Goal: Task Accomplishment & Management: Manage account settings

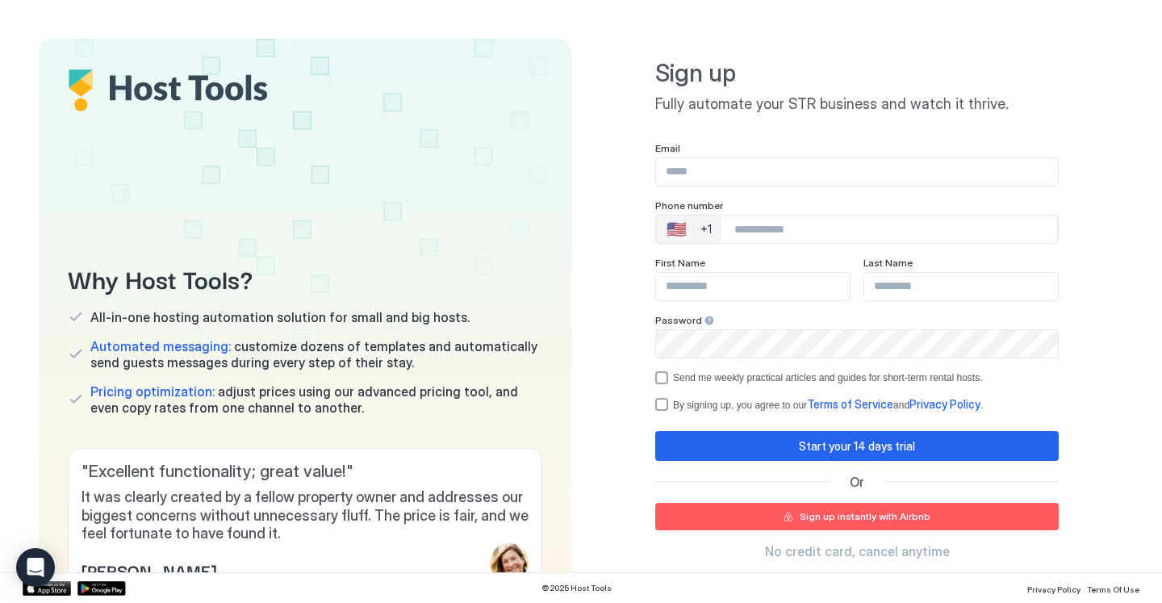
scroll to position [90, 0]
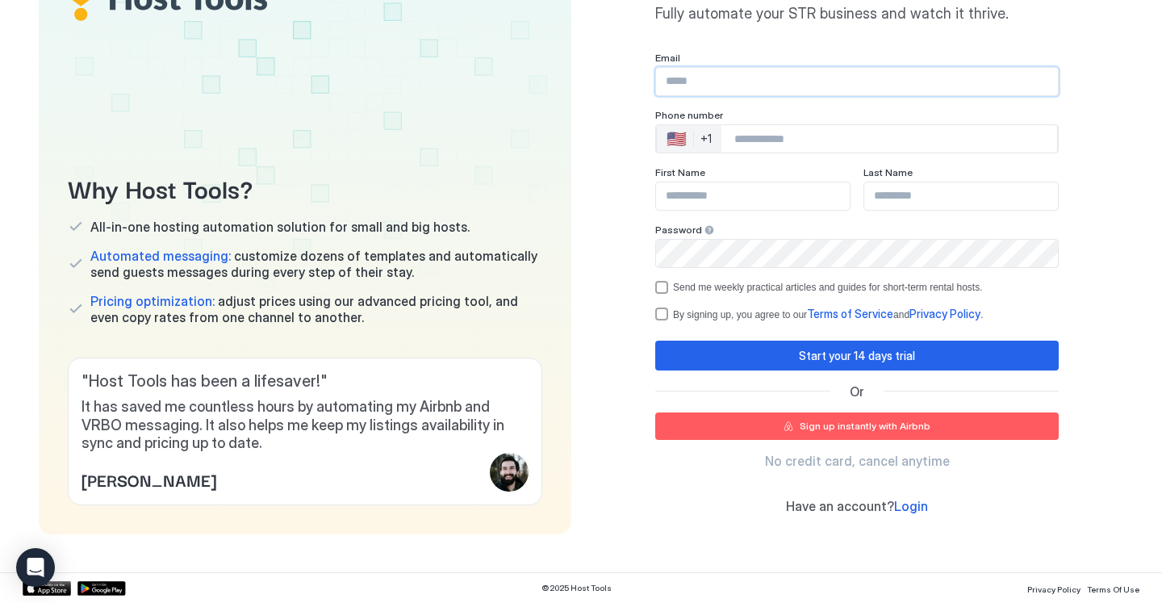
click at [723, 90] on input "Input Field" at bounding box center [857, 81] width 402 height 27
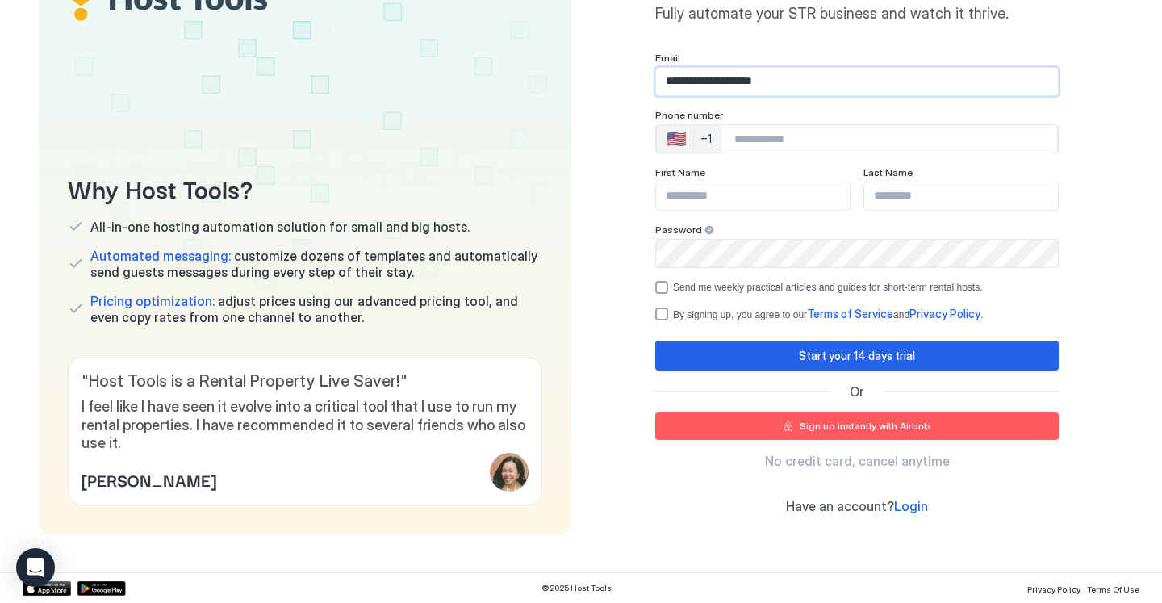
type input "**********"
click at [796, 143] on input "Phone Number input" at bounding box center [889, 138] width 336 height 29
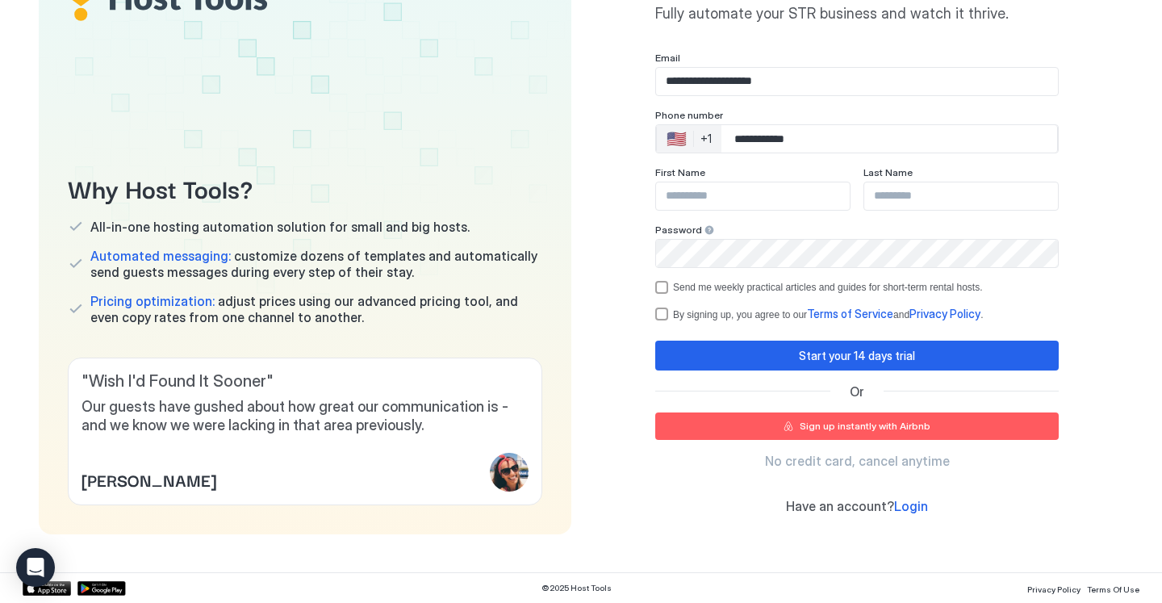
type input "**********"
click at [783, 189] on input "Input Field" at bounding box center [753, 195] width 194 height 27
type input "*****"
type input "****"
click at [661, 315] on div "By signing up, you agree to our Terms of Service and Privacy Policy ." at bounding box center [856, 314] width 403 height 15
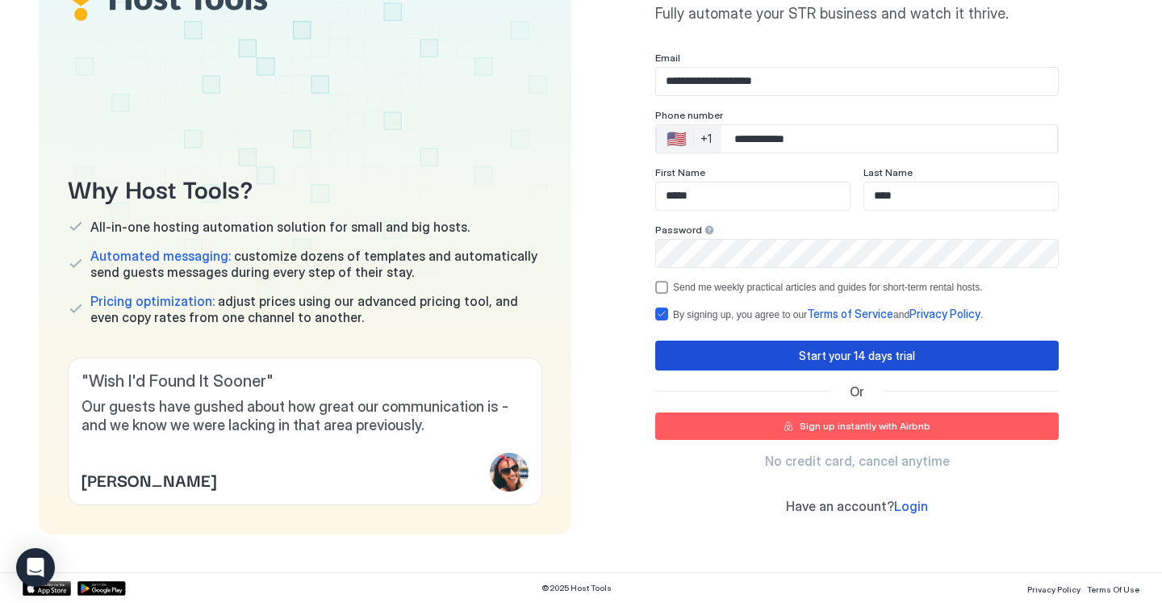
click at [688, 352] on button "Start your 14 days trial" at bounding box center [856, 356] width 403 height 30
click at [816, 351] on div "Start your 14 days trial" at bounding box center [857, 355] width 116 height 17
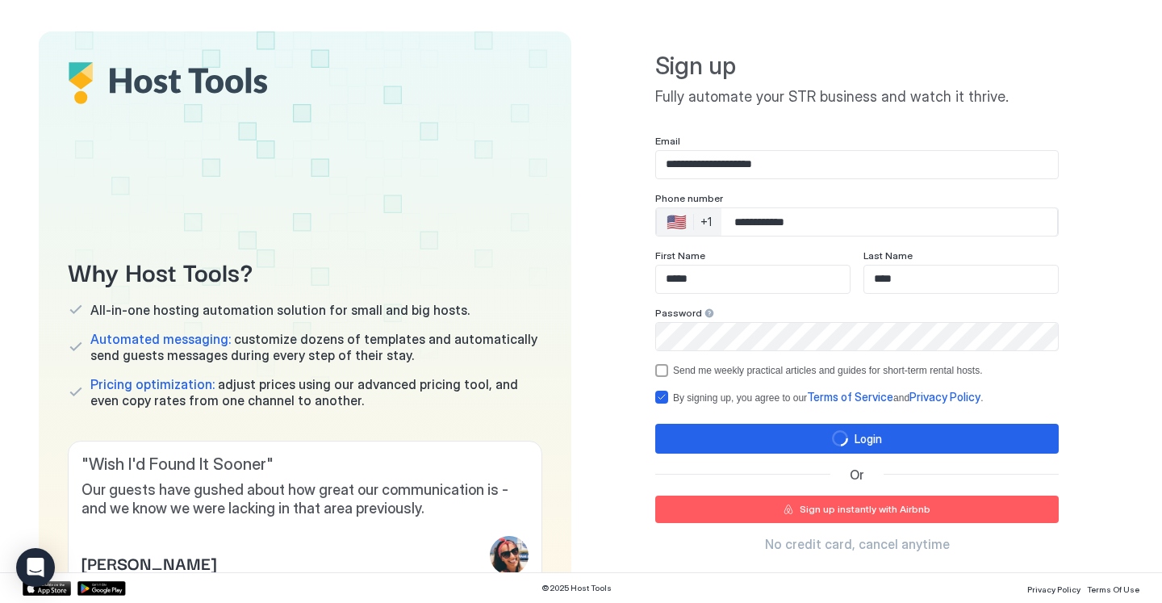
scroll to position [0, 0]
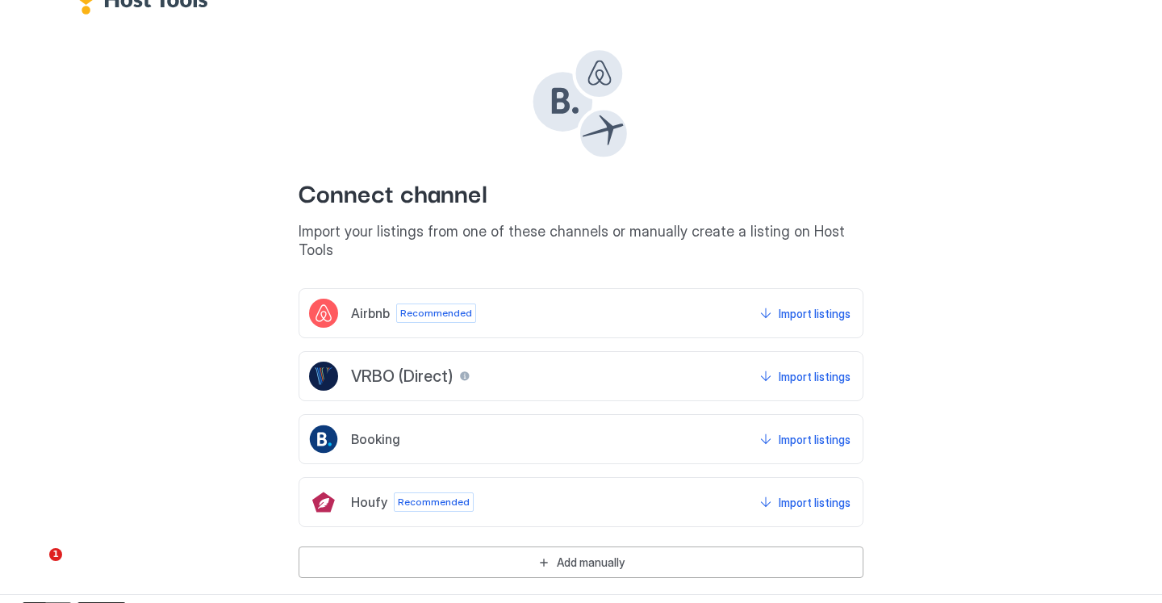
scroll to position [53, 0]
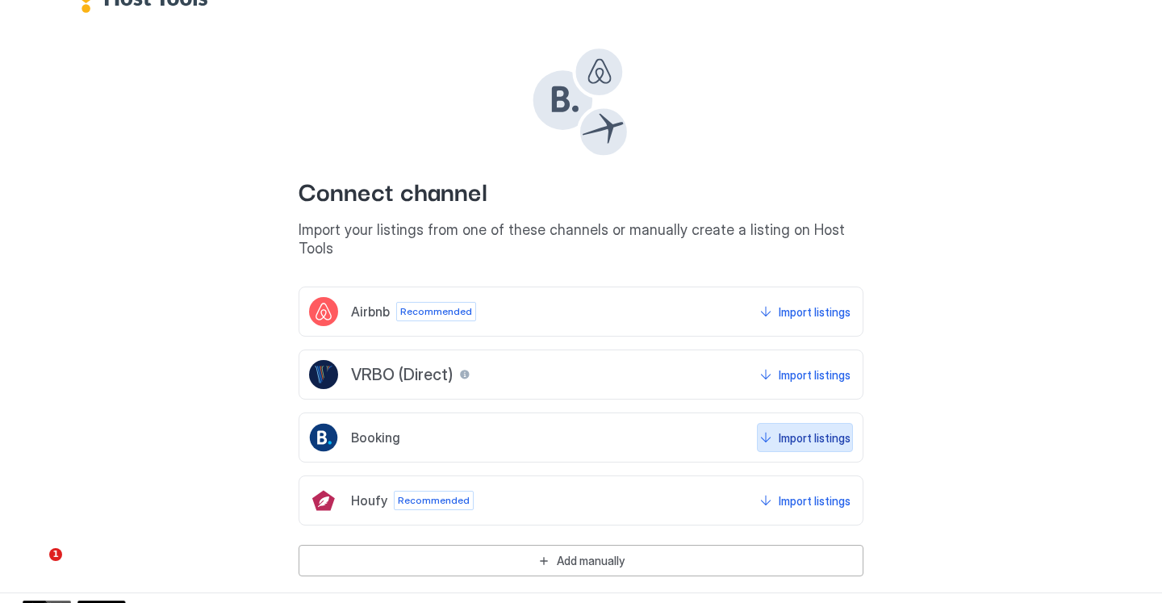
click at [810, 429] on div "Import listings" at bounding box center [815, 437] width 72 height 17
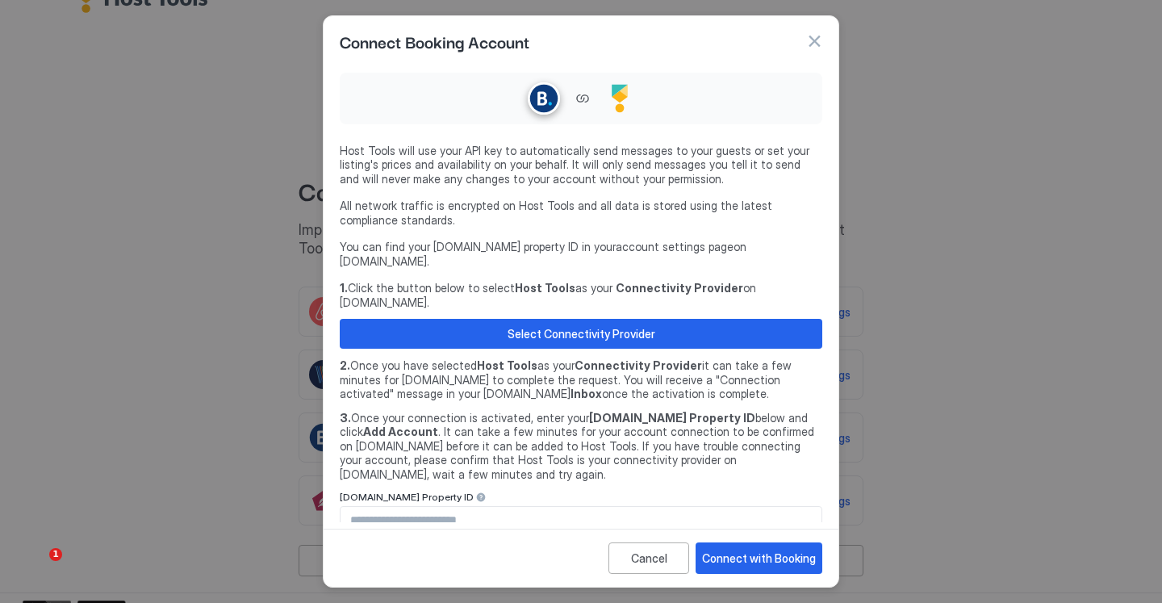
click at [646, 253] on link "account settings page" at bounding box center [675, 247] width 118 height 14
click at [497, 507] on input "Input Field" at bounding box center [581, 520] width 481 height 27
paste input "********"
type input "********"
click at [713, 542] on button "Connect with Booking" at bounding box center [759, 557] width 127 height 31
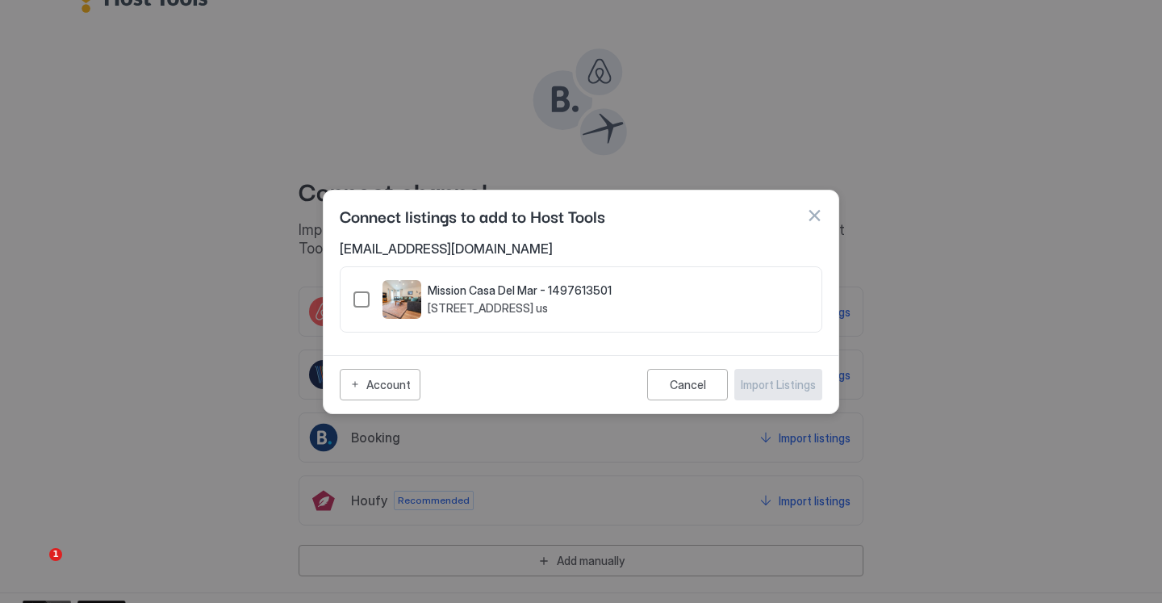
click at [353, 297] on div "1497613501" at bounding box center [361, 299] width 16 height 16
click at [791, 382] on div "Import Listings" at bounding box center [778, 384] width 75 height 17
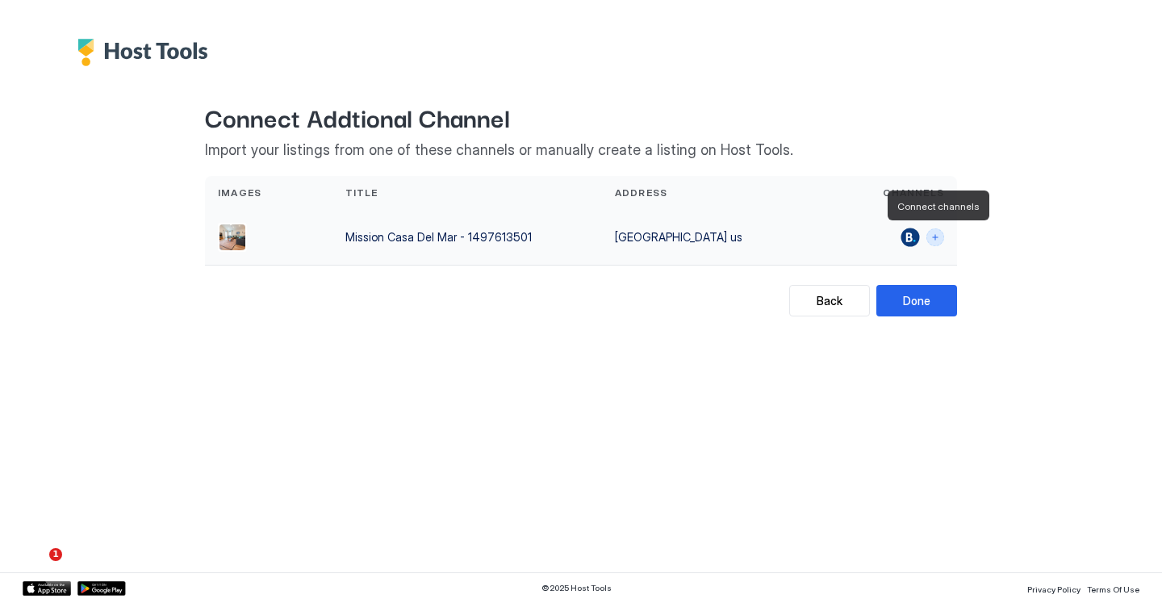
click at [938, 239] on button "Connect channels" at bounding box center [935, 237] width 18 height 18
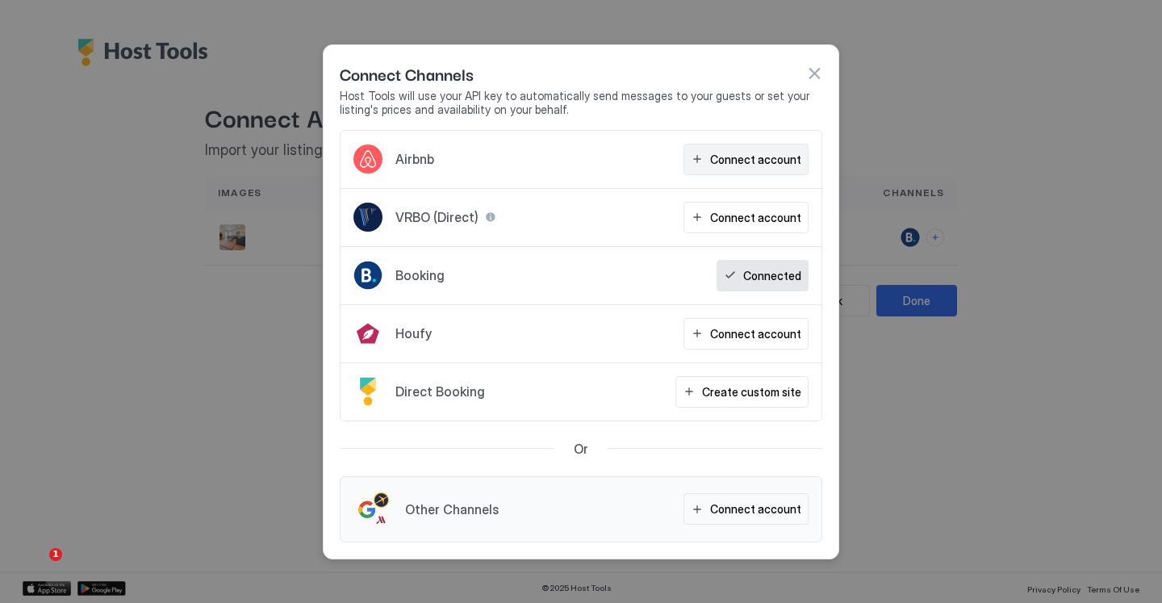
click at [769, 160] on div "Connect account" at bounding box center [755, 159] width 91 height 17
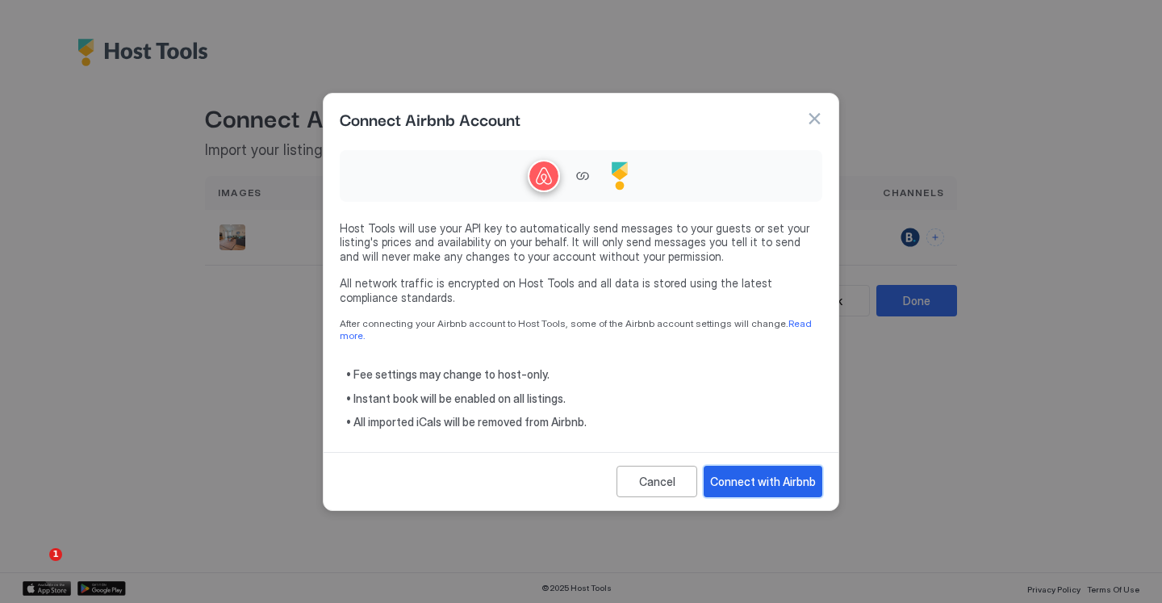
click at [799, 475] on div "Connect with Airbnb" at bounding box center [763, 481] width 106 height 17
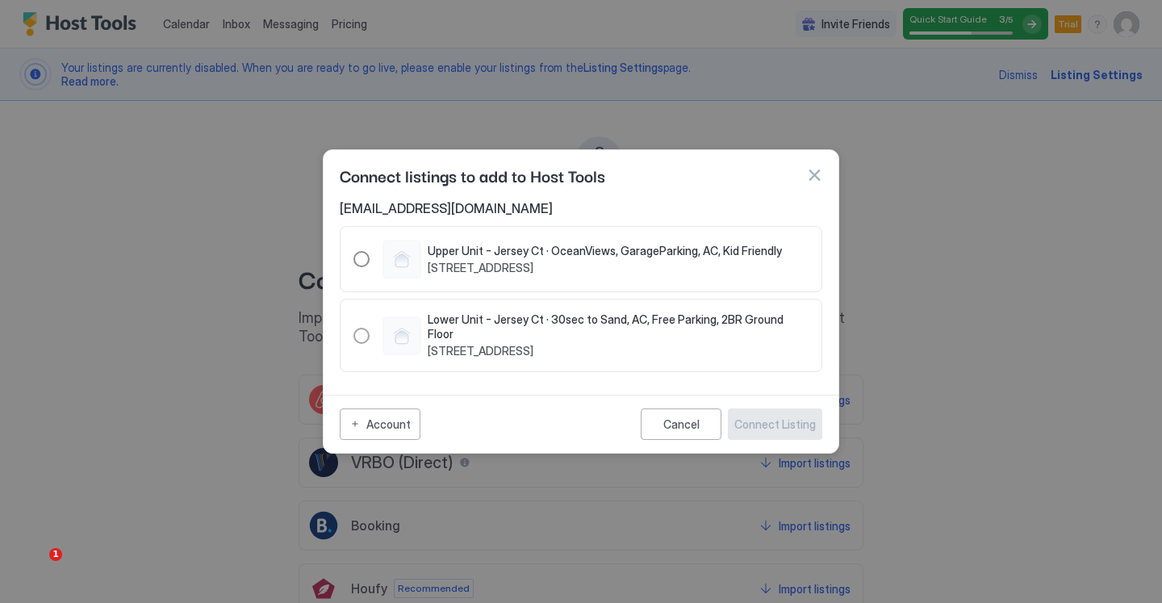
click at [365, 267] on div "39976078" at bounding box center [361, 259] width 16 height 16
click at [368, 335] on div "40495762" at bounding box center [361, 336] width 16 height 16
click at [570, 253] on span "Upper Unit - Jersey Ct · OceanViews, GarageParking, AC, Kid Friendly" at bounding box center [605, 251] width 354 height 15
click at [568, 314] on div "Lower Unit - Jersey Ct · 30sec to Sand, AC, Free Parking, 2BR Ground Floor 722 …" at bounding box center [581, 335] width 483 height 73
click at [558, 344] on span "722 Jersey Court B, San Diego, CA 92109 US" at bounding box center [618, 351] width 381 height 15
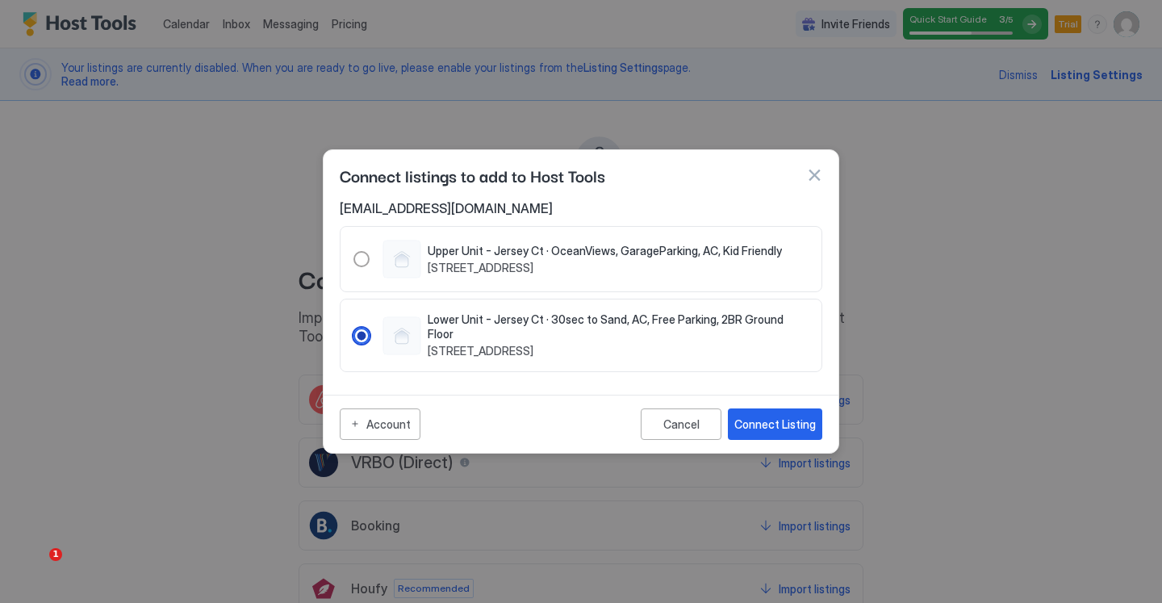
click at [568, 264] on span "722 Jersey Court A, San Diego, CA 92109 US" at bounding box center [605, 268] width 354 height 15
click at [764, 416] on div "Connect Listing" at bounding box center [774, 424] width 81 height 17
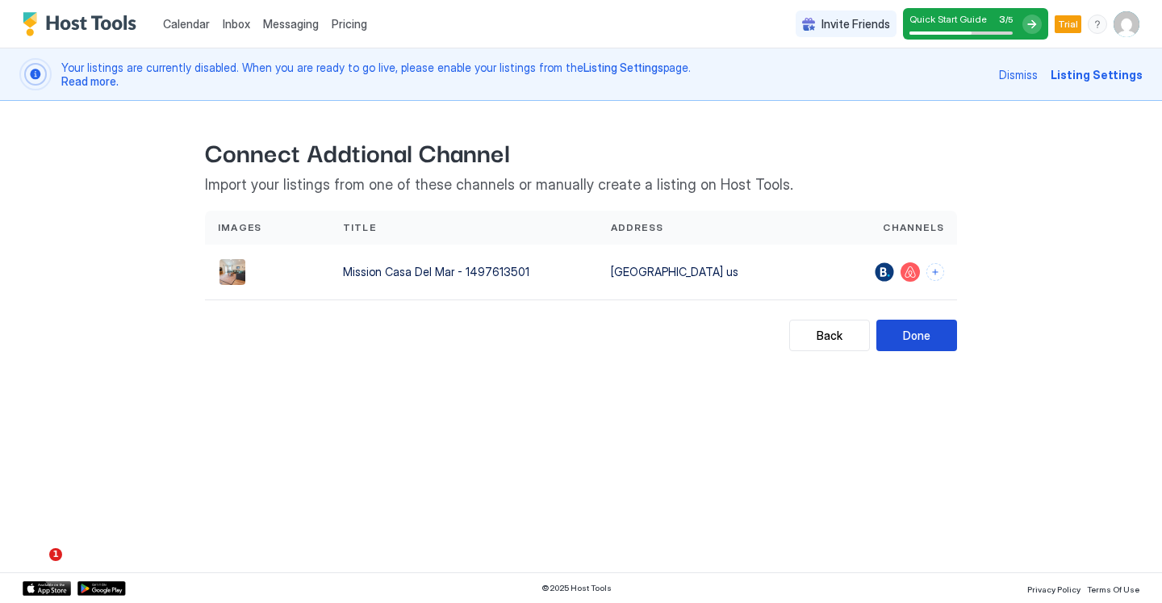
click at [925, 337] on div "Done" at bounding box center [916, 335] width 27 height 17
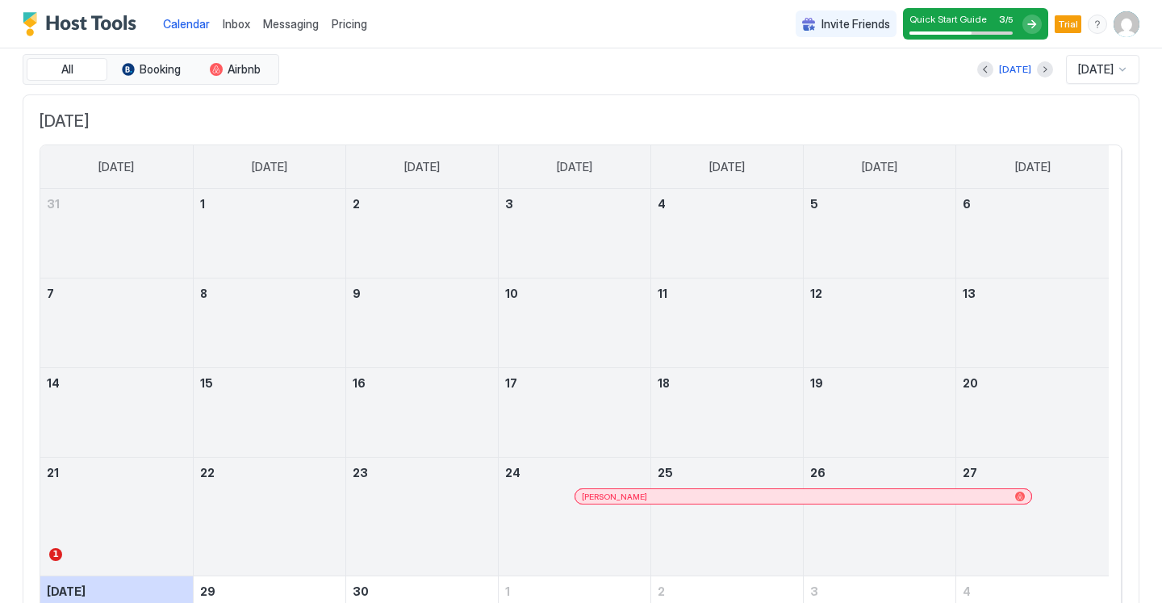
scroll to position [192, 0]
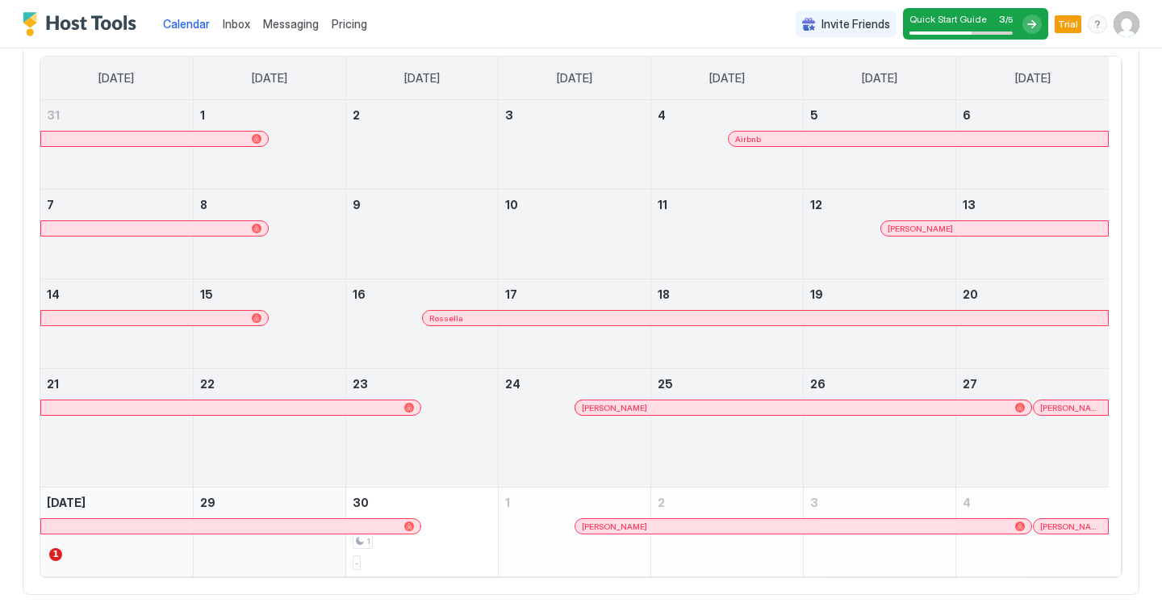
click at [352, 26] on span "Pricing" at bounding box center [350, 24] width 36 height 15
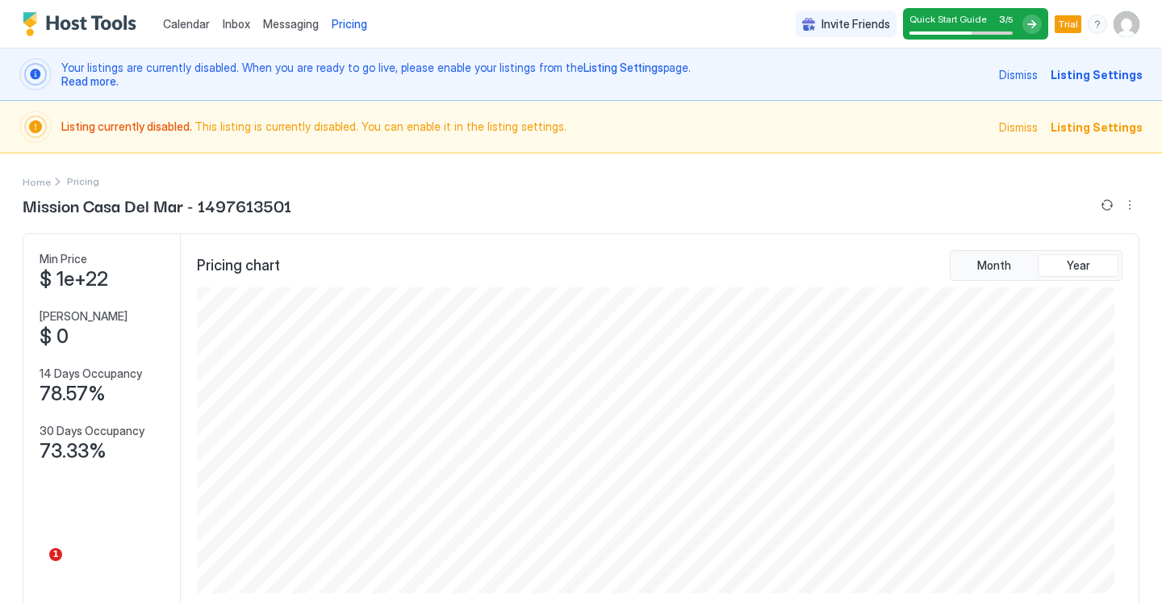
click at [1114, 122] on span "Listing Settings" at bounding box center [1097, 127] width 92 height 17
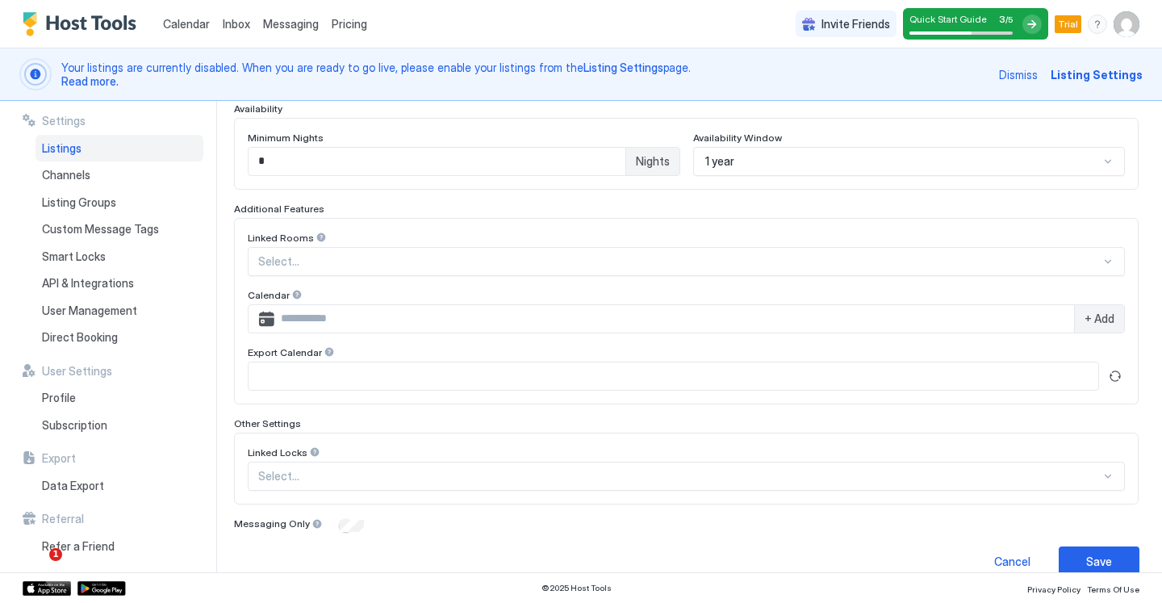
scroll to position [460, 0]
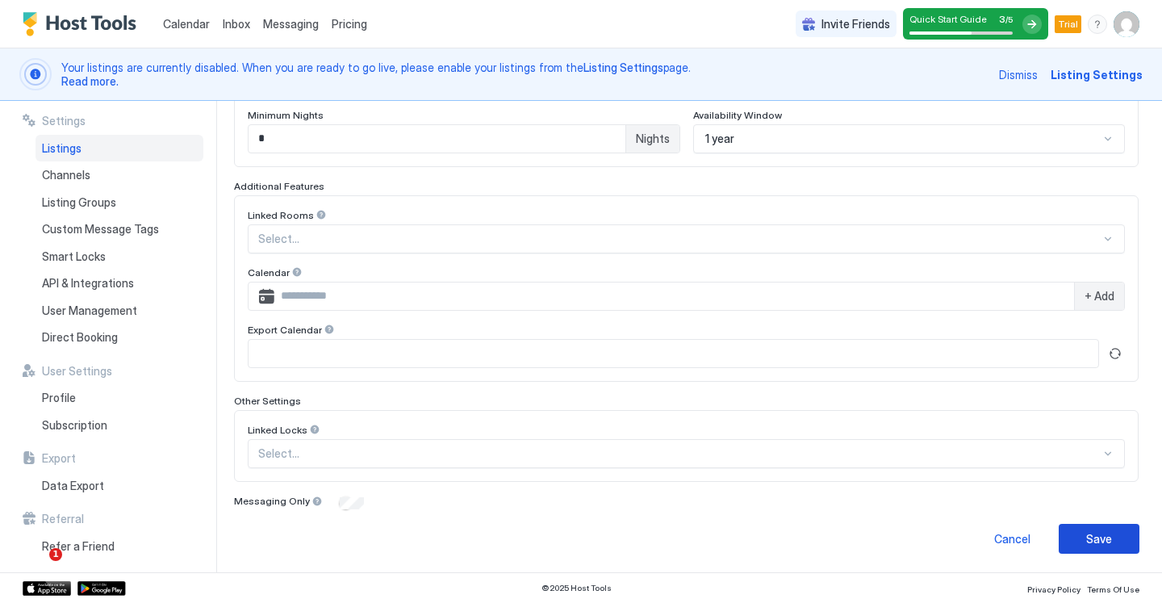
click at [1062, 536] on button "Save" at bounding box center [1099, 539] width 81 height 30
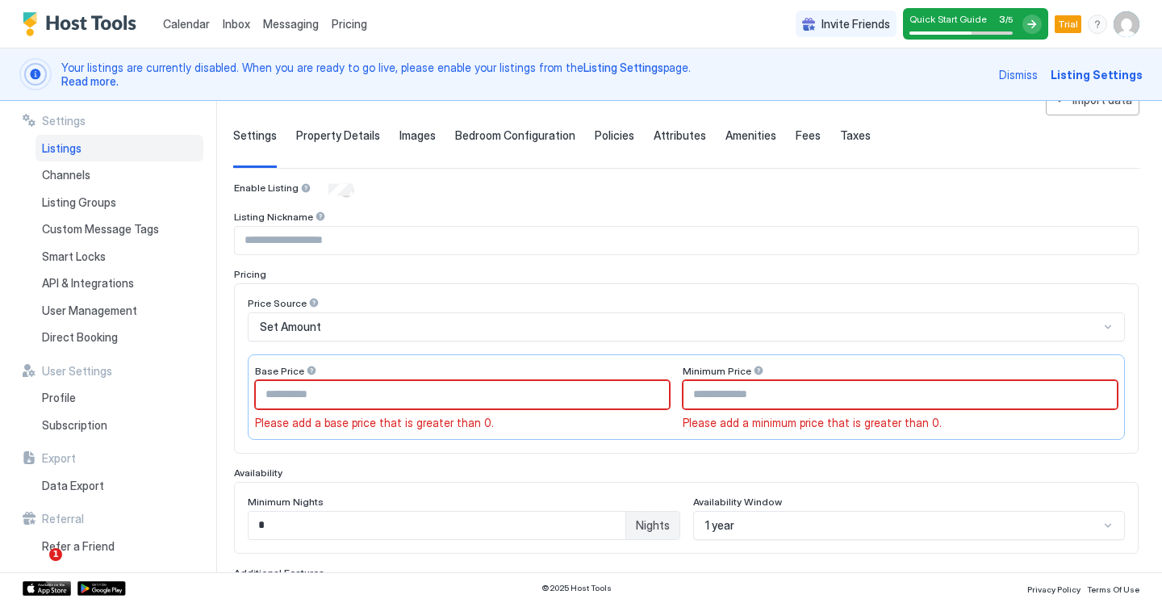
scroll to position [0, 0]
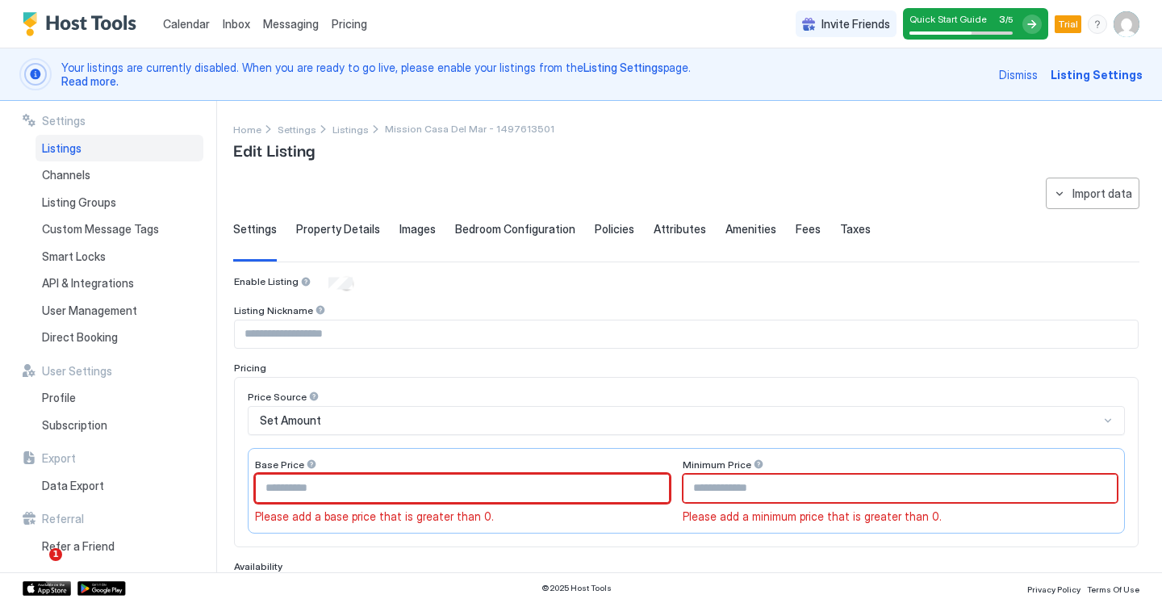
click at [463, 493] on input "Input Field" at bounding box center [462, 487] width 413 height 27
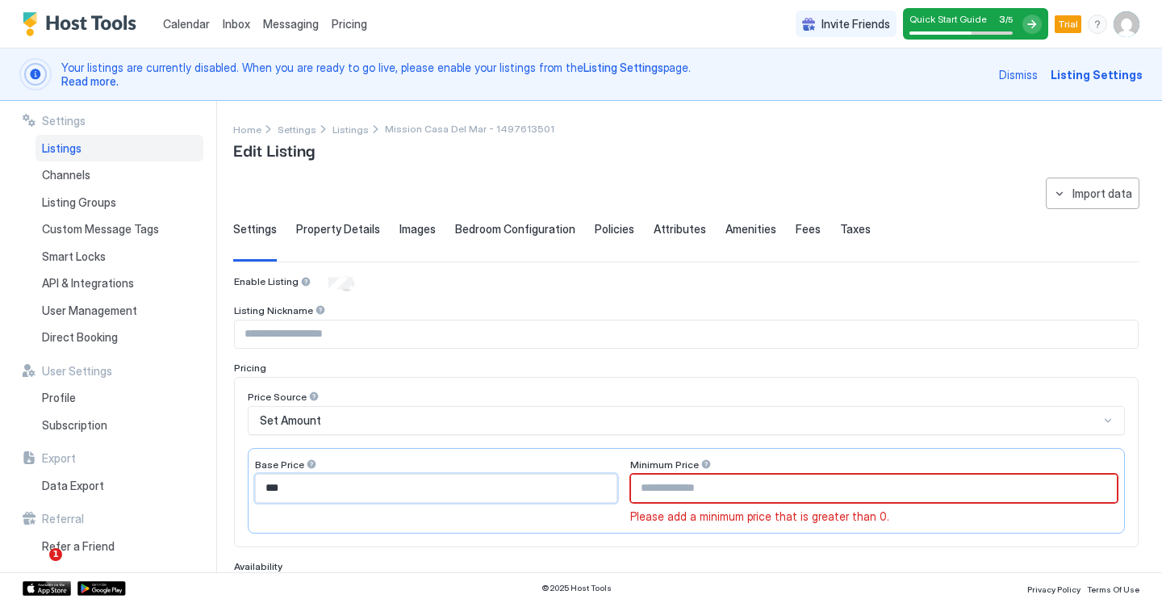
type input "***"
click at [700, 485] on input "Input Field" at bounding box center [874, 487] width 486 height 27
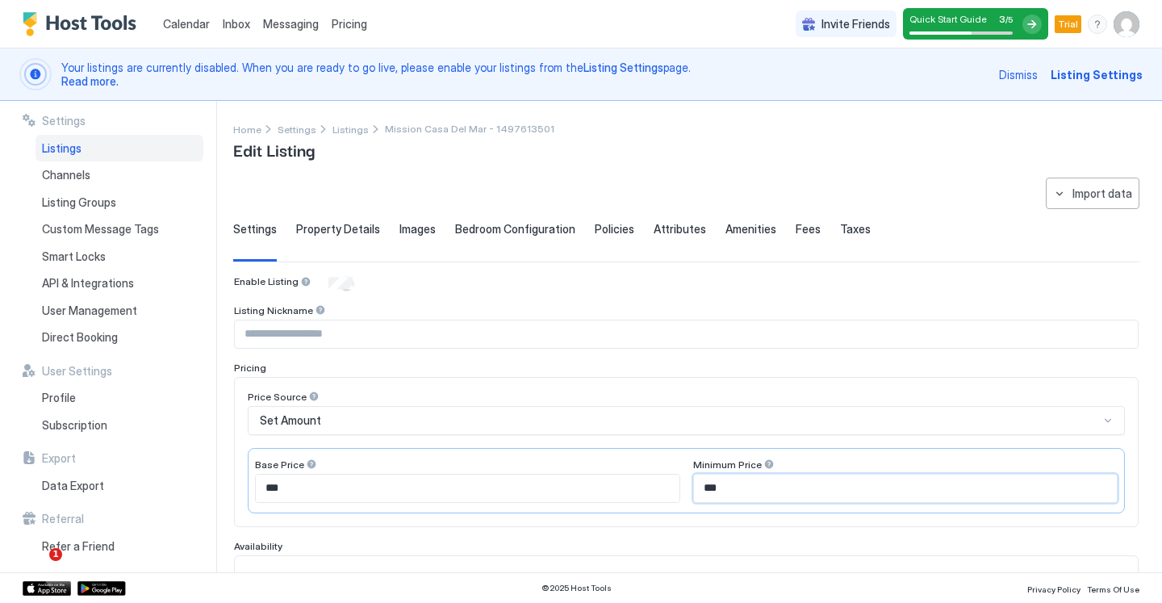
type input "***"
click at [646, 454] on div "Base Price *** Minimum Price ***" at bounding box center [686, 480] width 877 height 65
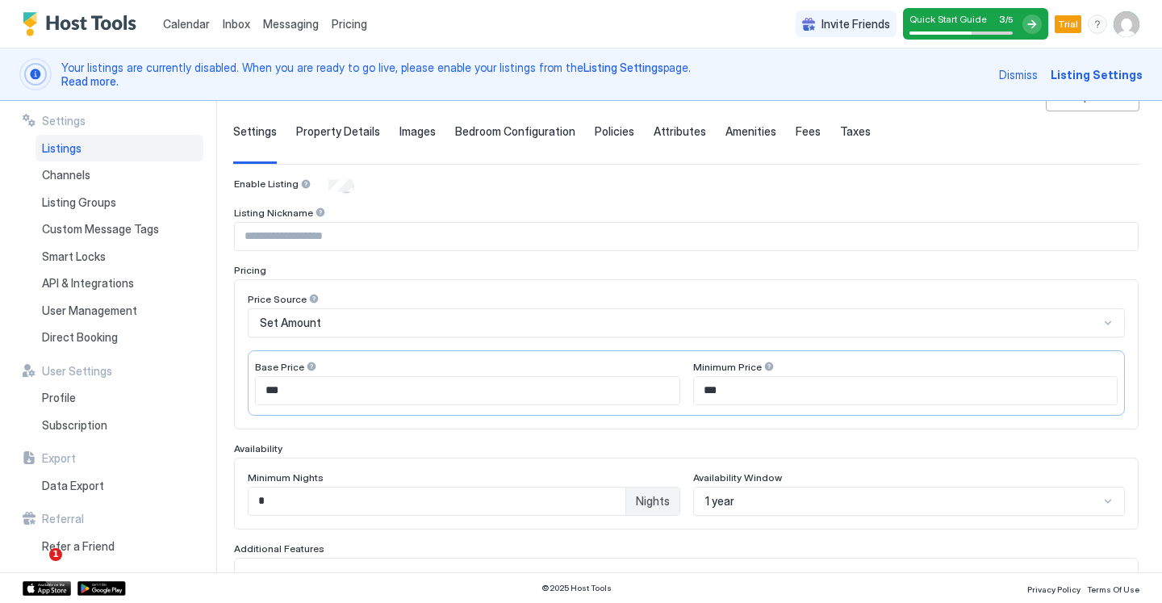
scroll to position [116, 0]
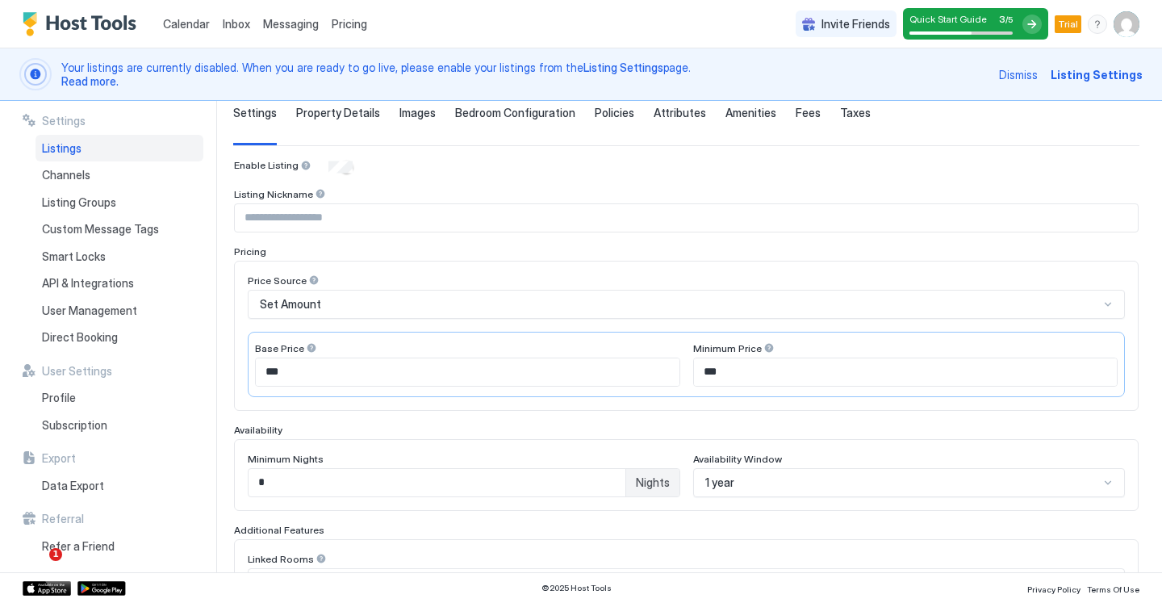
click at [578, 487] on input "*" at bounding box center [437, 482] width 377 height 27
type input "*"
click at [590, 421] on div "Enable Listing Listing Nickname Pricing Price Source Set Amount Base Price *** …" at bounding box center [686, 507] width 905 height 696
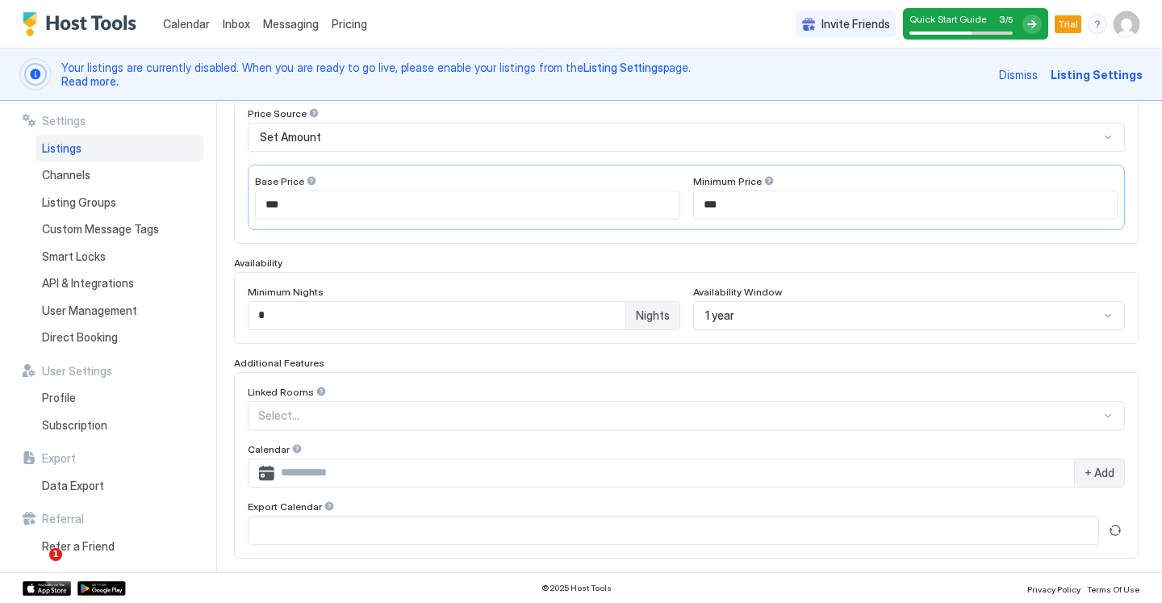
scroll to position [430, 0]
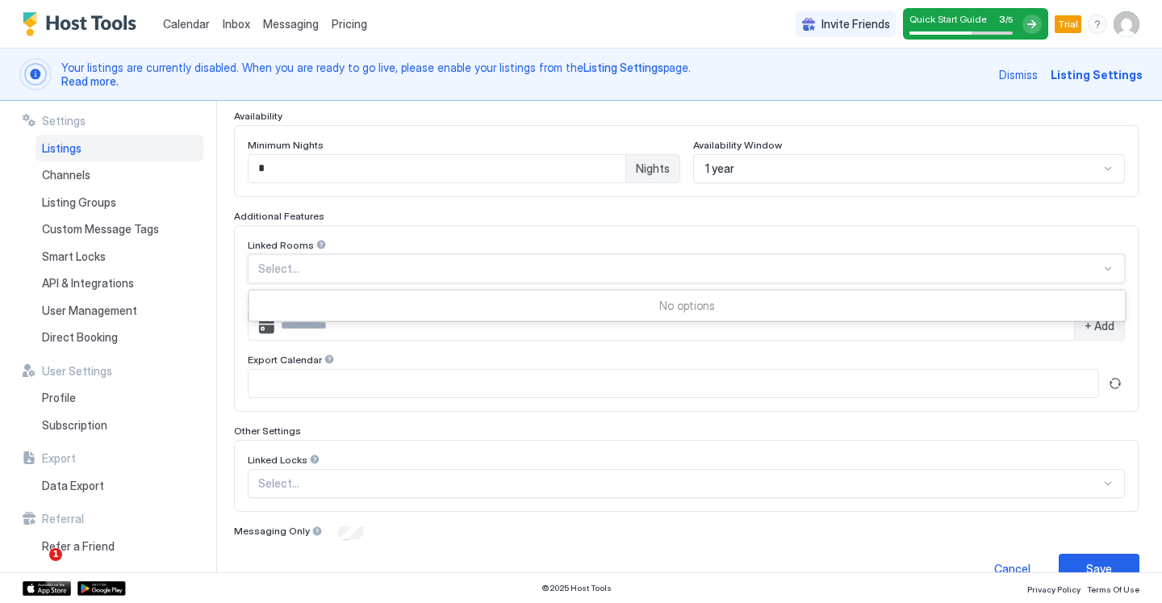
click at [303, 268] on div at bounding box center [679, 268] width 842 height 15
click at [399, 246] on div "Linked Rooms" at bounding box center [686, 246] width 877 height 15
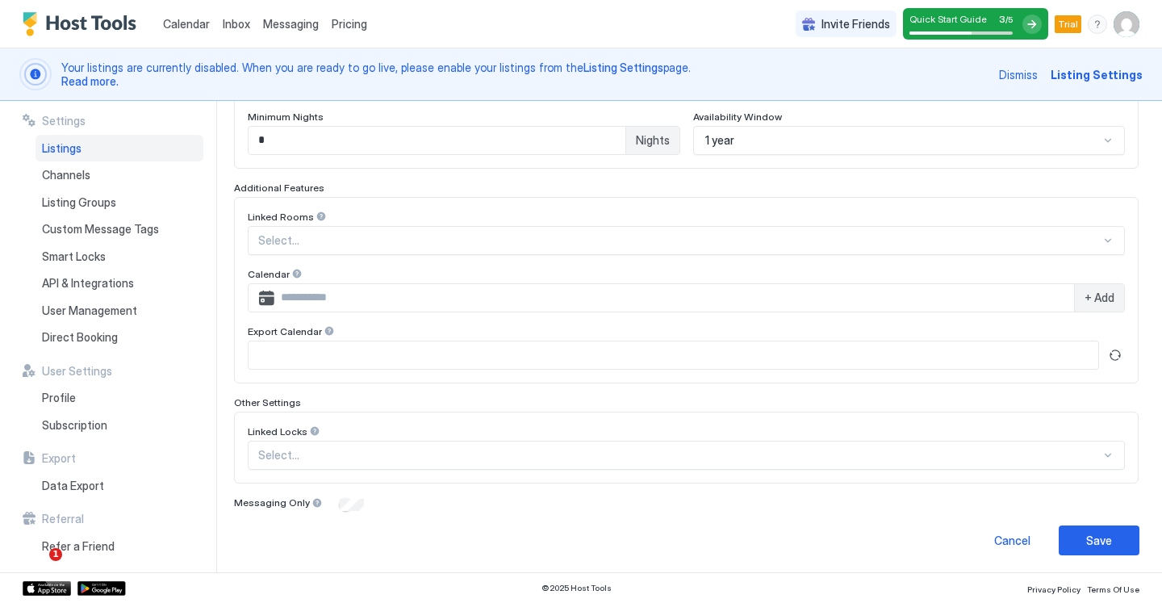
scroll to position [460, 0]
click at [1114, 533] on button "Save" at bounding box center [1099, 539] width 81 height 30
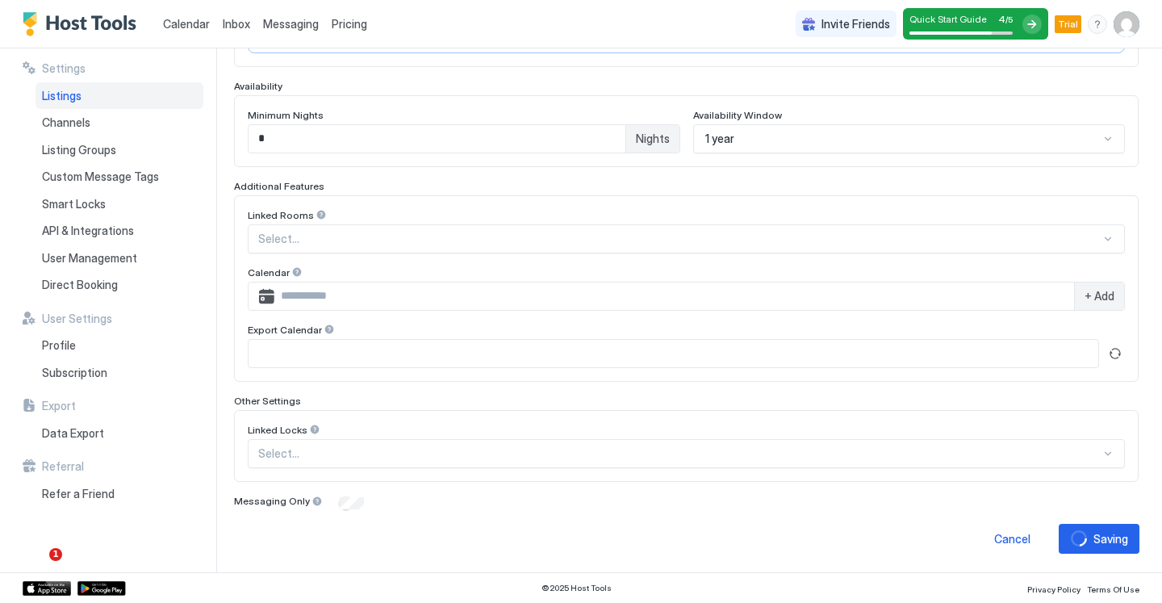
scroll to position [170, 0]
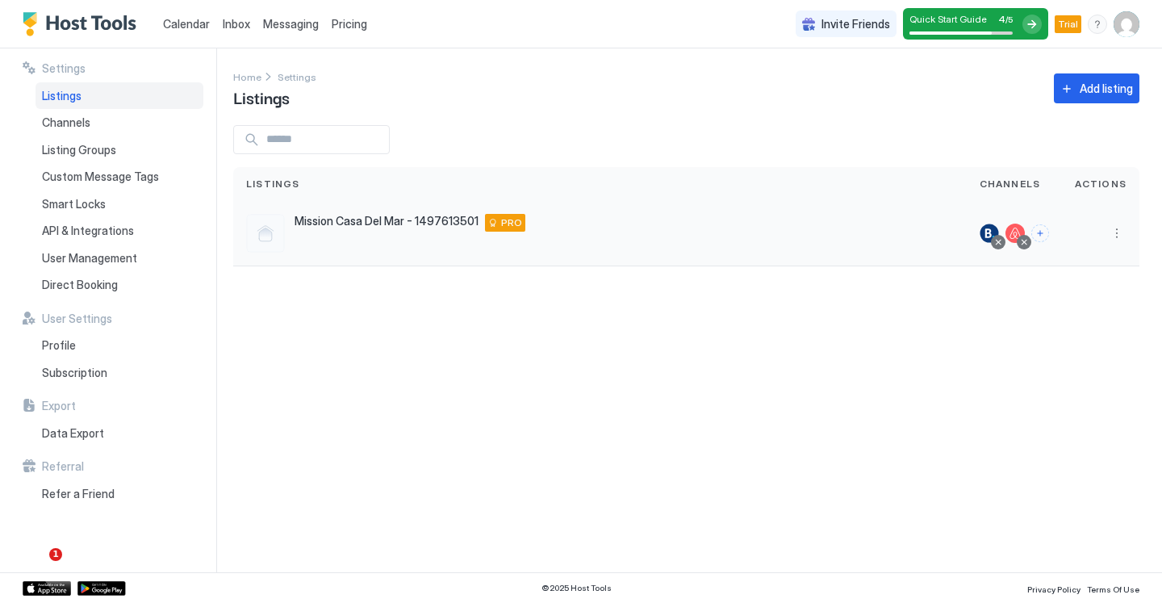
click at [345, 219] on span "Mission Casa Del Mar - 1497613501" at bounding box center [387, 221] width 184 height 15
click at [578, 372] on div "Settings Home Settings Listings Add listing Listings Channels Actions Mission C…" at bounding box center [697, 310] width 929 height 524
click at [1119, 232] on button "More options" at bounding box center [1116, 233] width 19 height 19
click at [1070, 387] on span "Delete" at bounding box center [1059, 385] width 30 height 12
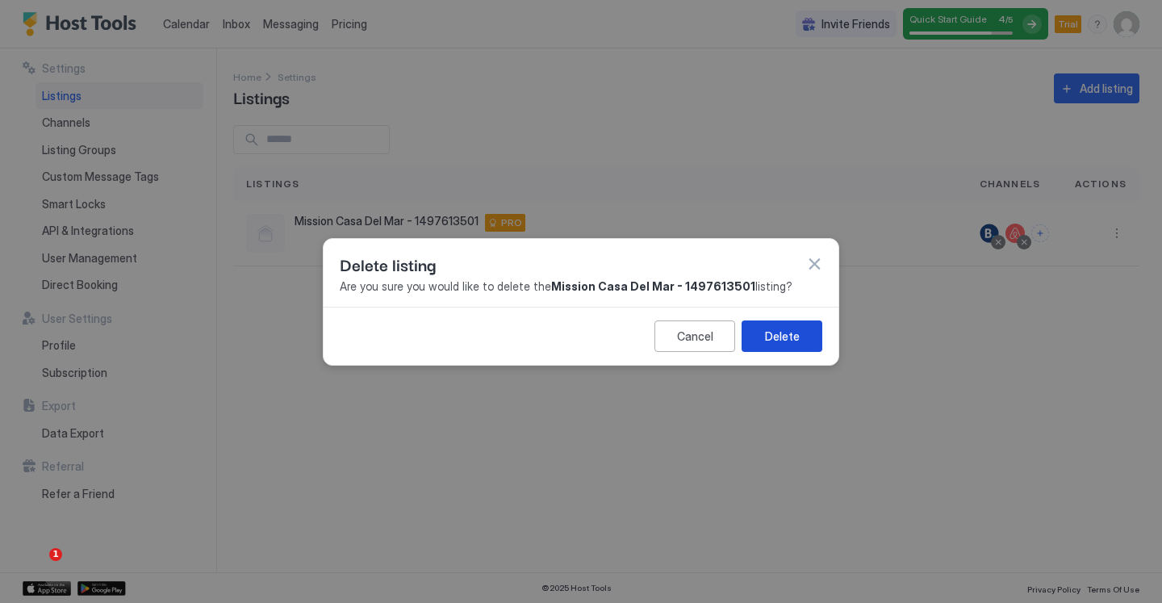
click at [781, 336] on div "Delete" at bounding box center [782, 335] width 35 height 17
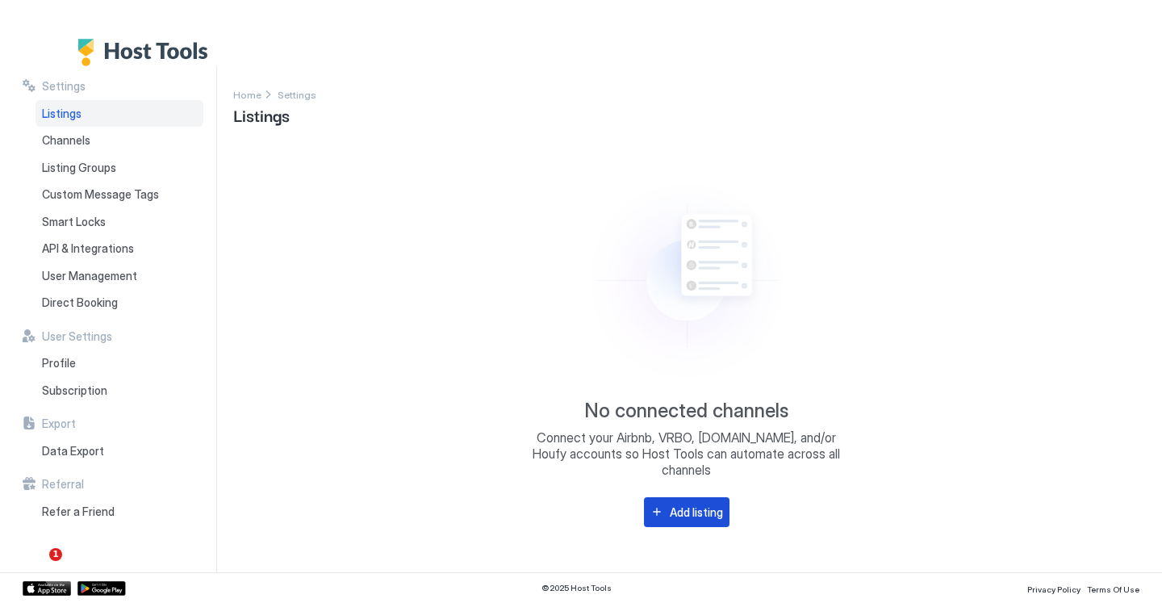
click at [684, 506] on div "Add listing" at bounding box center [696, 512] width 53 height 17
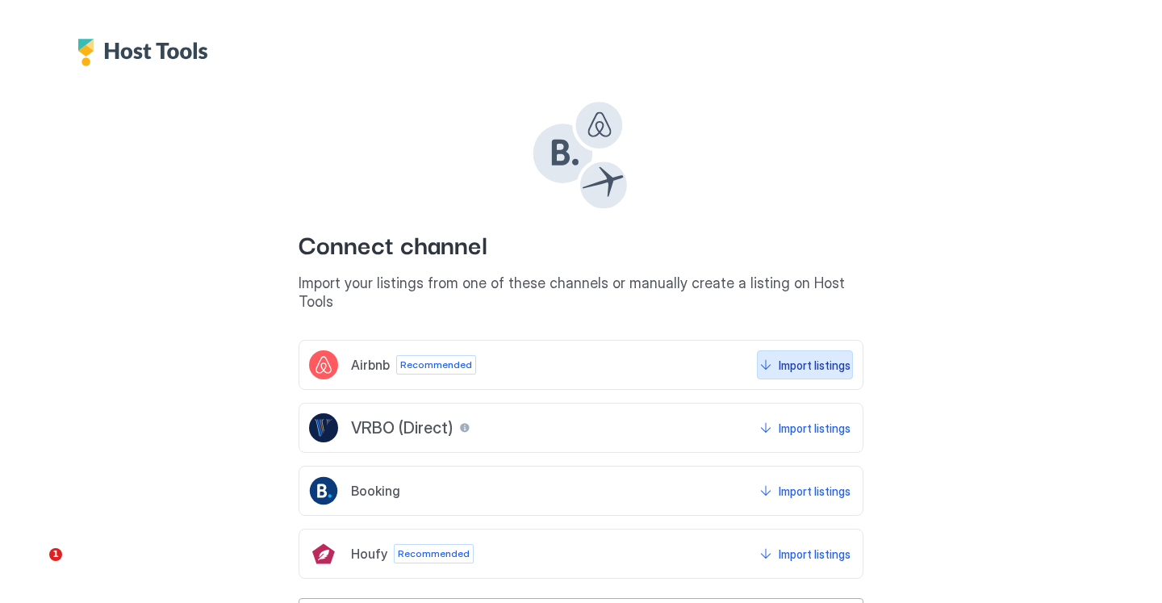
click at [824, 357] on div "Import listings" at bounding box center [815, 365] width 72 height 17
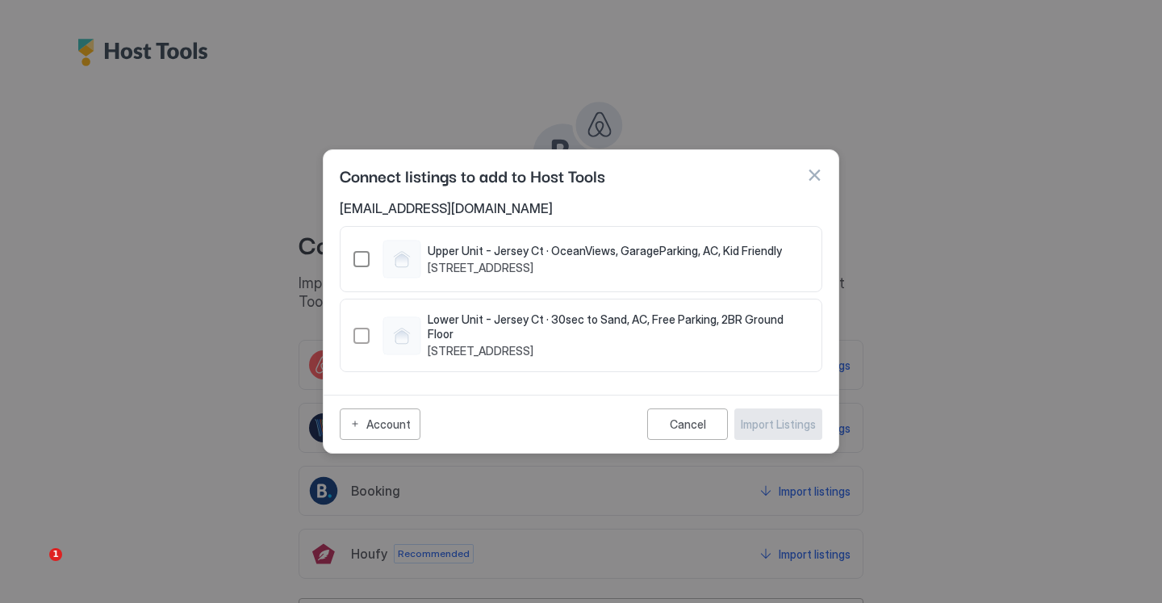
click at [357, 261] on div "39976078" at bounding box center [361, 259] width 16 height 16
click at [360, 334] on div "40495762" at bounding box center [361, 336] width 16 height 16
click at [769, 426] on div "Import Listings" at bounding box center [778, 424] width 75 height 17
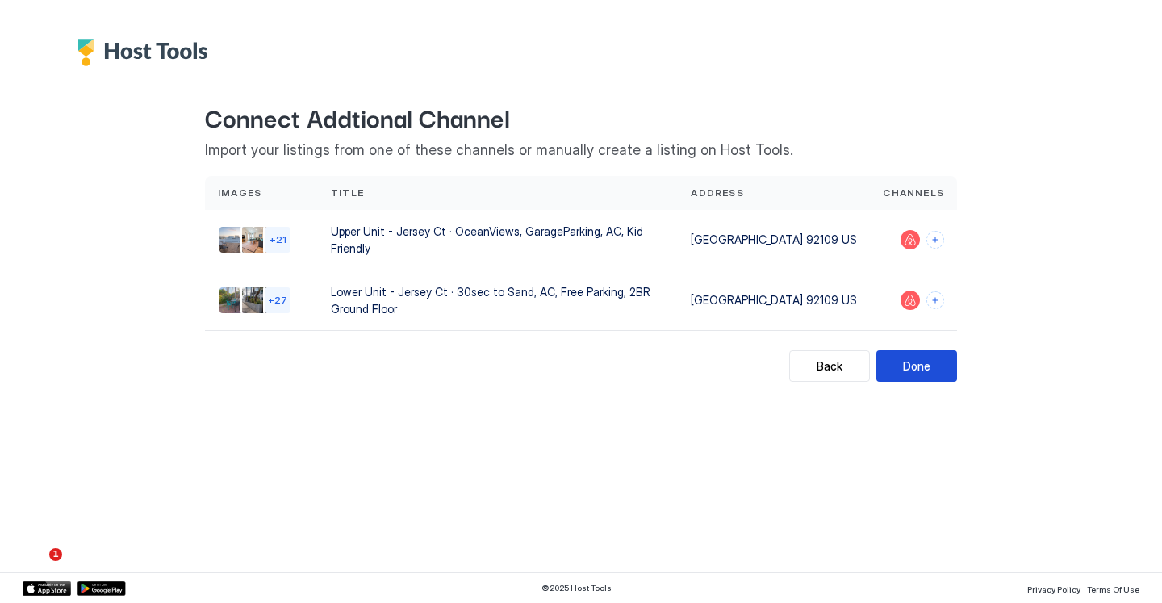
click at [934, 350] on button "Done" at bounding box center [916, 365] width 81 height 31
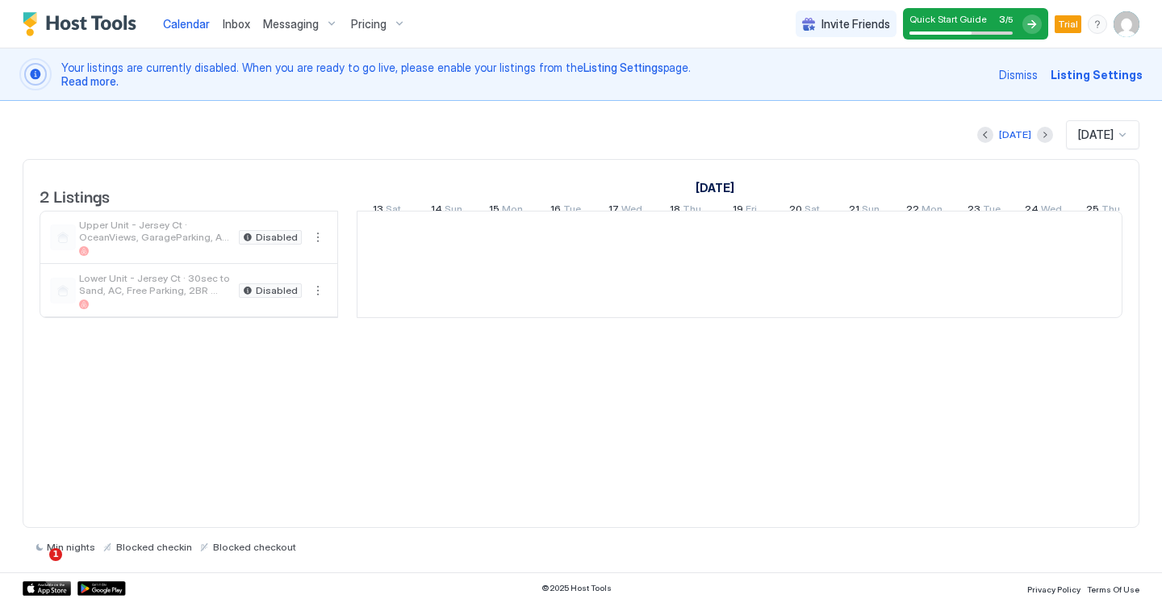
scroll to position [0, 896]
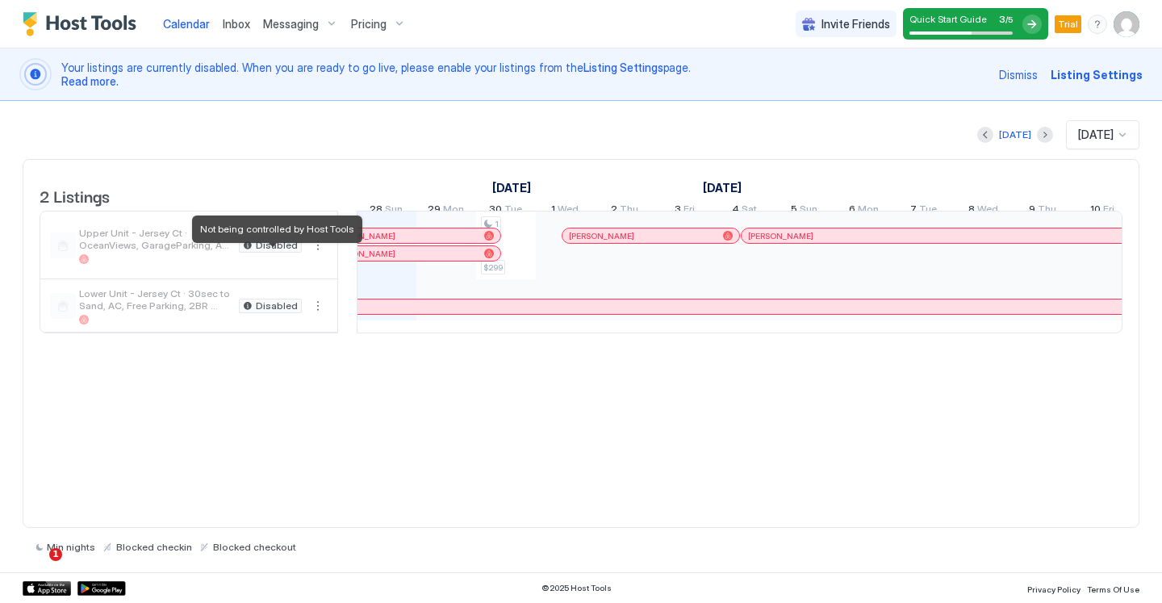
click at [269, 245] on span "Disabled" at bounding box center [277, 245] width 42 height 0
click at [100, 77] on span "Read more." at bounding box center [89, 81] width 57 height 14
click at [104, 250] on span "Upper Unit - Jersey Ct · OceanViews, GarageParking, AC, Kid Friendly" at bounding box center [155, 239] width 153 height 24
click at [1099, 71] on span "Listing Settings" at bounding box center [1097, 74] width 92 height 17
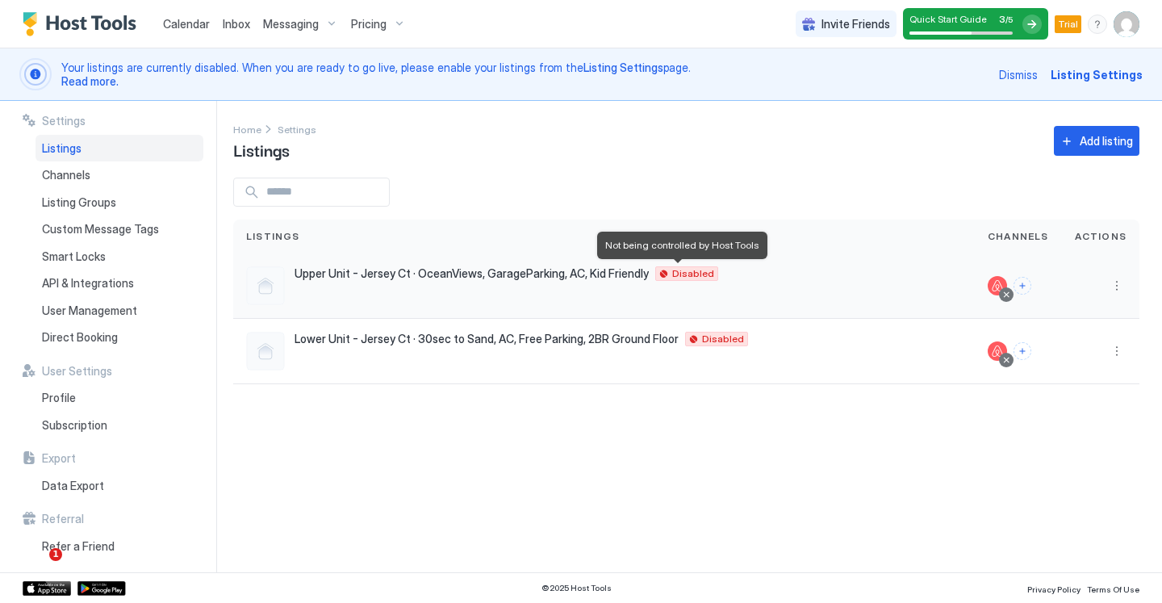
click at [679, 274] on span "Disabled" at bounding box center [693, 274] width 42 height 0
click at [1114, 284] on button "More options" at bounding box center [1116, 285] width 19 height 19
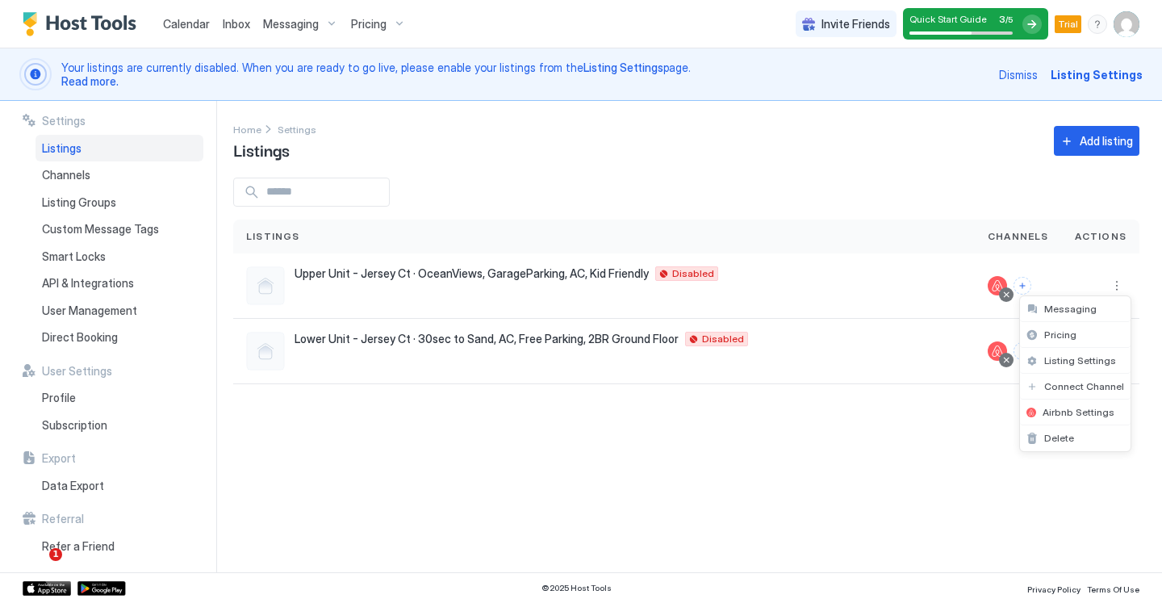
click at [435, 271] on div at bounding box center [581, 301] width 1162 height 603
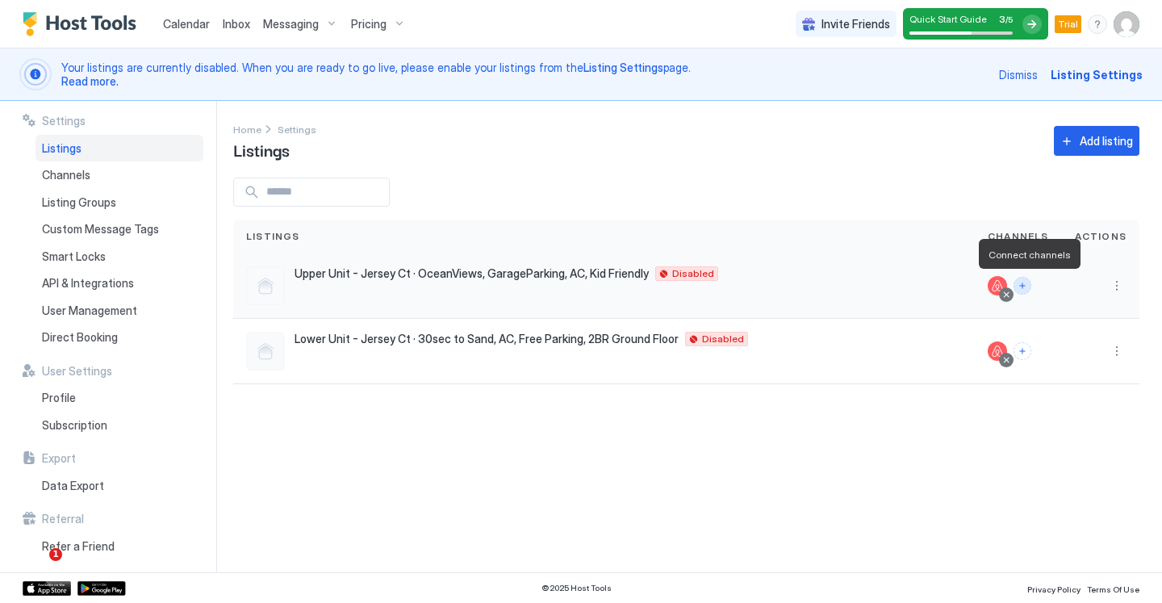
click at [1027, 285] on button "Connect channels" at bounding box center [1022, 286] width 18 height 18
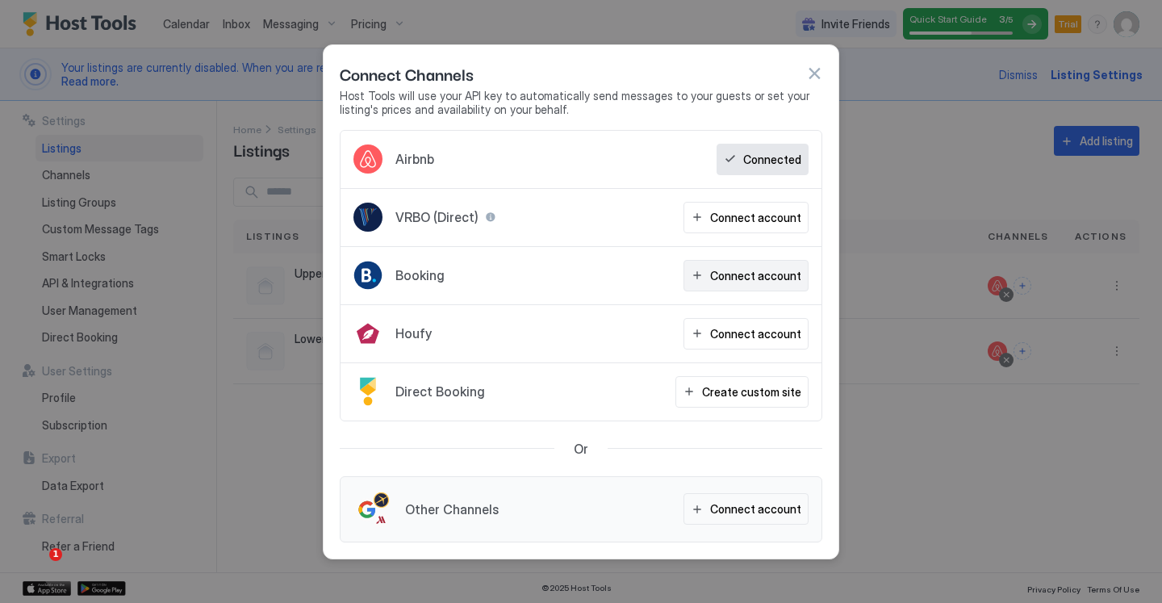
click at [753, 264] on button "Connect account" at bounding box center [745, 275] width 125 height 31
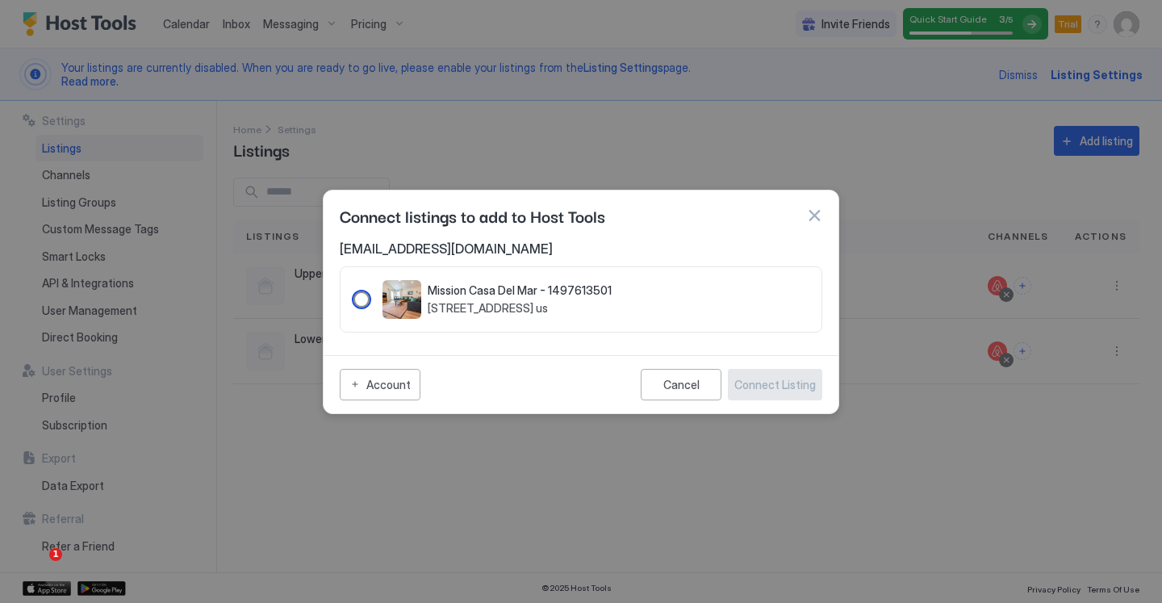
click at [359, 298] on div "1497613501" at bounding box center [361, 299] width 16 height 16
click at [779, 385] on div "Connect Listing" at bounding box center [774, 384] width 81 height 17
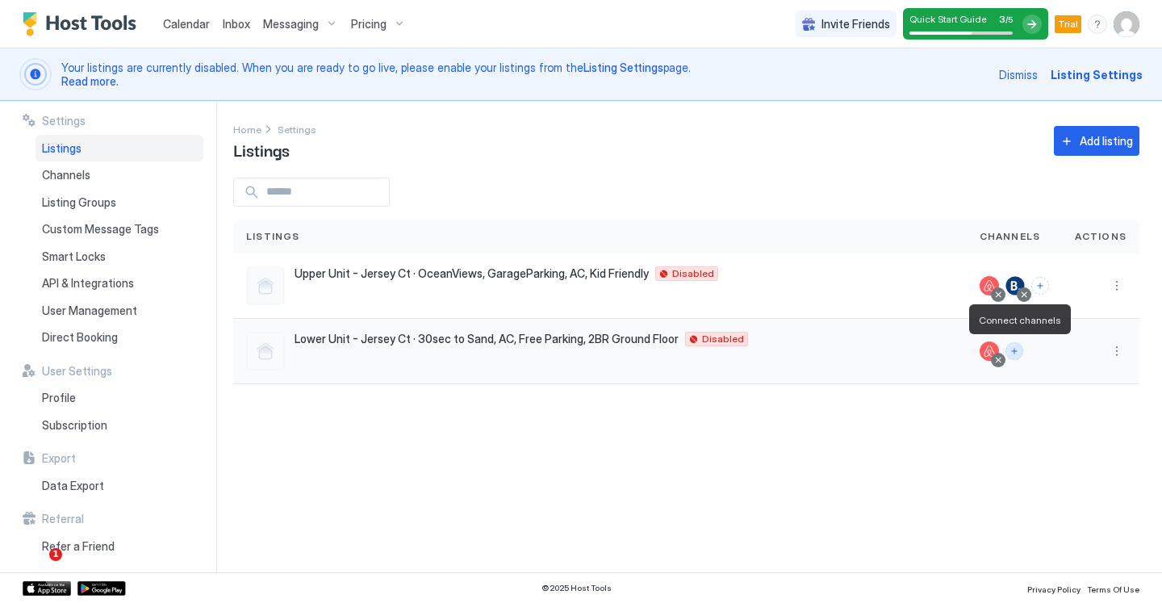
click at [1019, 351] on button "Connect channels" at bounding box center [1014, 351] width 18 height 18
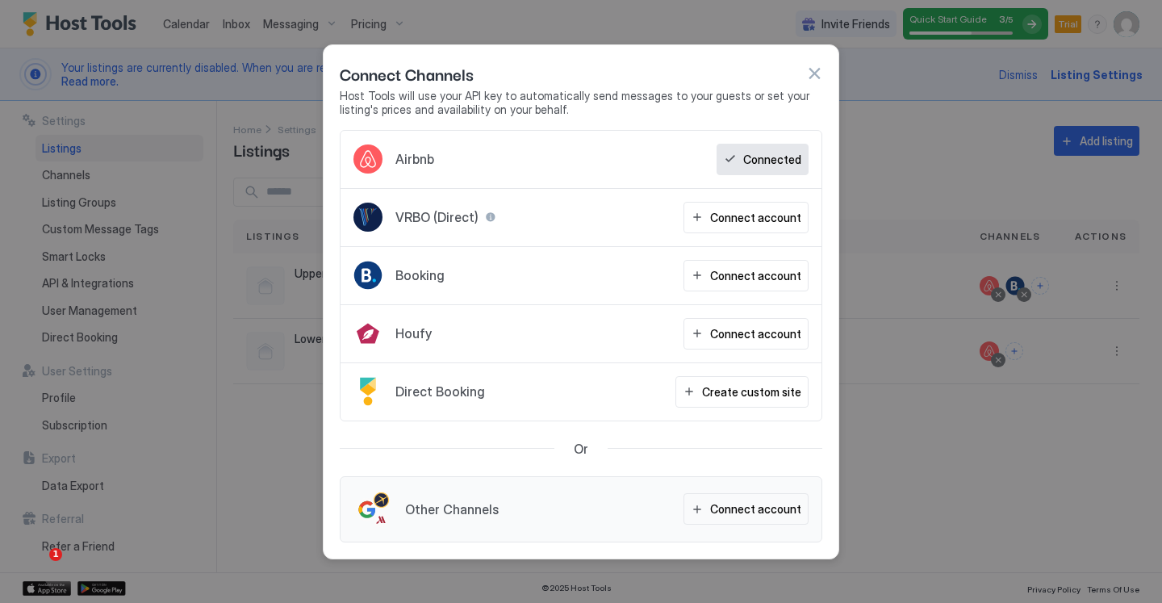
click at [810, 72] on button "button" at bounding box center [814, 73] width 16 height 16
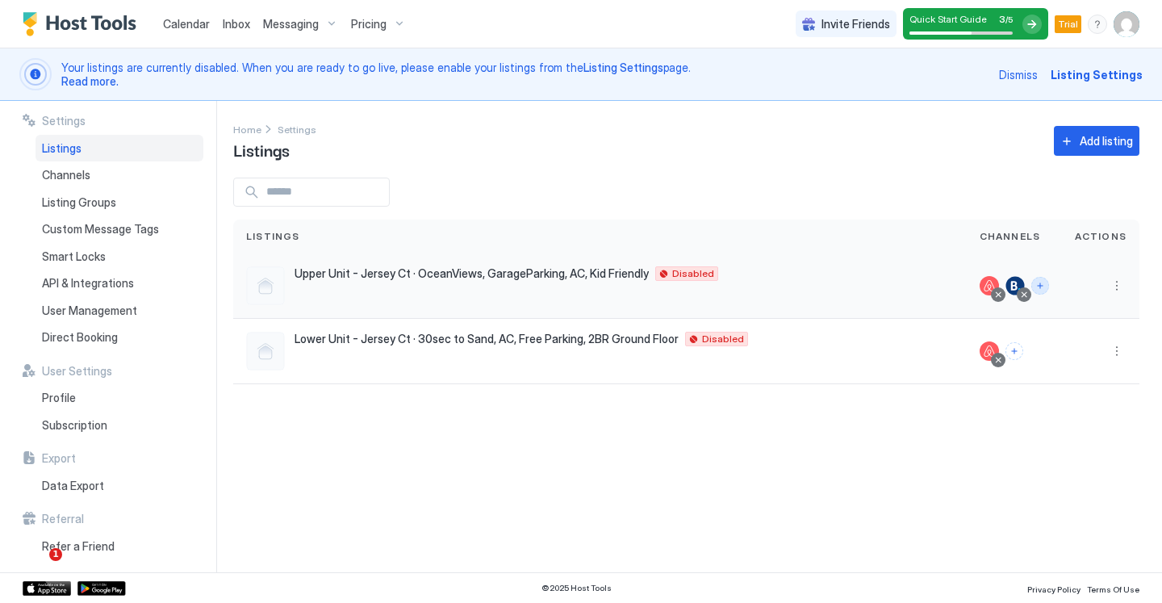
click at [1039, 287] on button "Connect channels" at bounding box center [1040, 286] width 18 height 18
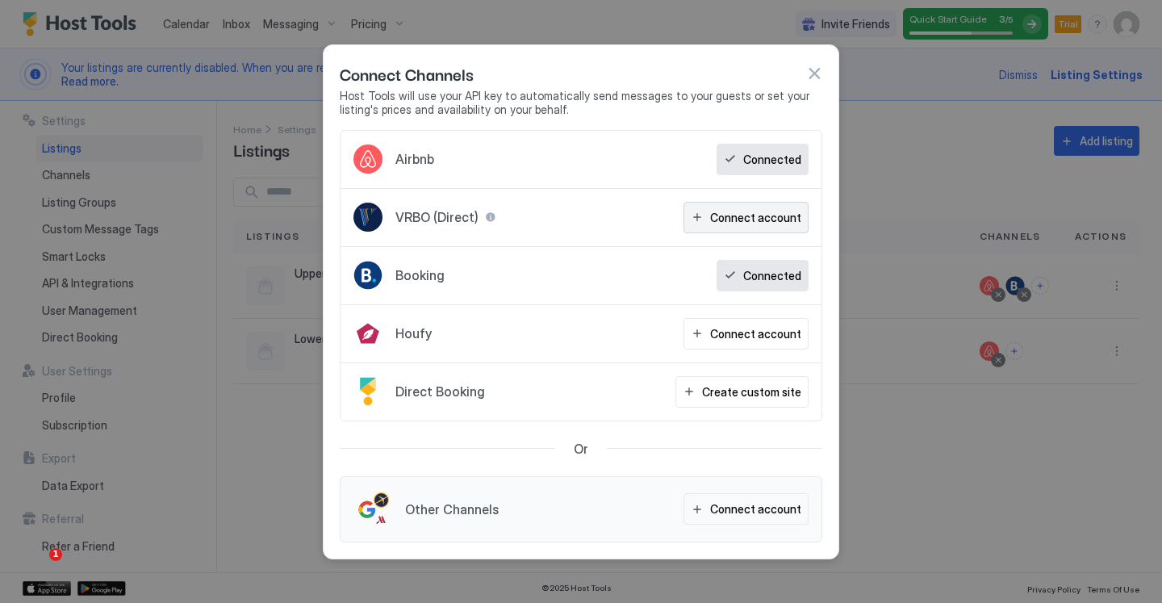
click at [770, 217] on div "Connect account" at bounding box center [755, 217] width 91 height 17
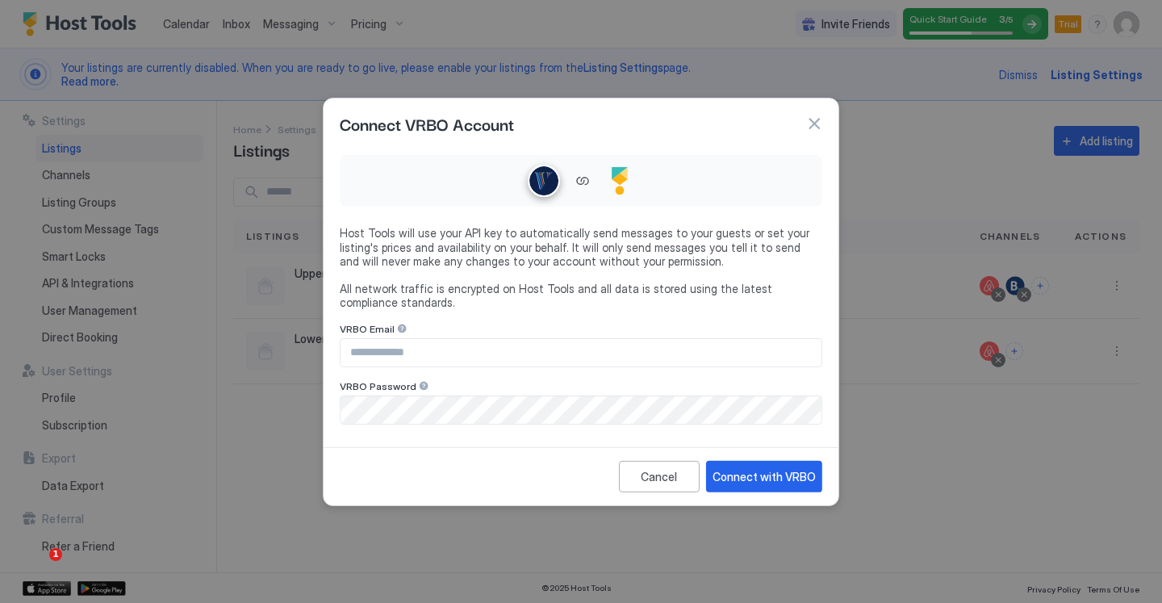
type input "**********"
click at [792, 475] on div "Connect with VRBO" at bounding box center [763, 475] width 103 height 17
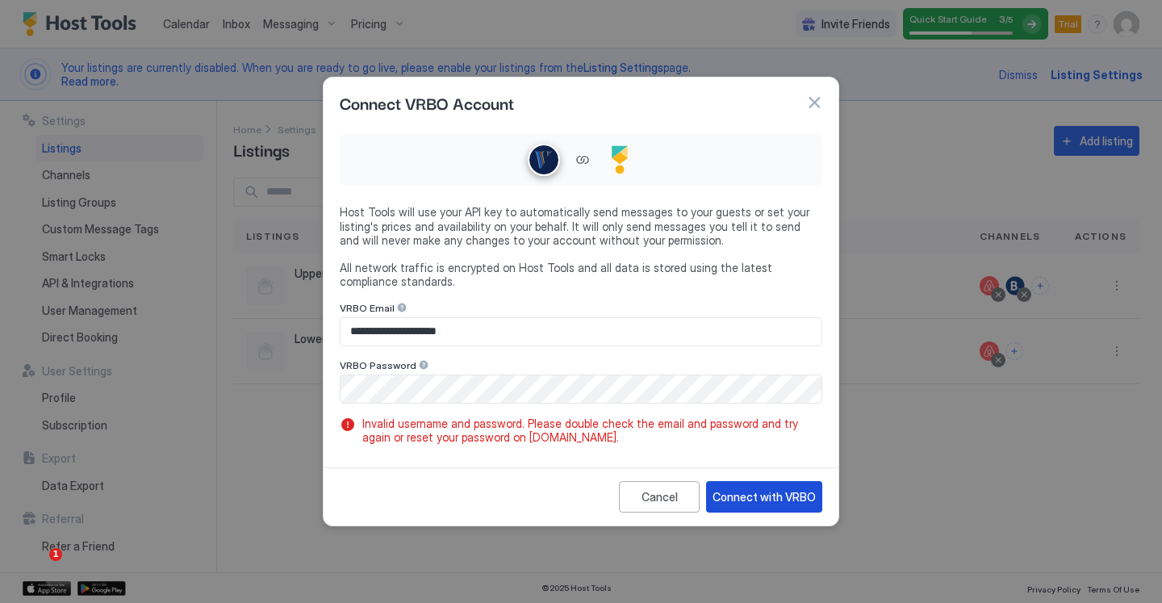
click at [810, 503] on div "Connect with VRBO" at bounding box center [763, 496] width 103 height 17
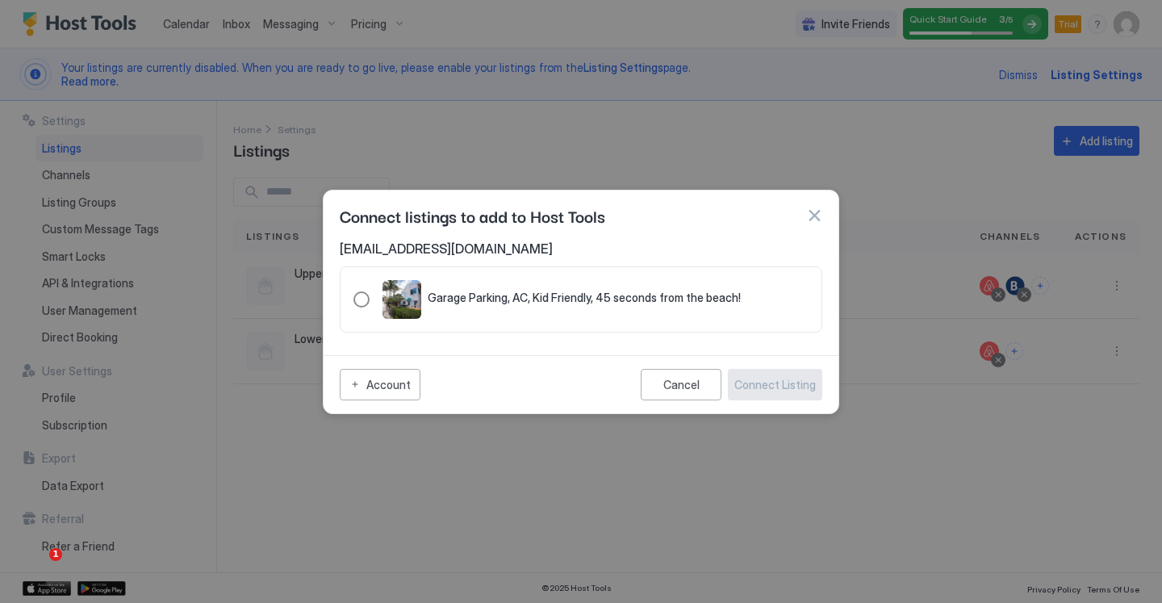
click at [358, 296] on div "321.4816313.5390480" at bounding box center [361, 299] width 16 height 16
click at [778, 383] on div "Connect Listing" at bounding box center [774, 384] width 81 height 17
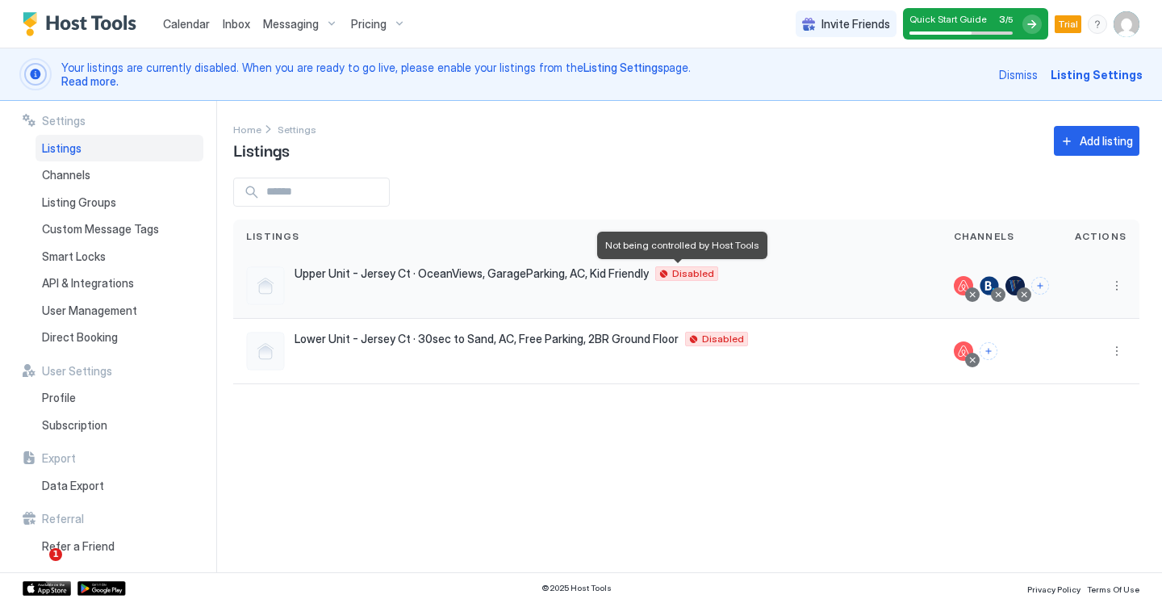
click at [674, 274] on span "Disabled" at bounding box center [693, 274] width 42 height 0
click at [673, 274] on span "Disabled" at bounding box center [693, 274] width 42 height 0
click at [357, 283] on div "Upper Unit - Jersey Ct · OceanViews, GarageParking, AC, Kid Friendly San Diego …" at bounding box center [587, 285] width 682 height 39
click at [356, 270] on span "Upper Unit - Jersey Ct · OceanViews, GarageParking, AC, Kid Friendly" at bounding box center [472, 273] width 354 height 15
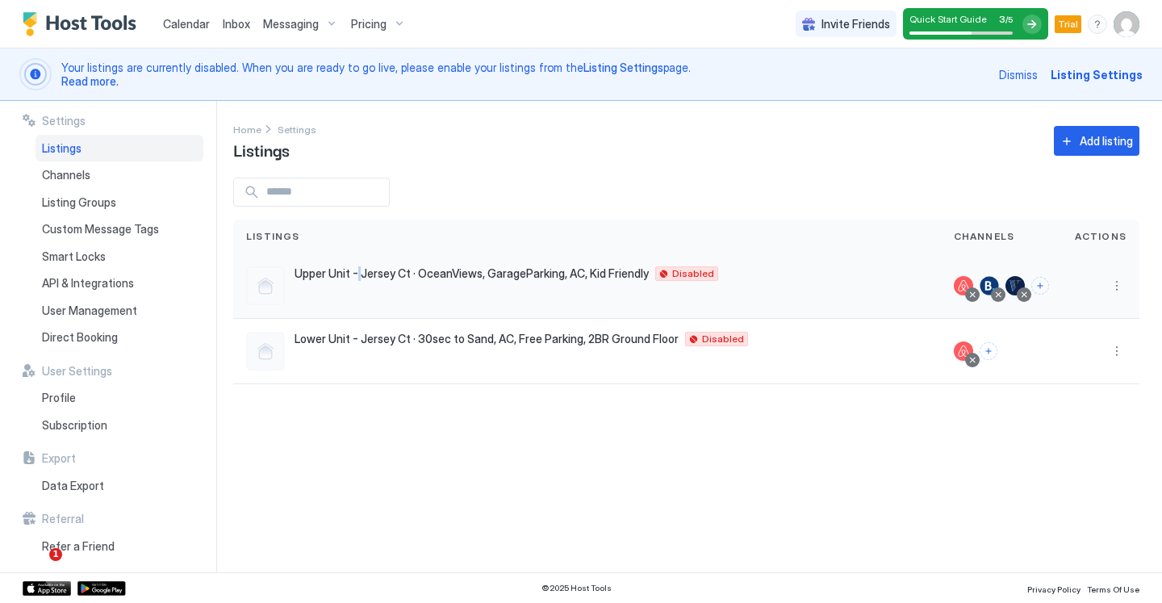
click at [356, 270] on span "Upper Unit - Jersey Ct · OceanViews, GarageParking, AC, Kid Friendly" at bounding box center [472, 273] width 354 height 15
click at [1117, 287] on button "More options" at bounding box center [1116, 285] width 19 height 19
click at [730, 426] on div at bounding box center [581, 301] width 1162 height 603
click at [1099, 81] on span "Listing Settings" at bounding box center [1097, 74] width 92 height 17
click at [1095, 74] on span "Listing Settings" at bounding box center [1097, 74] width 92 height 17
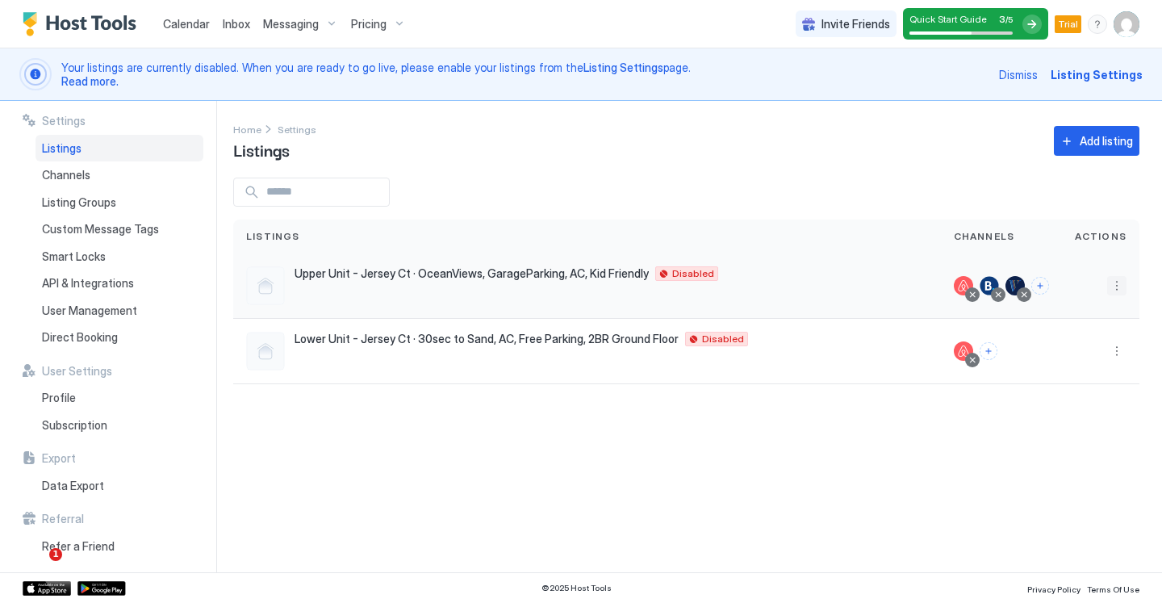
click at [1114, 286] on button "More options" at bounding box center [1116, 285] width 19 height 19
click at [1088, 360] on span "Listing Settings" at bounding box center [1080, 360] width 72 height 12
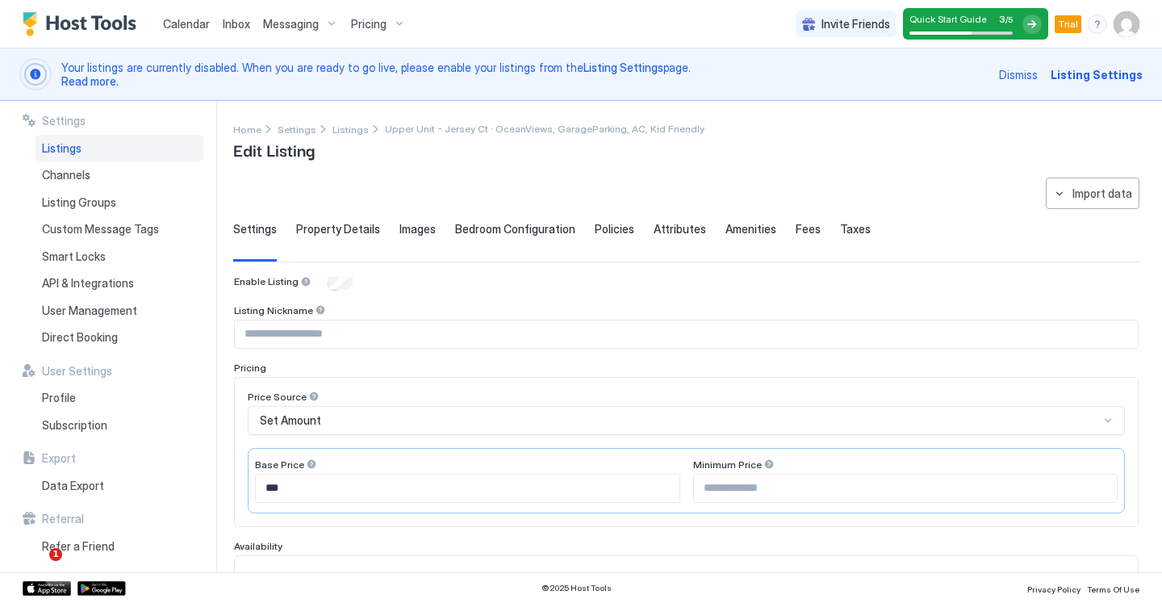
click at [338, 333] on input "Input Field" at bounding box center [686, 333] width 903 height 27
type input "*"
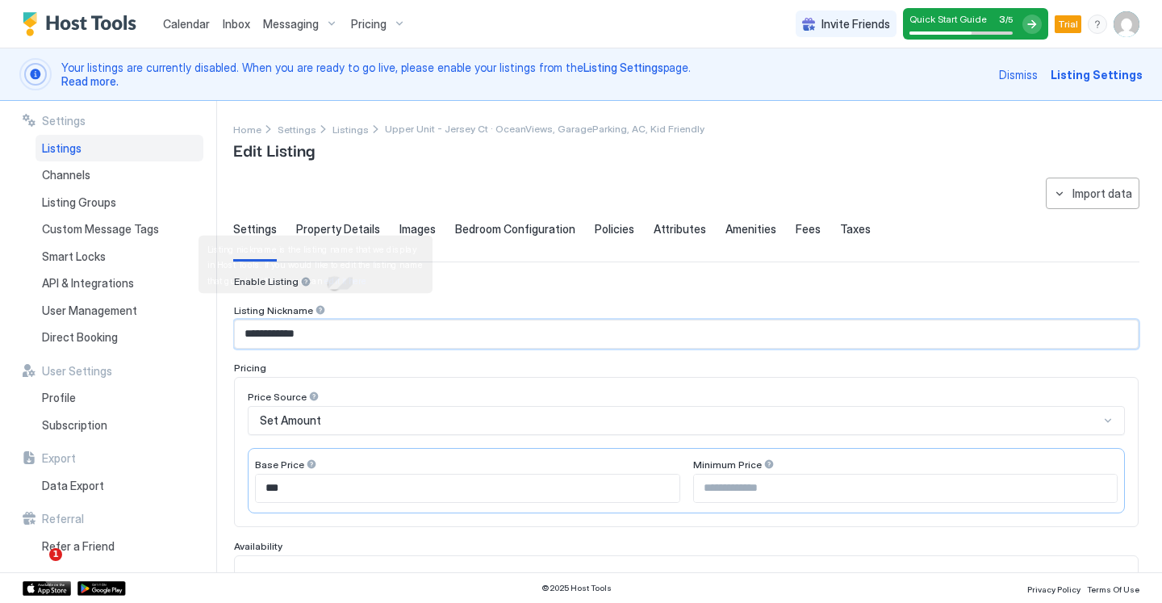
type input "**********"
click at [315, 310] on div at bounding box center [320, 309] width 11 height 11
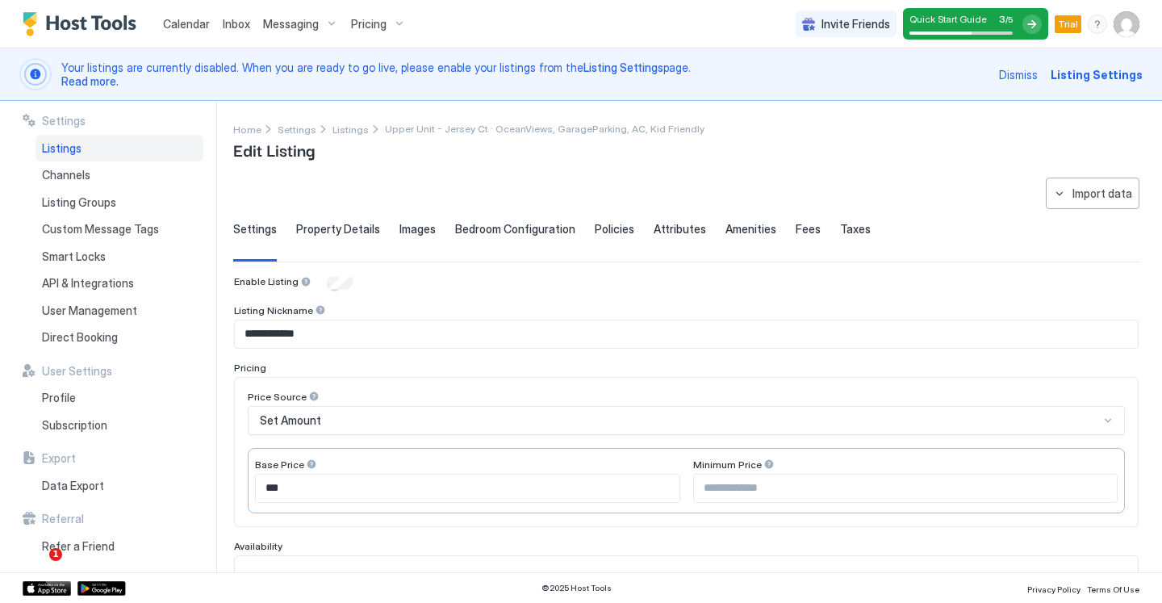
click at [361, 313] on div "Listing Nickname" at bounding box center [686, 311] width 905 height 15
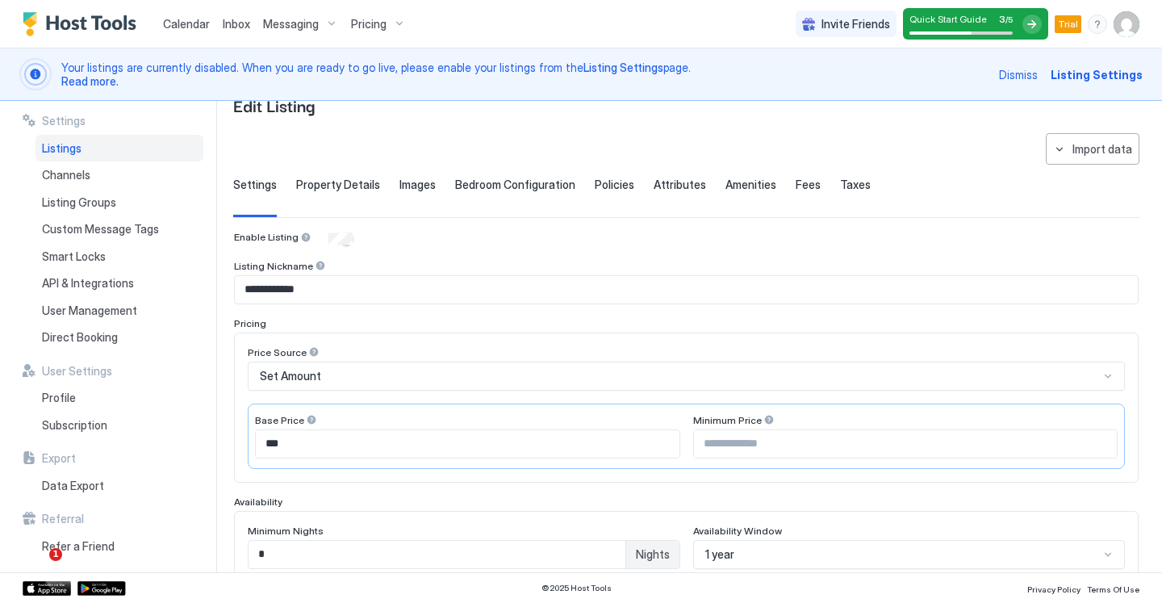
scroll to position [52, 0]
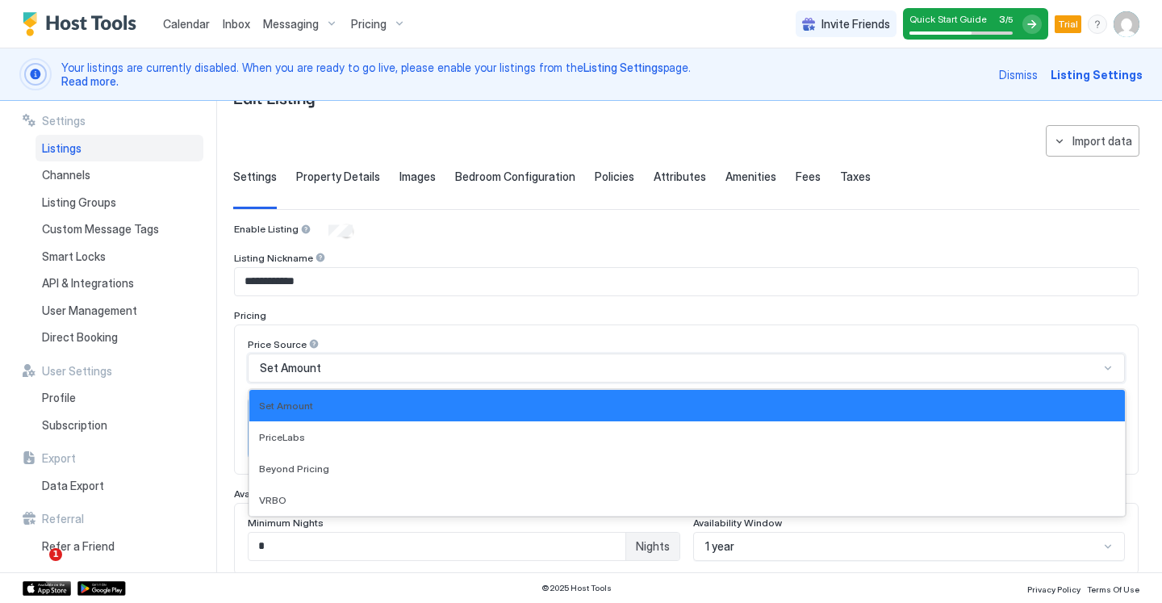
click at [377, 360] on div "Set Amount selected, 1 of 4. 4 results available. Use Up and Down to choose opt…" at bounding box center [686, 367] width 877 height 29
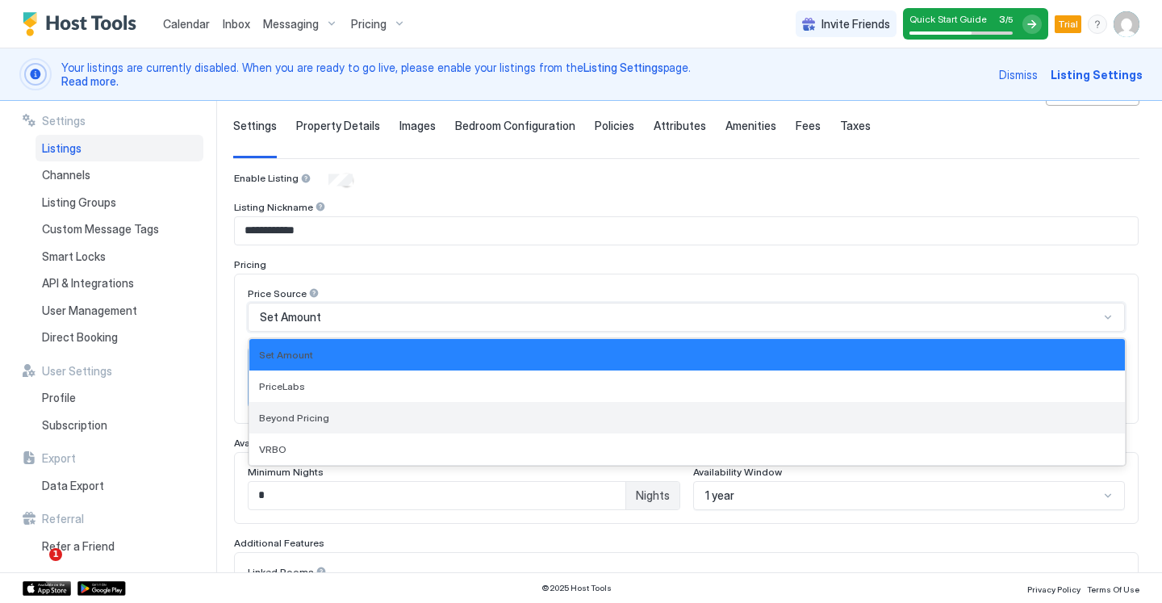
click at [369, 416] on div "Beyond Pricing" at bounding box center [687, 418] width 856 height 12
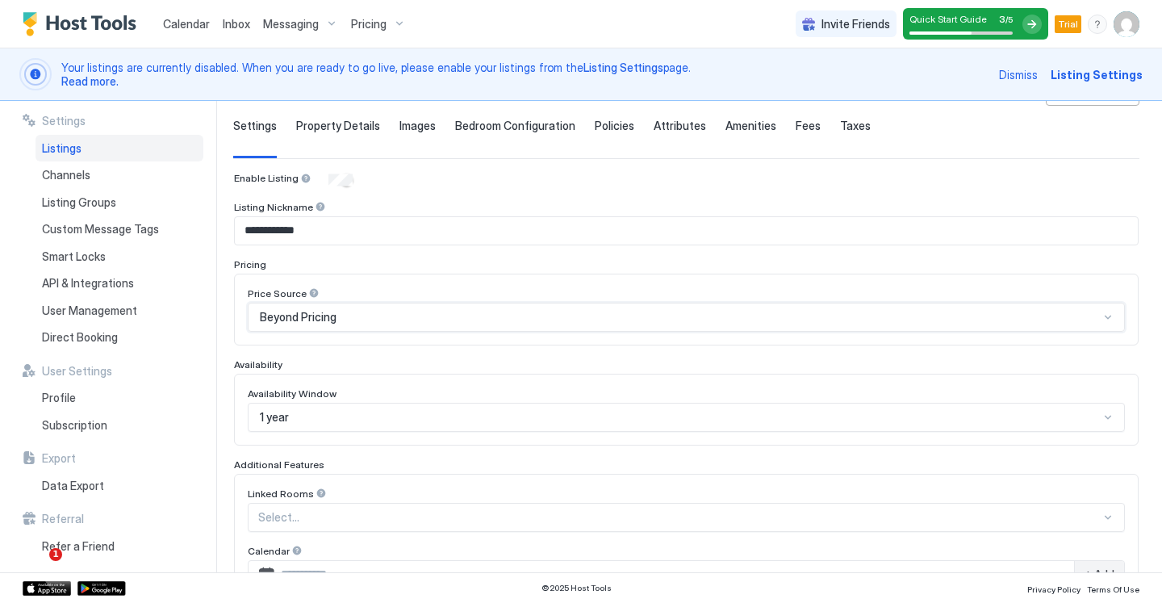
click at [316, 289] on div "Price Source" at bounding box center [686, 294] width 877 height 15
click at [311, 291] on div at bounding box center [313, 292] width 11 height 11
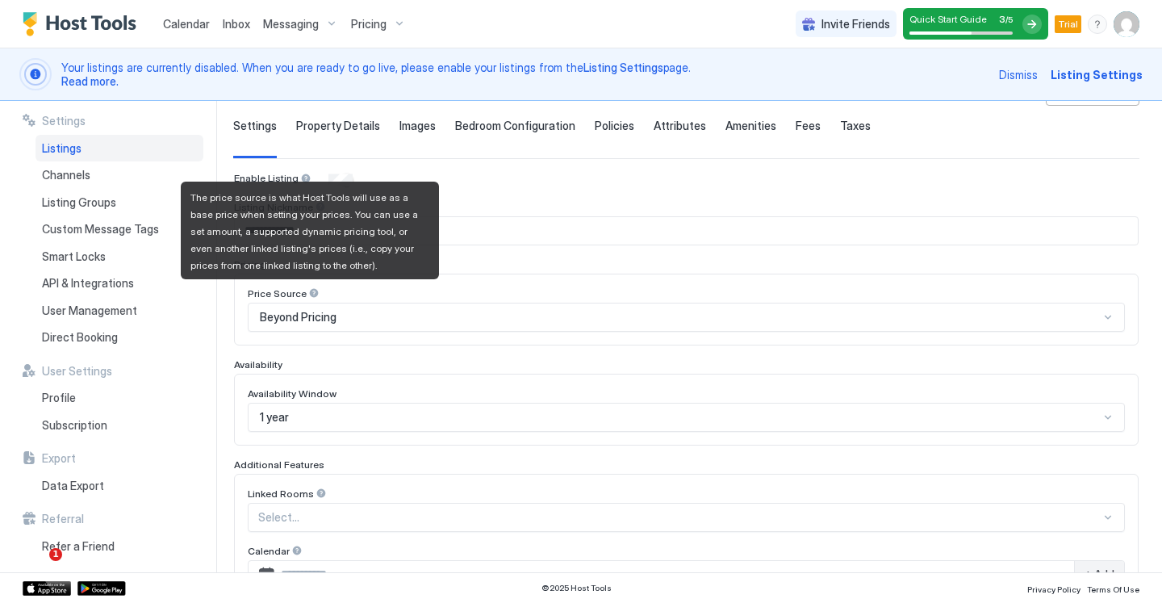
click at [498, 188] on div "**********" at bounding box center [686, 480] width 905 height 617
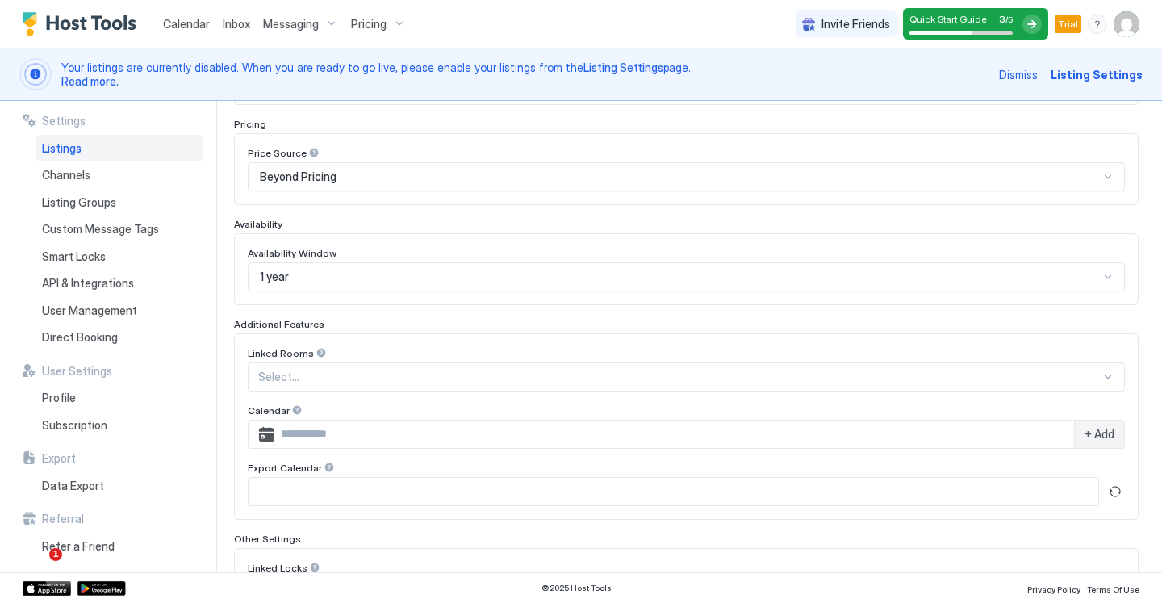
scroll to position [247, 0]
click at [320, 349] on div at bounding box center [320, 349] width 11 height 11
click at [338, 342] on div "Linked Rooms Select... Calendar + Add Export Calendar" at bounding box center [686, 423] width 905 height 186
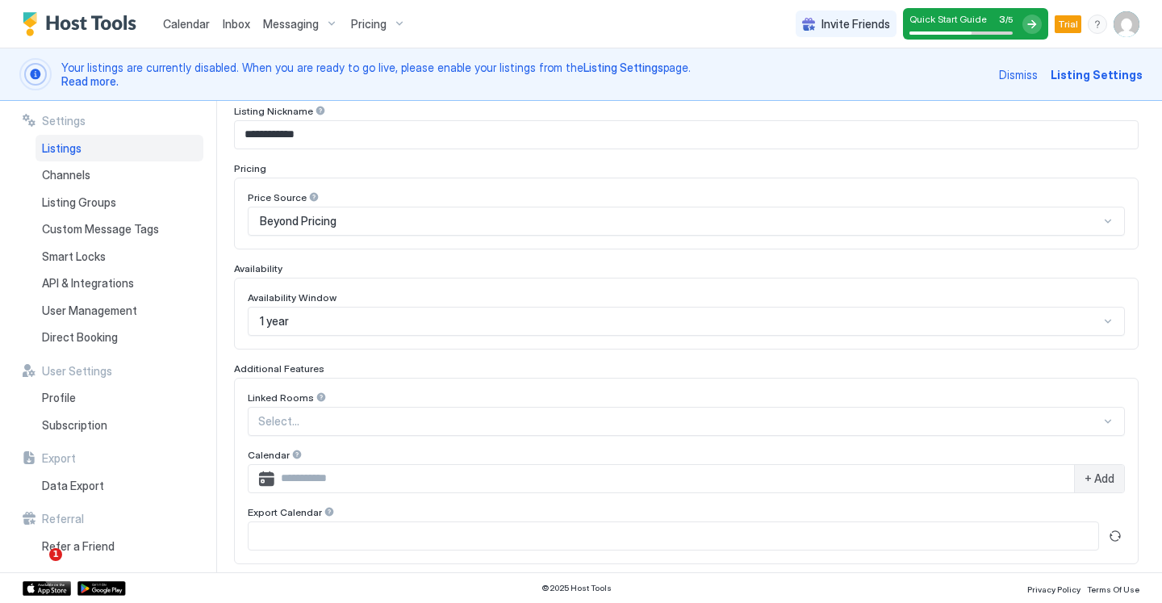
scroll to position [196, 0]
drag, startPoint x: 368, startPoint y: 197, endPoint x: 361, endPoint y: 224, distance: 27.6
click at [368, 198] on div "Price Source" at bounding box center [686, 201] width 877 height 15
click at [361, 229] on div "Beyond Pricing" at bounding box center [679, 224] width 839 height 15
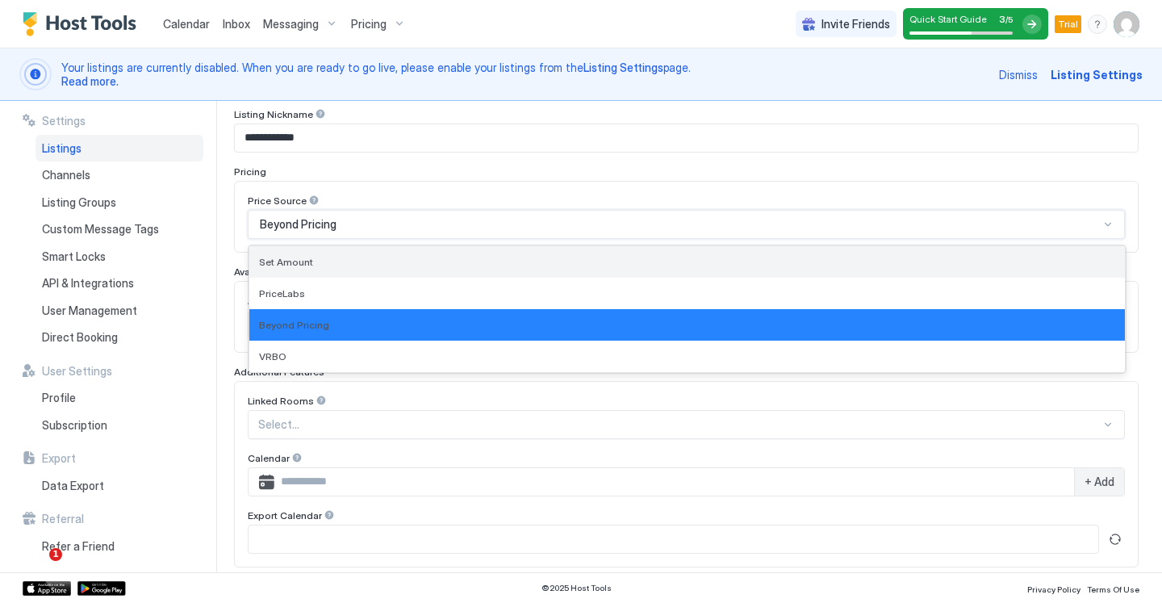
click at [364, 253] on div "Set Amount" at bounding box center [686, 261] width 875 height 31
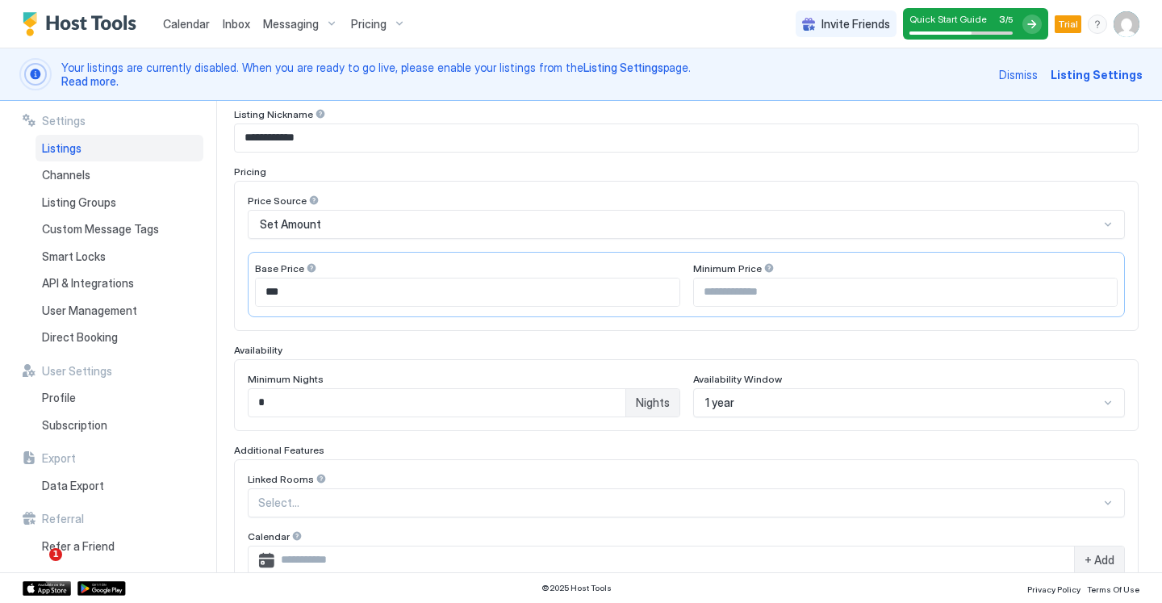
click at [380, 324] on div "Price Source Set Amount Base Price *** Minimum Price" at bounding box center [686, 256] width 905 height 150
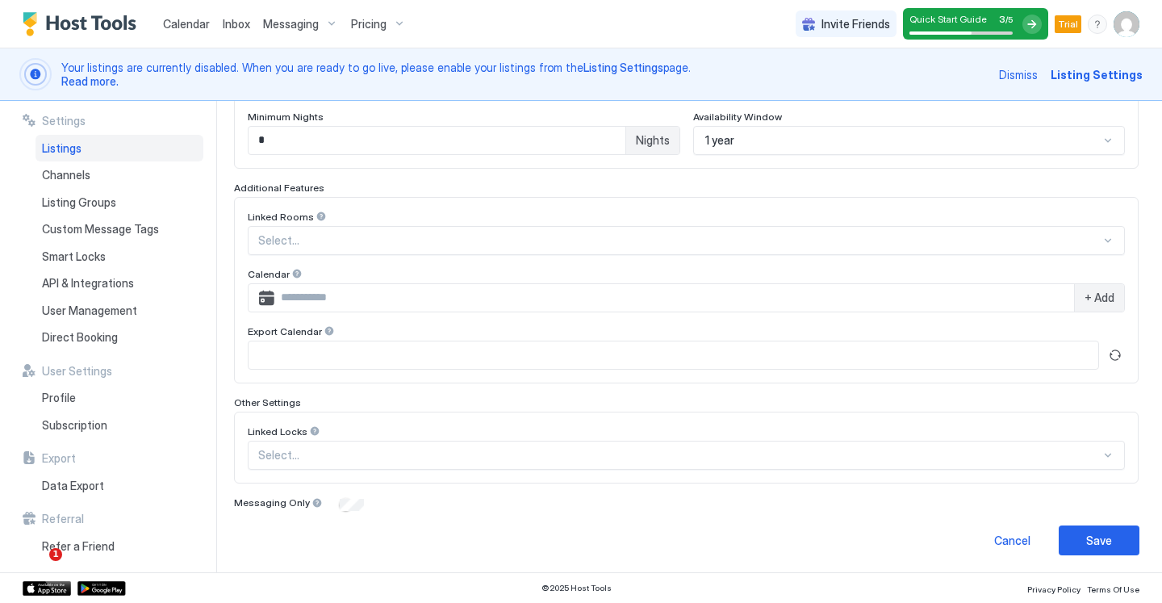
scroll to position [460, 0]
click at [291, 273] on div at bounding box center [296, 271] width 11 height 11
click at [78, 179] on span "Channels" at bounding box center [66, 175] width 48 height 15
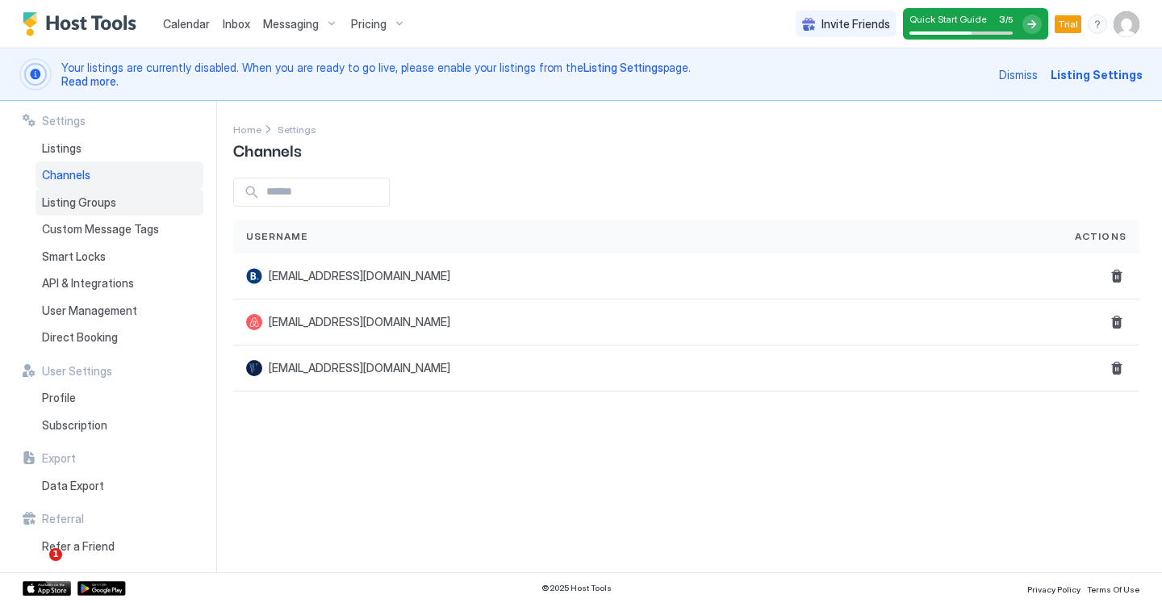
click at [61, 198] on span "Listing Groups" at bounding box center [79, 202] width 74 height 15
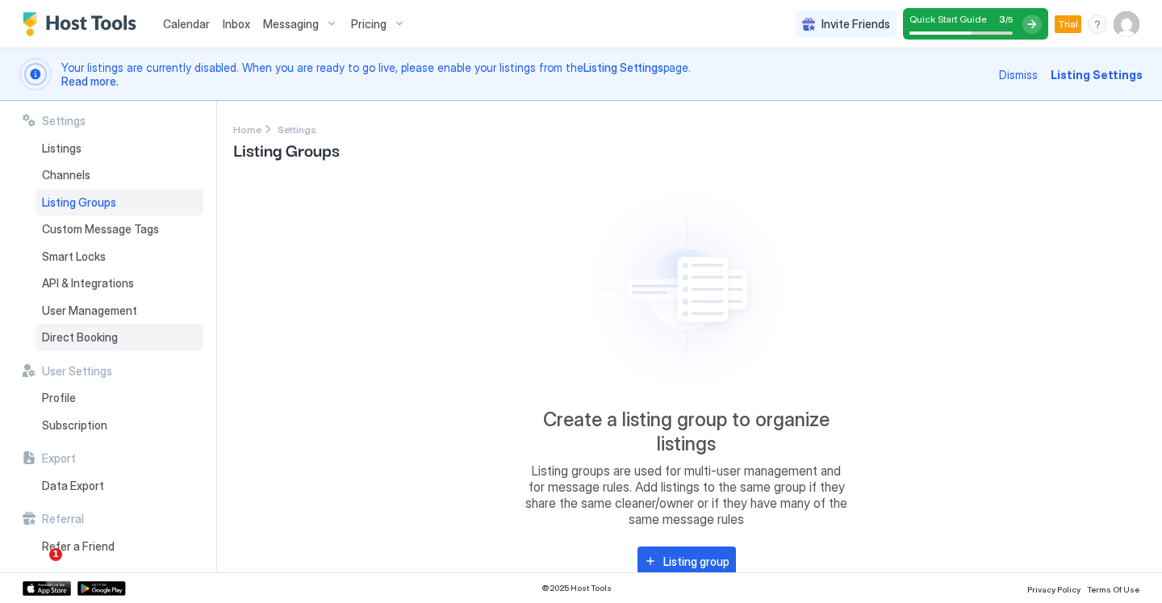
click at [75, 328] on div "Direct Booking" at bounding box center [120, 337] width 168 height 27
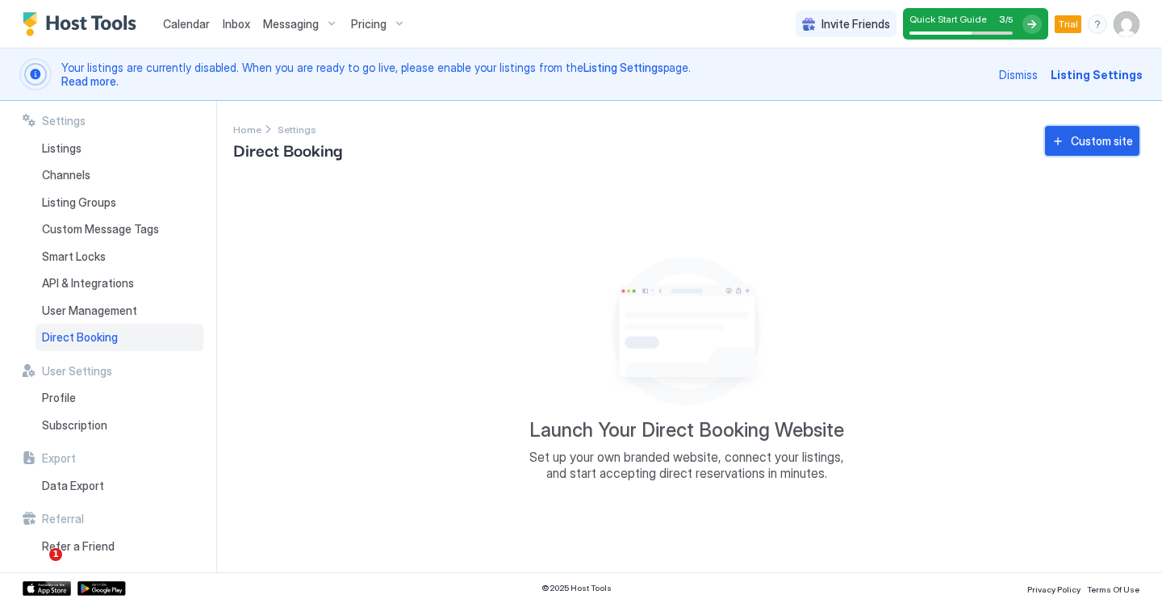
click at [1091, 148] on div "Custom site" at bounding box center [1102, 140] width 62 height 17
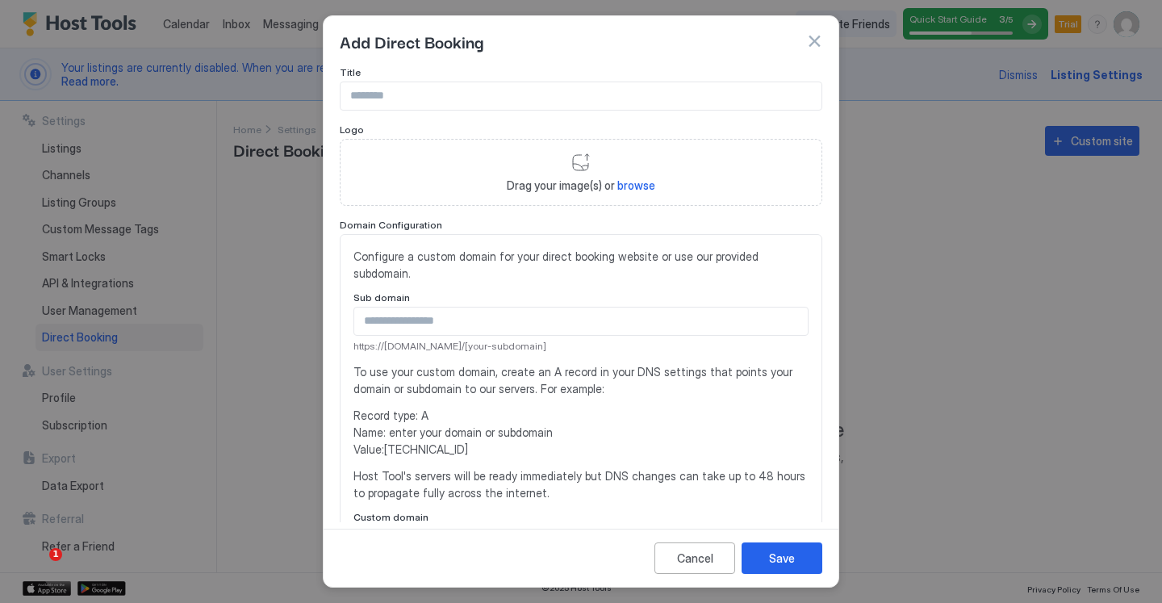
click at [456, 102] on input "Input Field" at bounding box center [581, 95] width 481 height 27
type input "**********"
click at [637, 183] on span "browse" at bounding box center [636, 185] width 38 height 14
click at [618, 188] on span "browse" at bounding box center [636, 185] width 38 height 14
type input "**********"
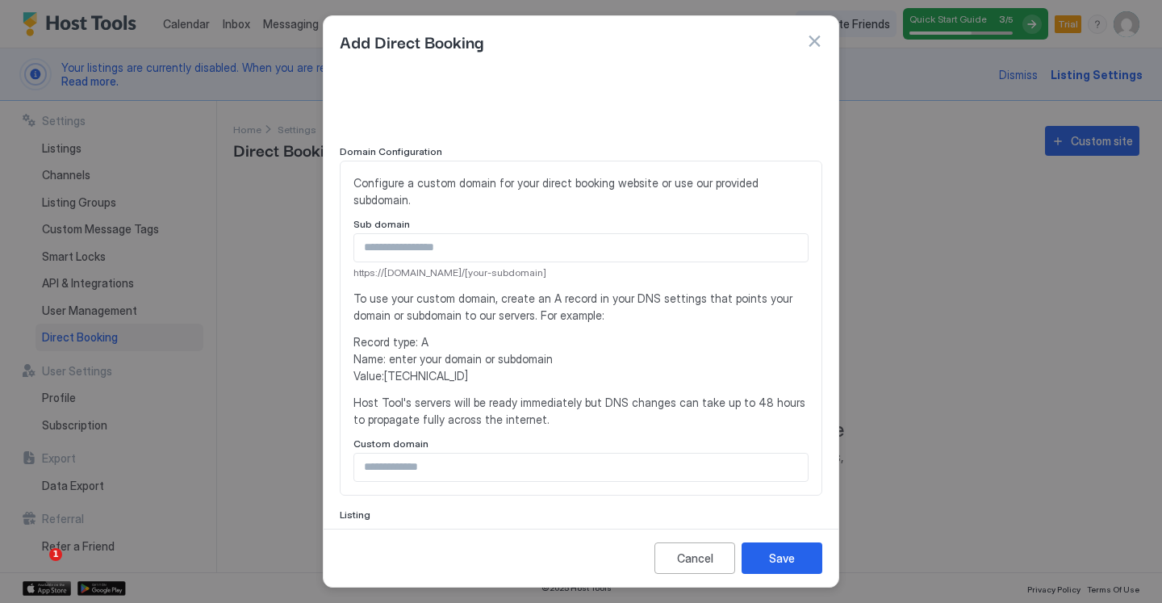
scroll to position [158, 0]
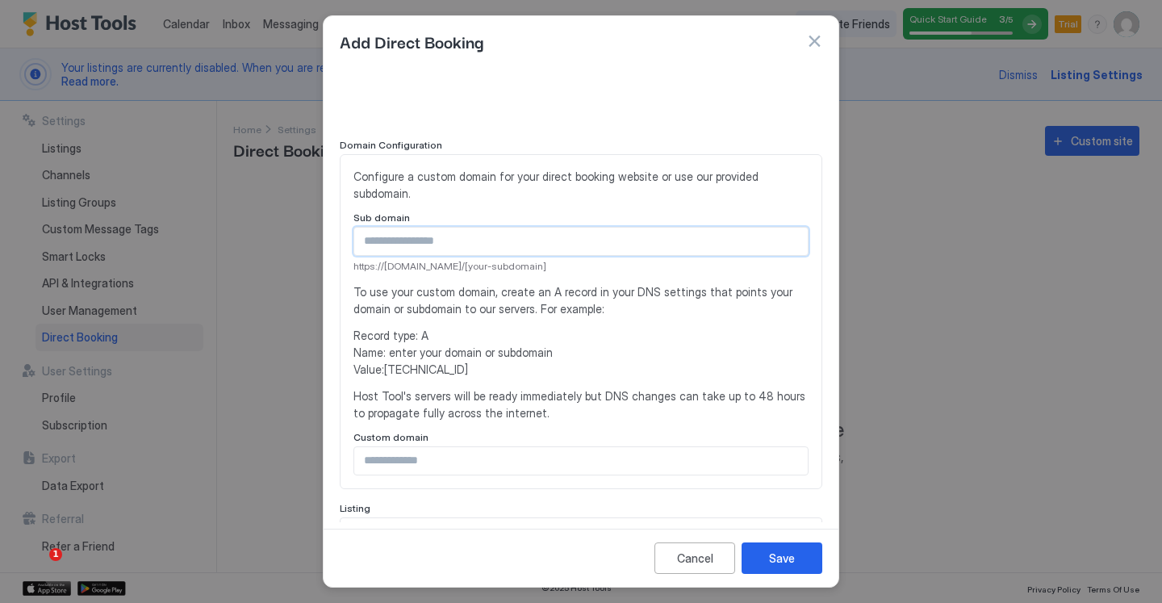
click at [465, 240] on input "Input Field" at bounding box center [580, 241] width 453 height 27
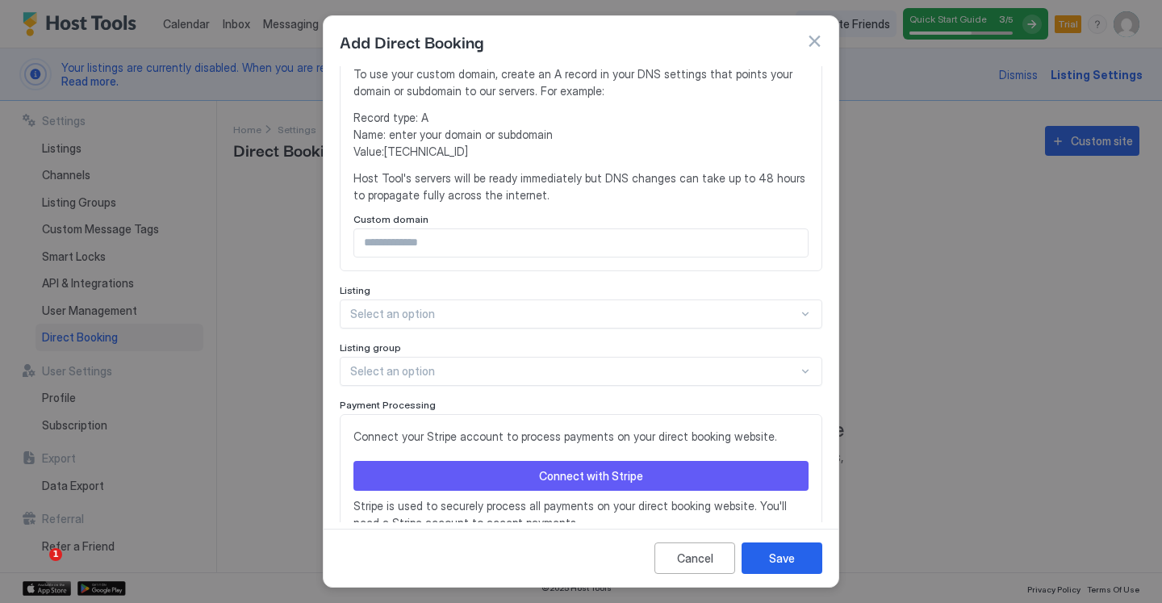
scroll to position [376, 0]
type input "**********"
click at [487, 307] on div at bounding box center [574, 314] width 448 height 15
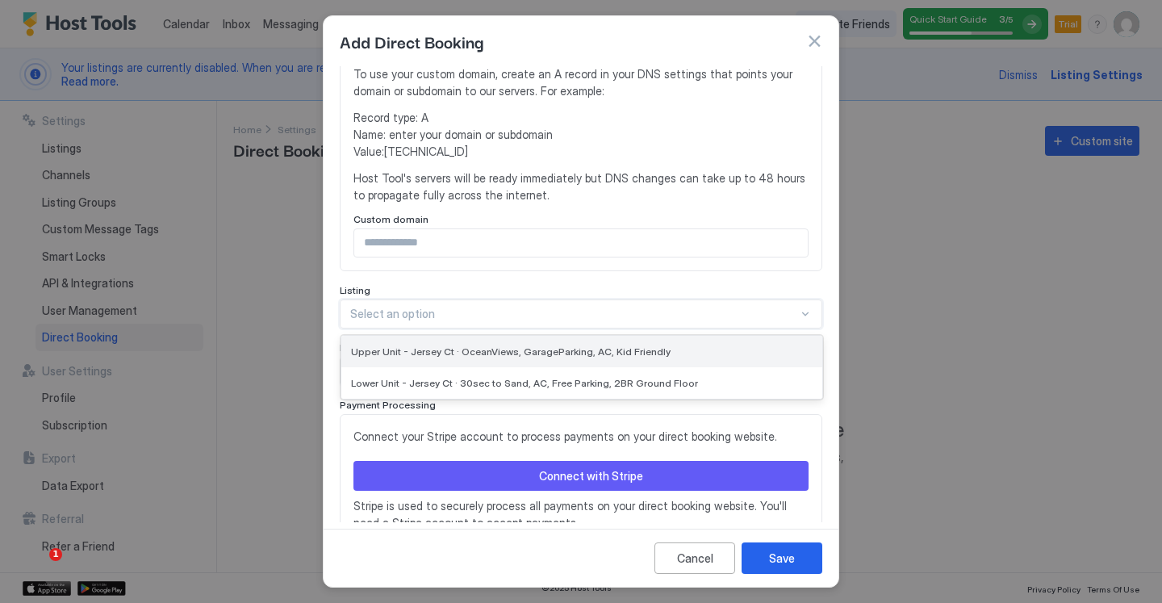
click at [493, 340] on div "Upper Unit - Jersey Ct · OceanViews, GarageParking, AC, Kid Friendly" at bounding box center [581, 351] width 481 height 31
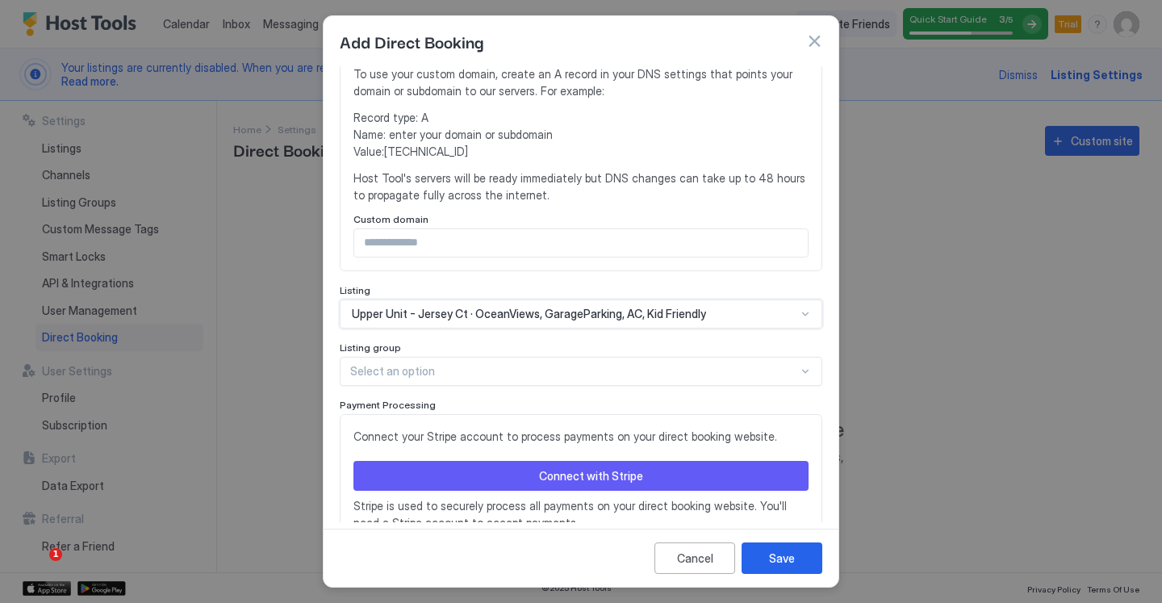
scroll to position [403, 0]
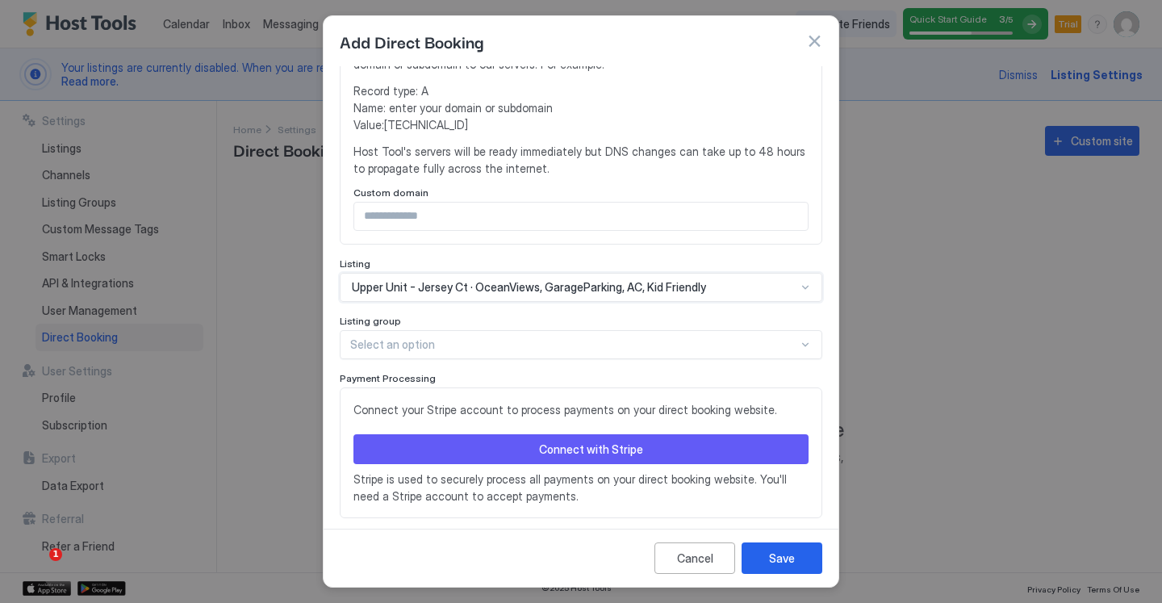
click at [512, 346] on div at bounding box center [574, 344] width 448 height 15
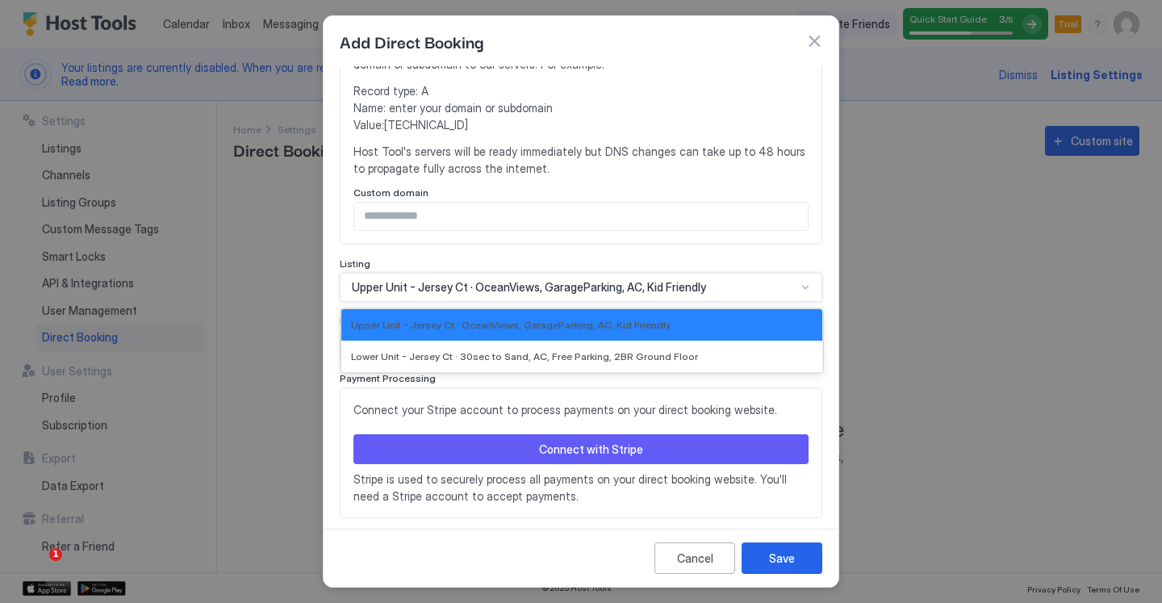
click at [506, 295] on div "Upper Unit - Jersey Ct · OceanViews, GarageParking, AC, Kid Friendly" at bounding box center [581, 287] width 483 height 29
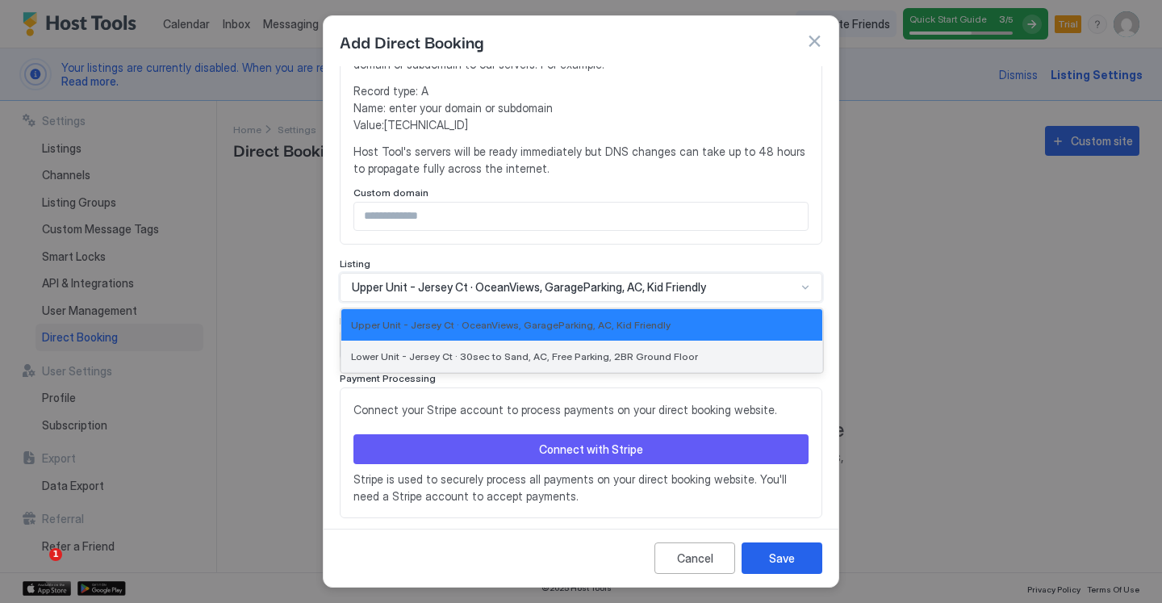
click at [504, 347] on div "Lower Unit - Jersey Ct · 30sec to Sand, AC, Free Parking, 2BR Ground Floor" at bounding box center [581, 356] width 481 height 31
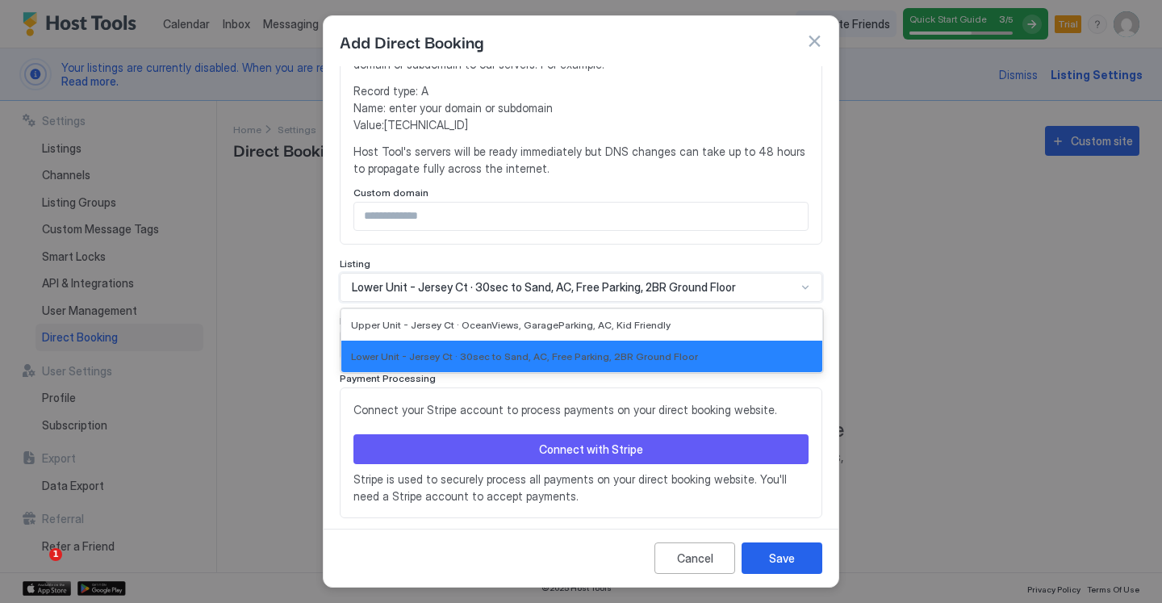
click at [524, 284] on span "Lower Unit - Jersey Ct · 30sec to Sand, AC, Free Parking, 2BR Ground Floor" at bounding box center [544, 287] width 384 height 15
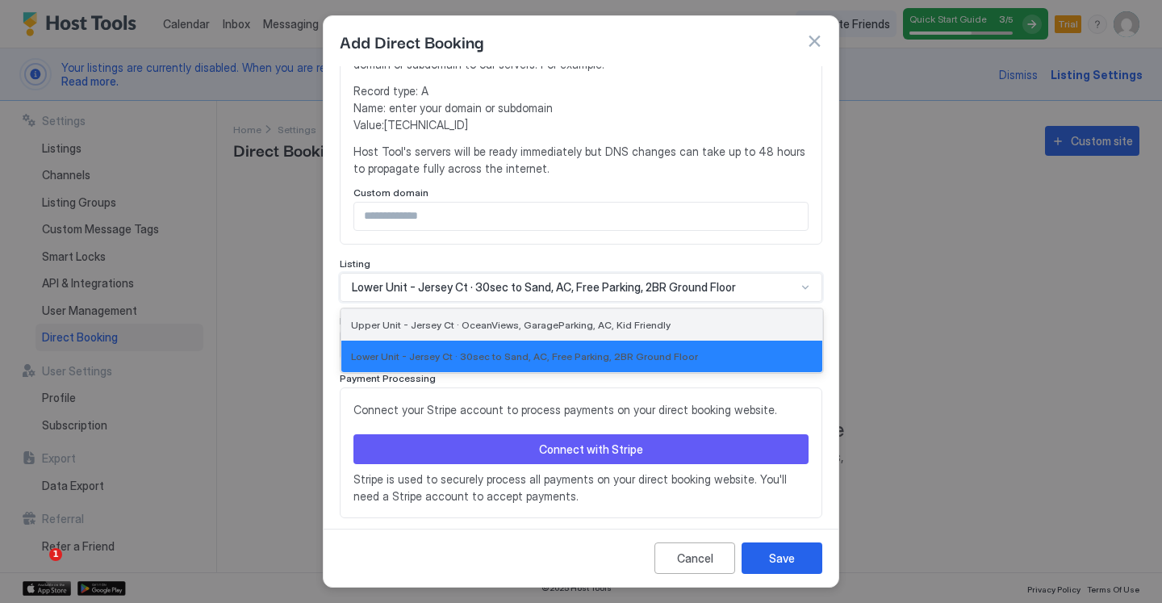
click at [507, 322] on span "Upper Unit - Jersey Ct · OceanViews, GarageParking, AC, Kid Friendly" at bounding box center [511, 325] width 320 height 12
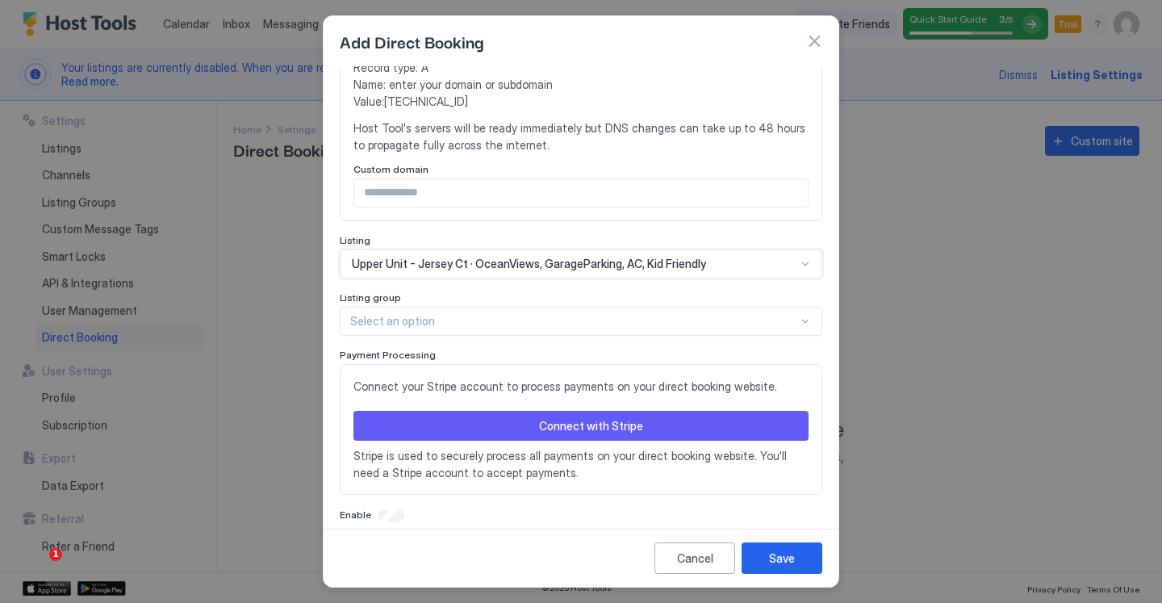
scroll to position [443, 0]
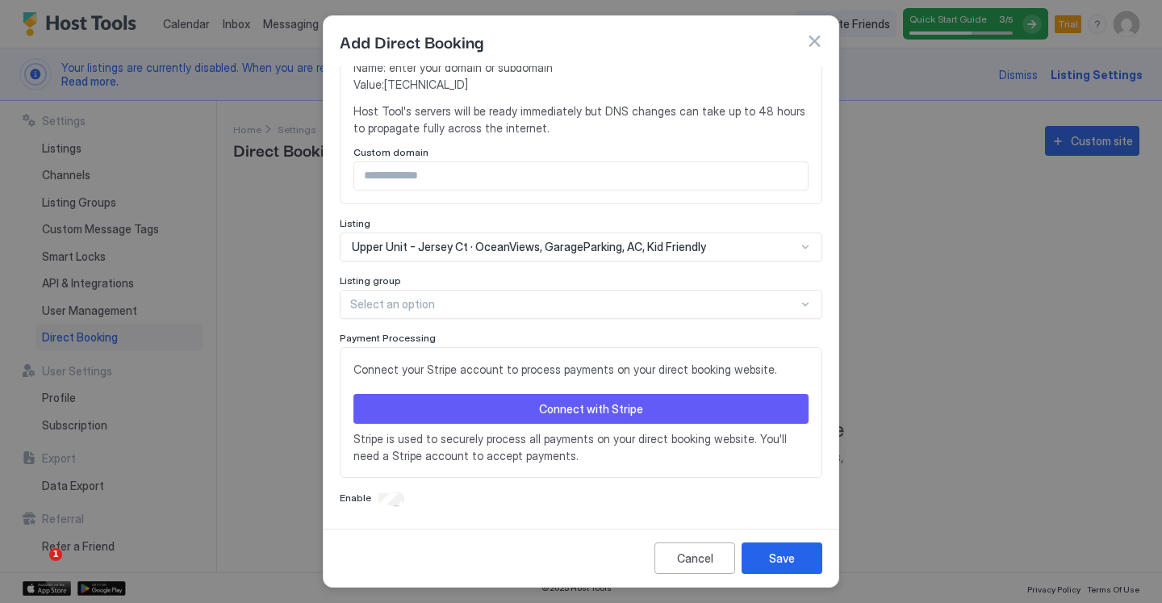
click at [466, 407] on button "Connect with Stripe" at bounding box center [580, 409] width 455 height 30
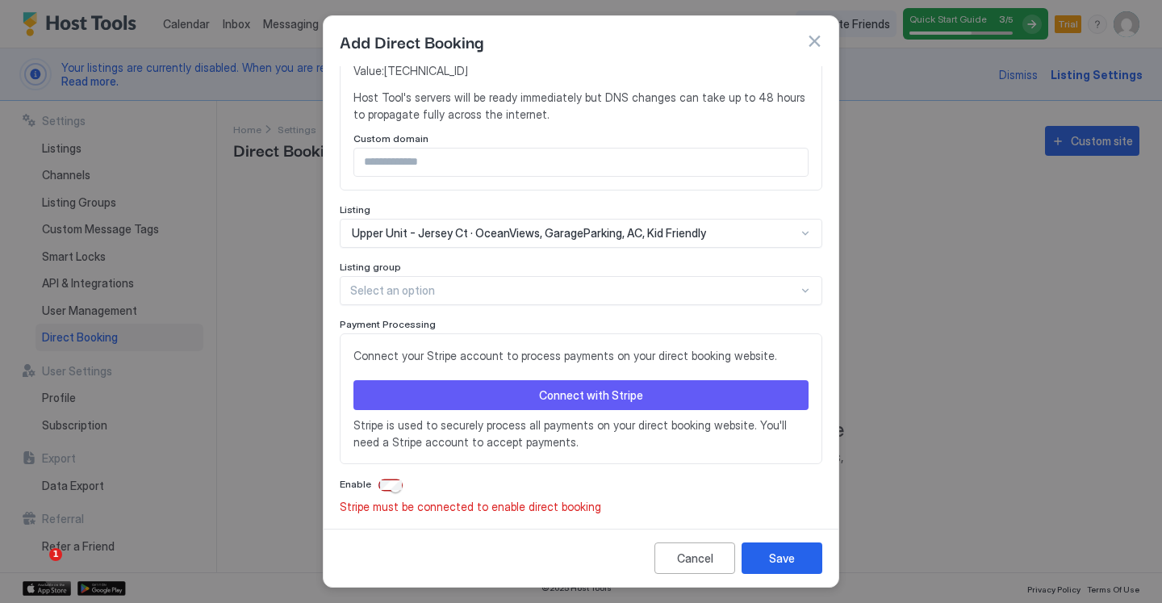
scroll to position [463, 0]
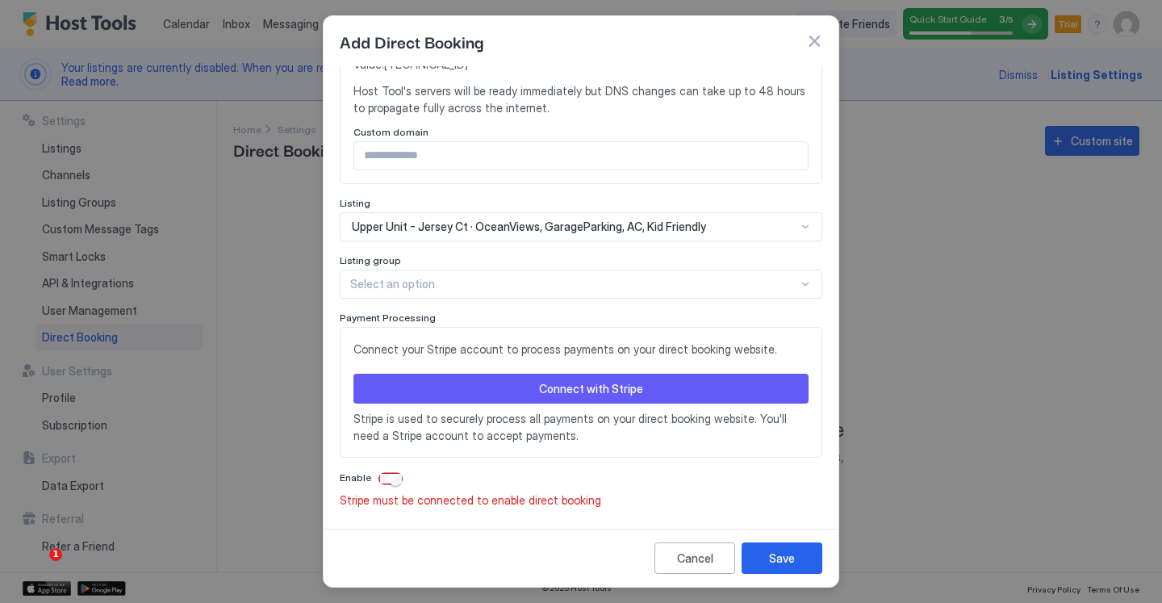
click at [591, 398] on button "Connect with Stripe" at bounding box center [580, 389] width 455 height 30
click at [577, 348] on span "Connect your Stripe account to process payments on your direct booking website." at bounding box center [580, 349] width 455 height 17
click at [586, 396] on button "Connect with Stripe" at bounding box center [580, 389] width 455 height 30
click at [797, 567] on button "Save" at bounding box center [782, 557] width 81 height 31
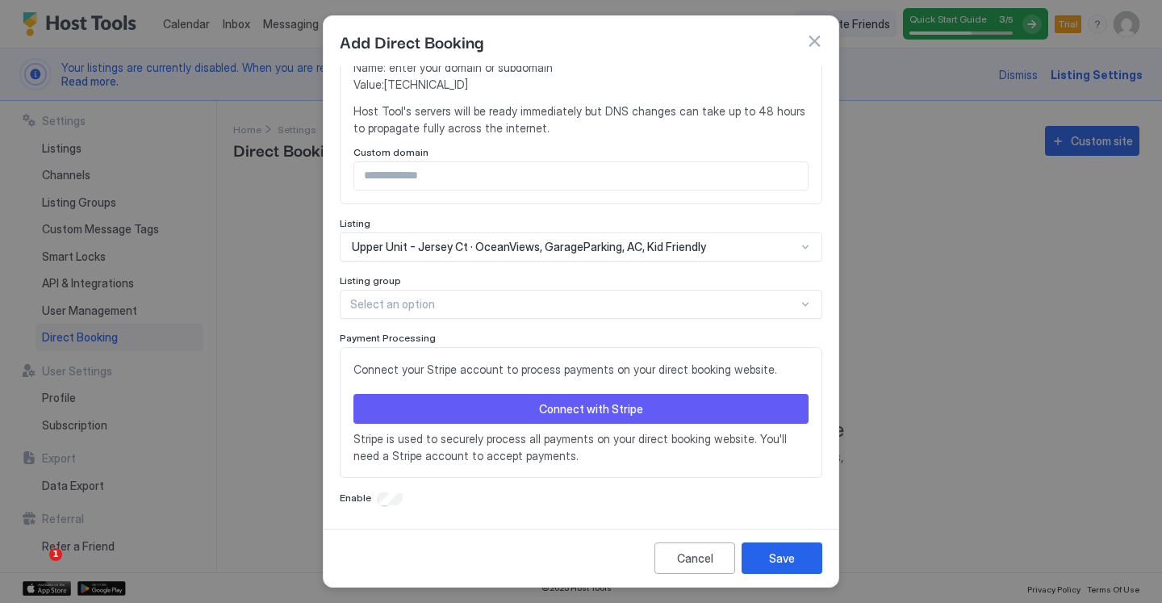
click at [579, 418] on button "Connect with Stripe" at bounding box center [580, 409] width 455 height 30
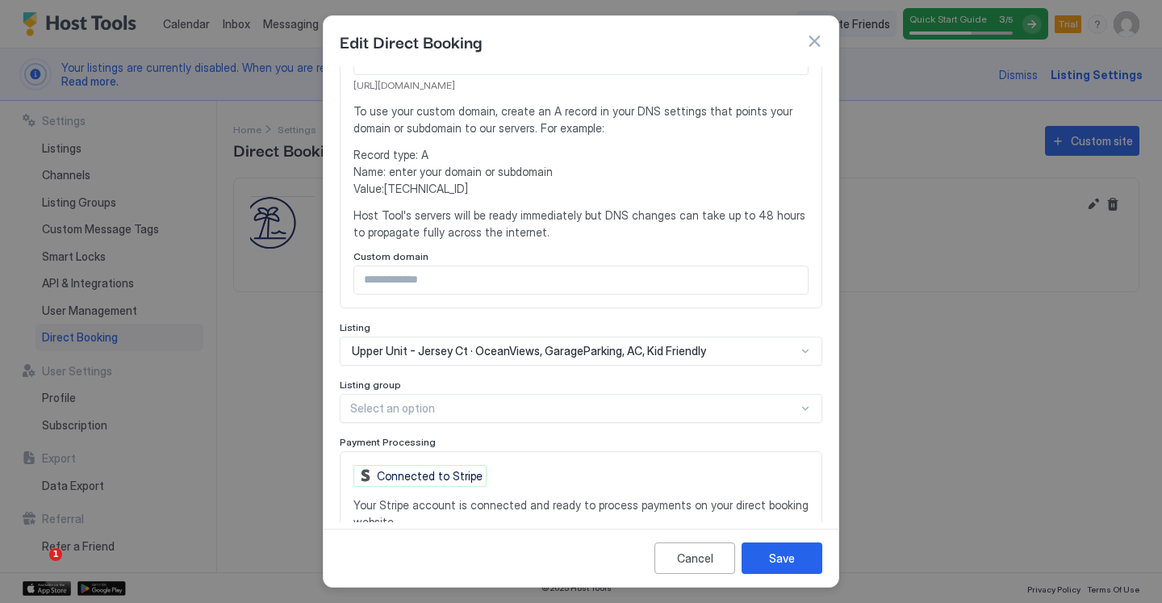
scroll to position [446, 0]
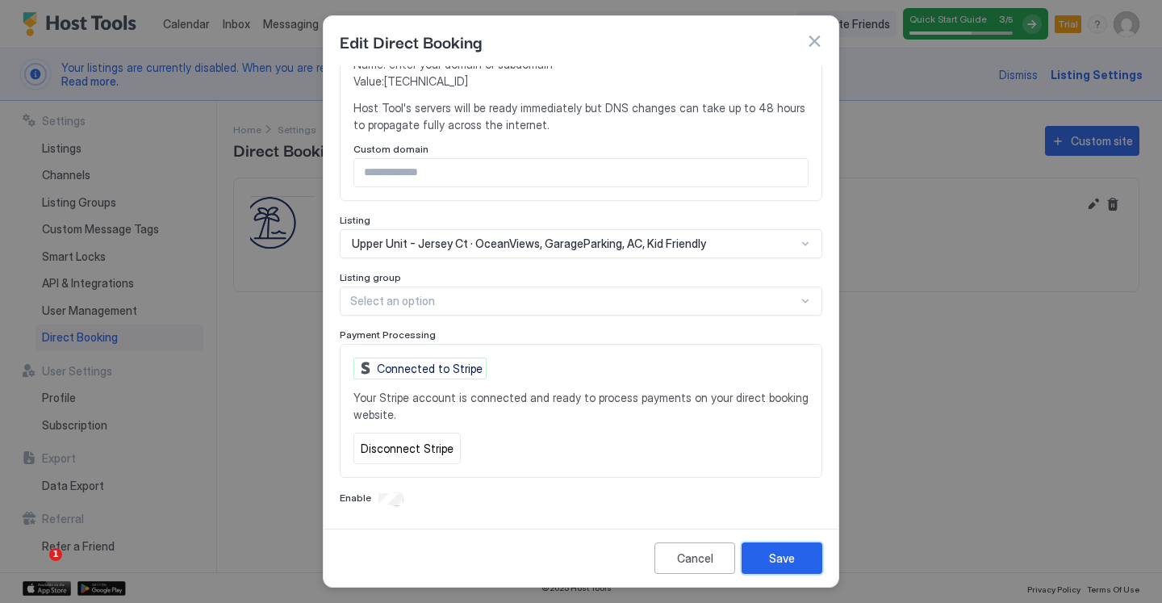
click at [796, 549] on button "Save" at bounding box center [782, 557] width 81 height 31
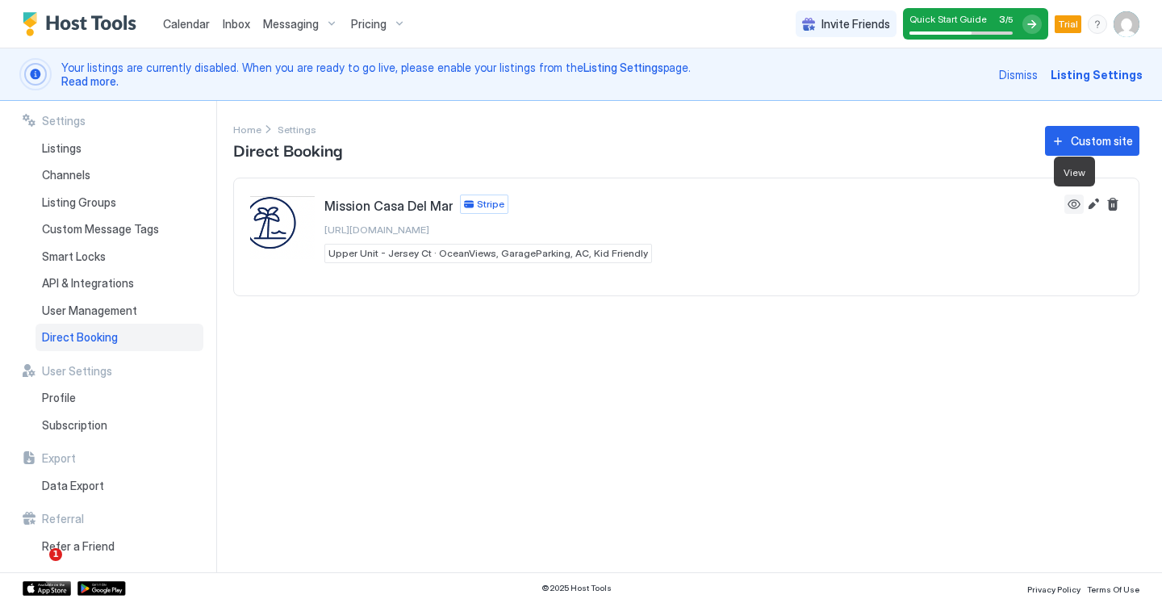
click at [1080, 197] on button "View" at bounding box center [1073, 203] width 19 height 19
click at [92, 141] on div "Listings" at bounding box center [120, 148] width 168 height 27
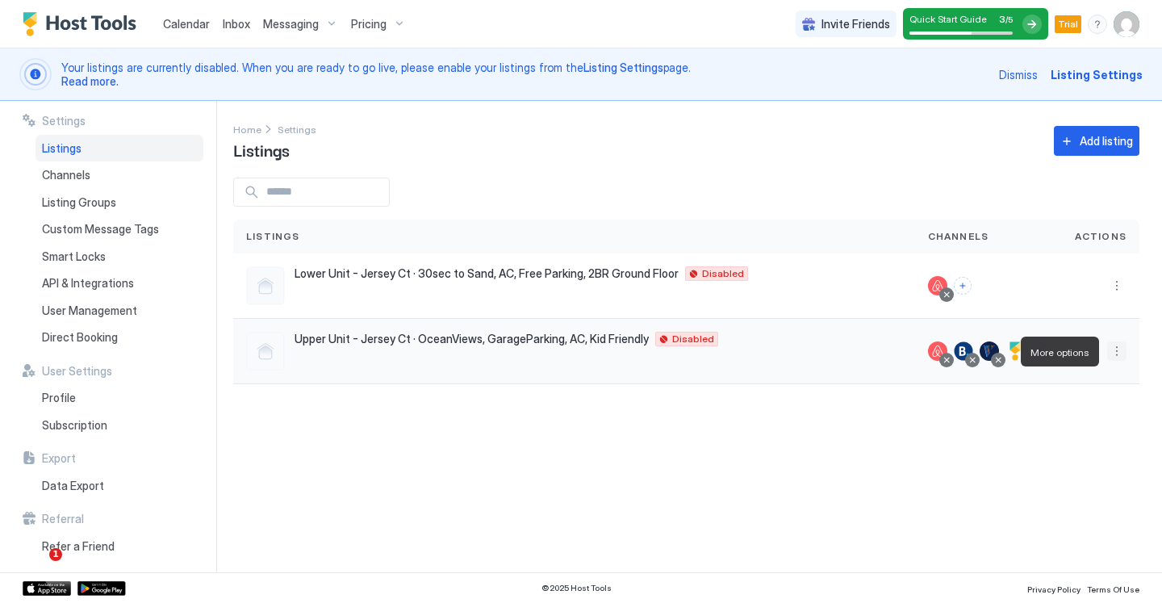
click at [1118, 346] on button "More options" at bounding box center [1116, 350] width 19 height 19
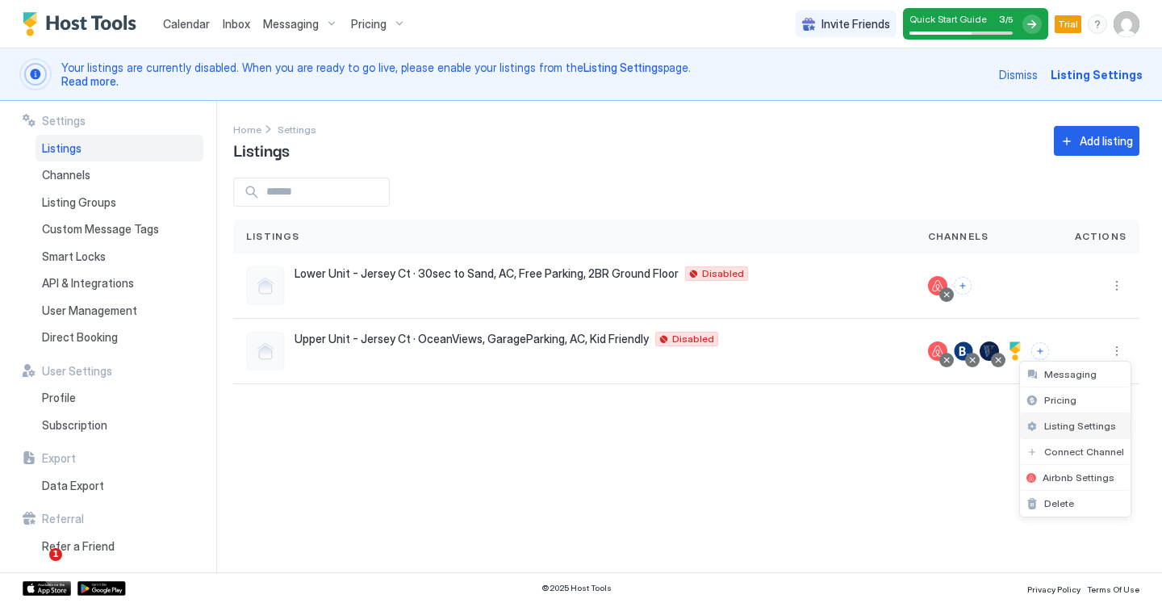
click at [1064, 418] on div "Listing Settings" at bounding box center [1075, 426] width 111 height 26
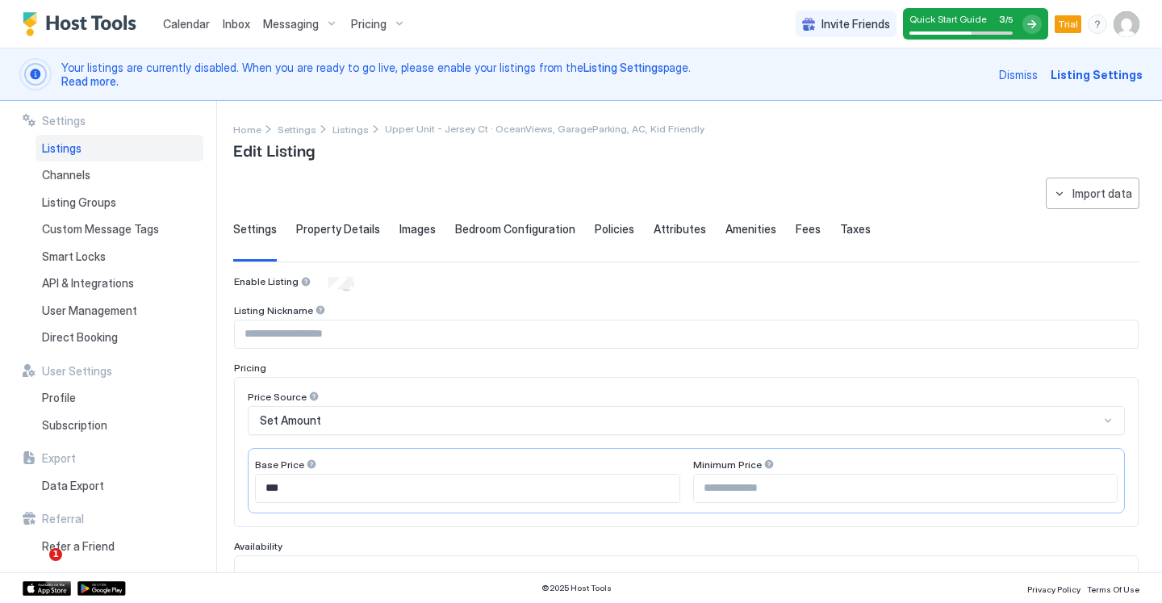
scroll to position [460, 0]
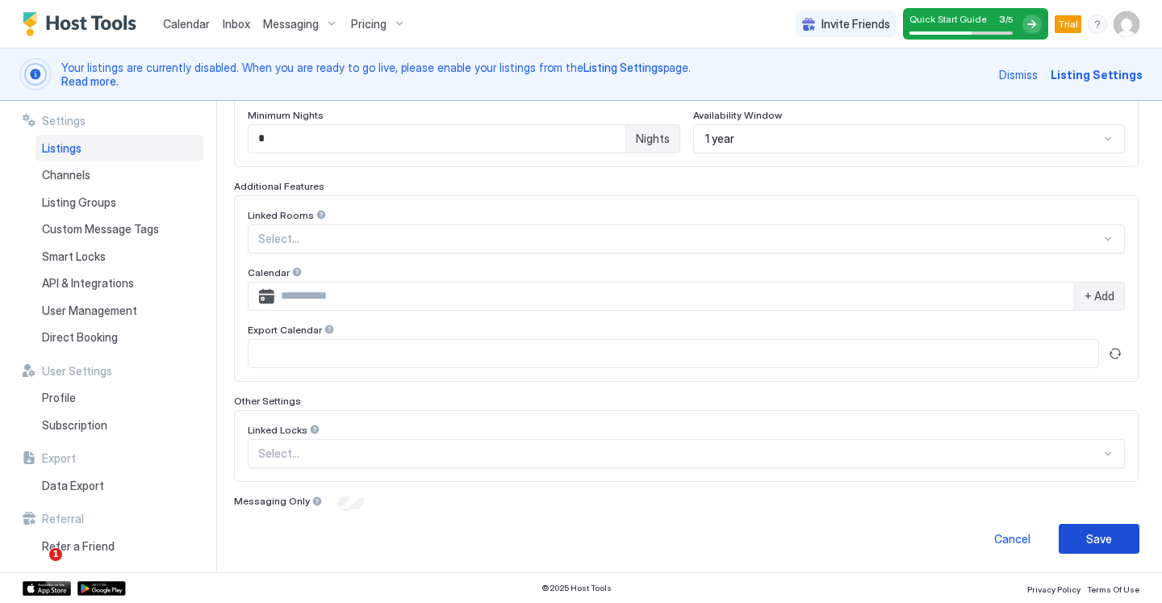
click at [1059, 530] on button "Save" at bounding box center [1099, 539] width 81 height 30
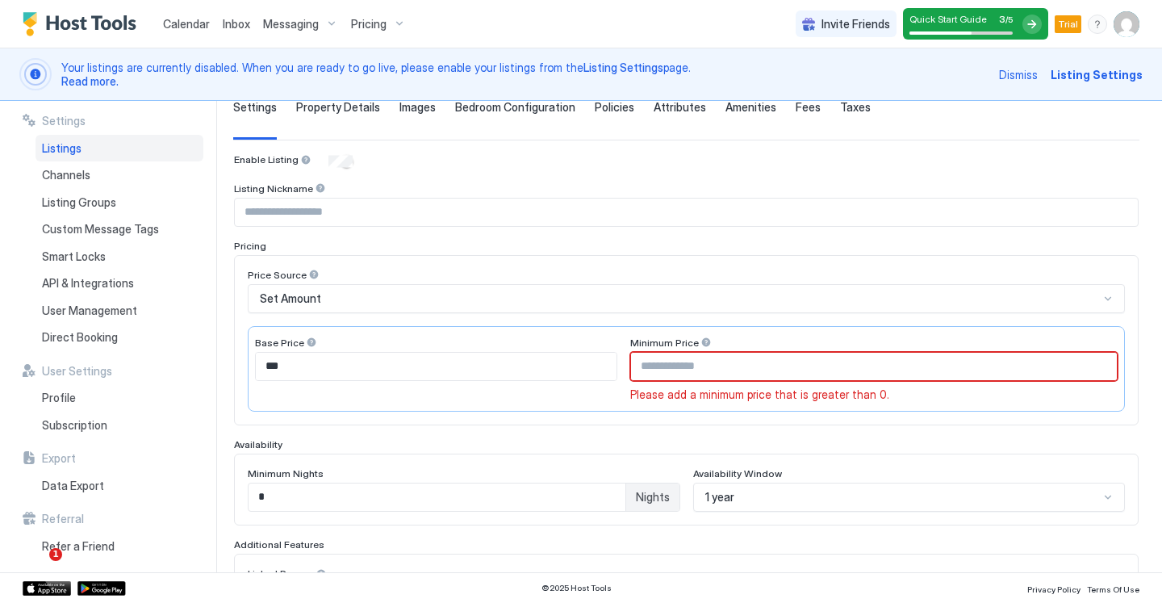
click at [710, 363] on input "Input Field" at bounding box center [874, 366] width 486 height 27
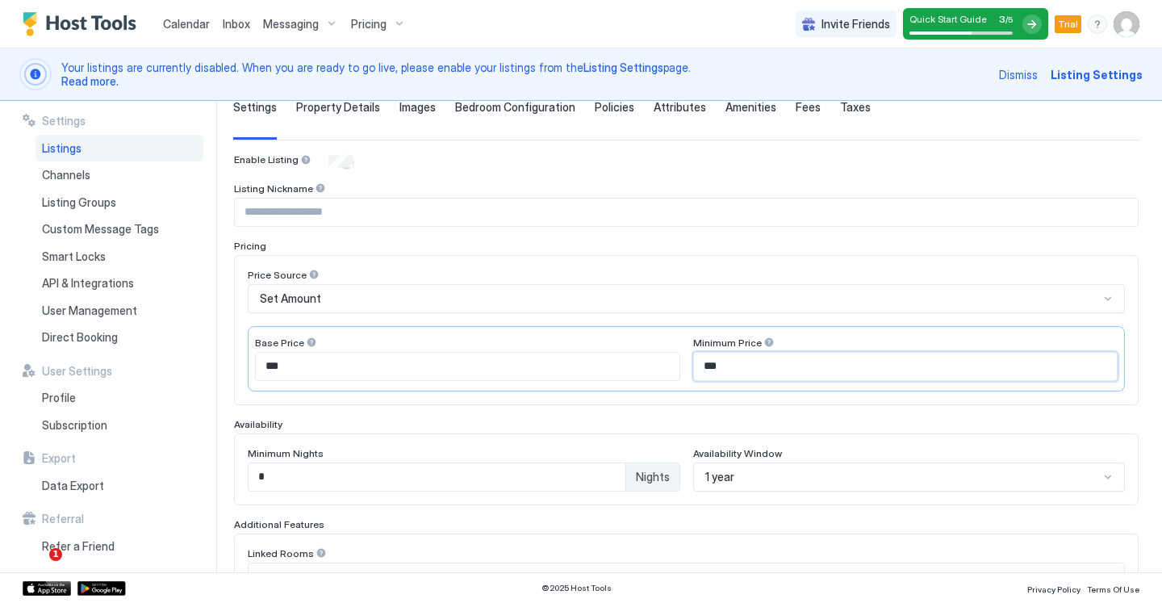
type input "***"
click at [687, 322] on div "Price Source Set Amount Base Price *** Minimum Price ***" at bounding box center [686, 330] width 877 height 123
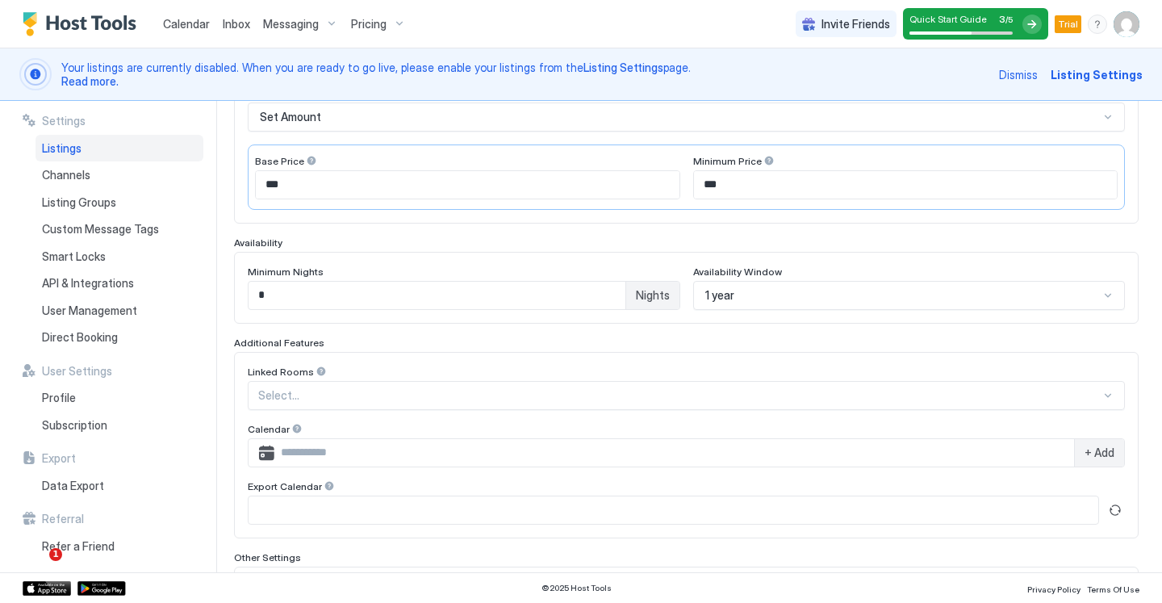
scroll to position [460, 0]
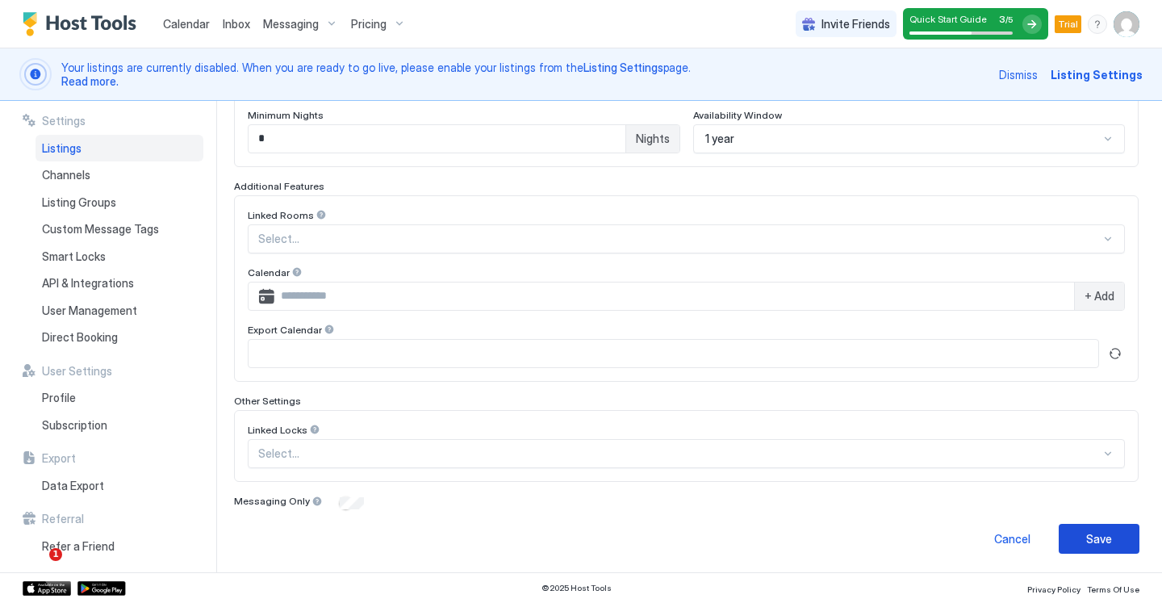
click at [1092, 530] on div "Save" at bounding box center [1099, 538] width 26 height 17
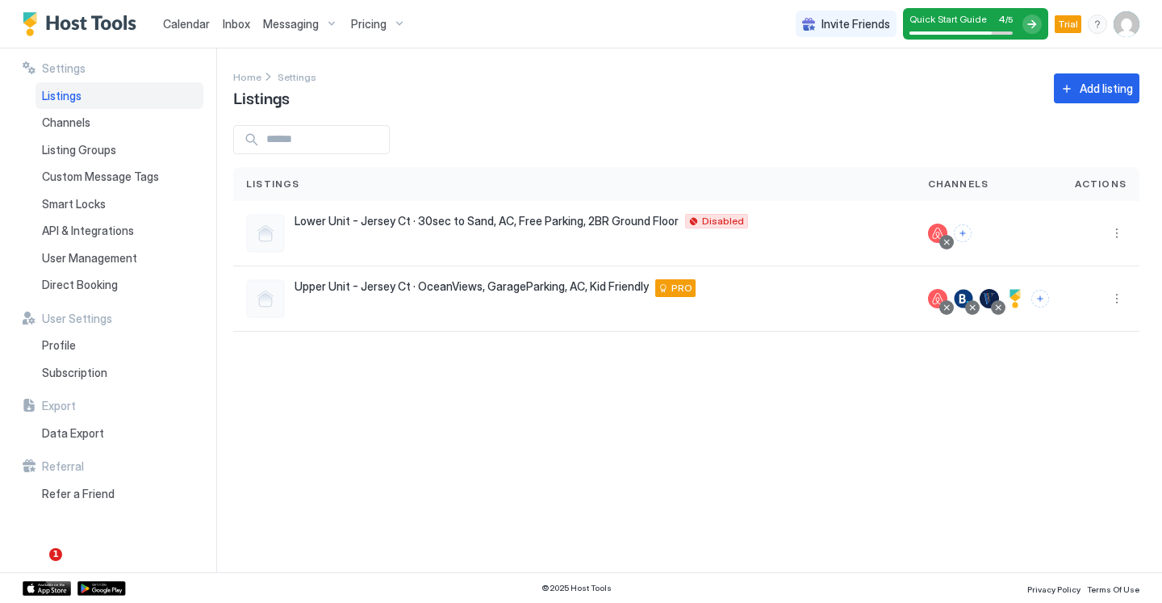
click at [190, 23] on span "Calendar" at bounding box center [186, 24] width 47 height 14
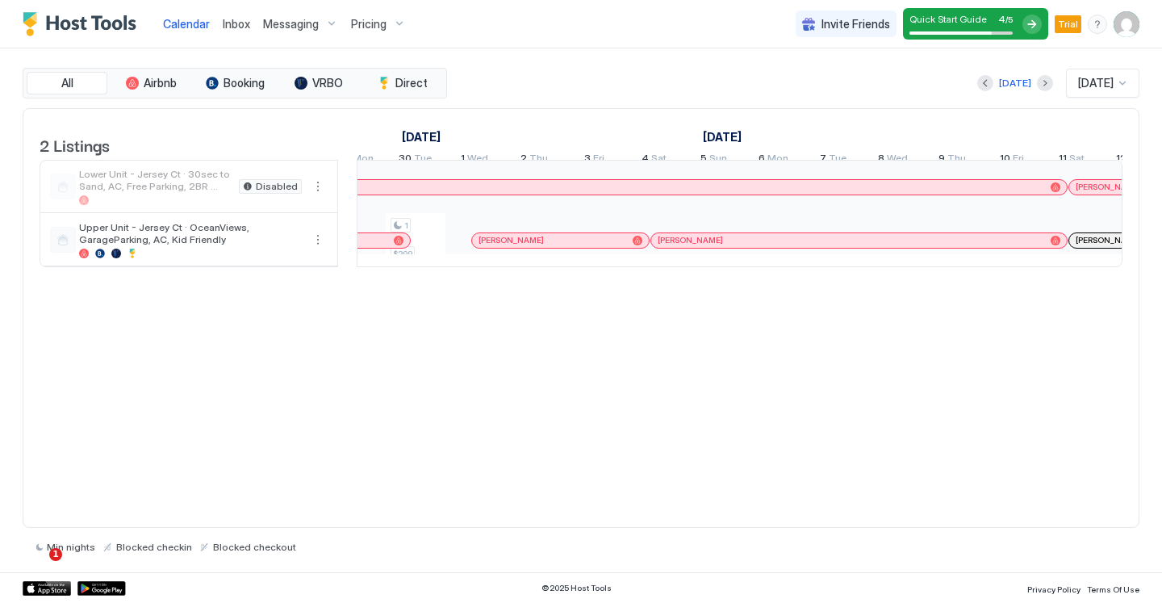
scroll to position [0, 1455]
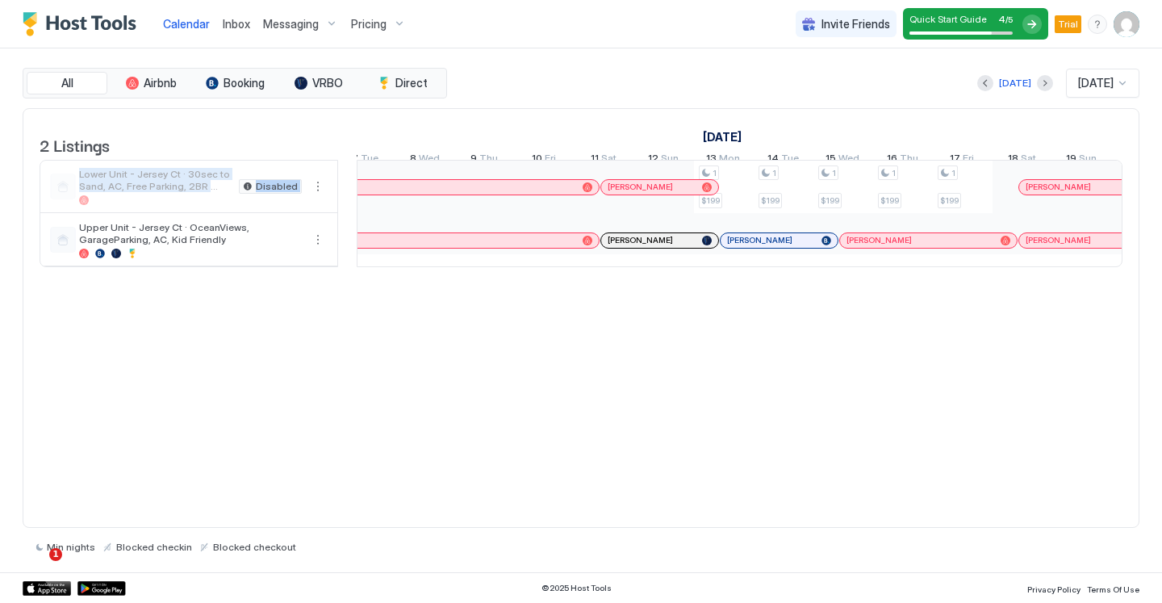
drag, startPoint x: 50, startPoint y: 234, endPoint x: 56, endPoint y: 179, distance: 55.2
click at [56, 179] on tbody "Lower Unit - Jersey Ct · 30sec to Sand, AC, Free Parking, 2BR Ground Floor Disa…" at bounding box center [188, 214] width 297 height 106
click at [314, 379] on div "2 Listings September 2025 October 2025 November 2025 13 Sat 14 Sun 15 Mon 16 Tu…" at bounding box center [581, 318] width 1117 height 420
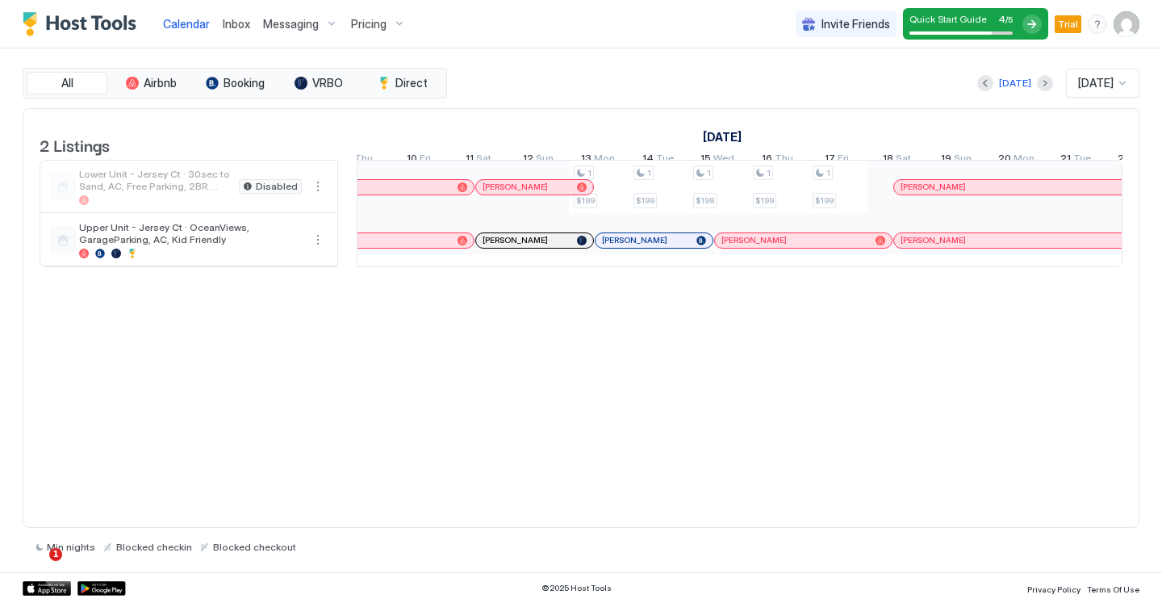
scroll to position [0, 1824]
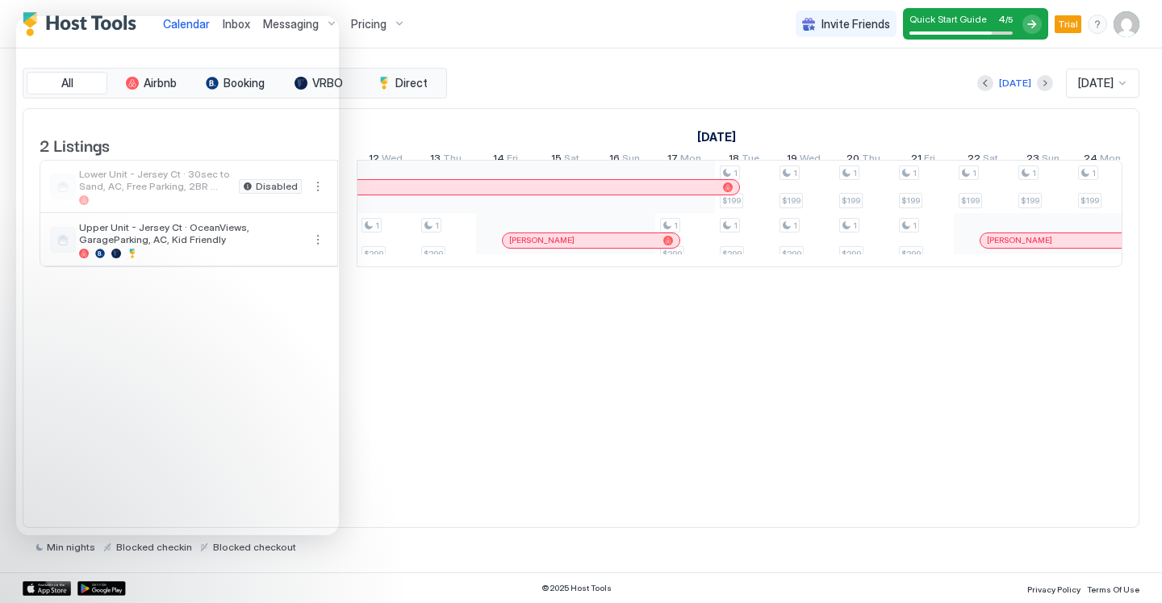
click at [629, 424] on div "2 Listings October 2025 November 2025 December 2025 23 Thu 24 Fri 25 Sat 26 Sun…" at bounding box center [581, 318] width 1117 height 420
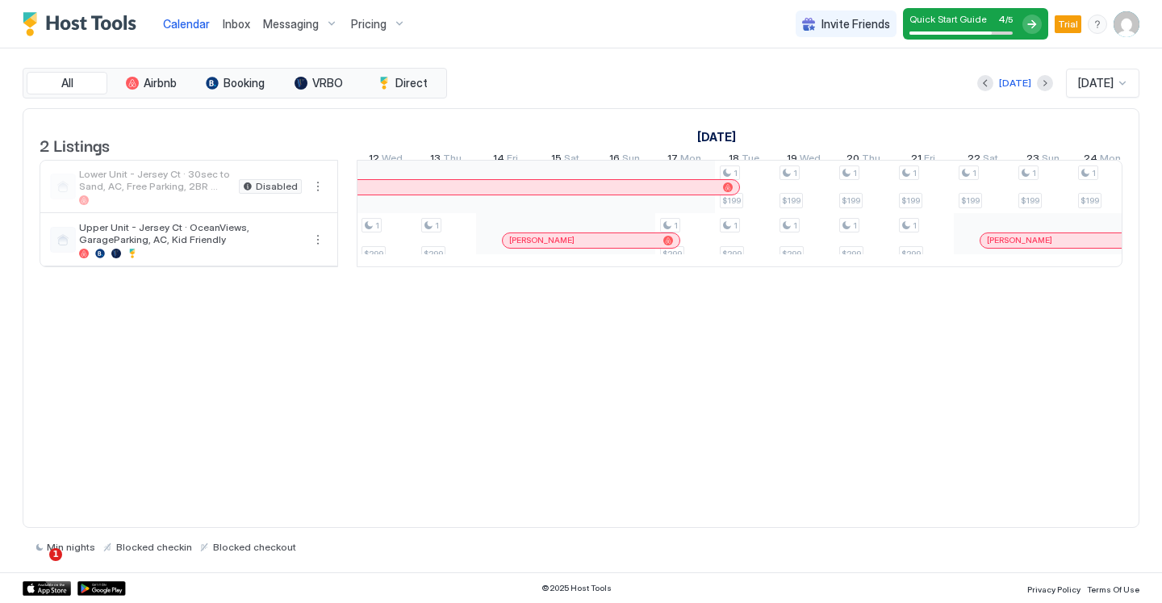
click at [540, 428] on div "2 Listings October 2025 November 2025 December 2025 23 Thu 24 Fri 25 Sat 26 Sun…" at bounding box center [581, 318] width 1117 height 420
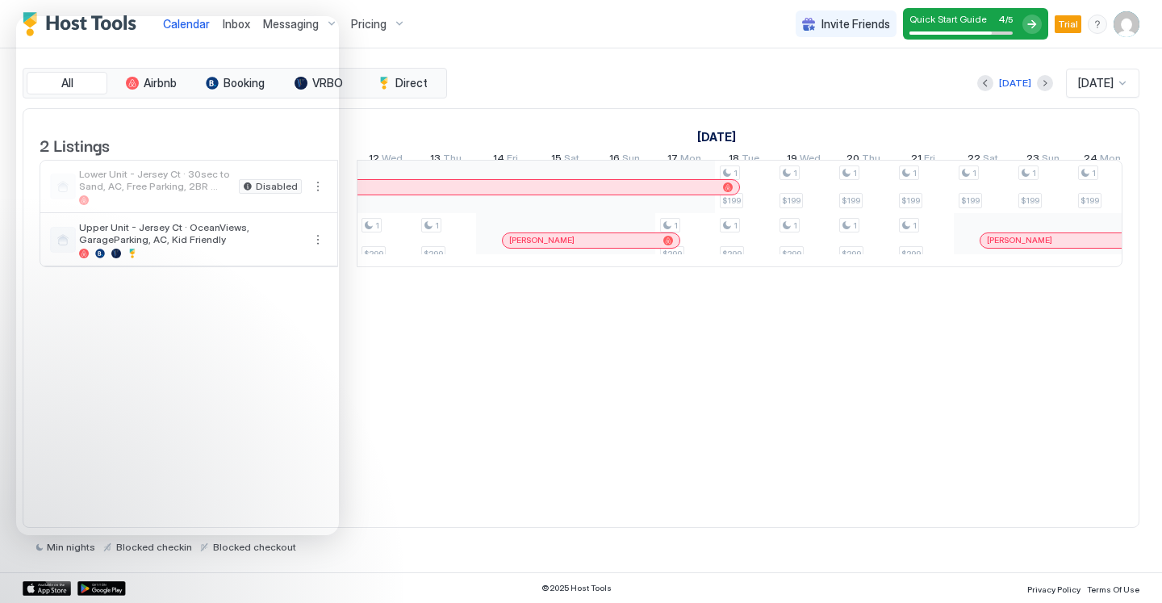
click at [589, 366] on div "2 Listings October 2025 November 2025 December 2025 23 Thu 24 Fri 25 Sat 26 Sun…" at bounding box center [581, 318] width 1117 height 420
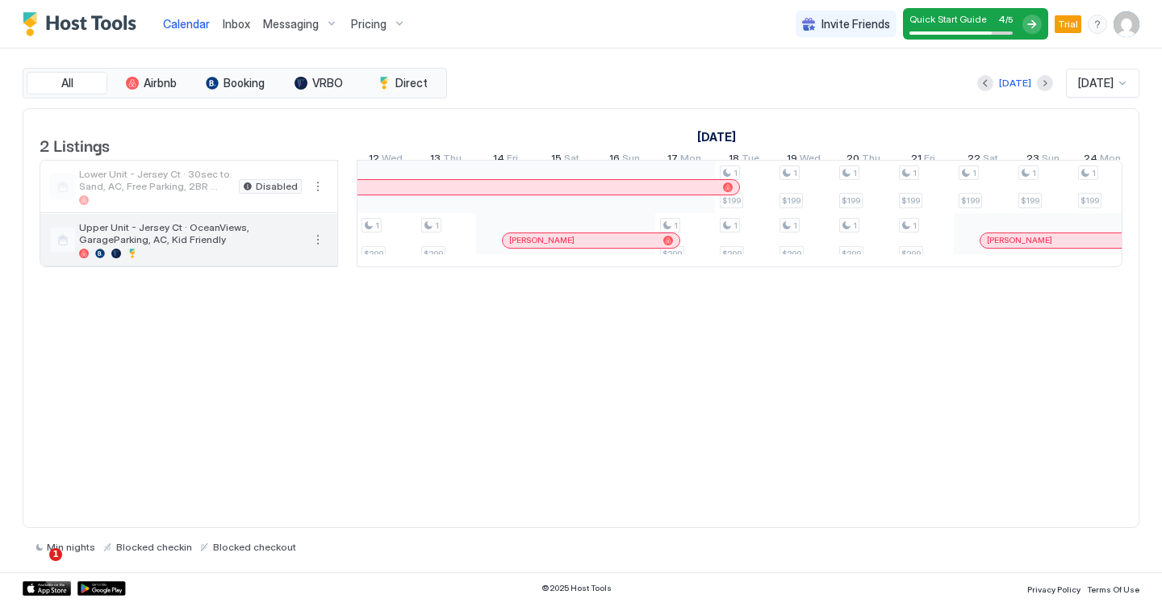
click at [320, 249] on button "More options" at bounding box center [317, 239] width 19 height 19
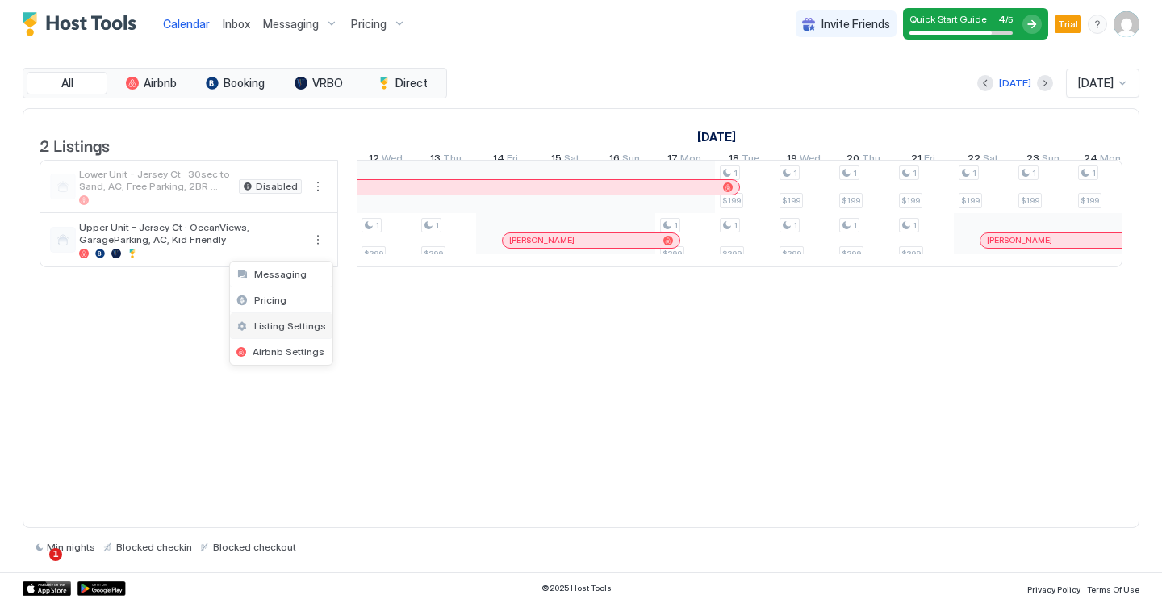
click at [286, 328] on span "Listing Settings" at bounding box center [290, 326] width 72 height 12
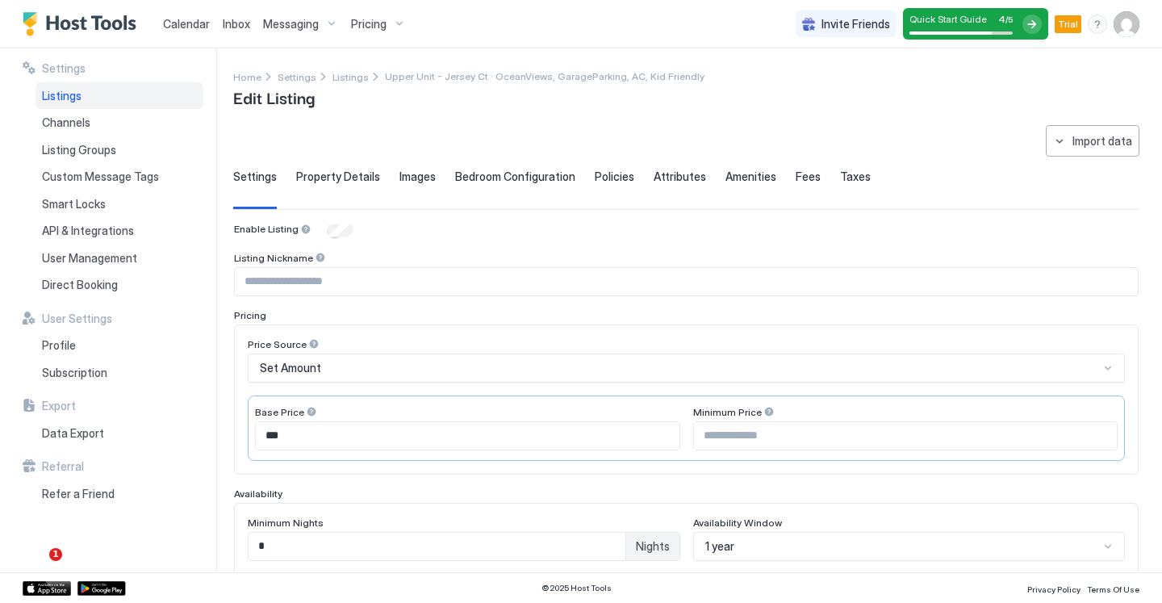
type input "***"
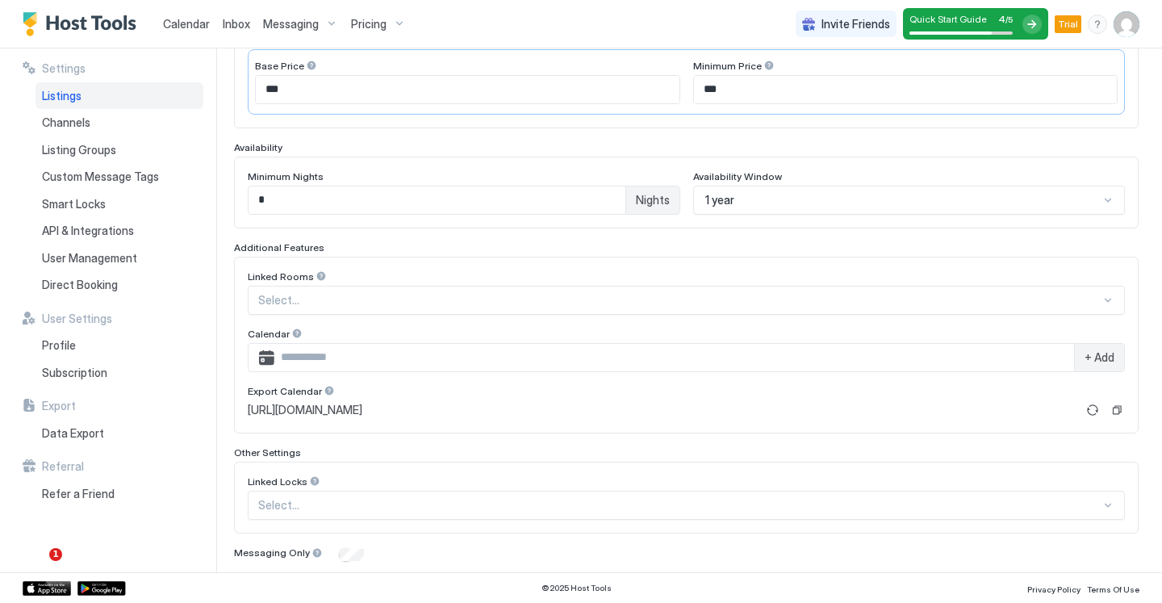
scroll to position [240, 0]
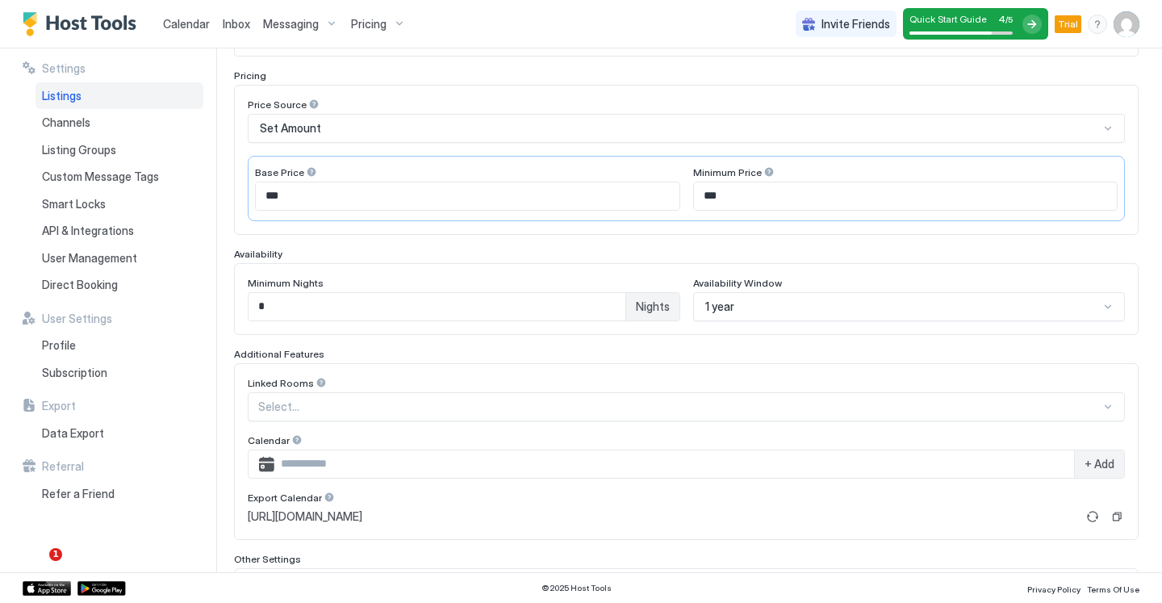
click at [582, 309] on input "*" at bounding box center [437, 306] width 377 height 27
type input "*"
click at [716, 328] on div "Minimum Nights * Nights Availability Window 1 year" at bounding box center [686, 299] width 905 height 72
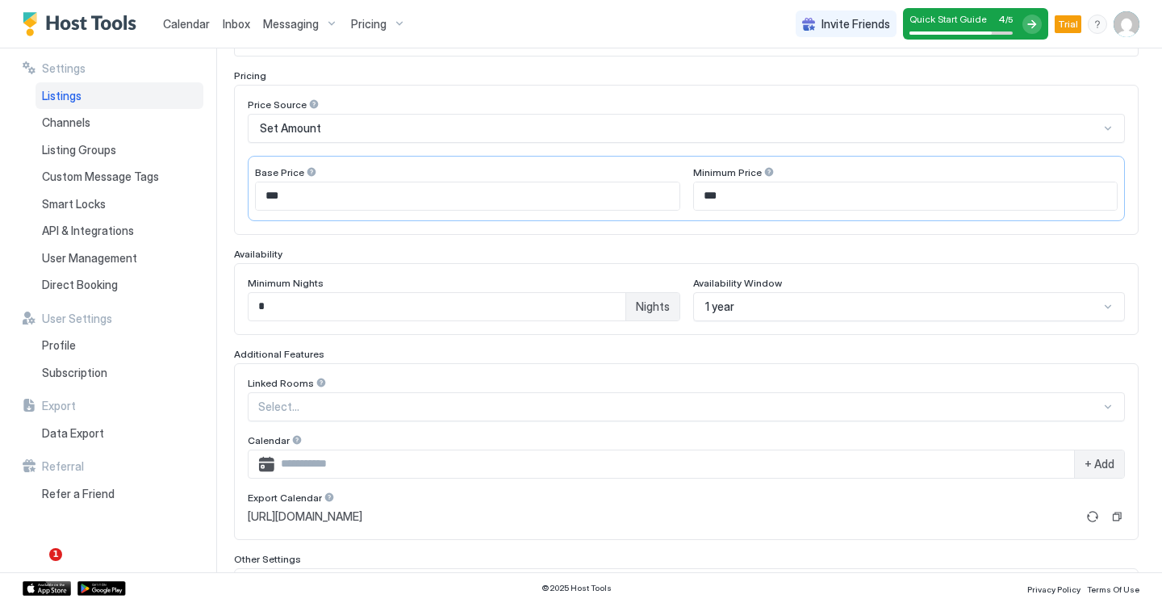
scroll to position [398, 0]
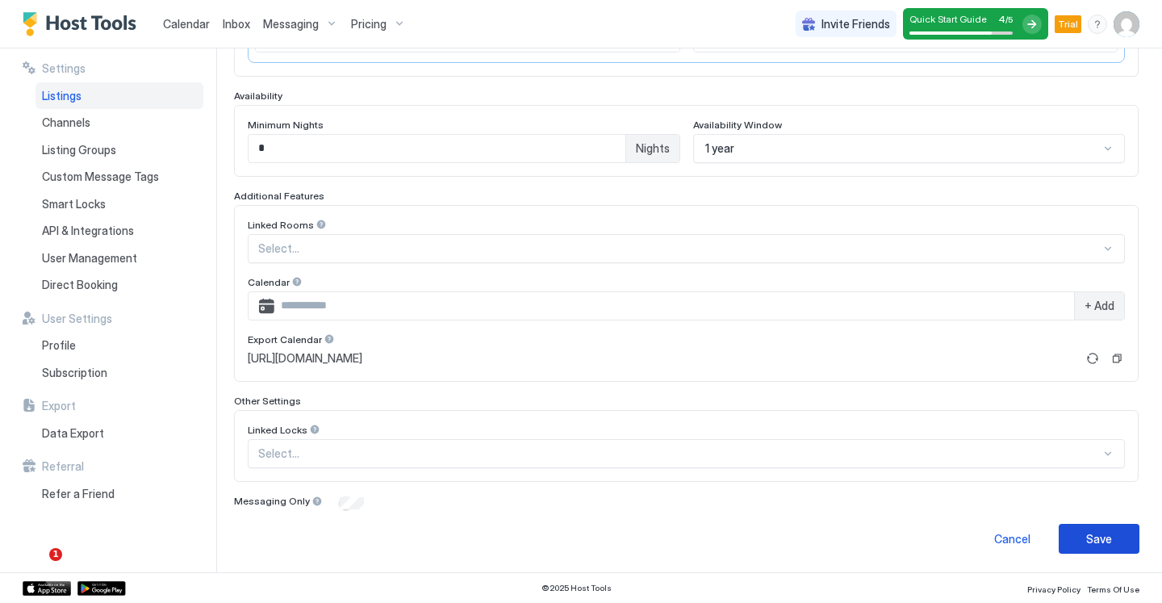
click at [1072, 539] on button "Save" at bounding box center [1099, 539] width 81 height 30
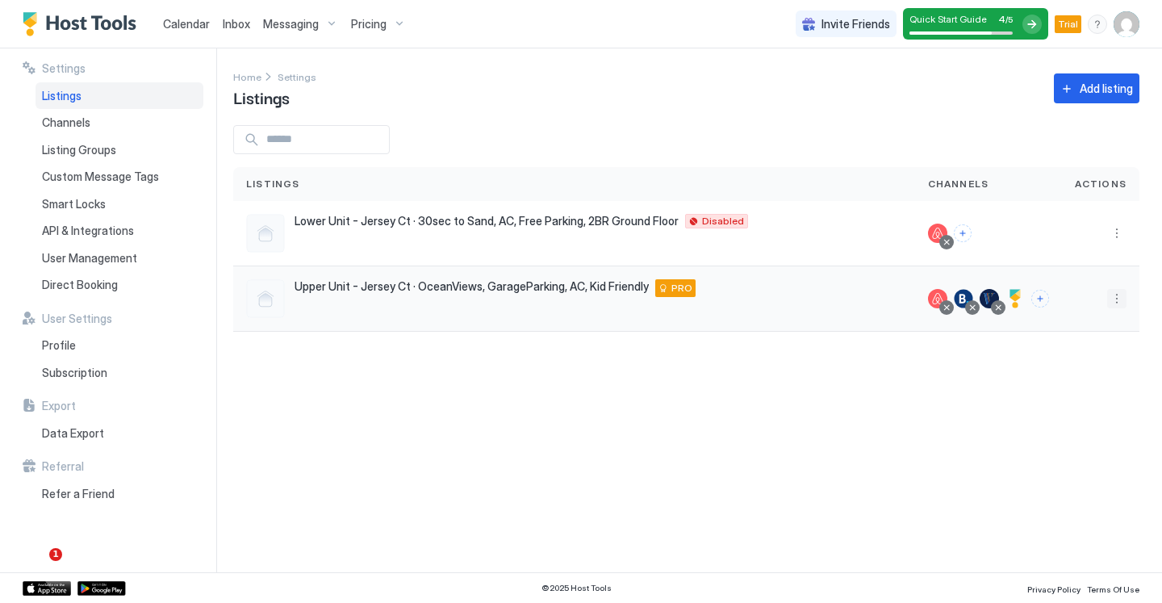
click at [1123, 297] on button "More options" at bounding box center [1116, 298] width 19 height 19
click at [1056, 372] on span "Listing Settings" at bounding box center [1080, 373] width 72 height 12
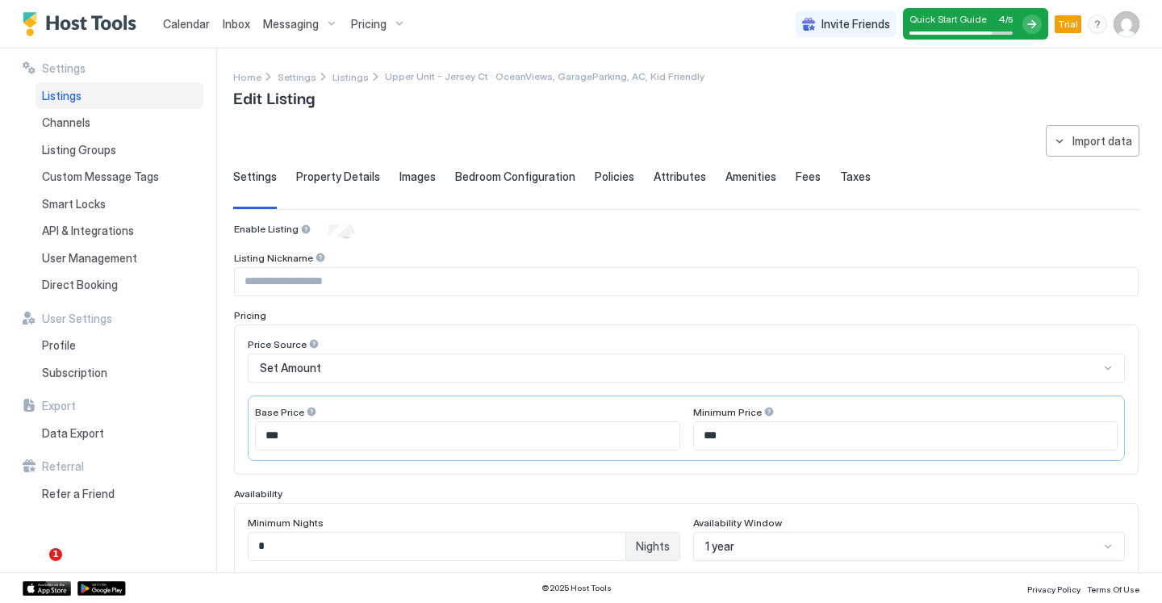
type input "*"
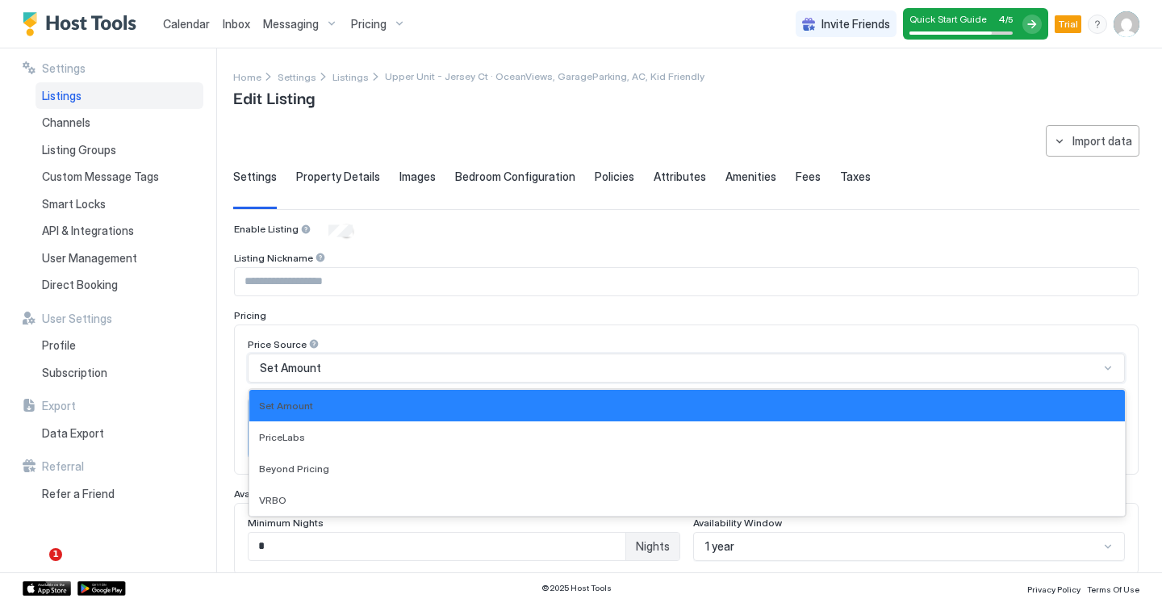
click at [311, 371] on span "Set Amount" at bounding box center [290, 368] width 61 height 15
click at [341, 319] on div "Pricing" at bounding box center [686, 315] width 905 height 12
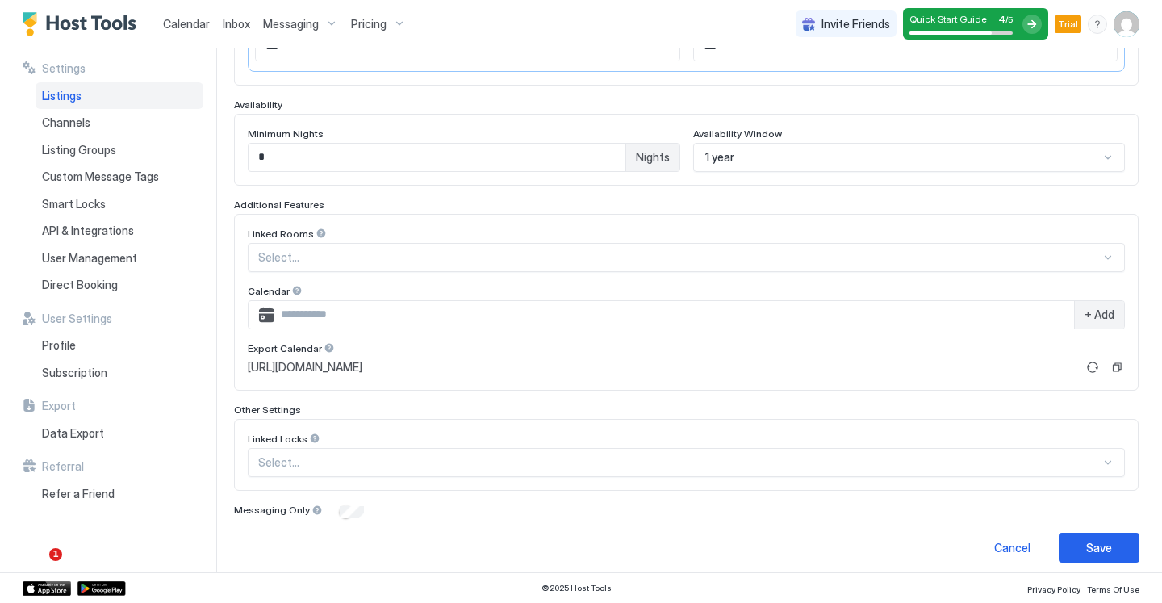
scroll to position [398, 0]
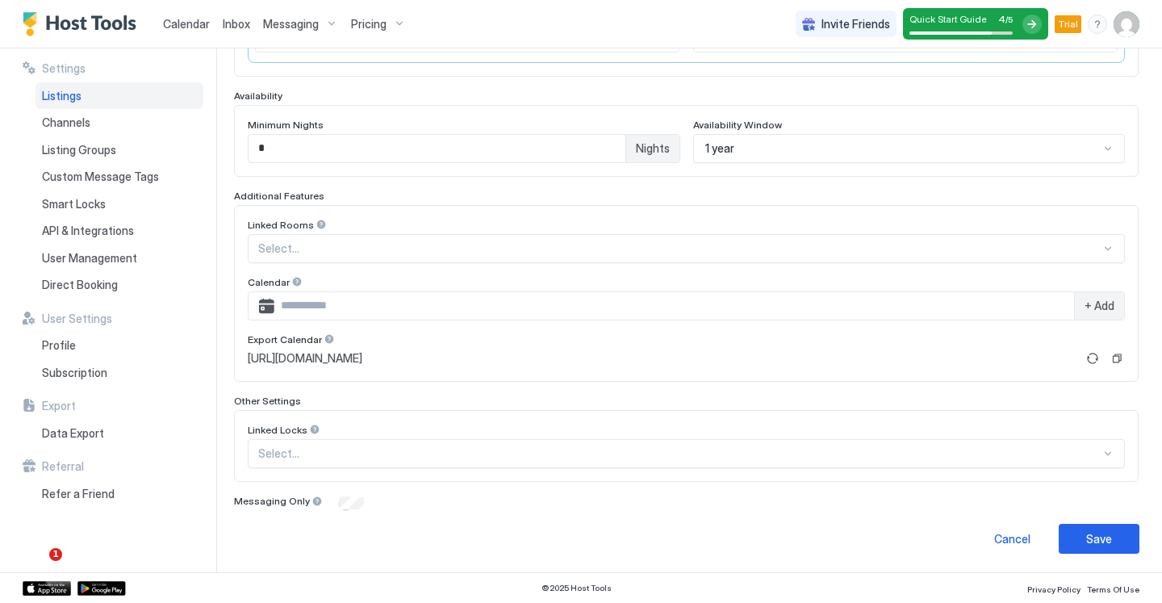
click at [336, 457] on div at bounding box center [679, 453] width 842 height 15
click at [369, 401] on div "Other Settings" at bounding box center [686, 401] width 905 height 12
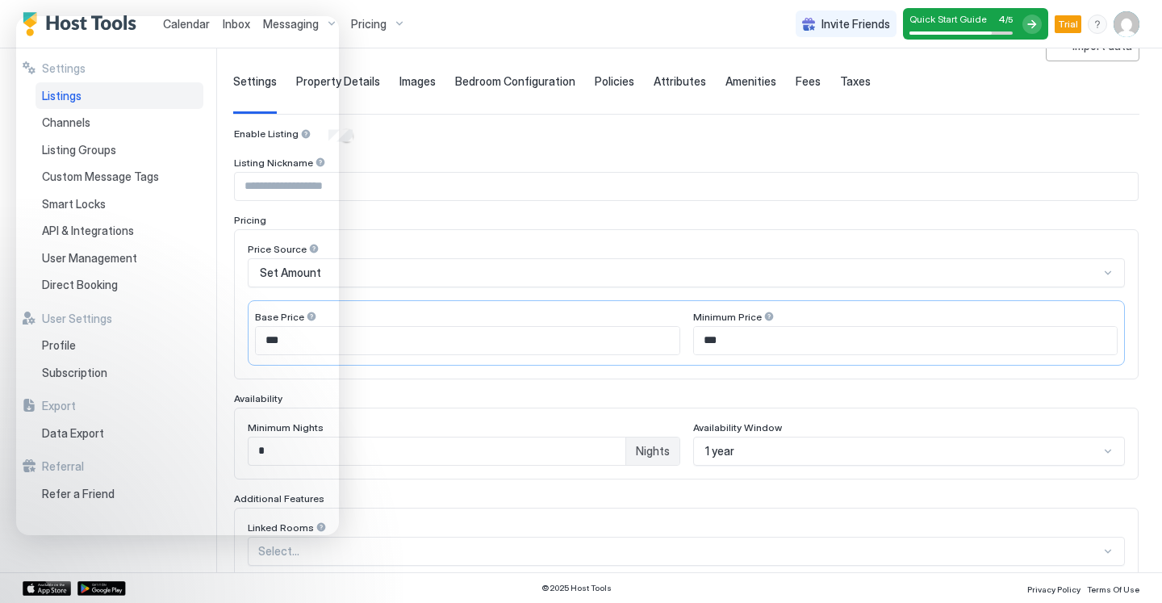
click at [367, 20] on span "Pricing" at bounding box center [369, 24] width 36 height 15
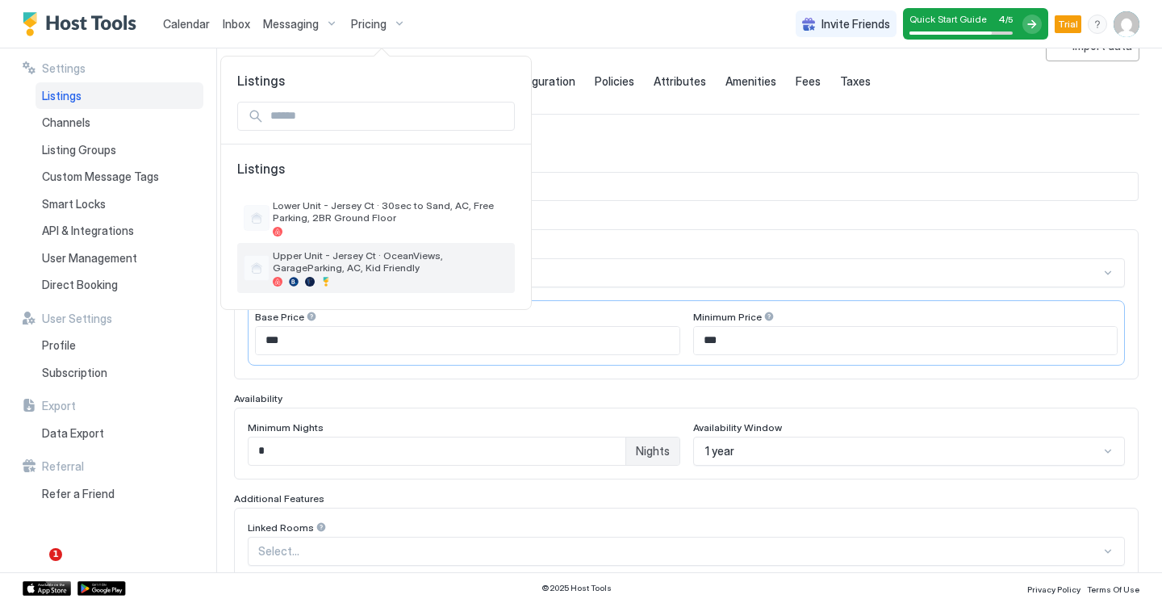
click at [341, 255] on span "Upper Unit - Jersey Ct · OceanViews, GarageParking, AC, Kid Friendly" at bounding box center [391, 261] width 236 height 24
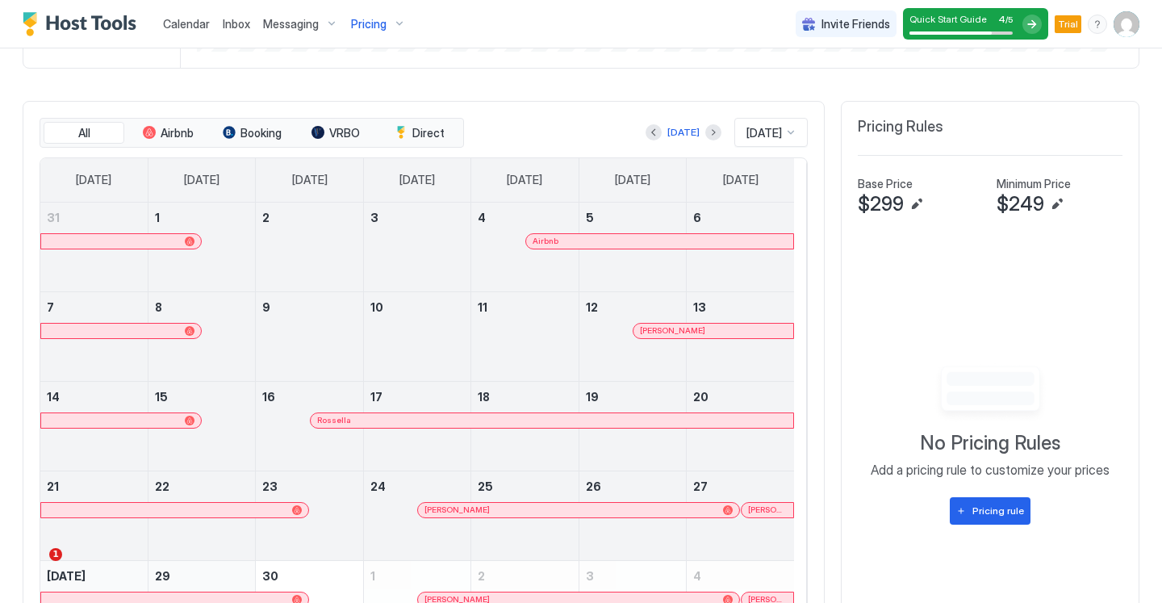
scroll to position [558, 0]
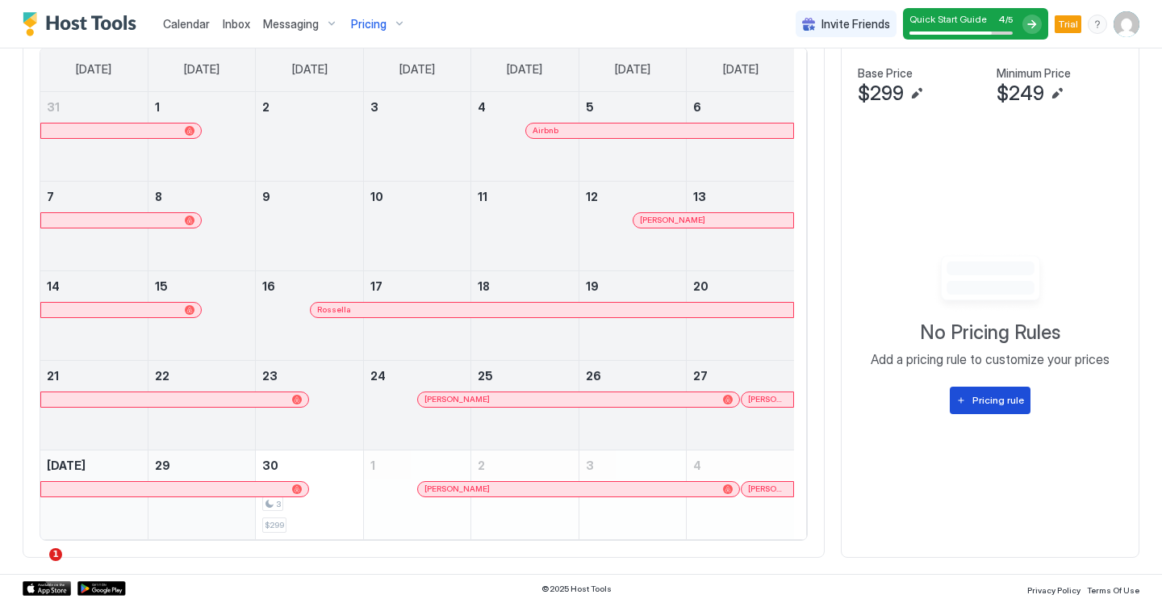
click at [972, 401] on div "Pricing rule" at bounding box center [998, 400] width 52 height 15
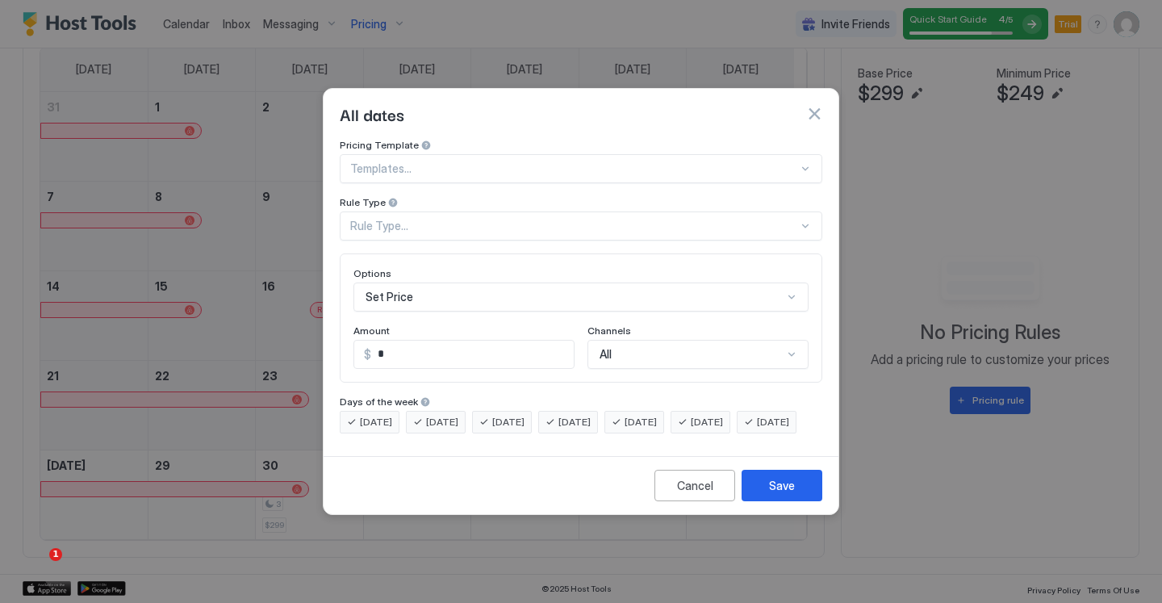
click at [494, 161] on div at bounding box center [574, 168] width 448 height 15
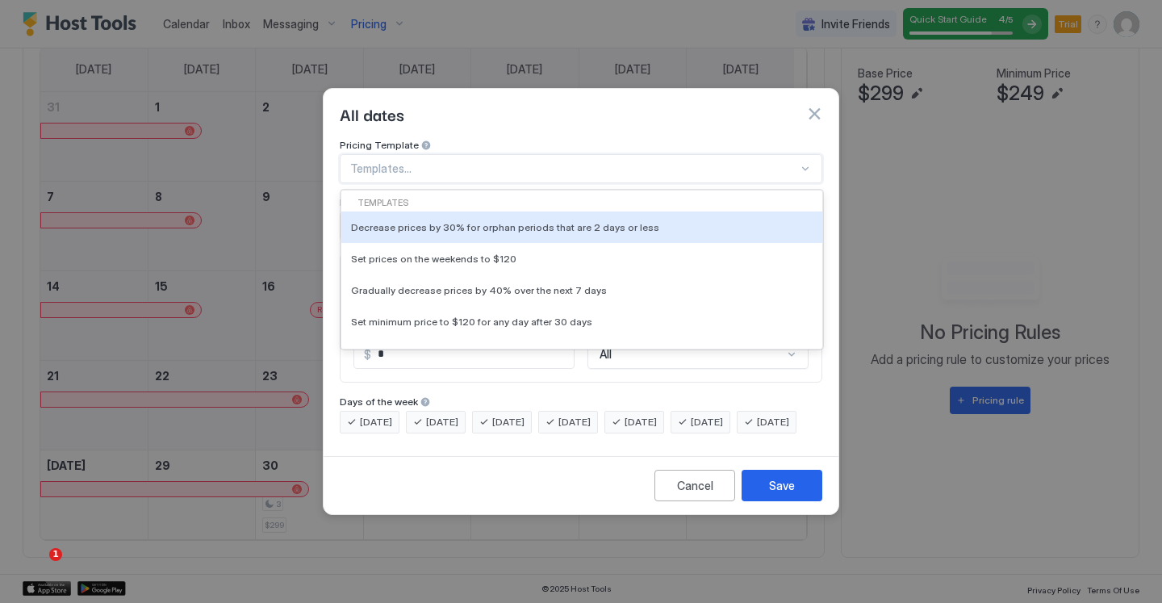
click at [539, 119] on div "All dates" at bounding box center [581, 114] width 515 height 50
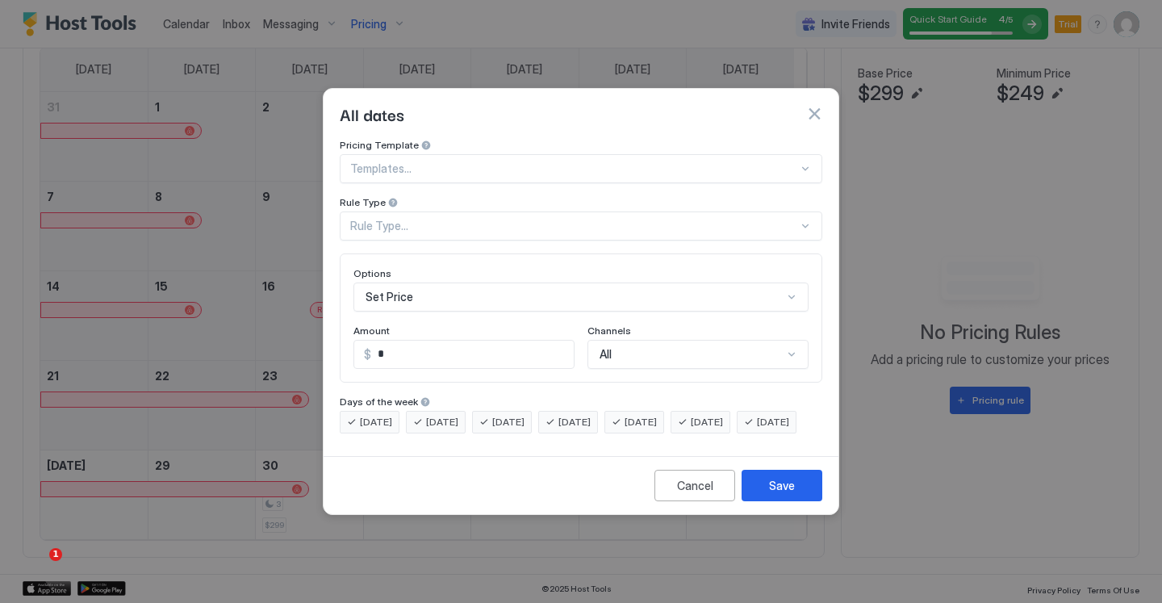
click at [818, 106] on button "button" at bounding box center [814, 114] width 16 height 16
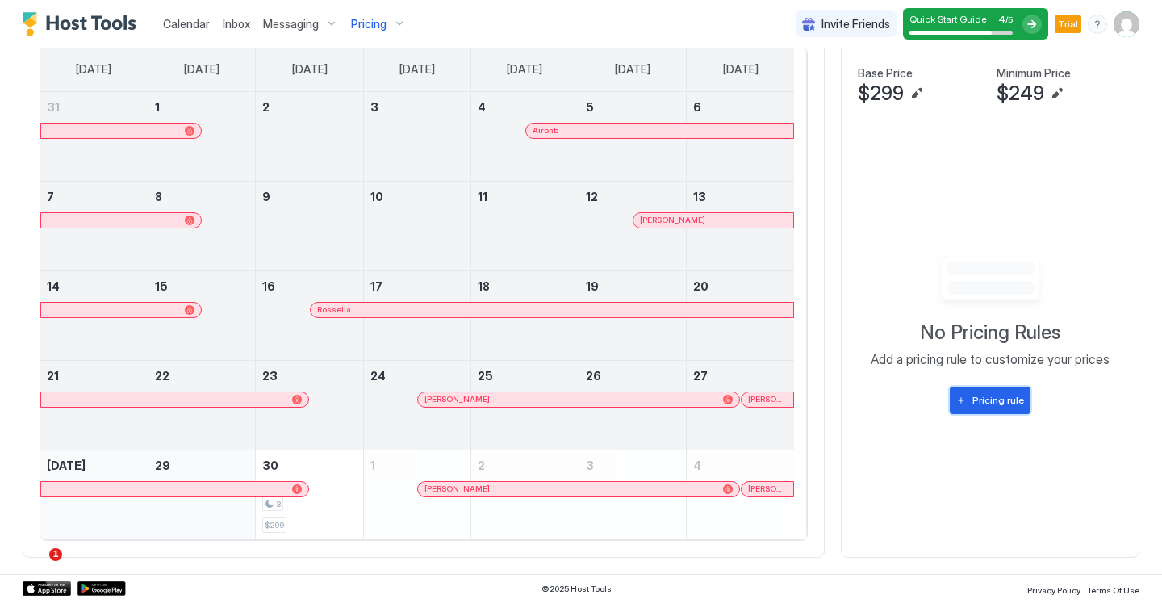
click at [962, 408] on button "Pricing rule" at bounding box center [990, 400] width 81 height 27
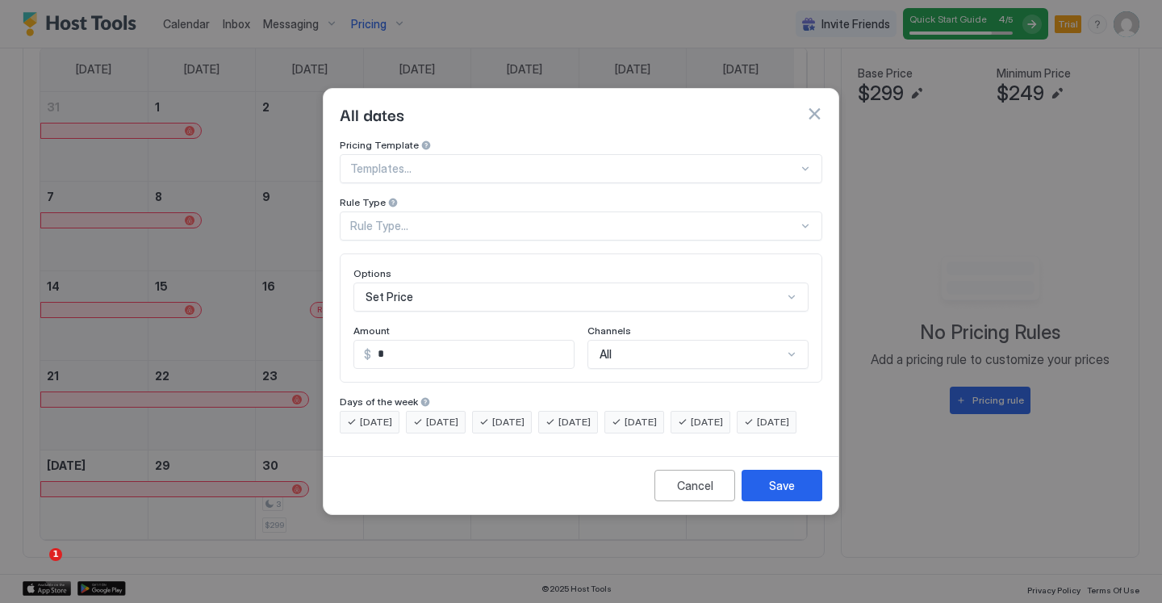
click at [413, 211] on div "Rule Type..." at bounding box center [581, 225] width 483 height 29
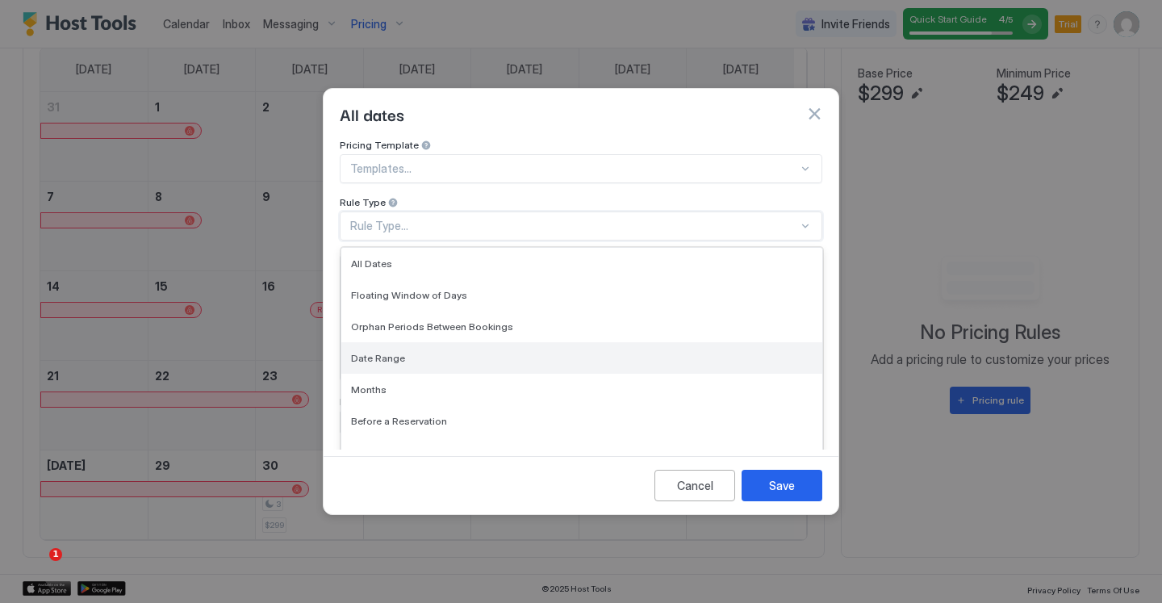
click at [382, 352] on span "Date Range" at bounding box center [378, 358] width 54 height 12
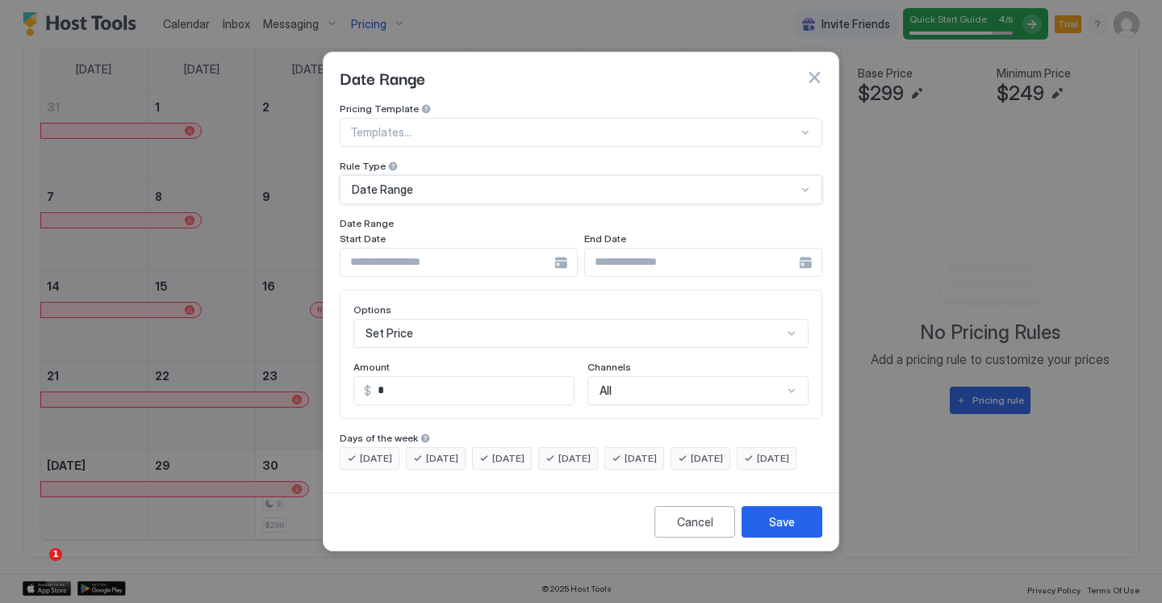
click at [422, 249] on input "Input Field" at bounding box center [448, 262] width 214 height 27
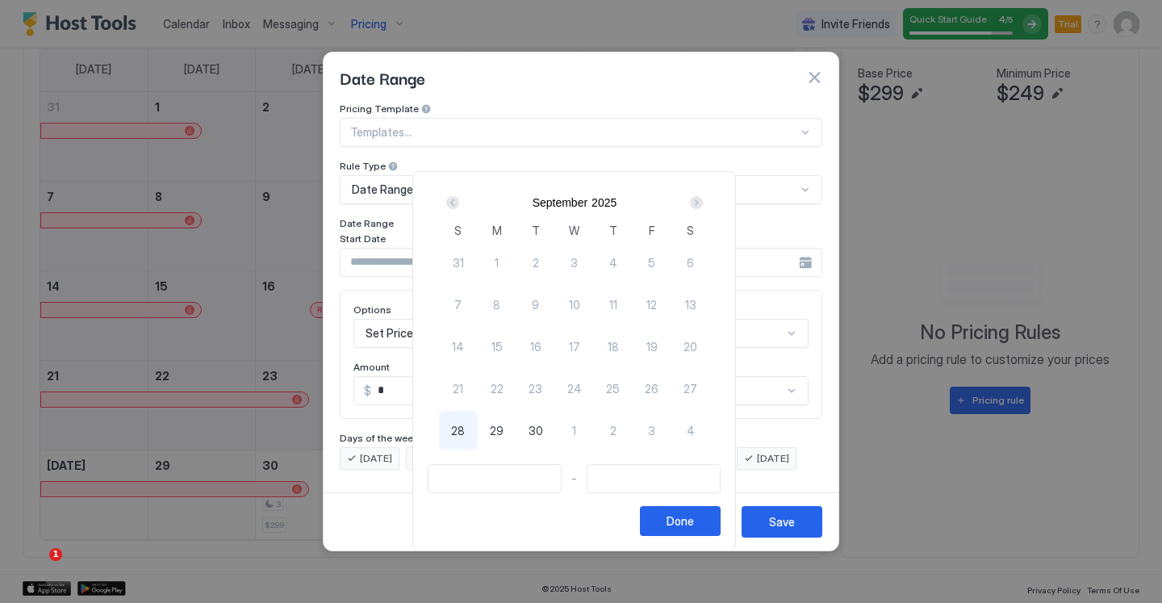
click at [703, 200] on div "Next" at bounding box center [696, 202] width 13 height 13
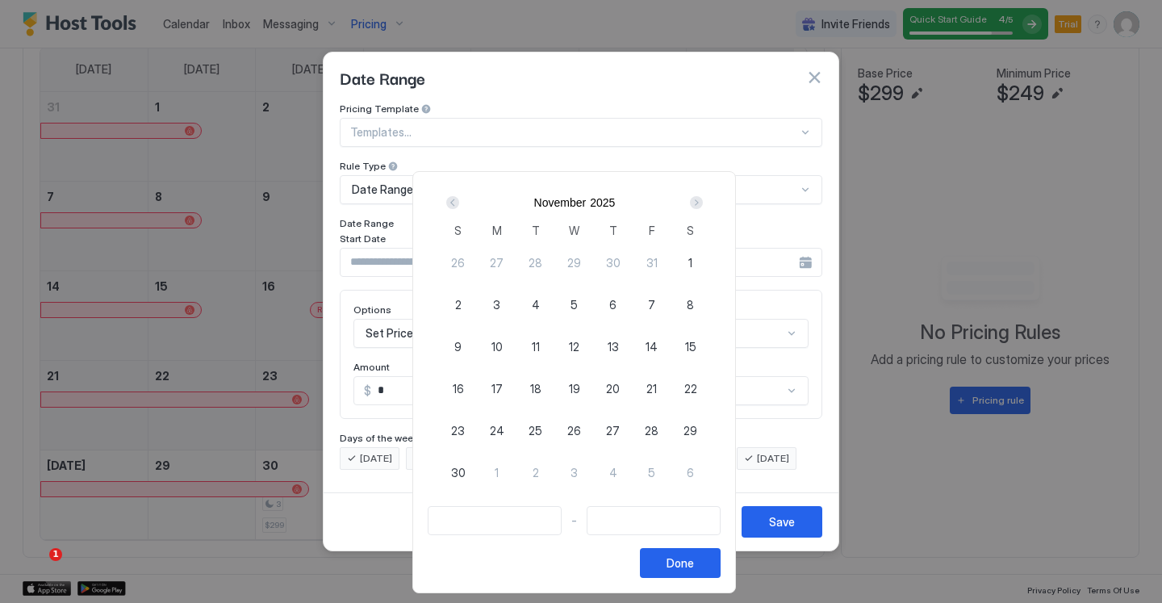
click at [703, 200] on div "Next" at bounding box center [696, 202] width 13 height 13
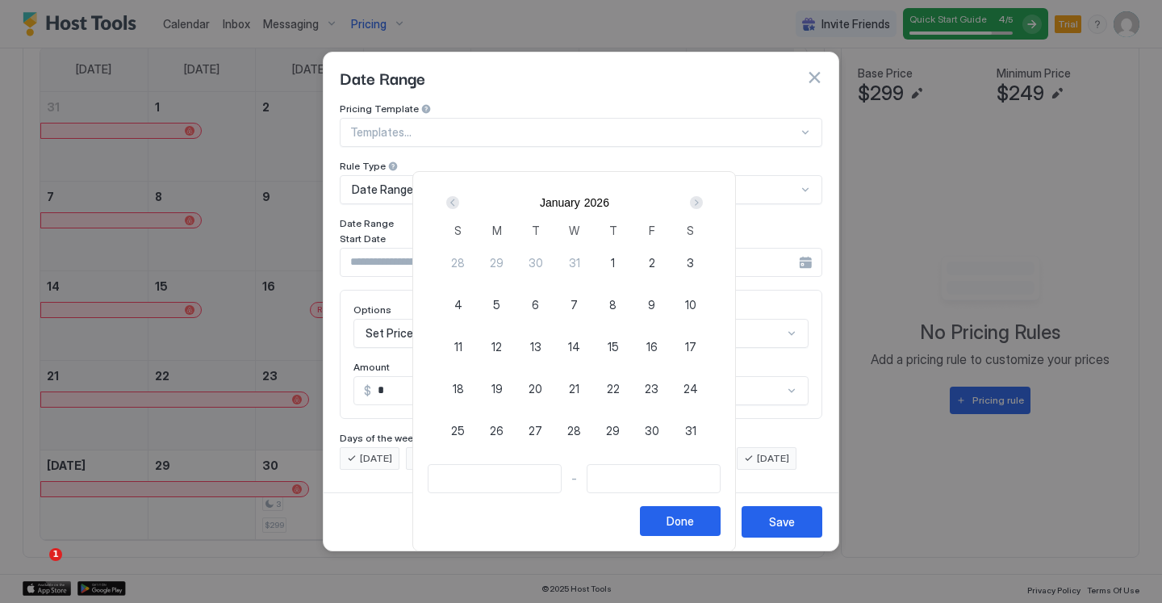
click at [703, 200] on div "Next" at bounding box center [696, 202] width 13 height 13
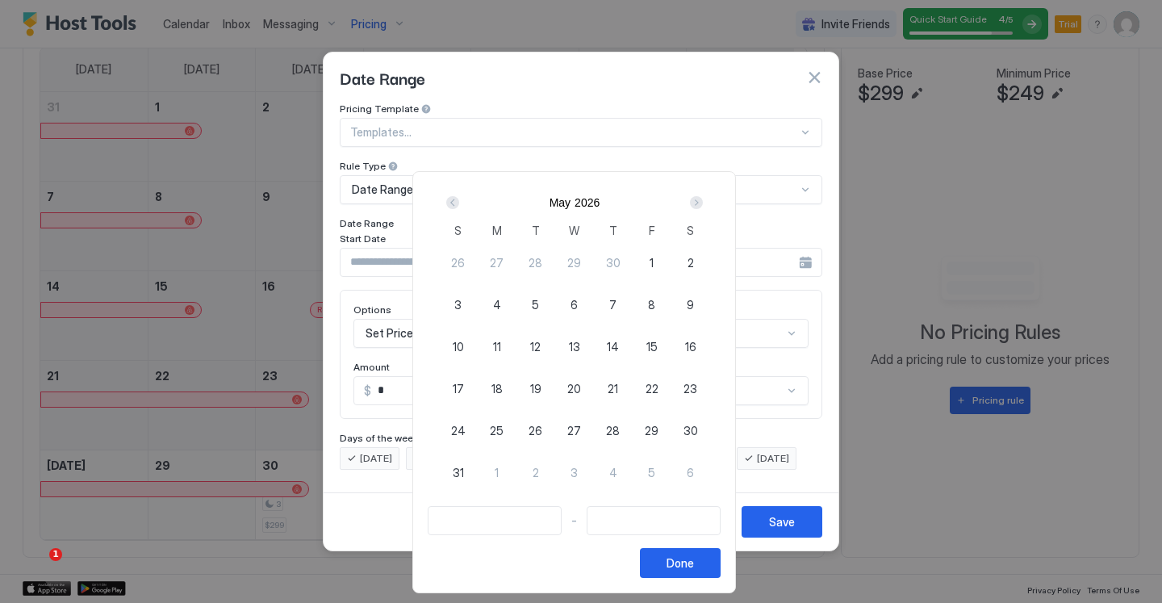
click at [654, 260] on span "1" at bounding box center [652, 262] width 4 height 17
type input "**********"
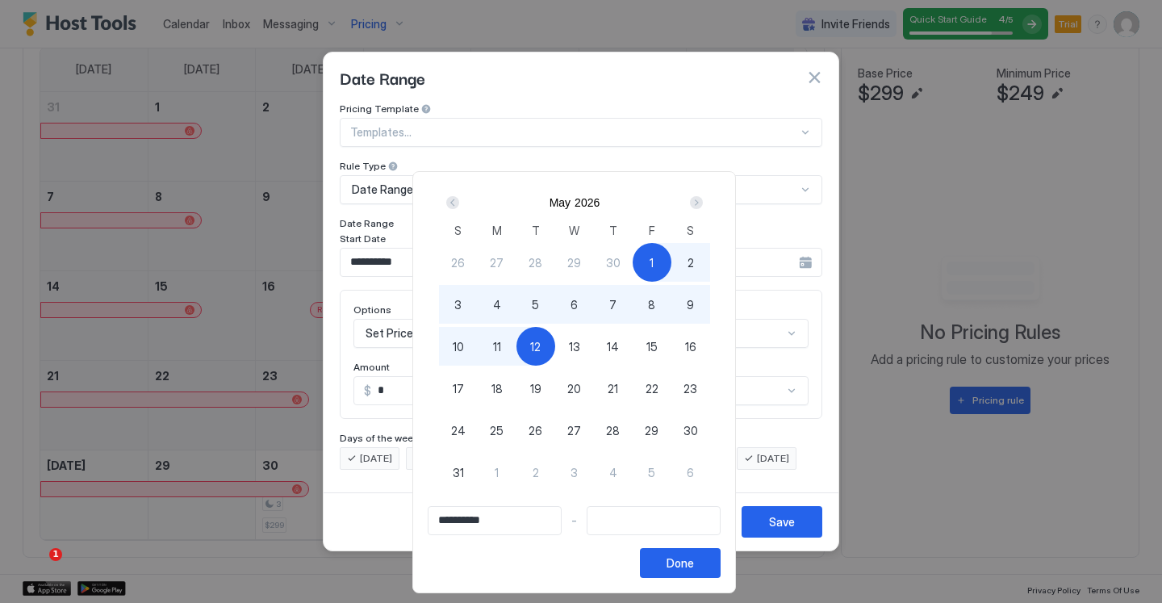
type input "**********"
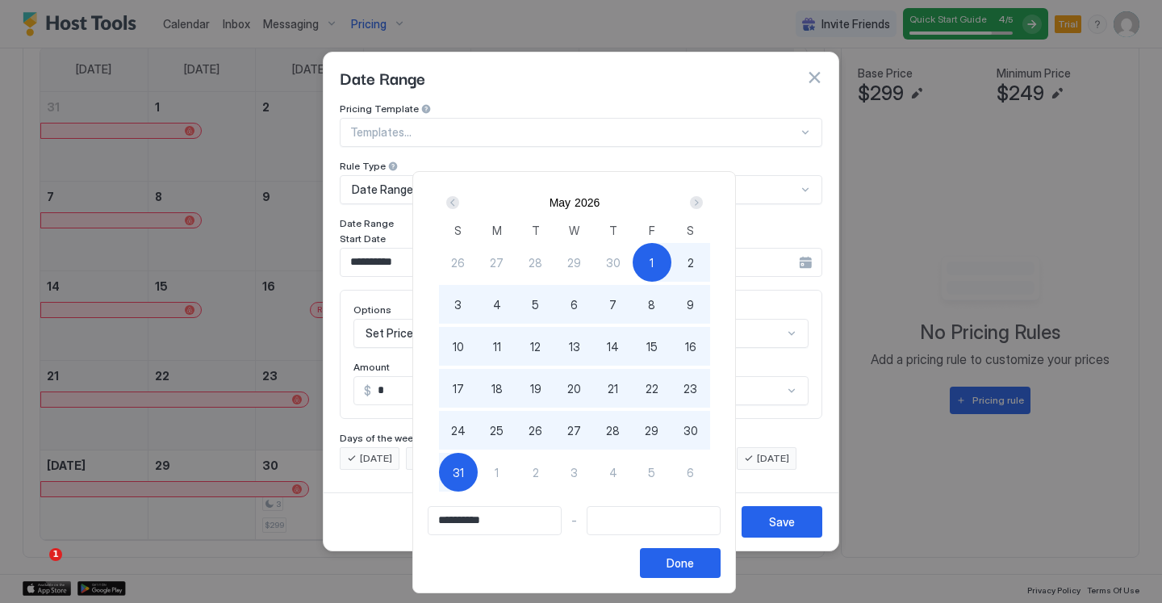
click at [453, 468] on div "31" at bounding box center [458, 472] width 39 height 39
type input "**********"
click at [378, 208] on div at bounding box center [581, 301] width 1162 height 603
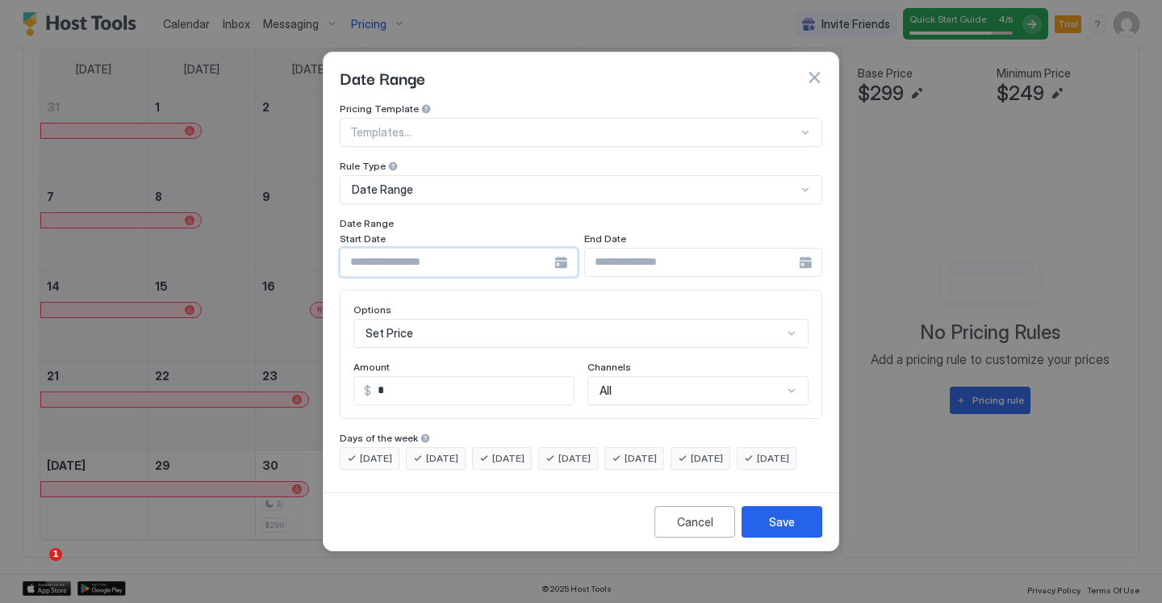
click at [500, 252] on input "Input Field" at bounding box center [448, 262] width 214 height 27
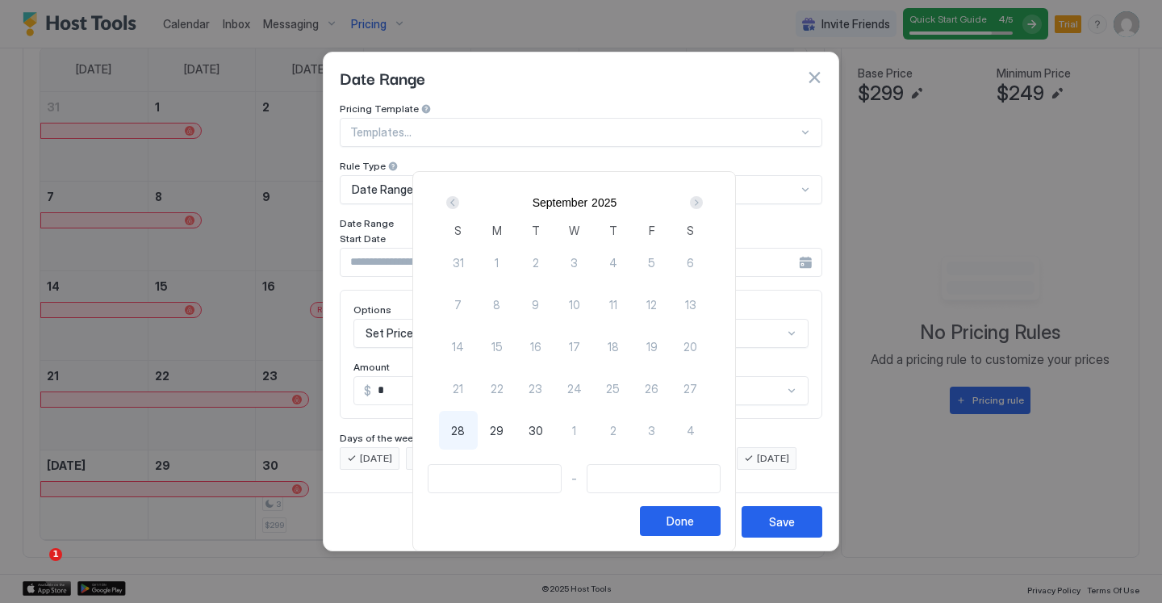
click at [374, 197] on div at bounding box center [581, 301] width 1162 height 603
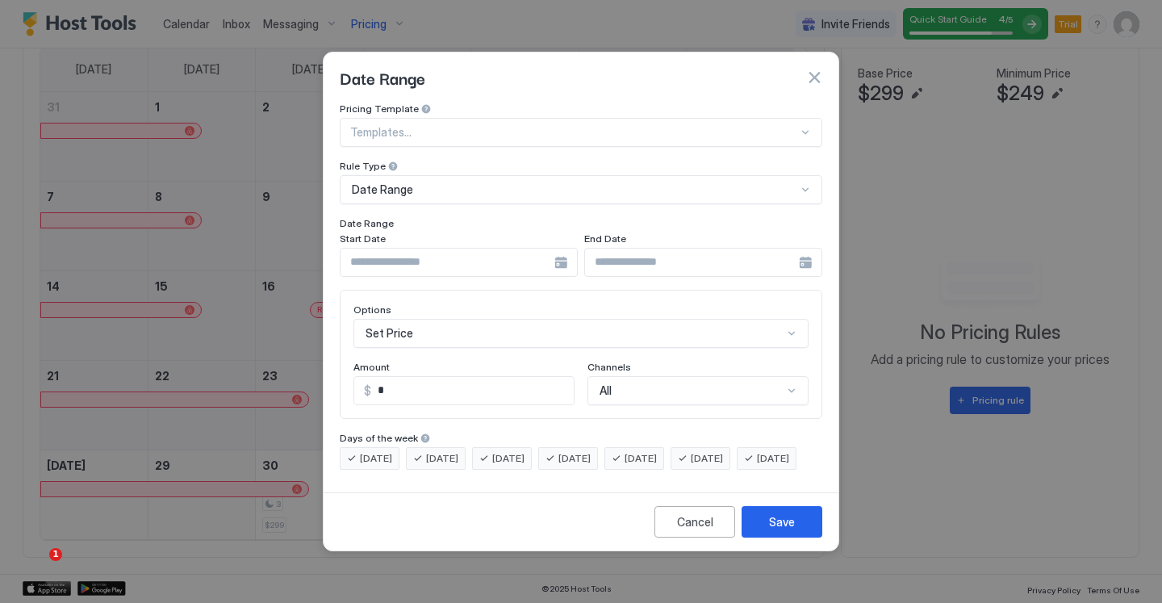
click at [431, 249] on input "Input Field" at bounding box center [448, 262] width 214 height 27
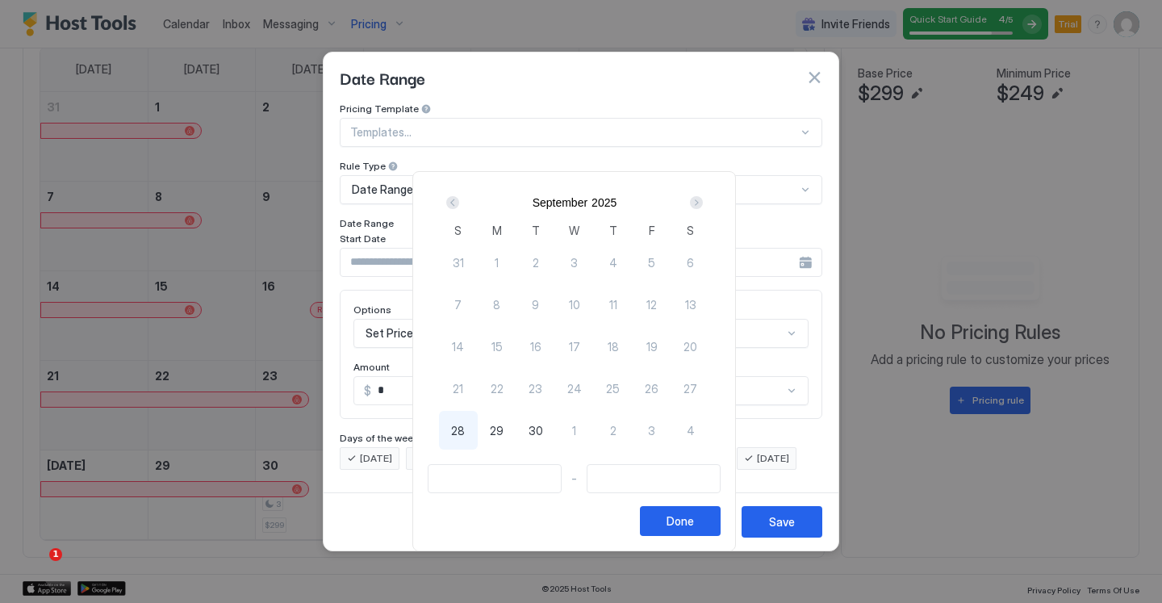
click at [702, 202] on div "Next" at bounding box center [696, 202] width 13 height 13
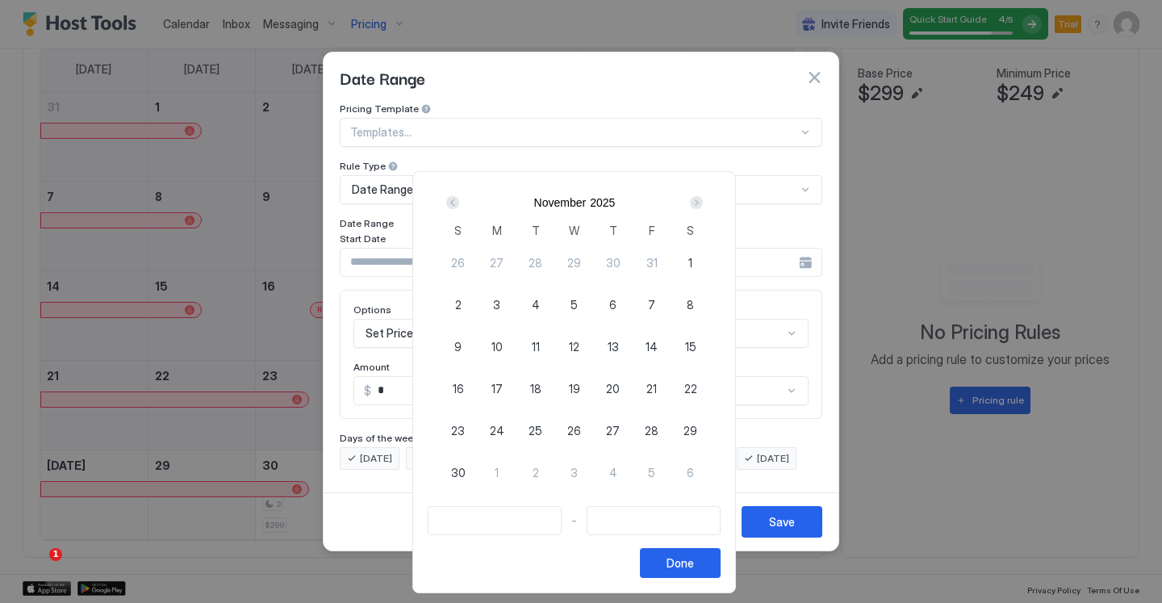
click at [702, 202] on div "Next" at bounding box center [696, 202] width 13 height 13
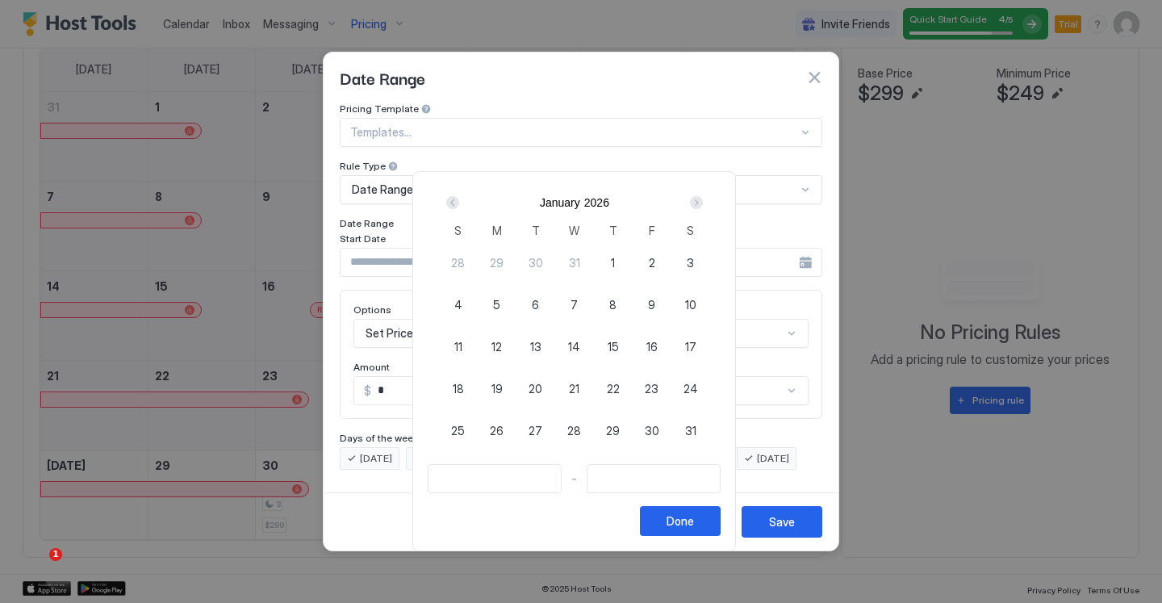
click at [702, 202] on div "Next" at bounding box center [696, 202] width 13 height 13
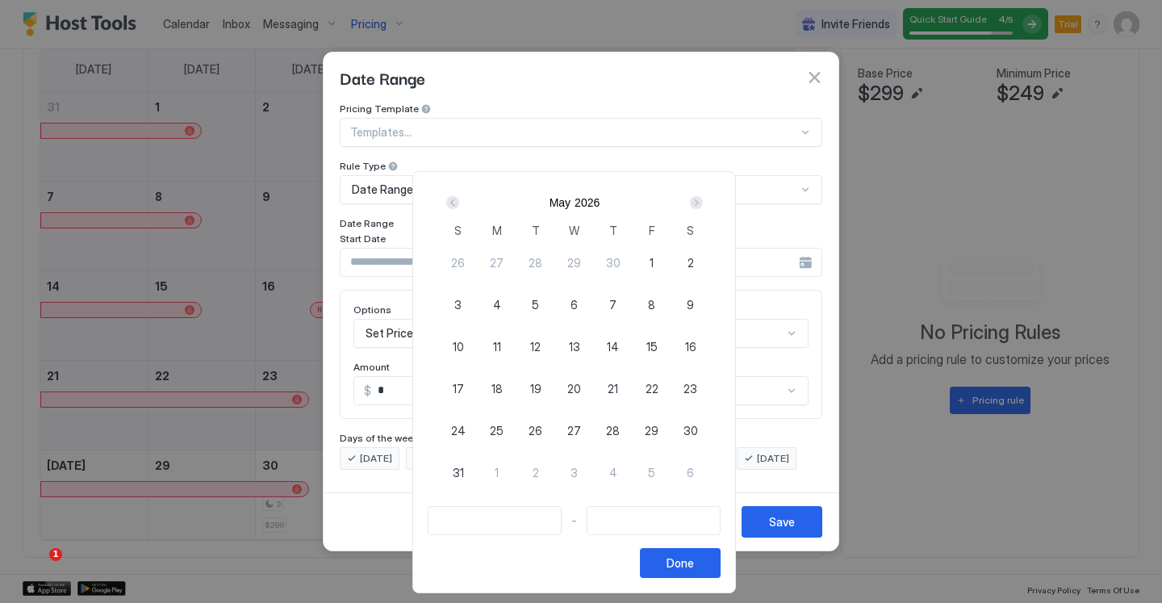
click at [662, 255] on div "1" at bounding box center [652, 262] width 39 height 39
type input "**********"
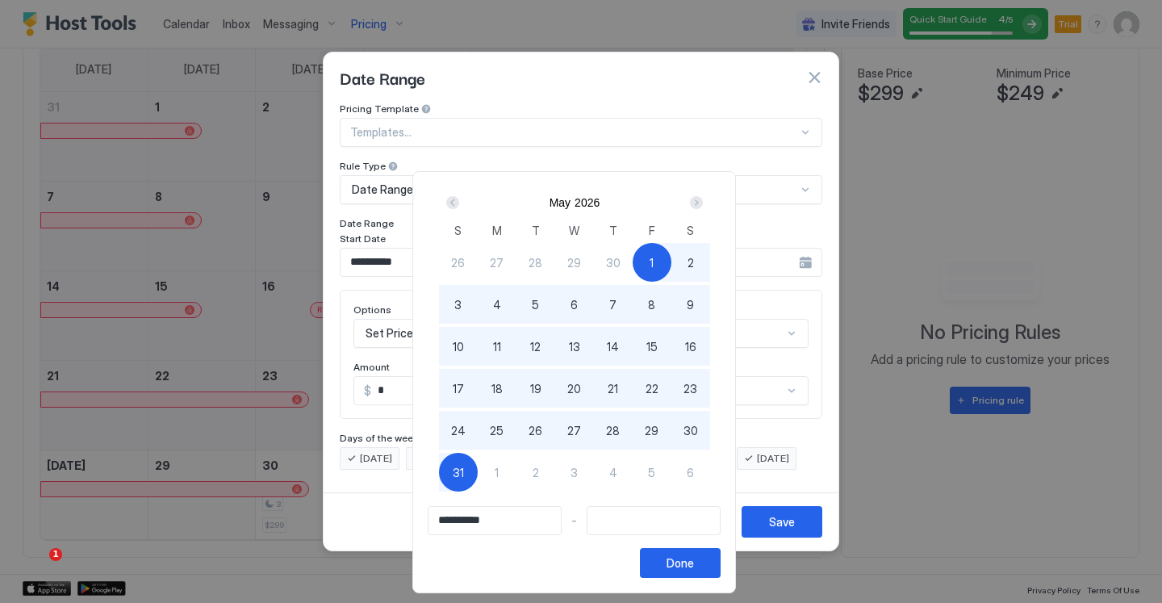
click at [456, 469] on div "31" at bounding box center [458, 472] width 39 height 39
type input "**********"
click at [710, 560] on button "Done" at bounding box center [680, 563] width 81 height 30
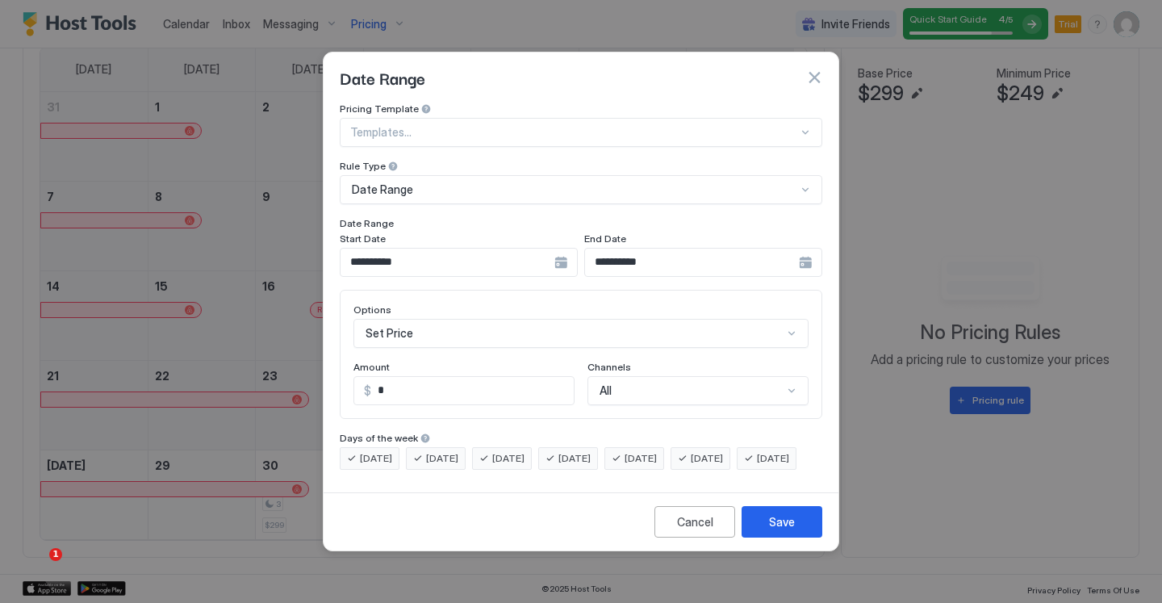
scroll to position [83, 0]
click at [448, 319] on div "Set Price" at bounding box center [580, 333] width 455 height 29
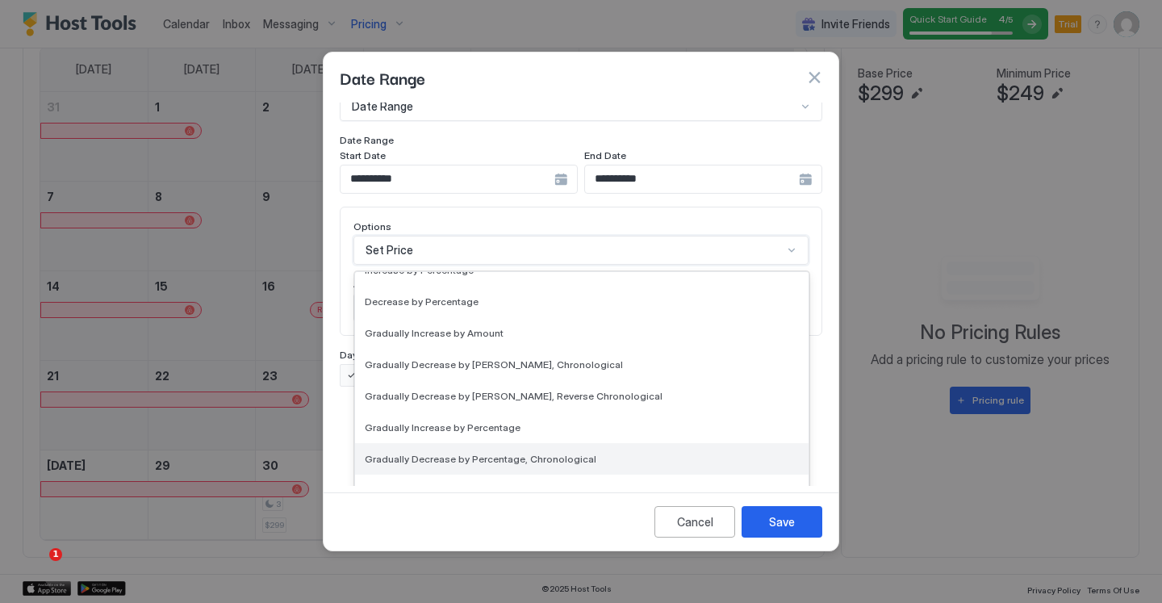
scroll to position [293, 0]
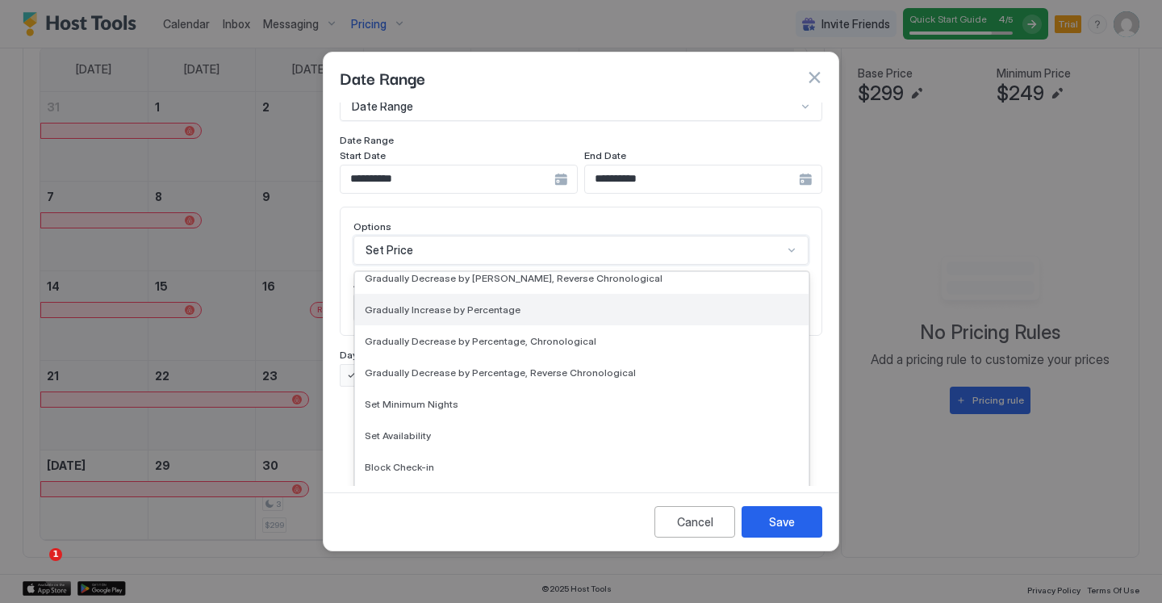
click at [554, 303] on div "Gradually Increase by Percentage" at bounding box center [582, 309] width 434 height 12
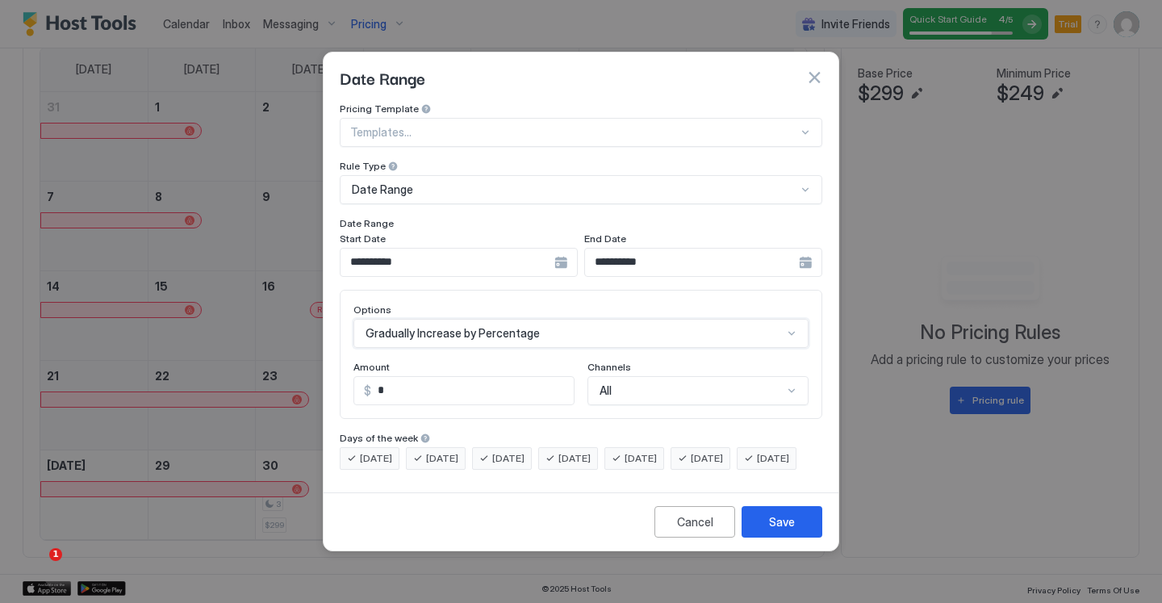
scroll to position [0, 0]
click at [506, 322] on div "option Gradually Increase by Percentage, selected. Gradually Increase by Percen…" at bounding box center [580, 333] width 455 height 29
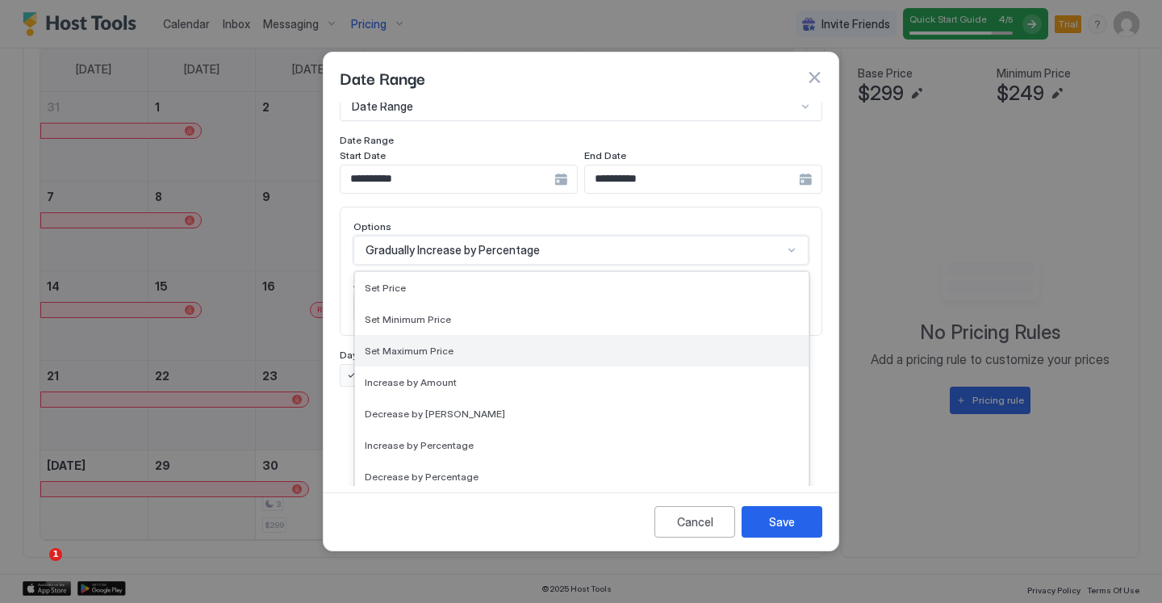
click at [486, 335] on div "Set Maximum Price" at bounding box center [581, 350] width 453 height 31
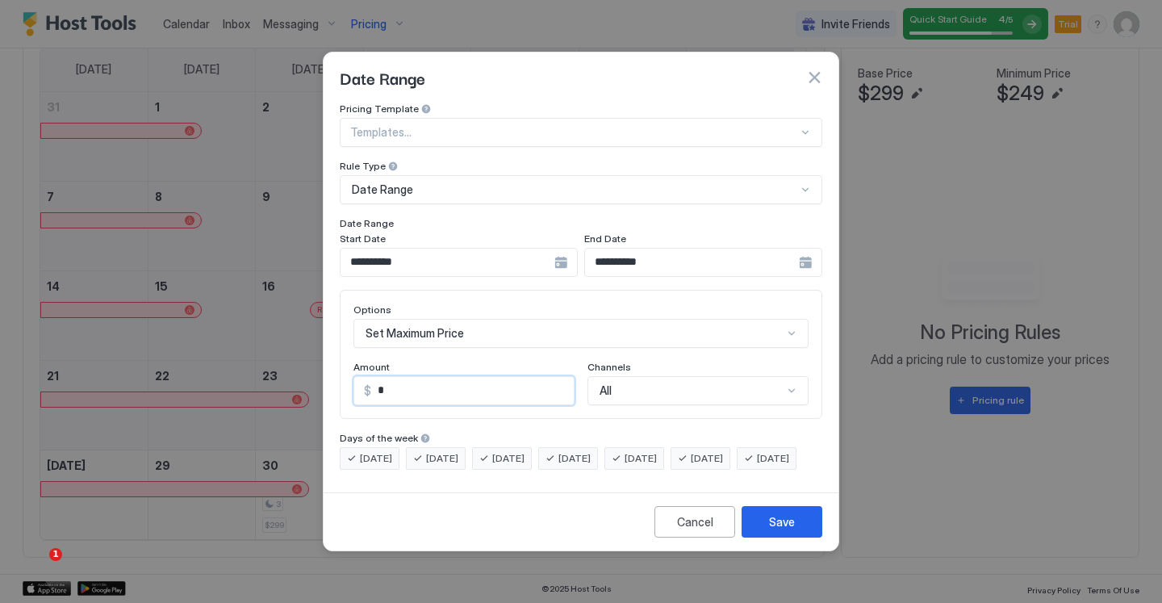
click at [498, 377] on input "*" at bounding box center [472, 390] width 203 height 27
type input "***"
click at [758, 531] on button "Save" at bounding box center [782, 521] width 81 height 31
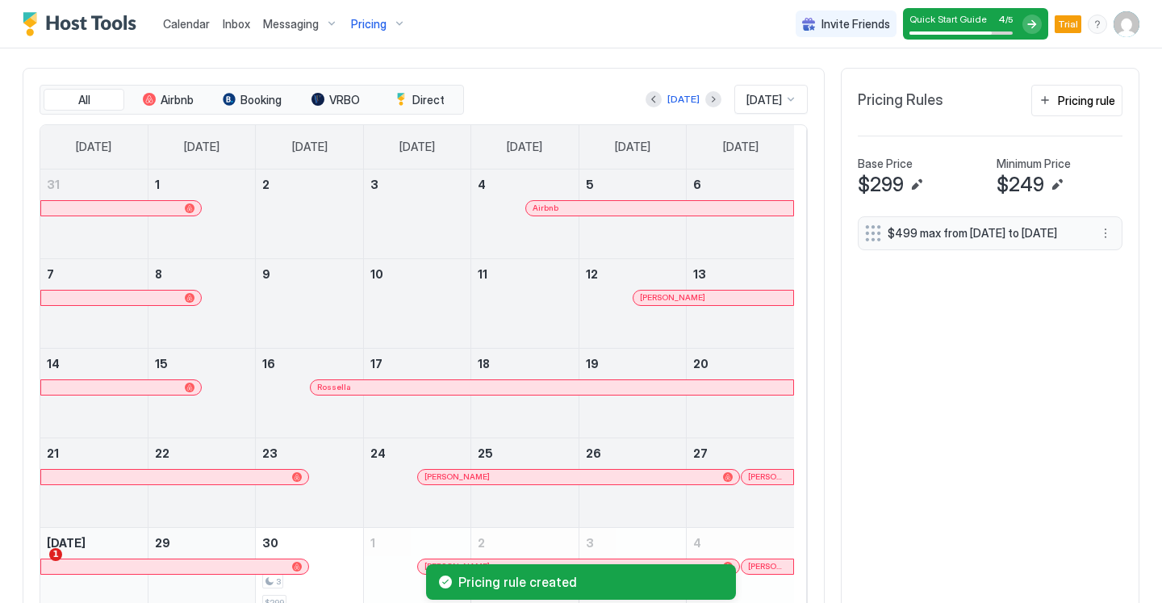
scroll to position [453, 0]
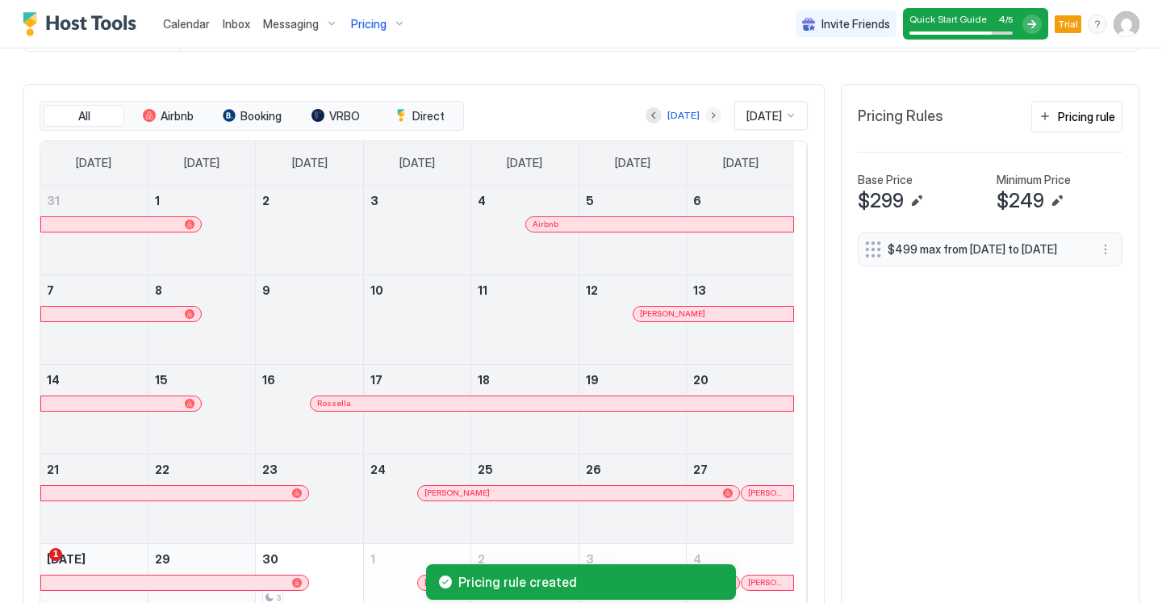
click at [705, 123] on button "Next month" at bounding box center [713, 115] width 16 height 16
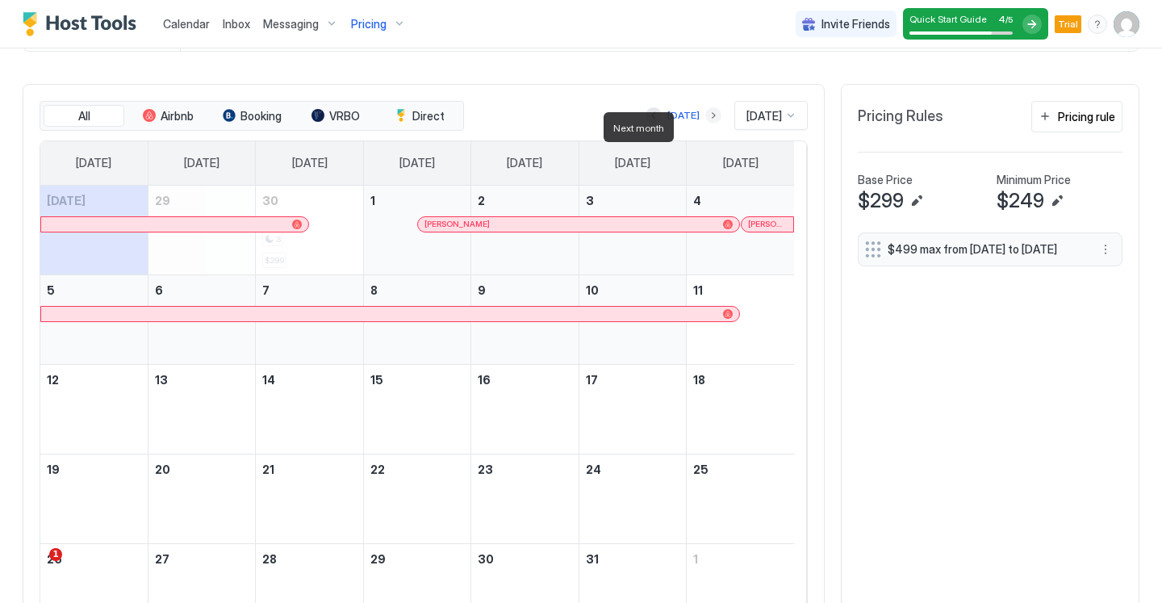
click at [705, 123] on button "Next month" at bounding box center [713, 115] width 16 height 16
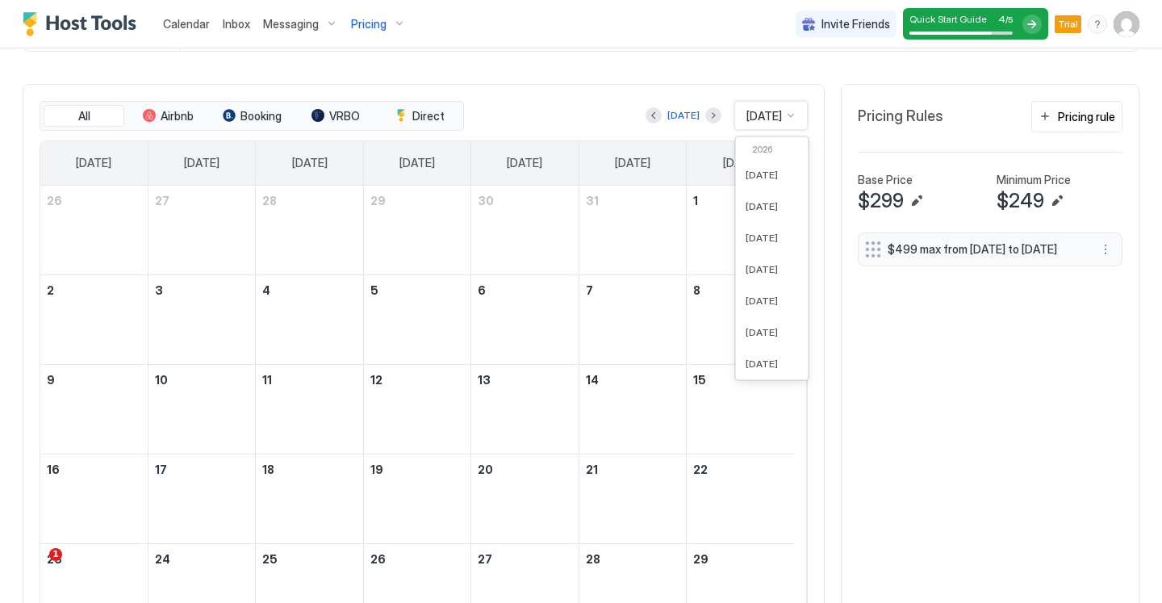
click at [754, 123] on span "Nov 2025" at bounding box center [764, 116] width 36 height 15
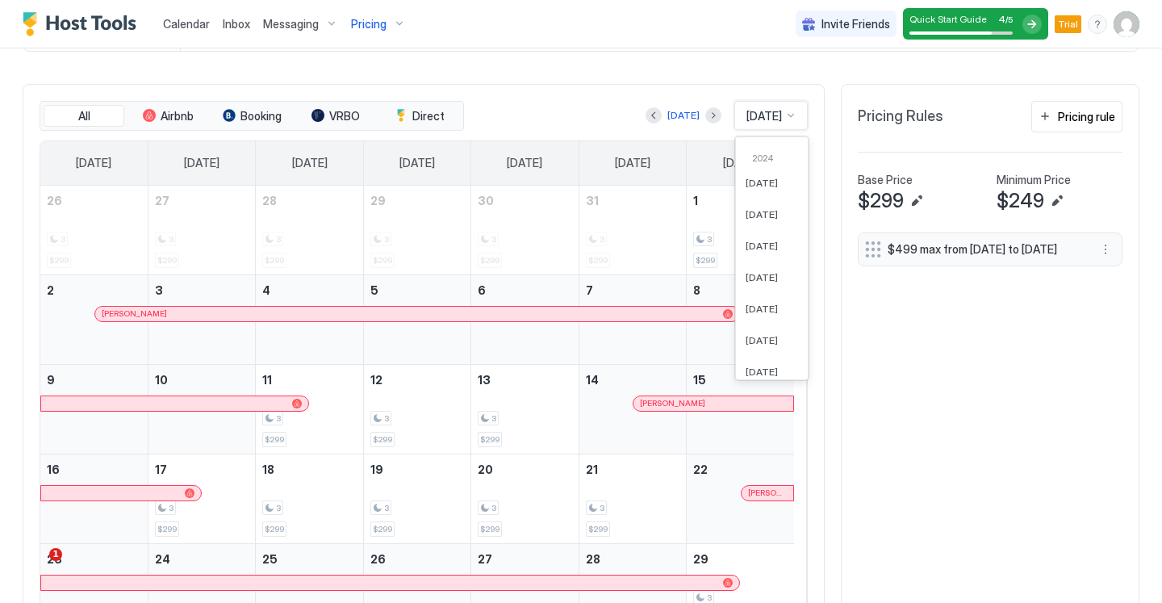
scroll to position [752, 0]
click at [752, 207] on span "Mar 2024" at bounding box center [762, 201] width 32 height 12
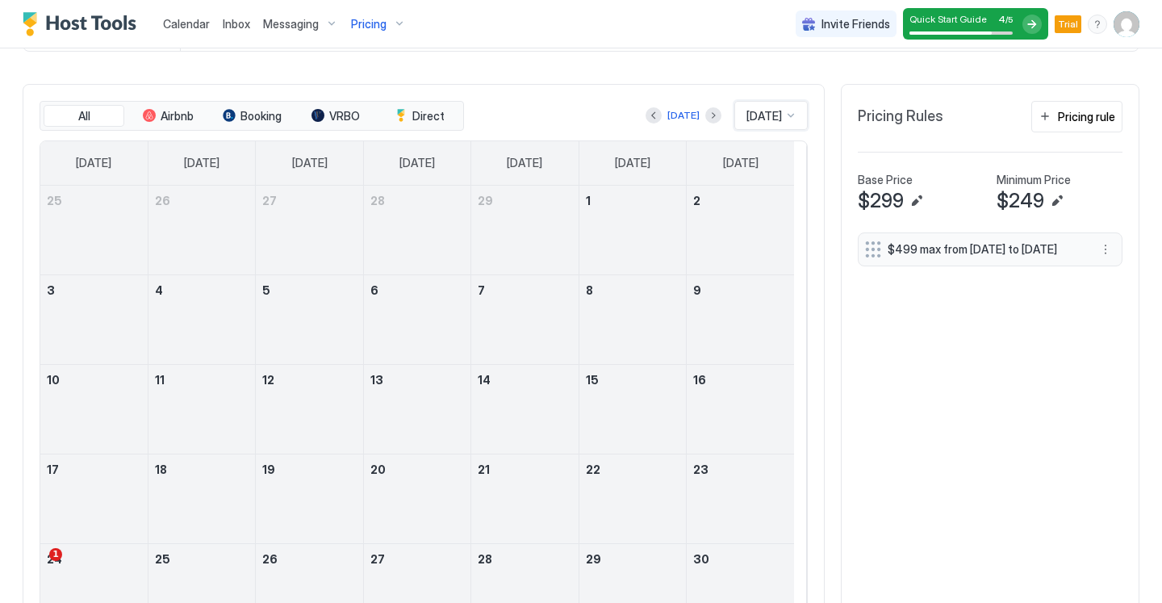
click at [746, 123] on span "Mar 2024" at bounding box center [764, 116] width 36 height 15
click at [743, 353] on div "May 2024" at bounding box center [772, 351] width 72 height 31
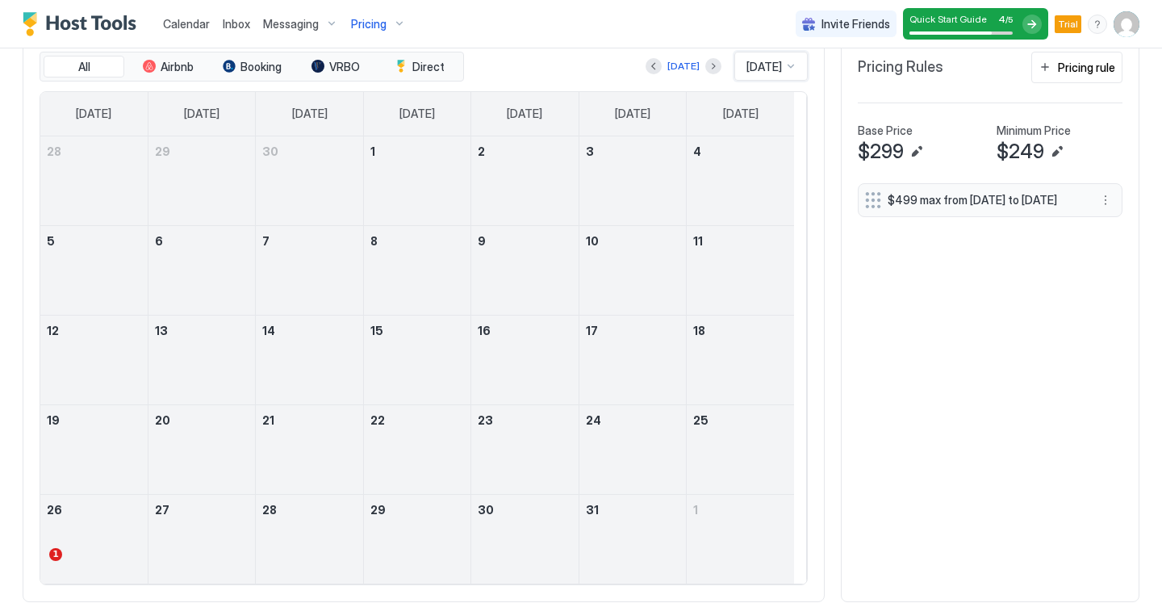
scroll to position [499, 0]
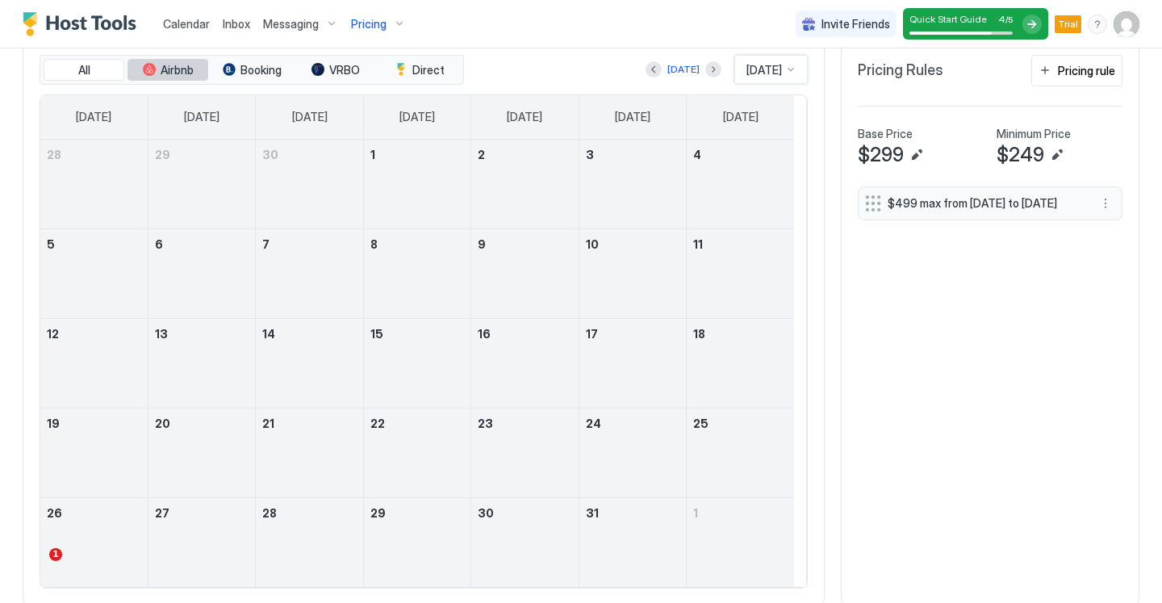
click at [168, 81] on button "Airbnb" at bounding box center [167, 70] width 81 height 23
click at [82, 77] on span "All" at bounding box center [84, 70] width 12 height 15
click at [646, 77] on button "Previous month" at bounding box center [654, 69] width 16 height 16
click at [626, 81] on div "Today Apr 2024" at bounding box center [637, 69] width 341 height 29
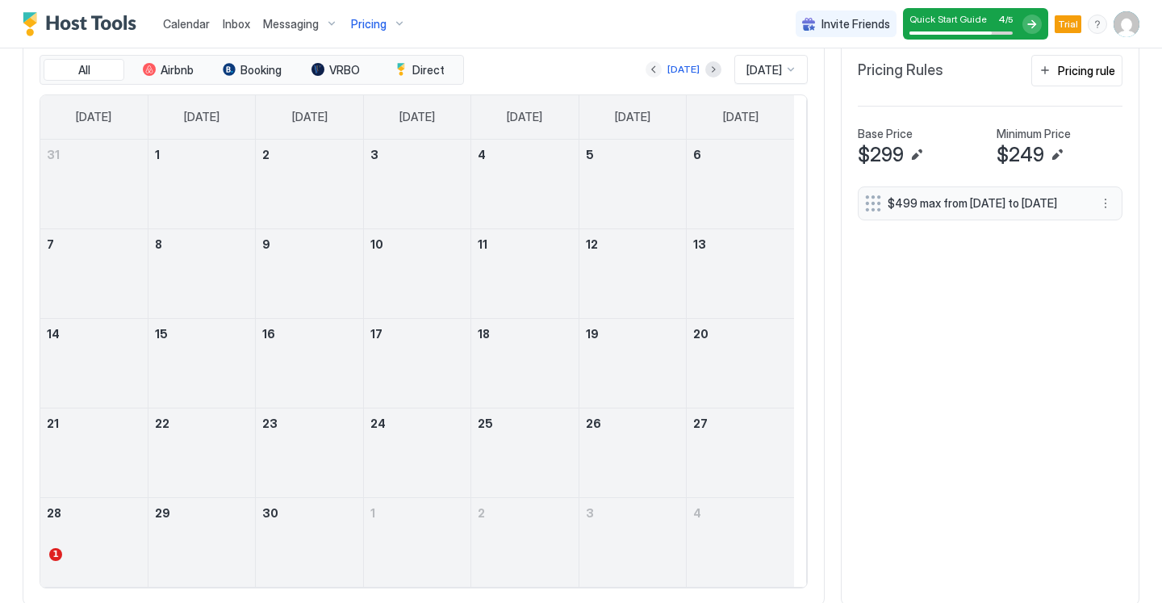
click at [646, 77] on button "Previous month" at bounding box center [654, 69] width 16 height 16
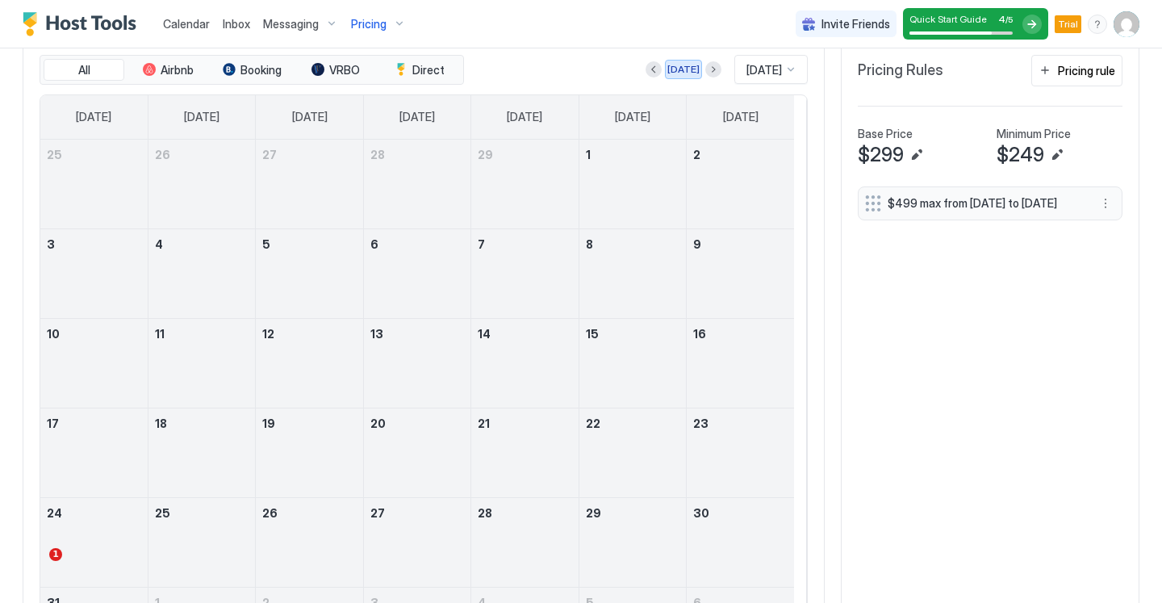
click at [665, 79] on button "[DATE]" at bounding box center [683, 69] width 37 height 19
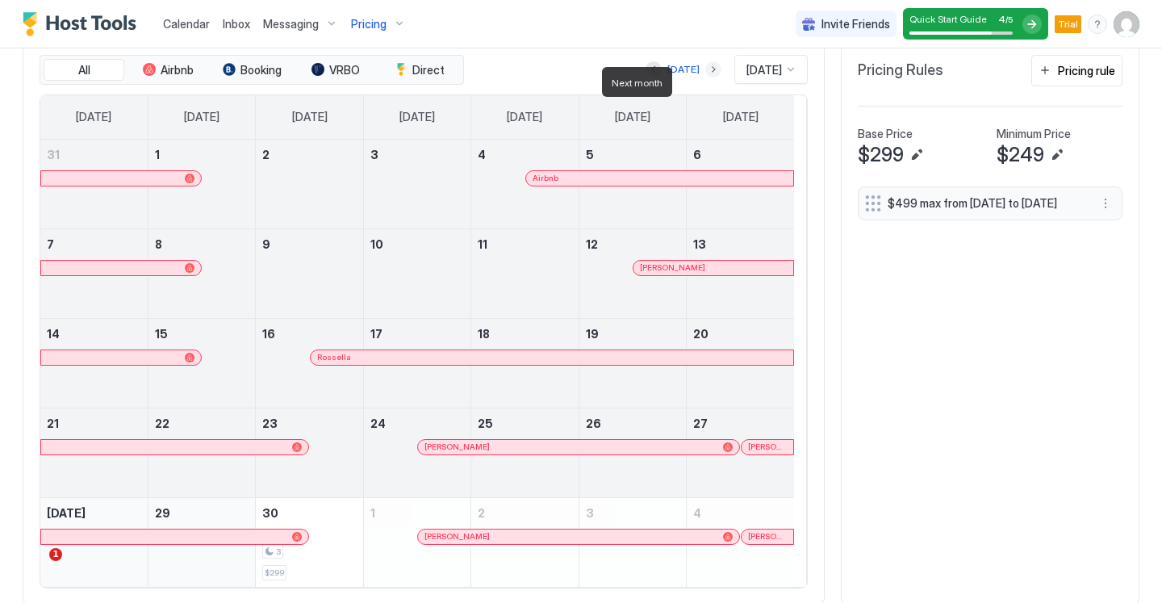
click at [705, 77] on button "Next month" at bounding box center [713, 69] width 16 height 16
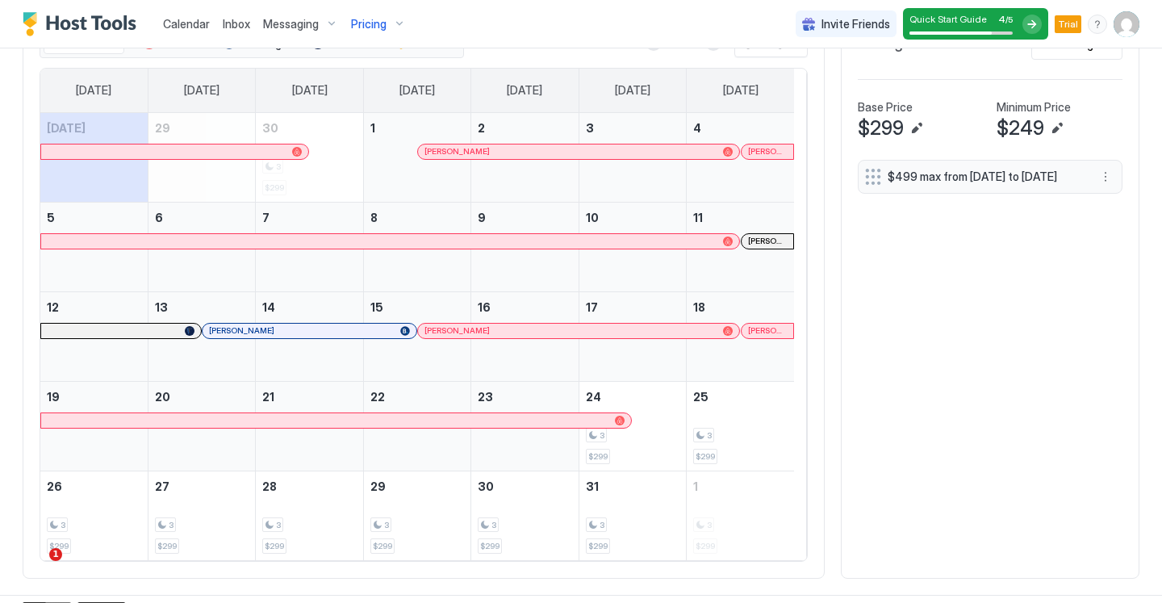
scroll to position [525, 0]
click at [705, 52] on button "Next month" at bounding box center [713, 44] width 16 height 16
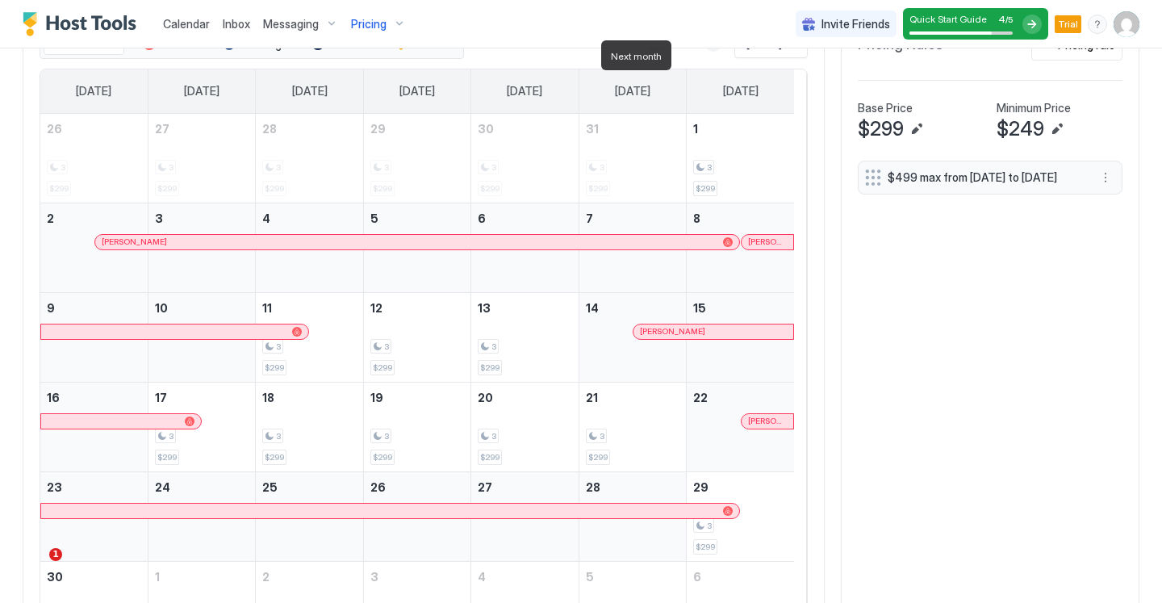
click at [705, 52] on button "Next month" at bounding box center [713, 44] width 16 height 16
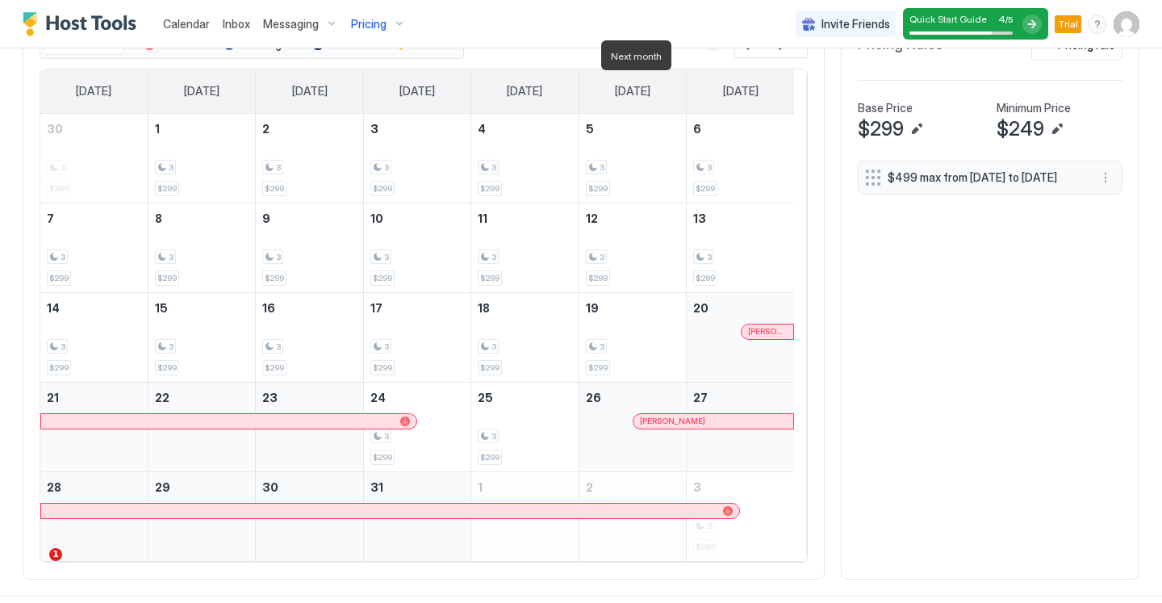
click at [705, 52] on button "Next month" at bounding box center [713, 44] width 16 height 16
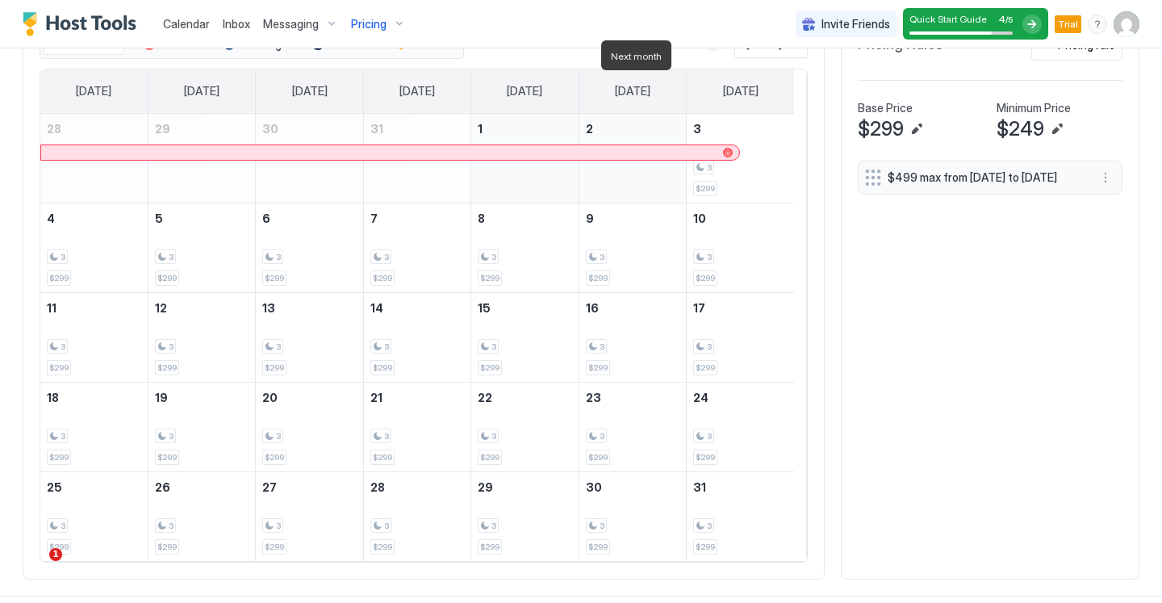
click at [705, 52] on button "Next month" at bounding box center [713, 44] width 16 height 16
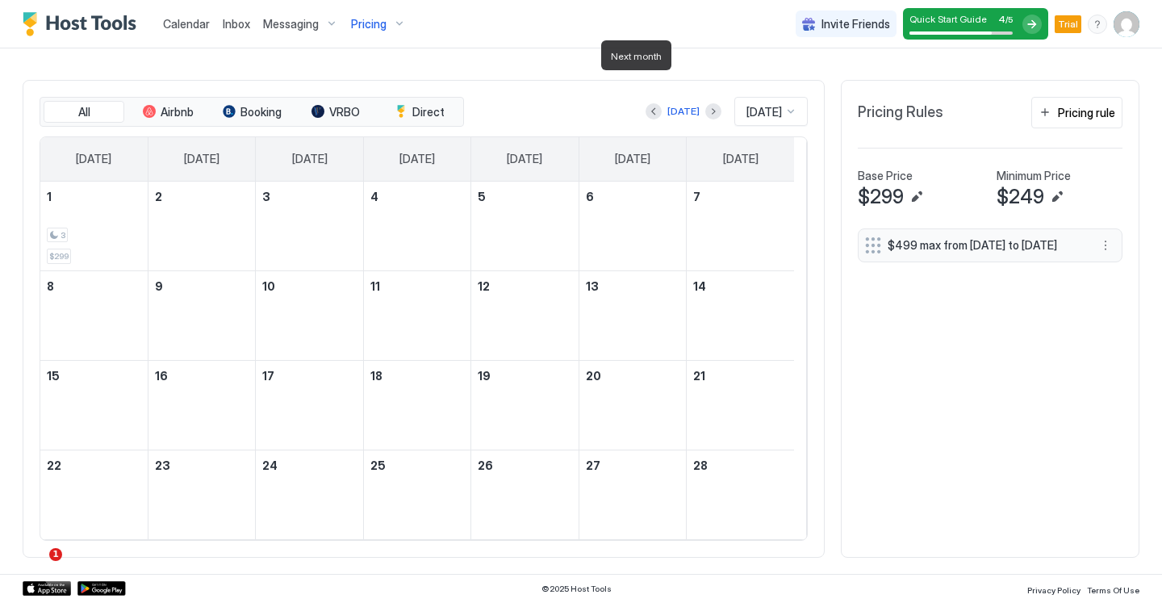
scroll to position [469, 0]
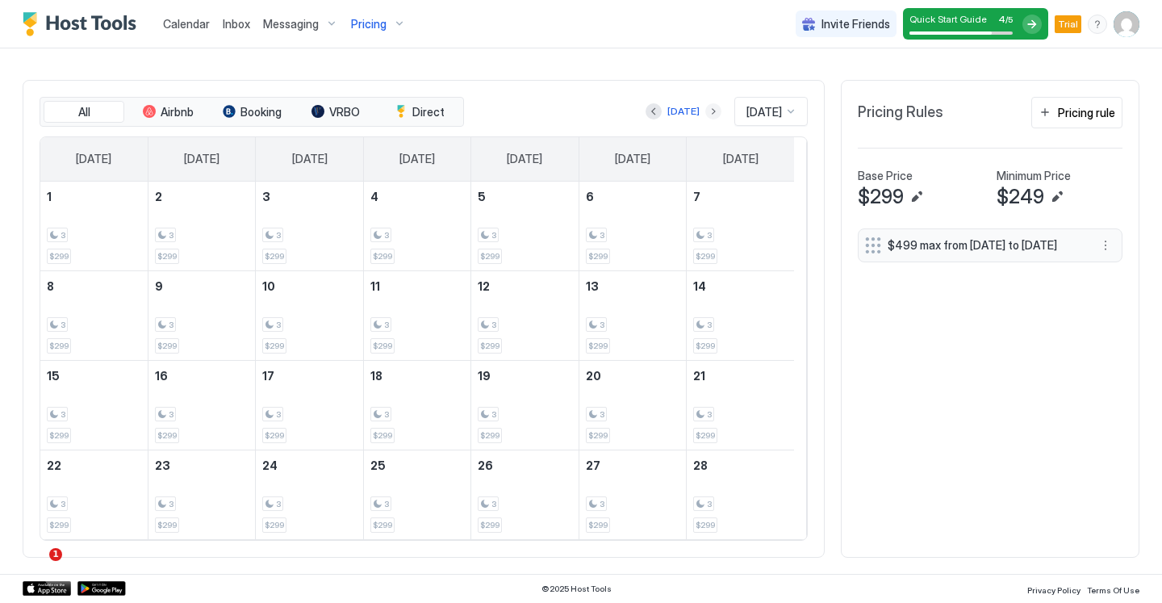
click at [705, 109] on button "Next month" at bounding box center [713, 111] width 16 height 16
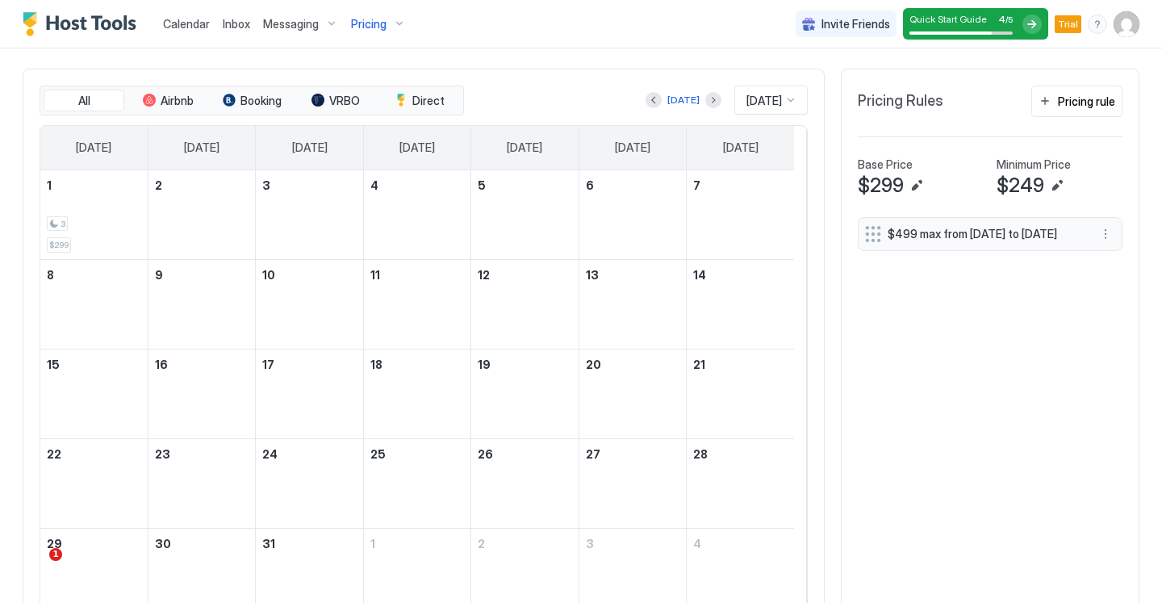
scroll to position [525, 0]
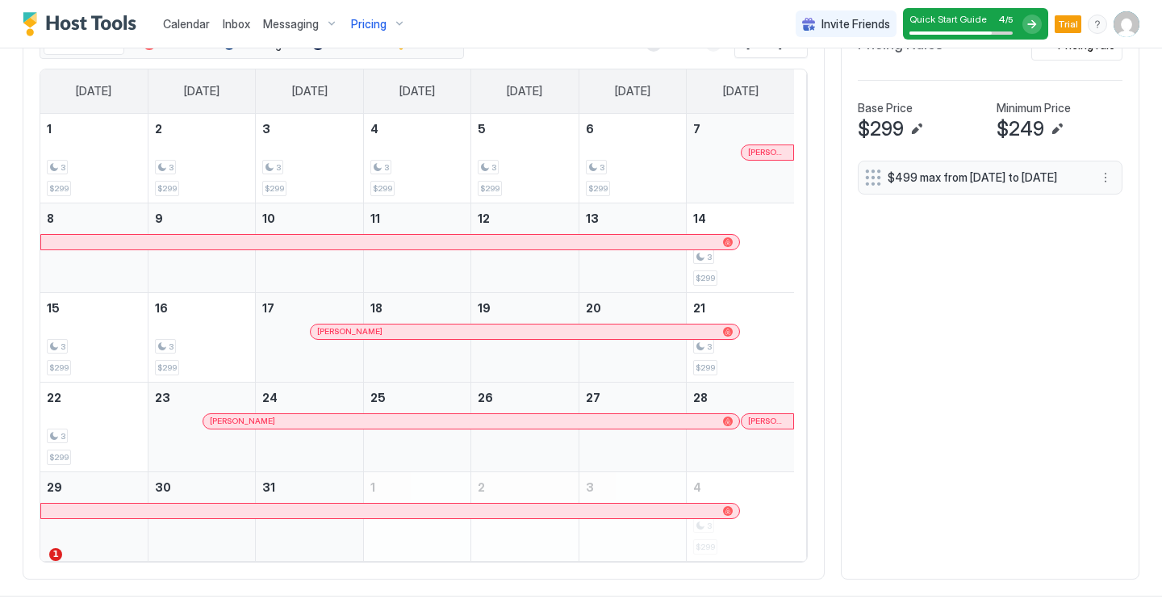
click at [705, 52] on button "Next month" at bounding box center [713, 44] width 16 height 16
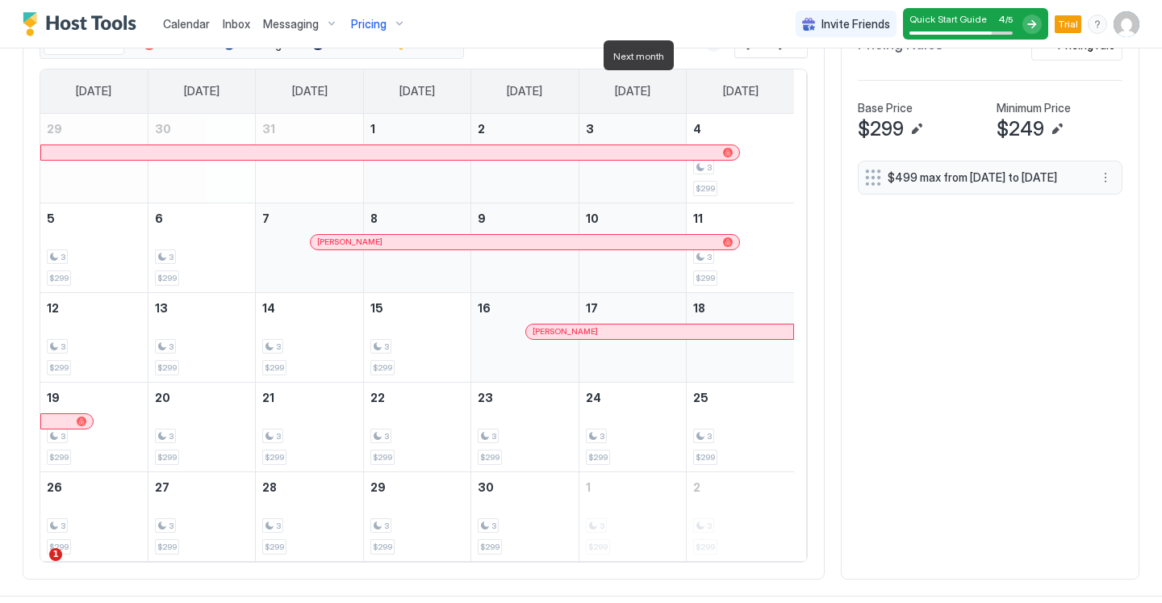
click at [705, 52] on button "Next month" at bounding box center [713, 44] width 16 height 16
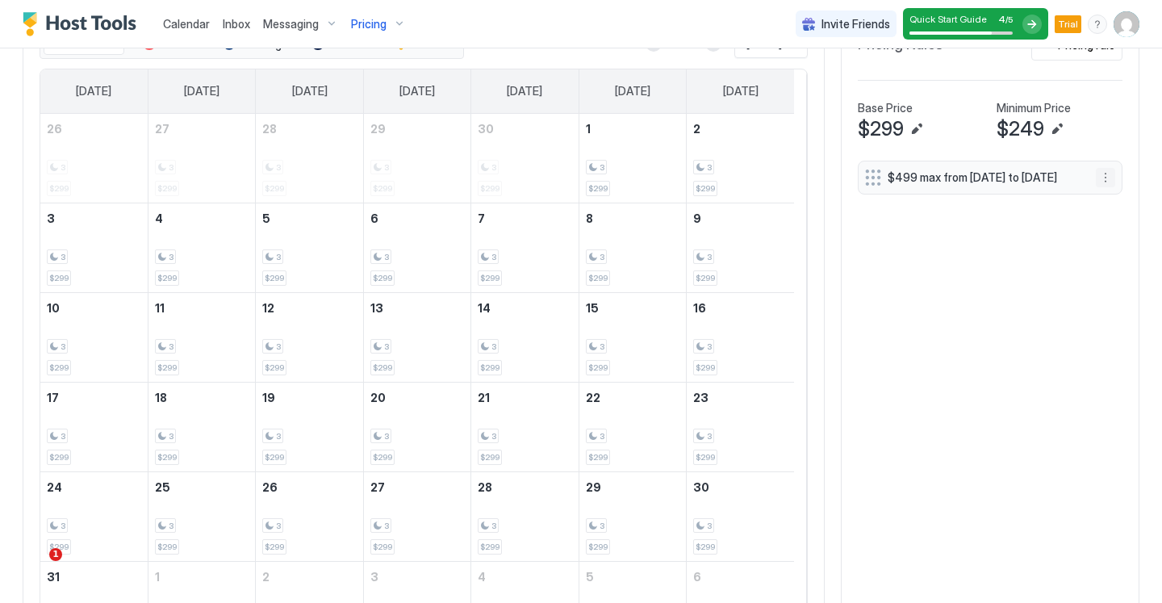
click at [1096, 187] on button "More options" at bounding box center [1105, 177] width 19 height 19
click at [1117, 216] on span "Edit" at bounding box center [1118, 216] width 18 height 12
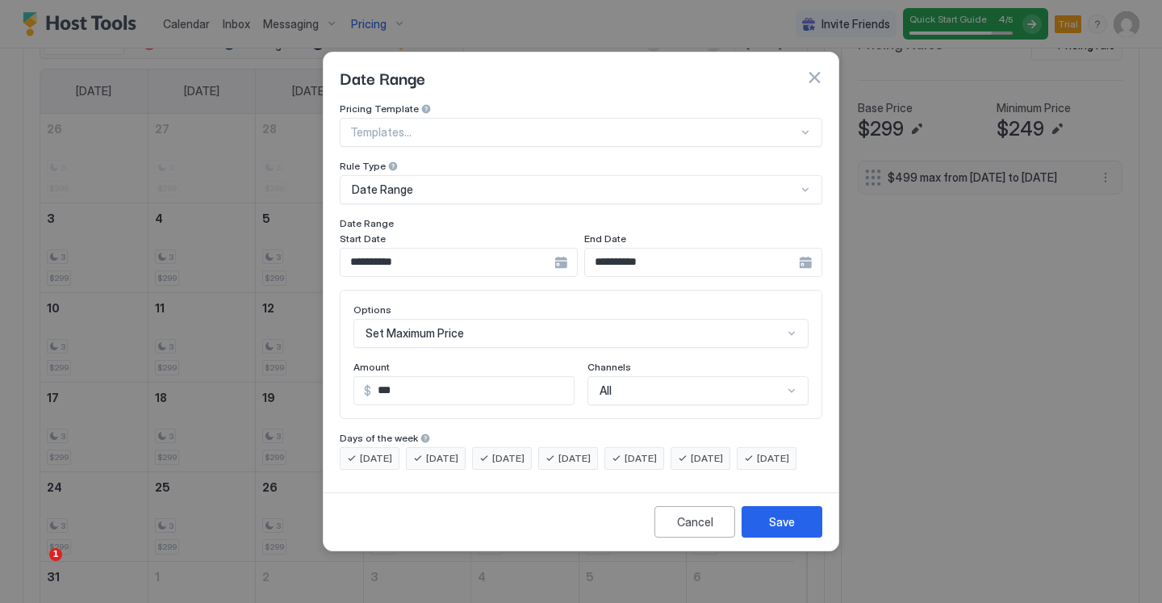
click at [411, 326] on div "Set Maximum Price" at bounding box center [580, 333] width 455 height 29
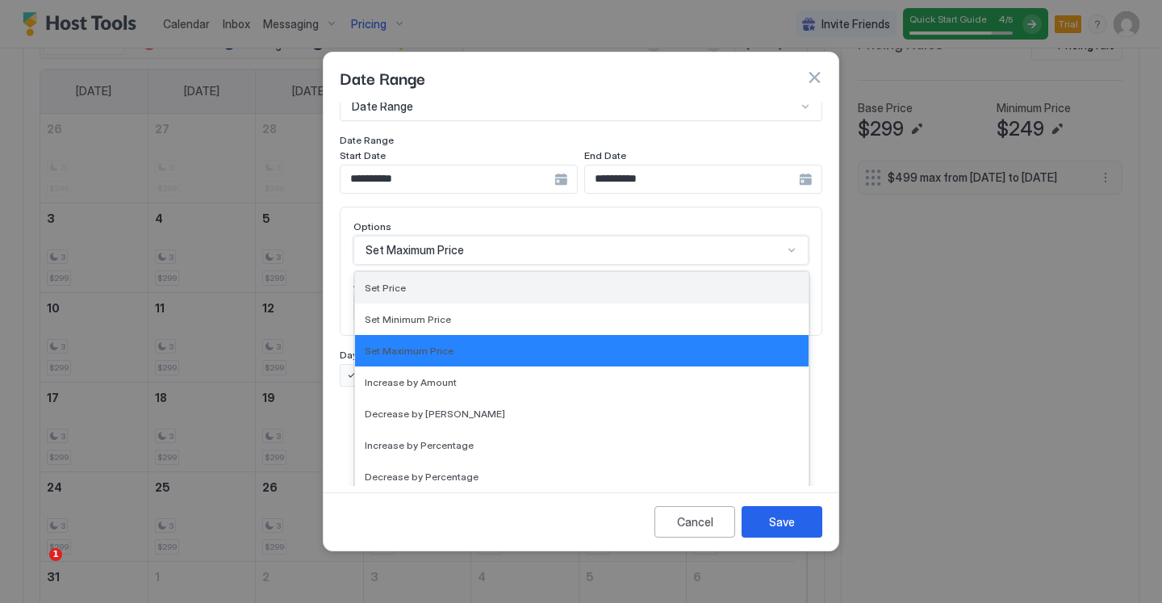
click at [432, 282] on div "Set Price" at bounding box center [582, 288] width 434 height 12
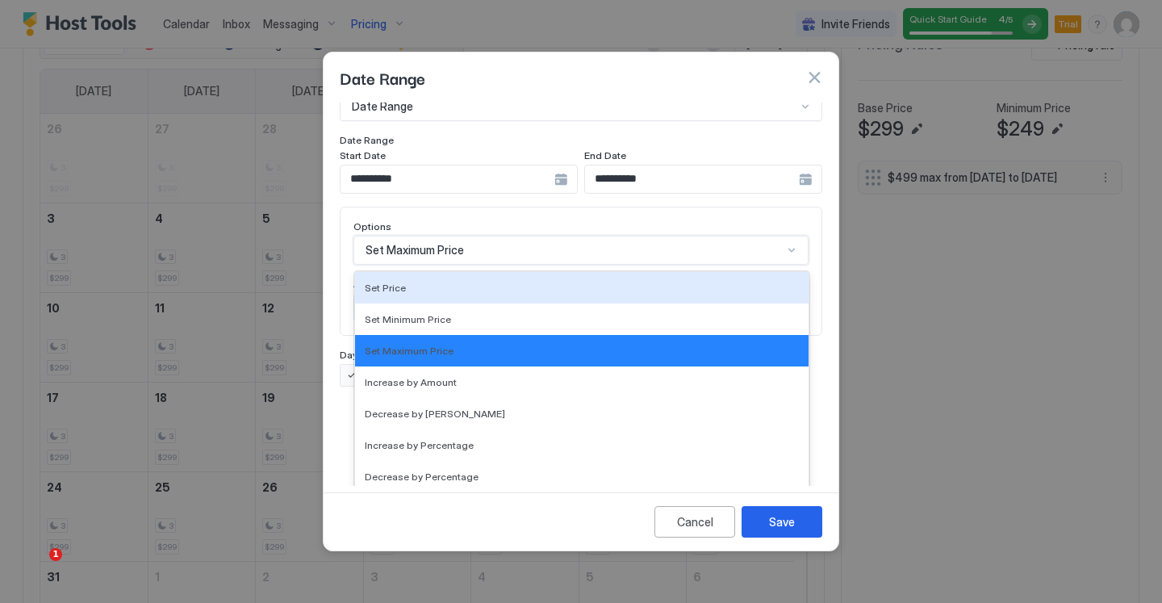
scroll to position [0, 0]
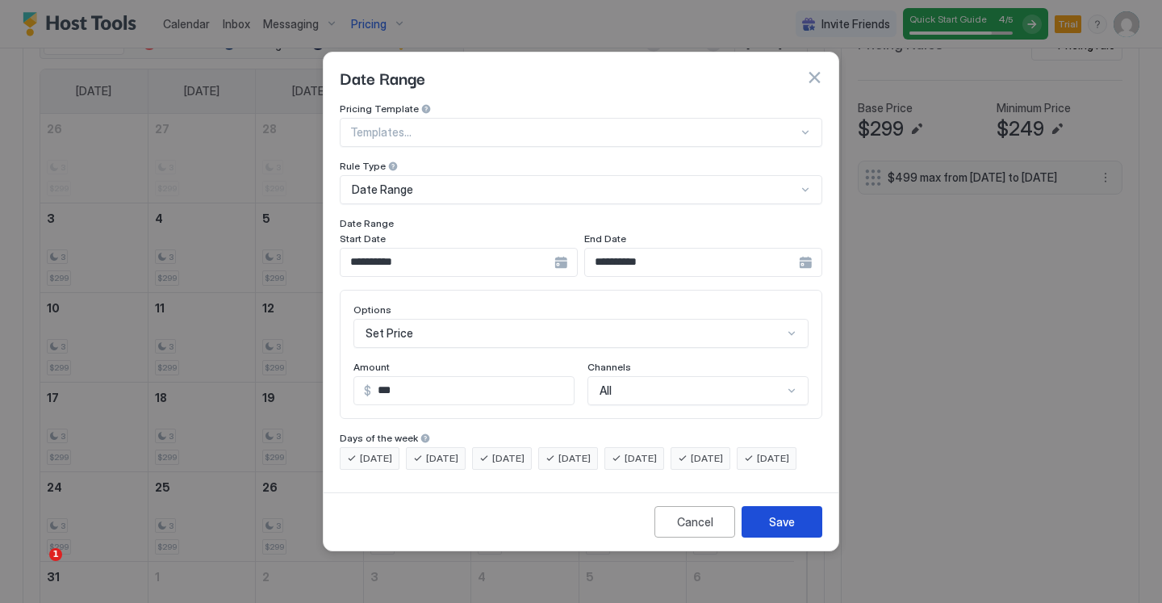
click at [779, 529] on div "Save" at bounding box center [782, 521] width 26 height 17
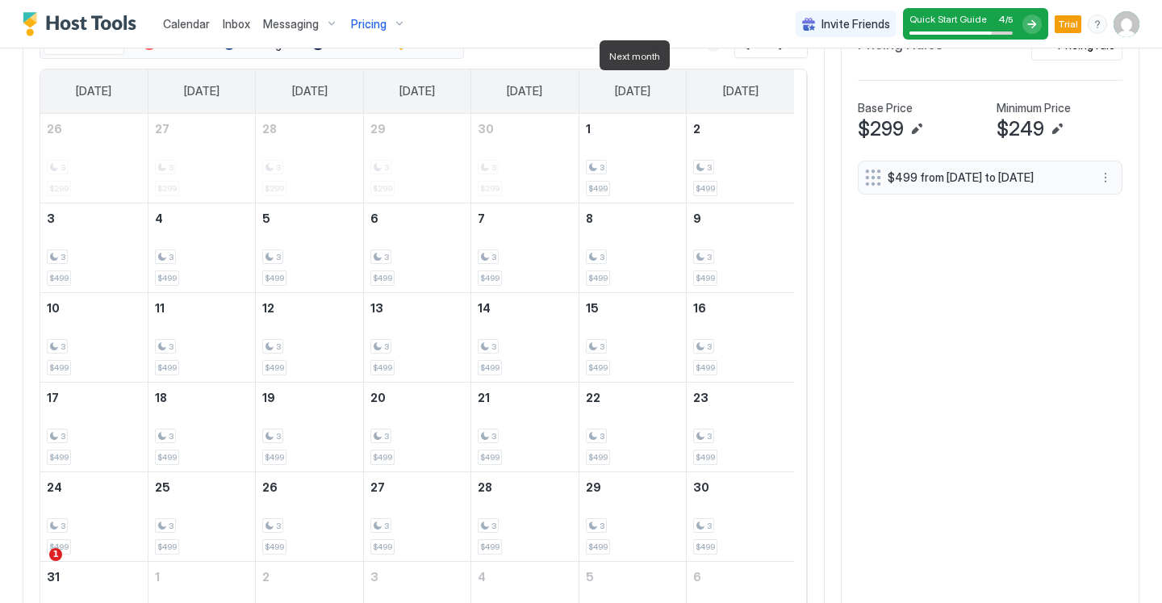
click at [705, 52] on button "Next month" at bounding box center [713, 44] width 16 height 16
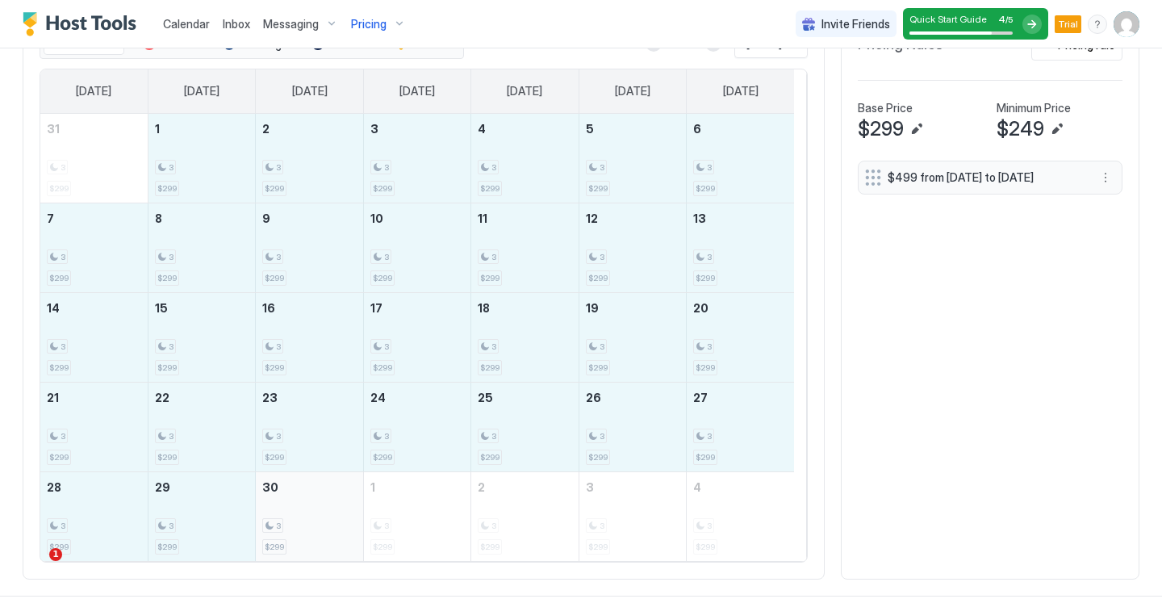
drag, startPoint x: 204, startPoint y: 157, endPoint x: 341, endPoint y: 528, distance: 395.0
click at [341, 528] on tbody "31 3 $299 1 3 $299 2 3 $299 3 3 $299 4 3 $299 5 3 $299 6 3 $299 7 3 $299 8 3 $2…" at bounding box center [417, 337] width 754 height 447
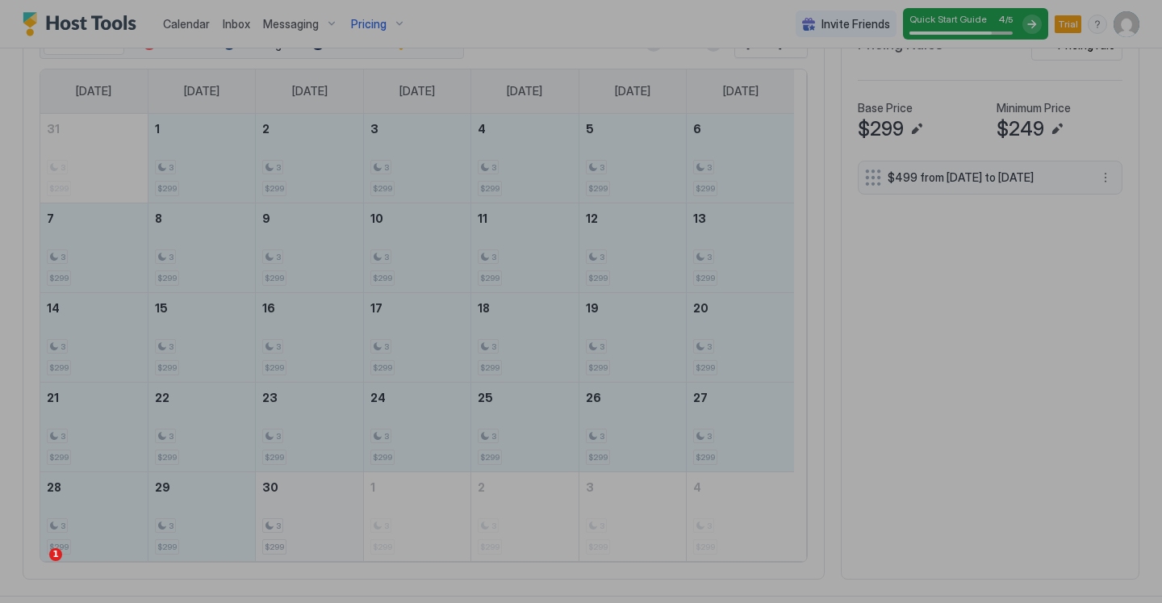
click at [341, 528] on div at bounding box center [581, 301] width 1162 height 603
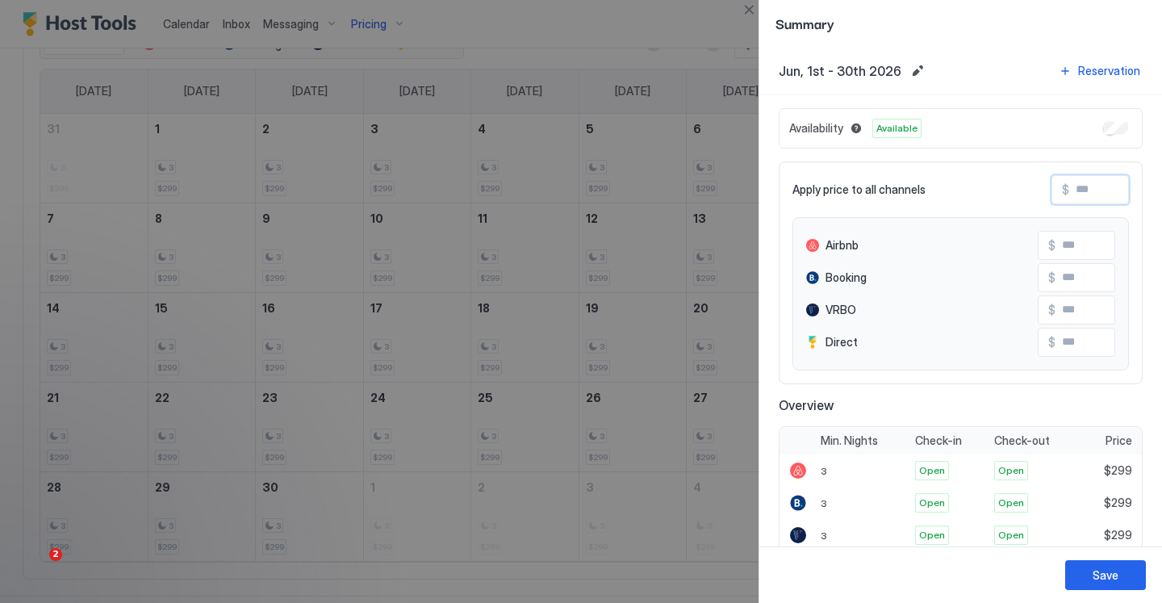
click at [1088, 190] on input "Input Field" at bounding box center [1133, 189] width 129 height 27
type input "*"
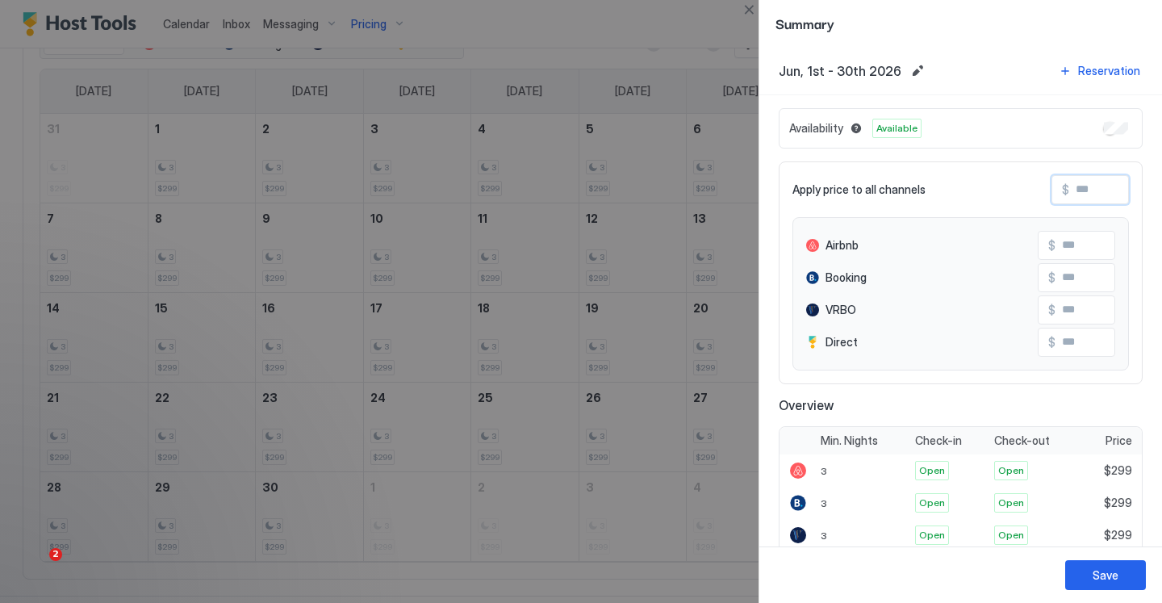
type input "*"
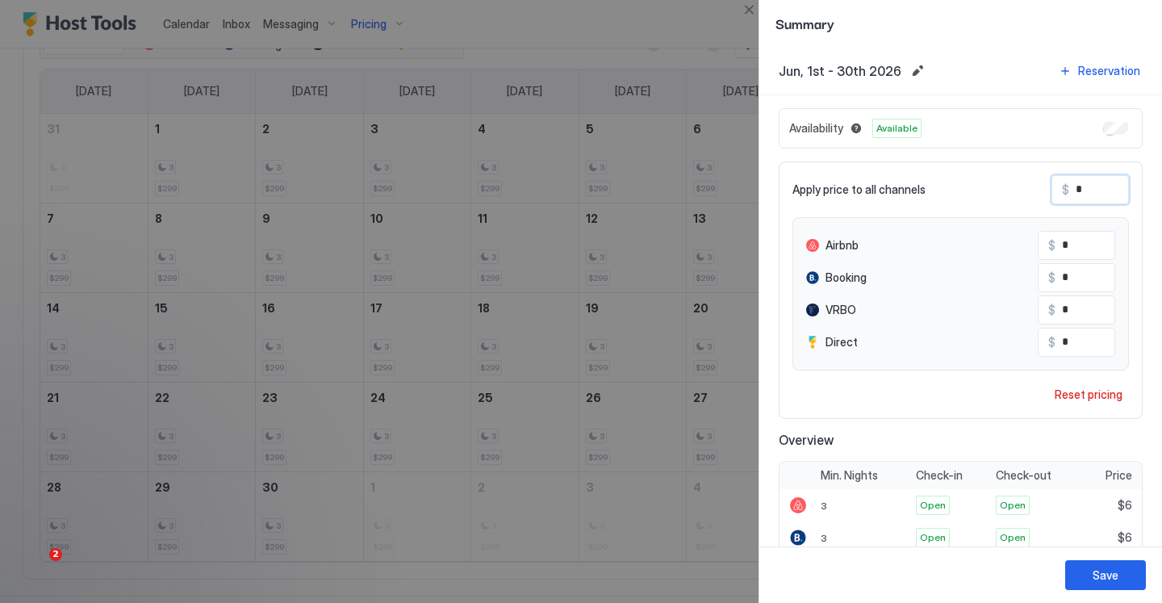
type input "**"
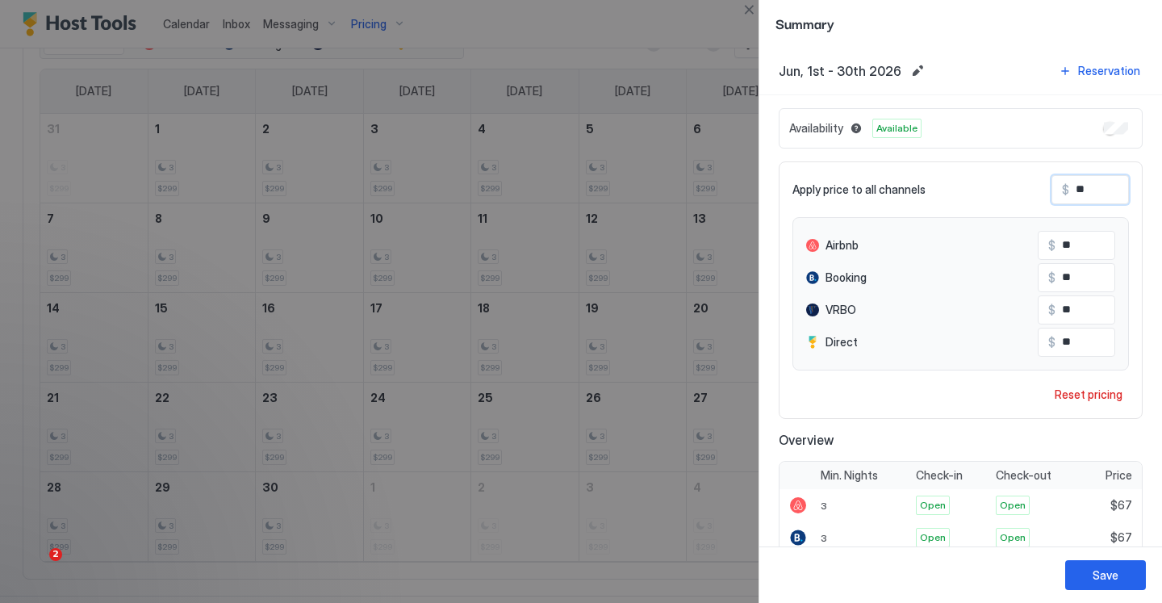
type input "***"
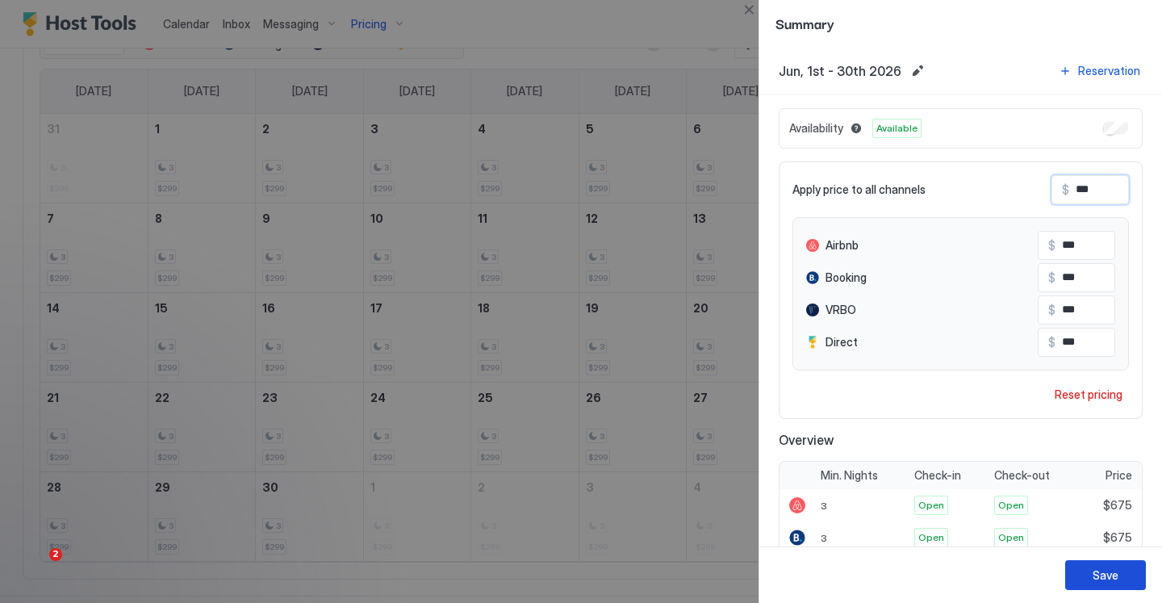
type input "***"
click at [1092, 579] on button "Save" at bounding box center [1105, 575] width 81 height 30
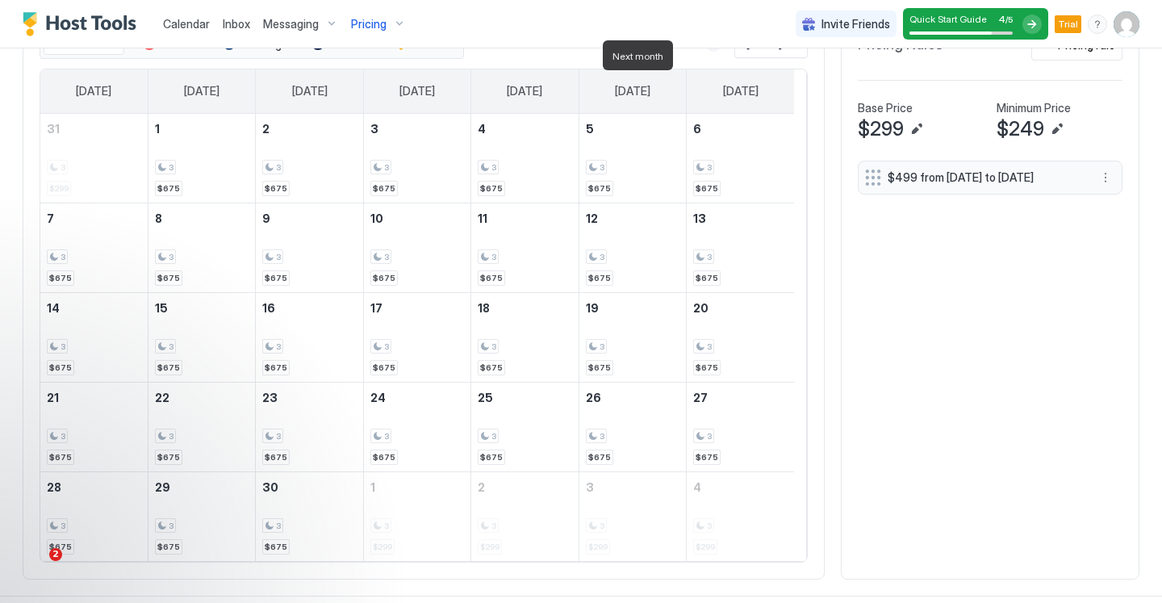
click at [705, 52] on button "Next month" at bounding box center [713, 44] width 16 height 16
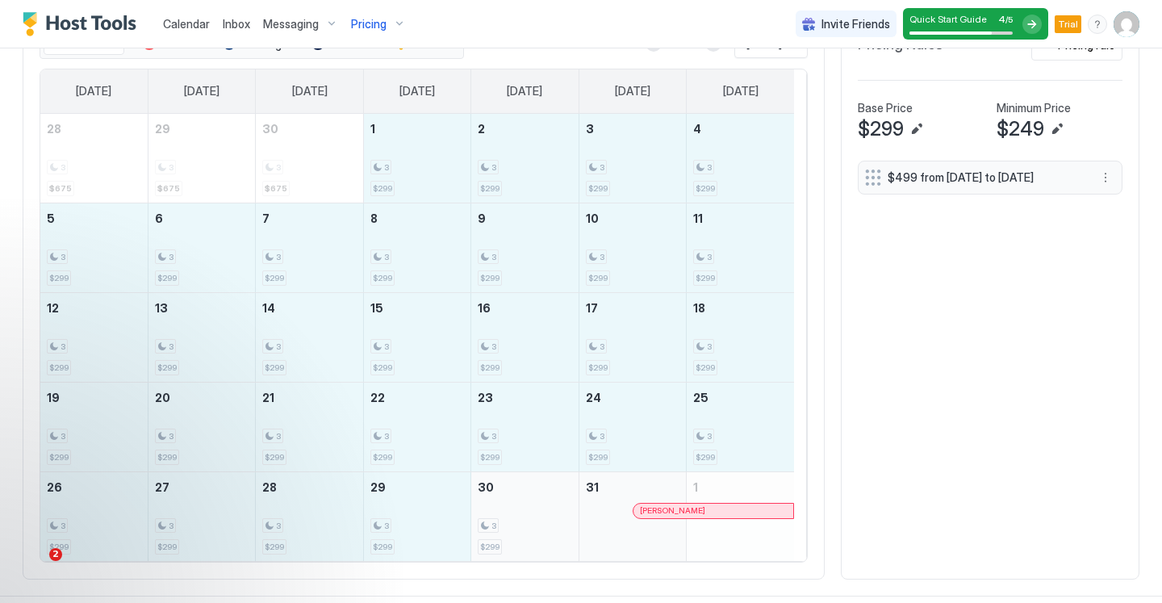
drag, startPoint x: 409, startPoint y: 167, endPoint x: 541, endPoint y: 537, distance: 392.3
click at [541, 537] on tbody "28 3 $675 29 3 $675 30 3 $675 1 3 $299 2 3 $299 3 3 $299 4 3 $299 5 3 $299 6 3 …" at bounding box center [417, 337] width 754 height 447
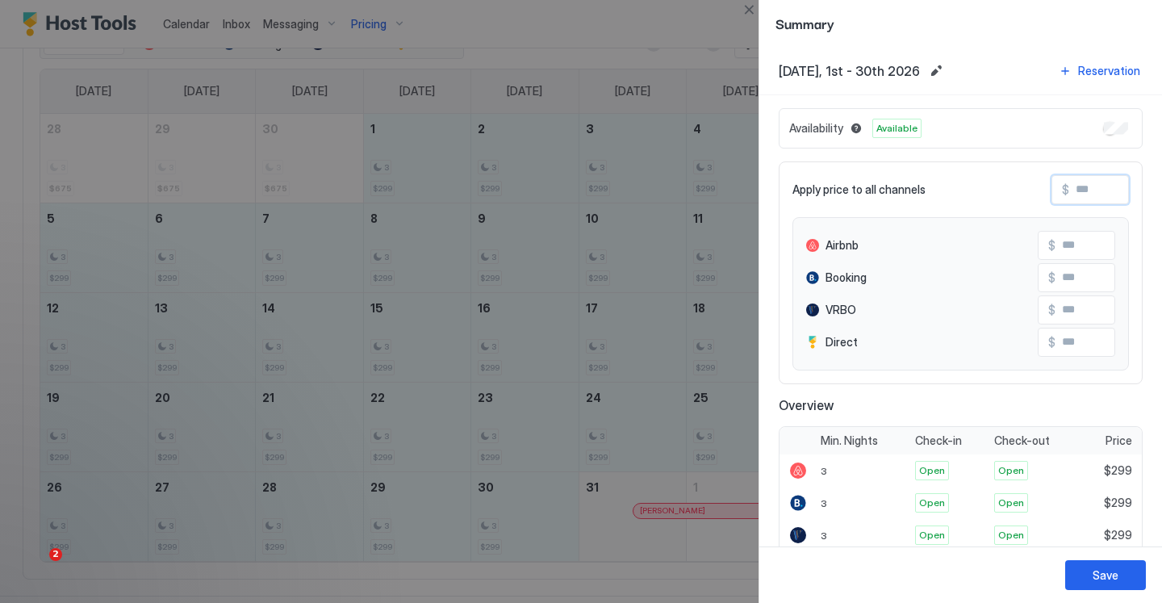
click at [1075, 191] on input "Input Field" at bounding box center [1133, 189] width 129 height 27
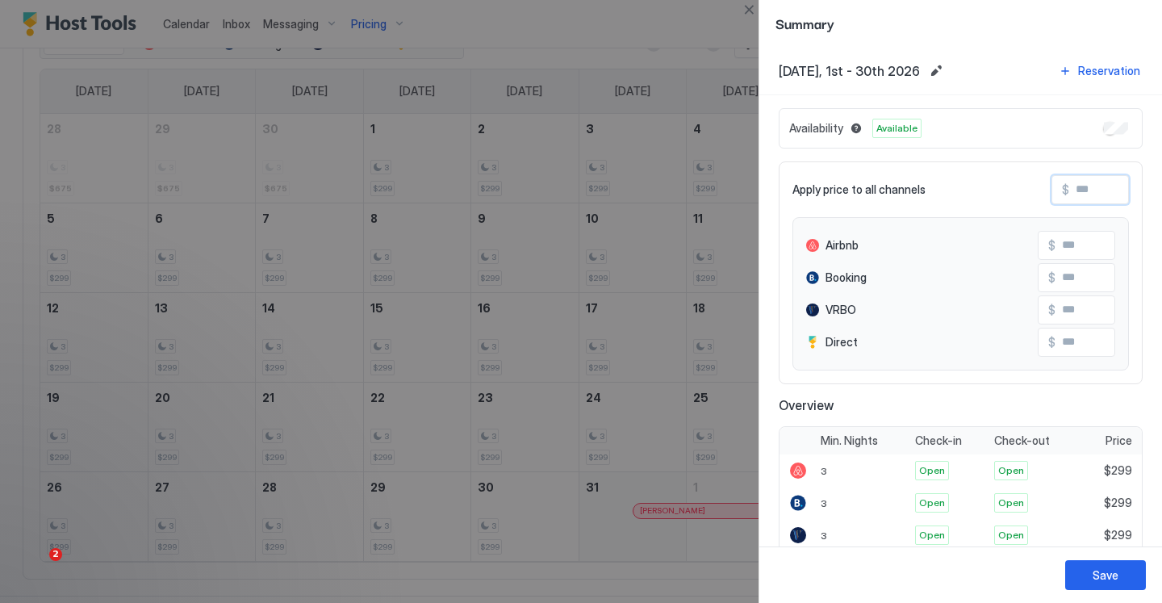
type input "*"
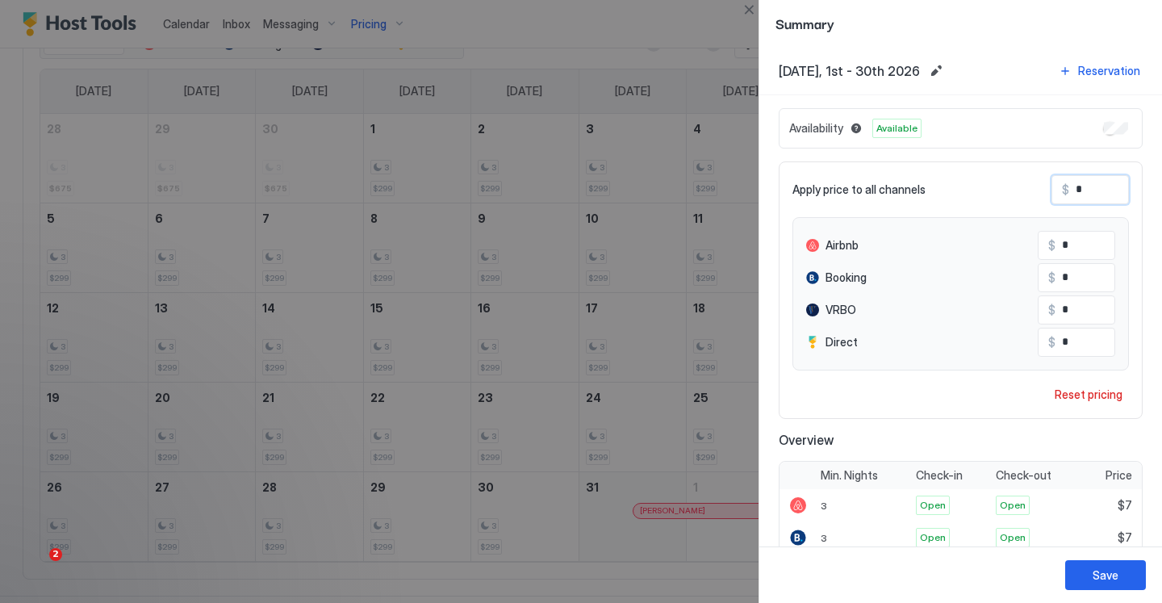
type input "**"
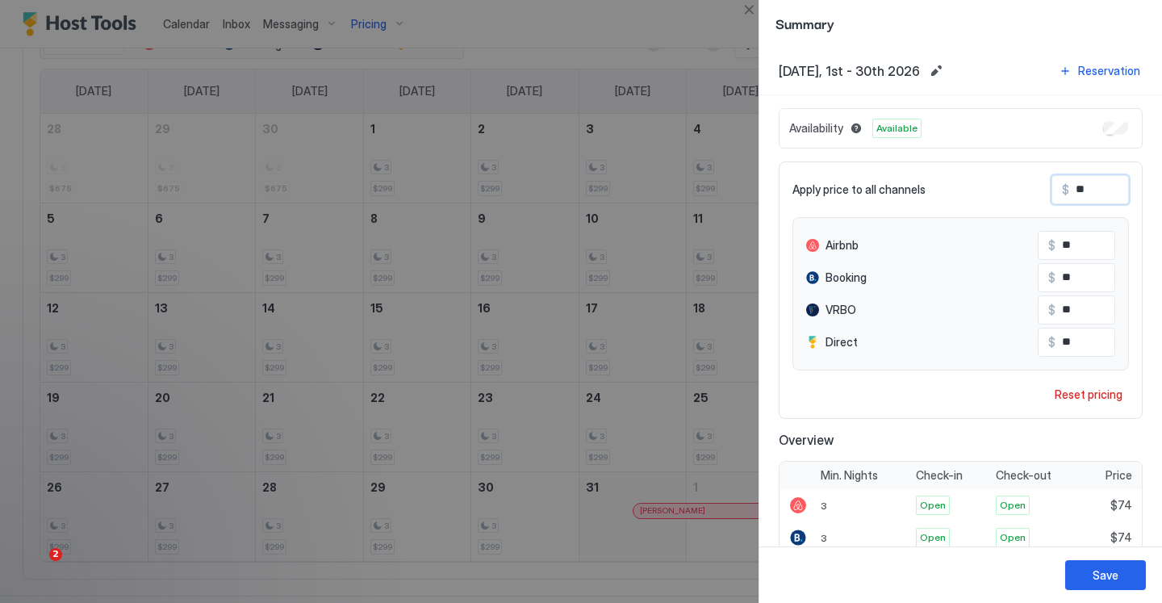
type input "***"
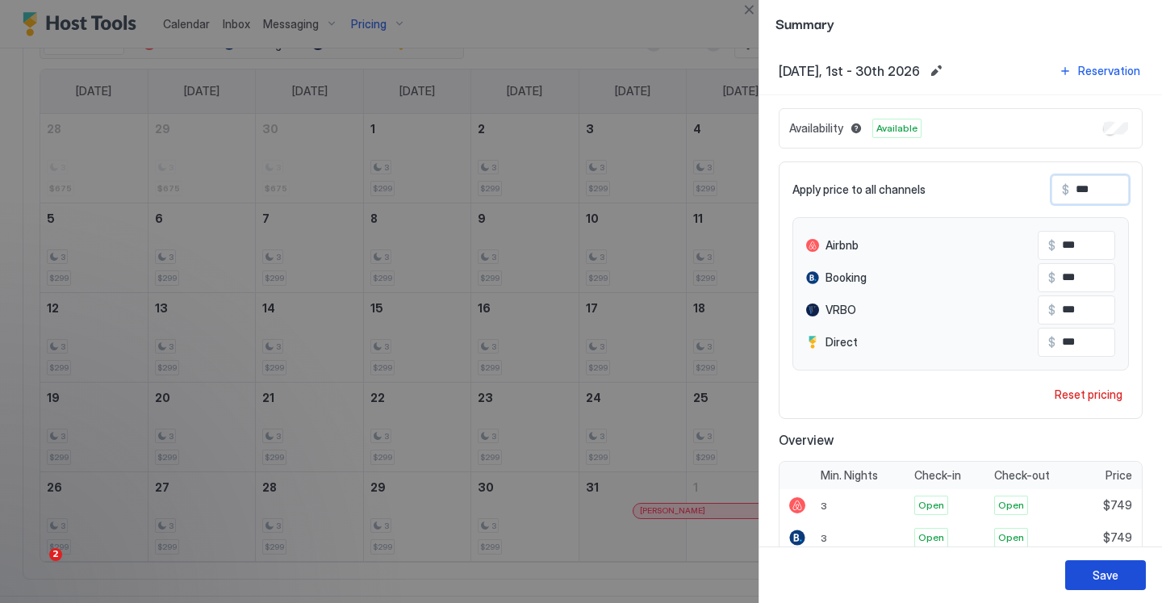
type input "***"
click at [1101, 591] on div "Save" at bounding box center [960, 574] width 403 height 56
click at [1103, 576] on div "Save" at bounding box center [1106, 574] width 26 height 17
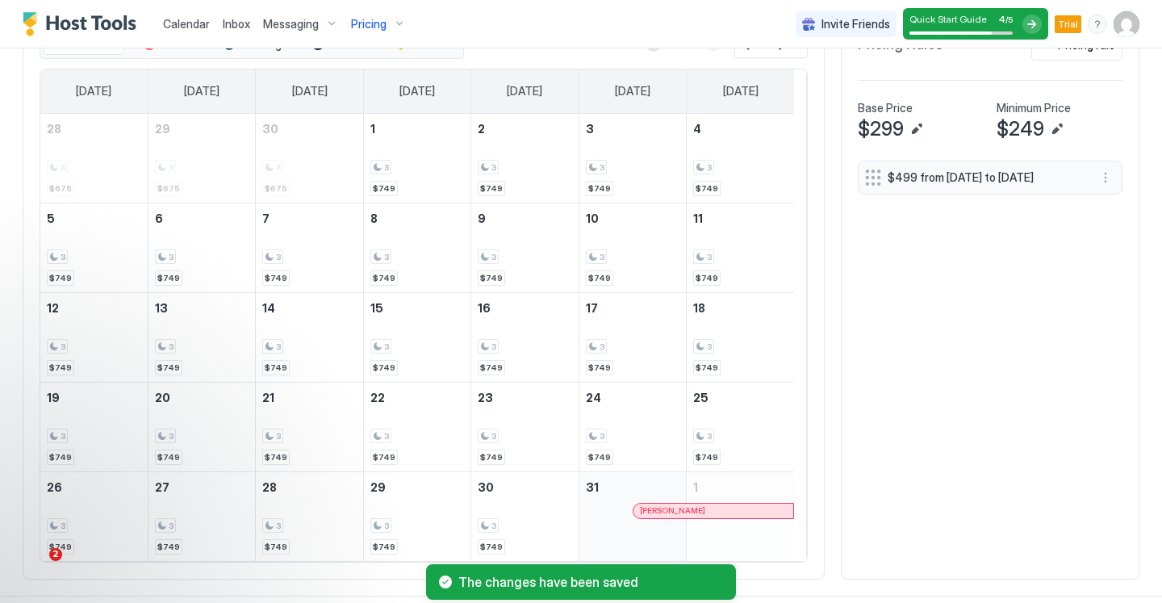
click at [705, 52] on button "Next month" at bounding box center [713, 44] width 16 height 16
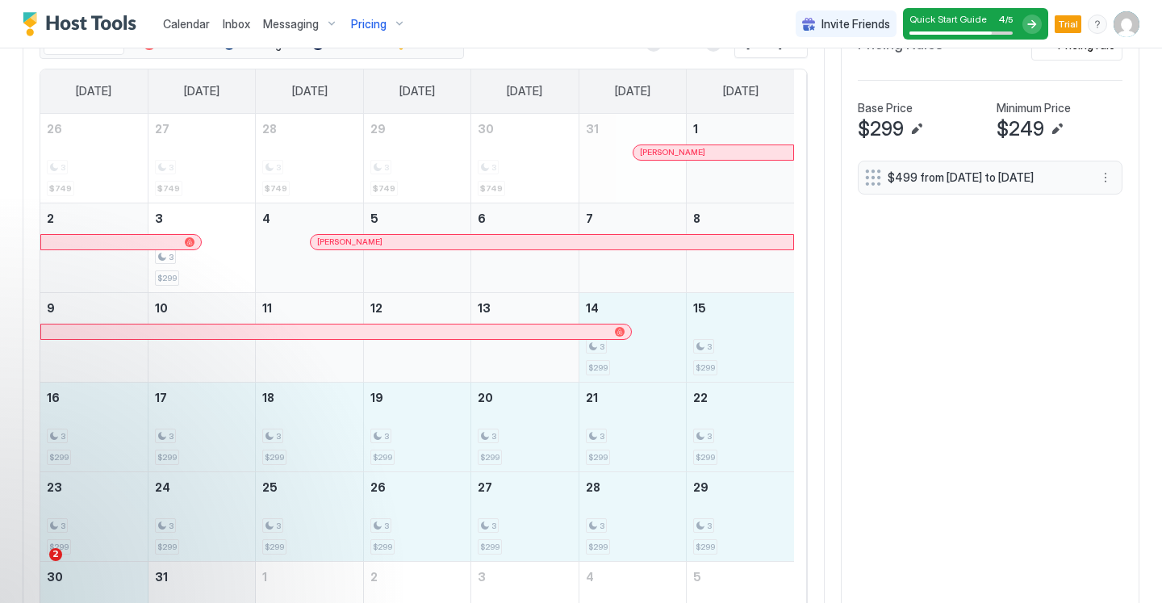
drag, startPoint x: 649, startPoint y: 345, endPoint x: 223, endPoint y: 589, distance: 490.8
click at [223, 589] on tbody "26 3 $749 27 3 $749 28 3 $749 29 3 $749 30 3 $749 31 Claire Paxton 1 2 3 3 $299…" at bounding box center [417, 382] width 754 height 537
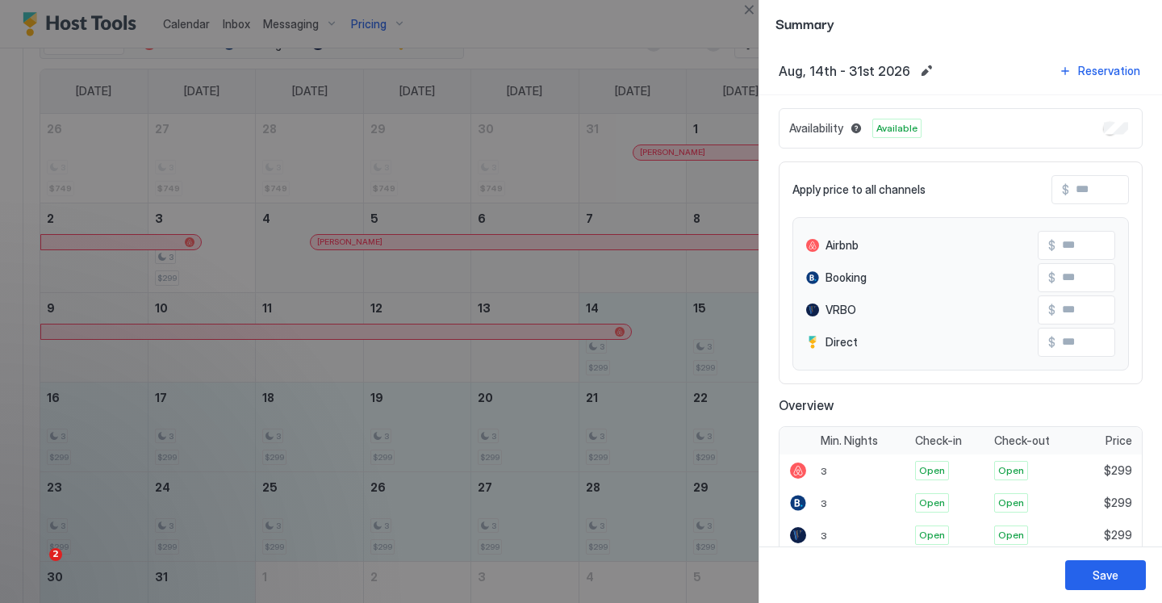
click at [1071, 190] on input "Input Field" at bounding box center [1133, 189] width 129 height 27
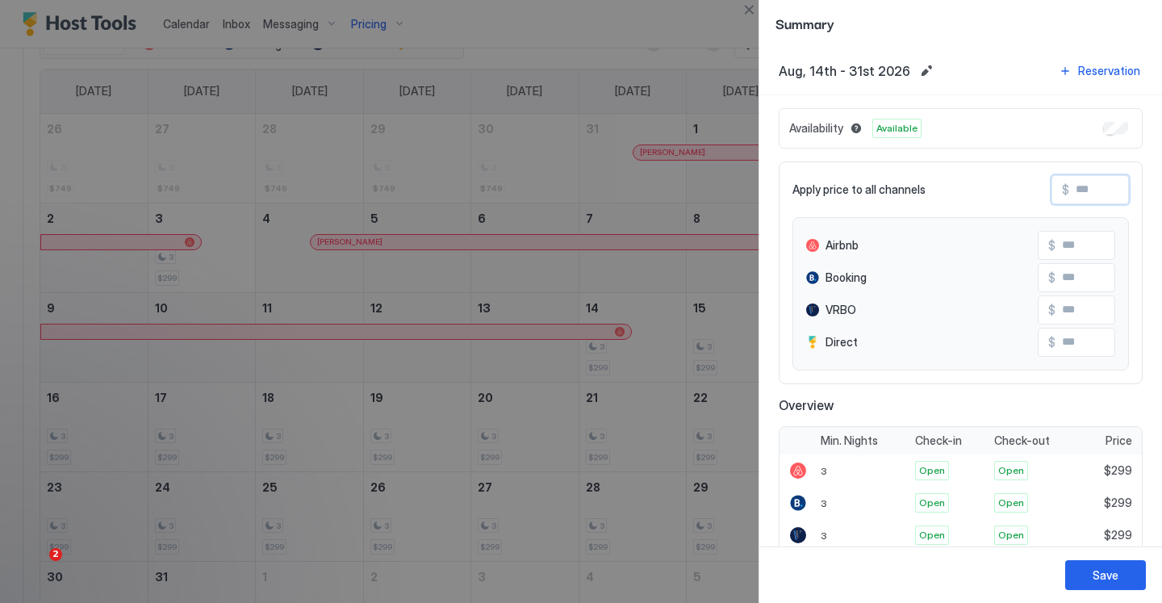
type input "*"
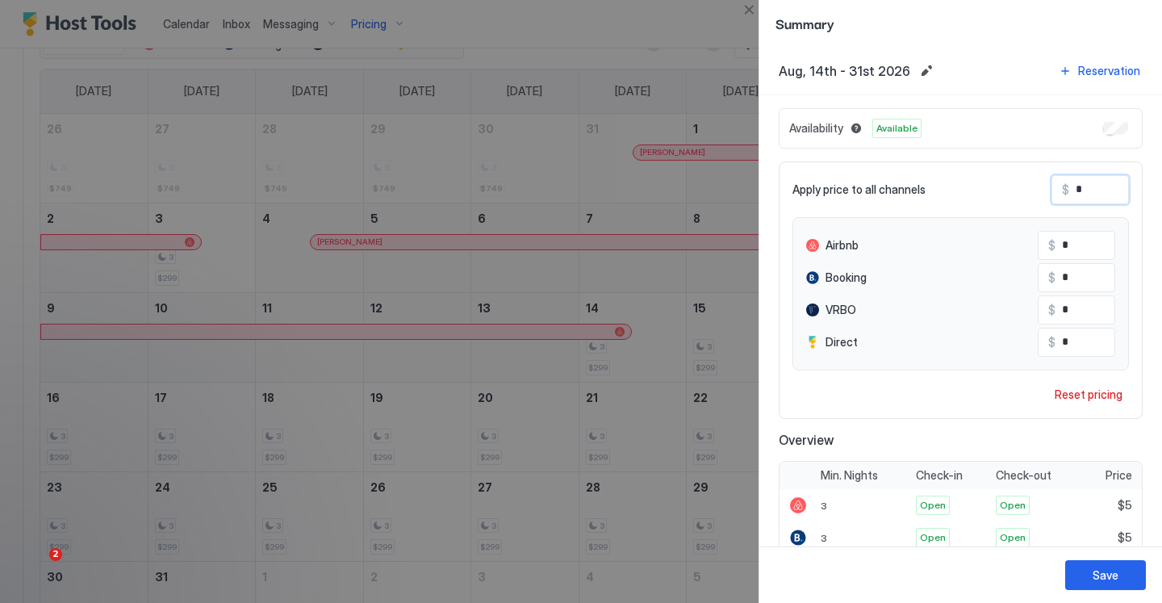
type input "**"
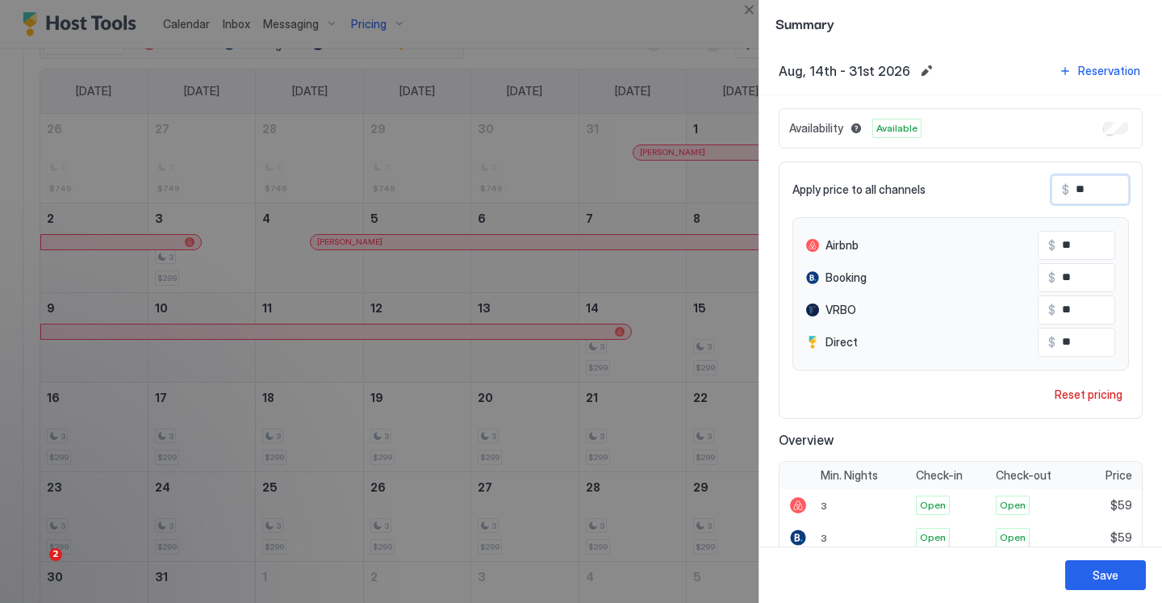
type input "***"
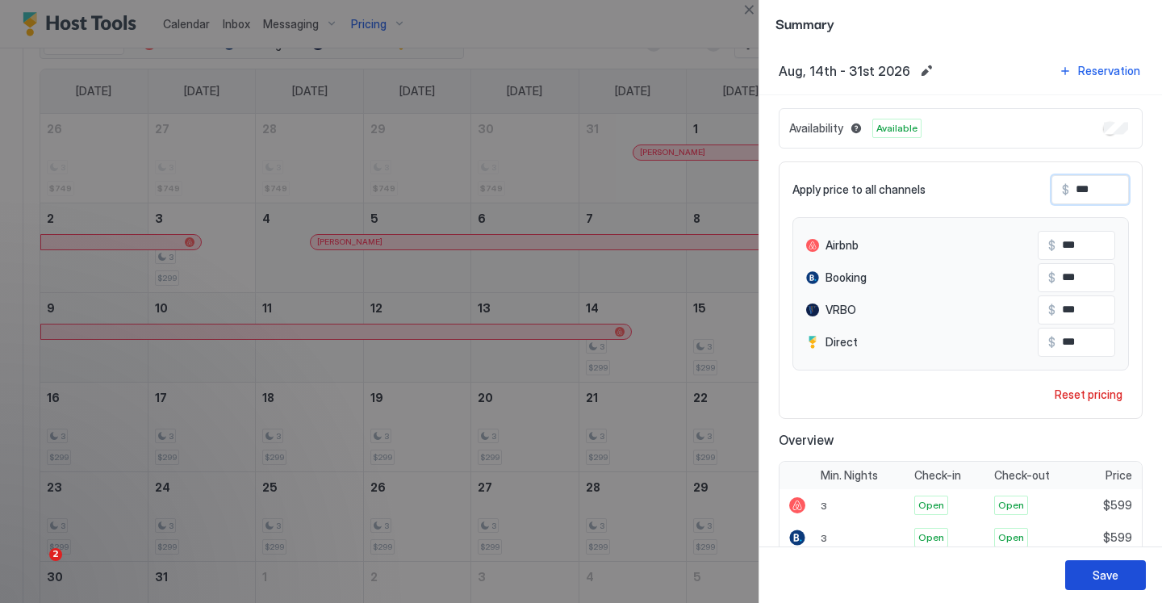
type input "***"
click at [1108, 579] on div "Save" at bounding box center [1106, 574] width 26 height 17
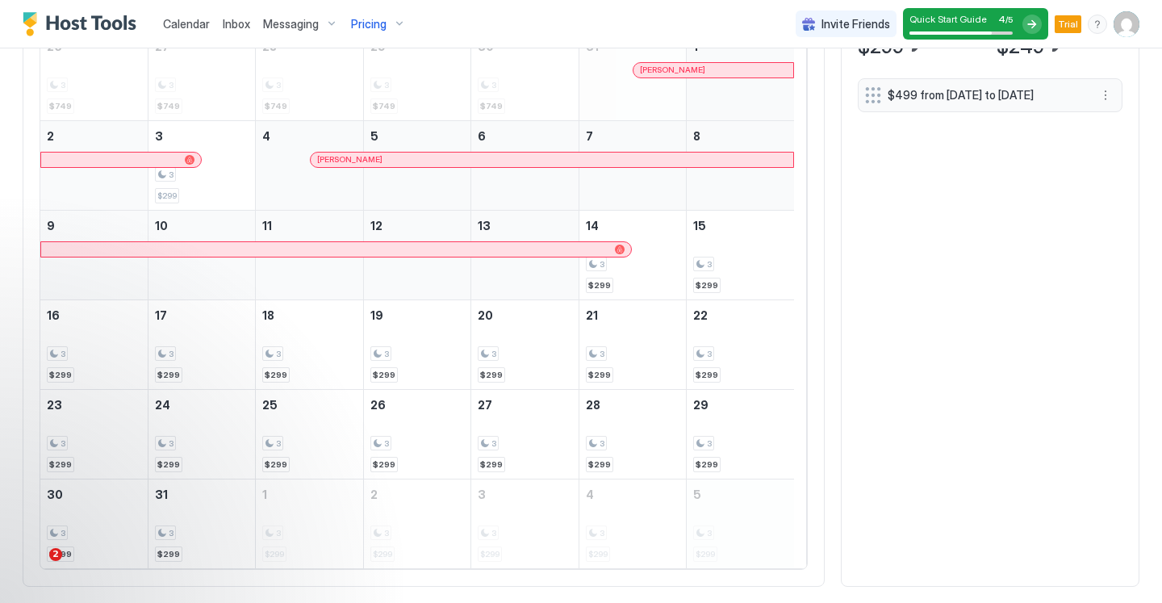
scroll to position [517, 0]
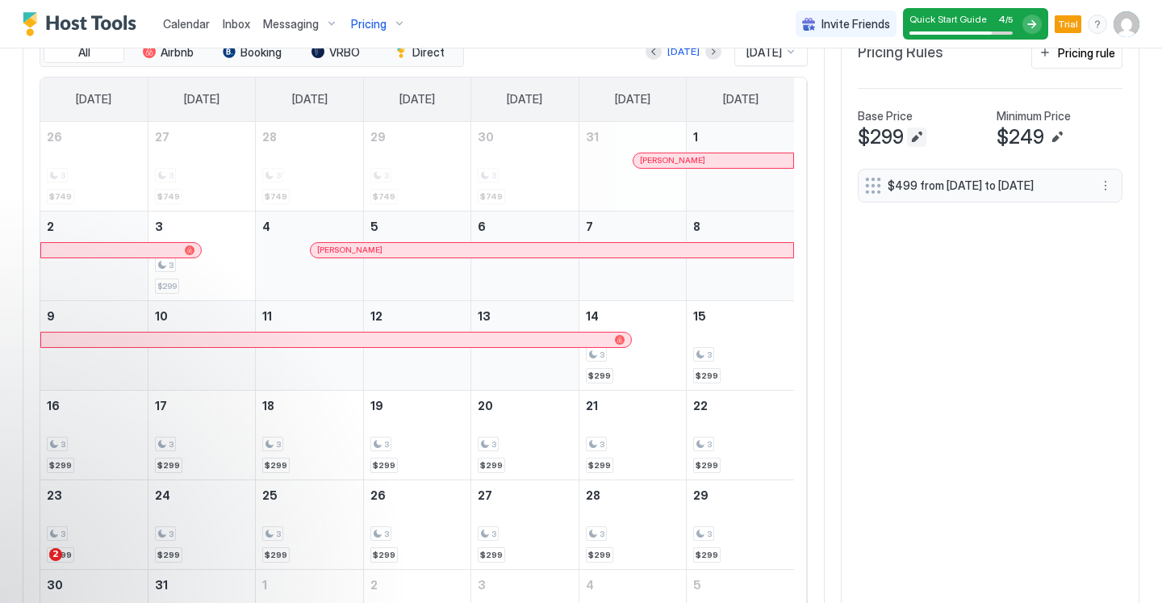
click at [909, 147] on button "Edit" at bounding box center [916, 136] width 19 height 19
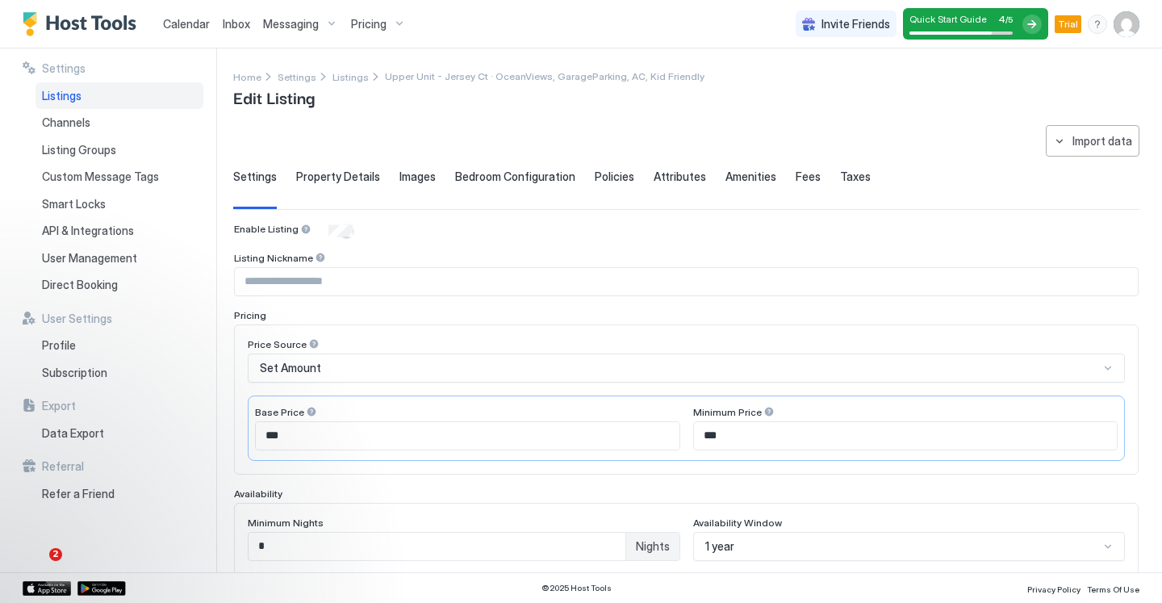
click at [299, 437] on input "***" at bounding box center [468, 435] width 424 height 27
type input "***"
drag, startPoint x: 751, startPoint y: 434, endPoint x: 679, endPoint y: 438, distance: 71.9
click at [679, 438] on div "Base Price *** Minimum Price ***" at bounding box center [686, 427] width 877 height 65
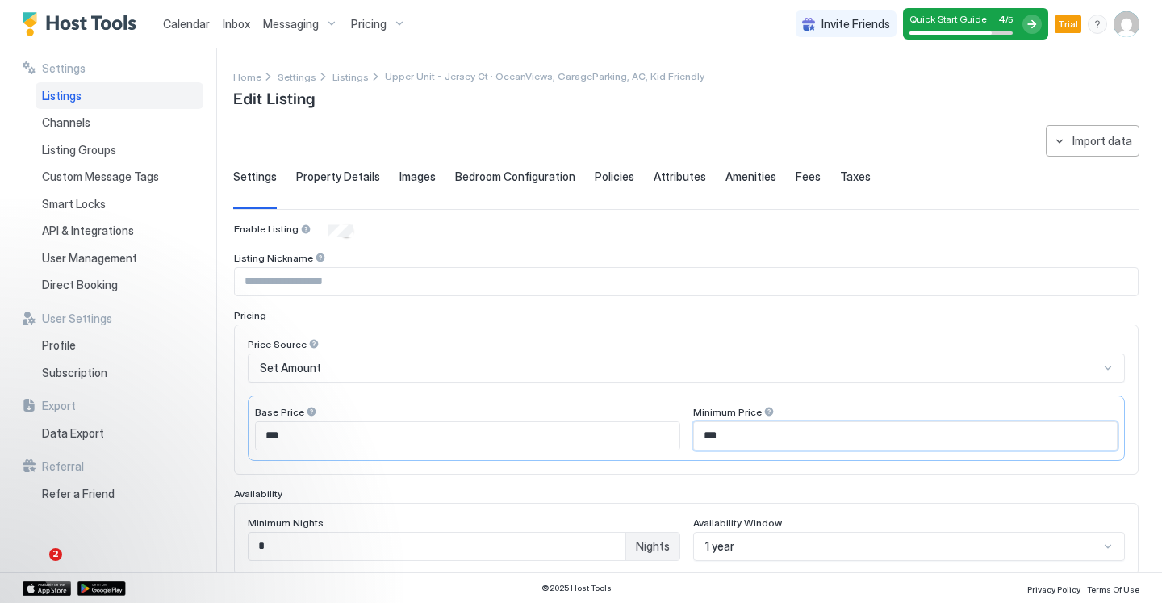
type input "***"
click at [1133, 339] on div "**********" at bounding box center [697, 310] width 929 height 524
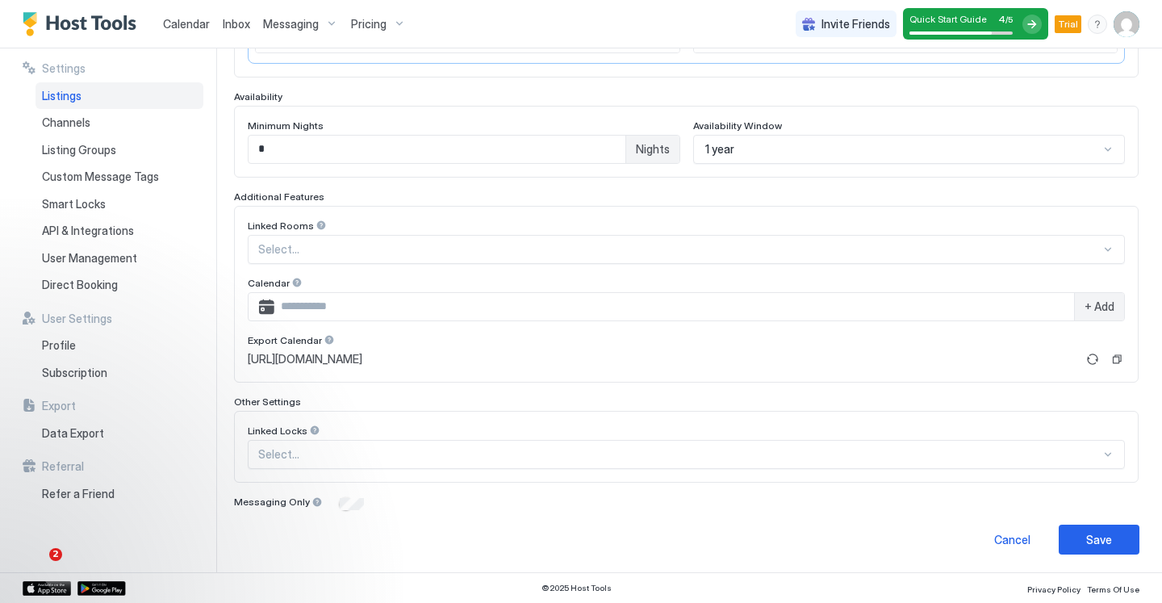
scroll to position [398, 0]
click at [1063, 536] on button "Save" at bounding box center [1099, 539] width 81 height 30
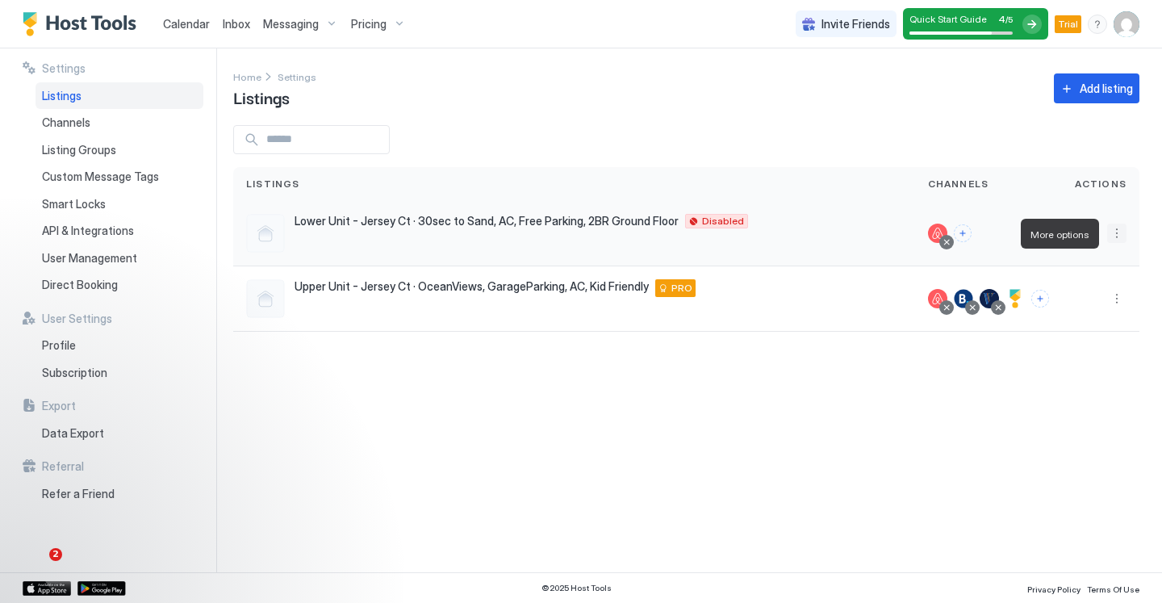
click at [1124, 232] on button "More options" at bounding box center [1116, 233] width 19 height 19
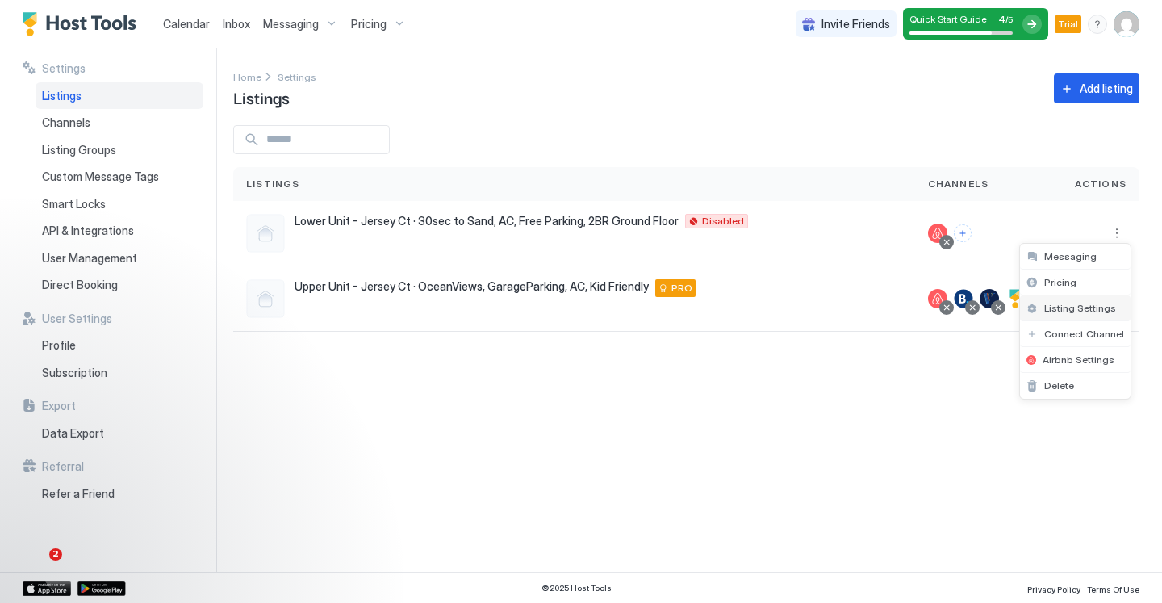
click at [1068, 304] on span "Listing Settings" at bounding box center [1080, 308] width 72 height 12
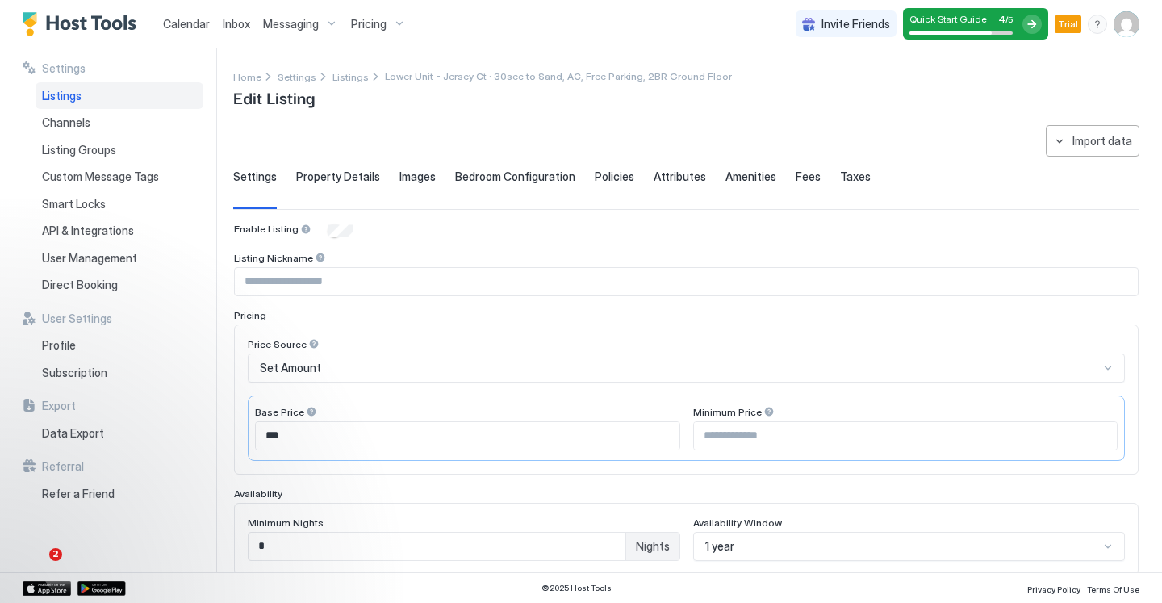
click at [282, 26] on span "Messaging" at bounding box center [291, 24] width 56 height 15
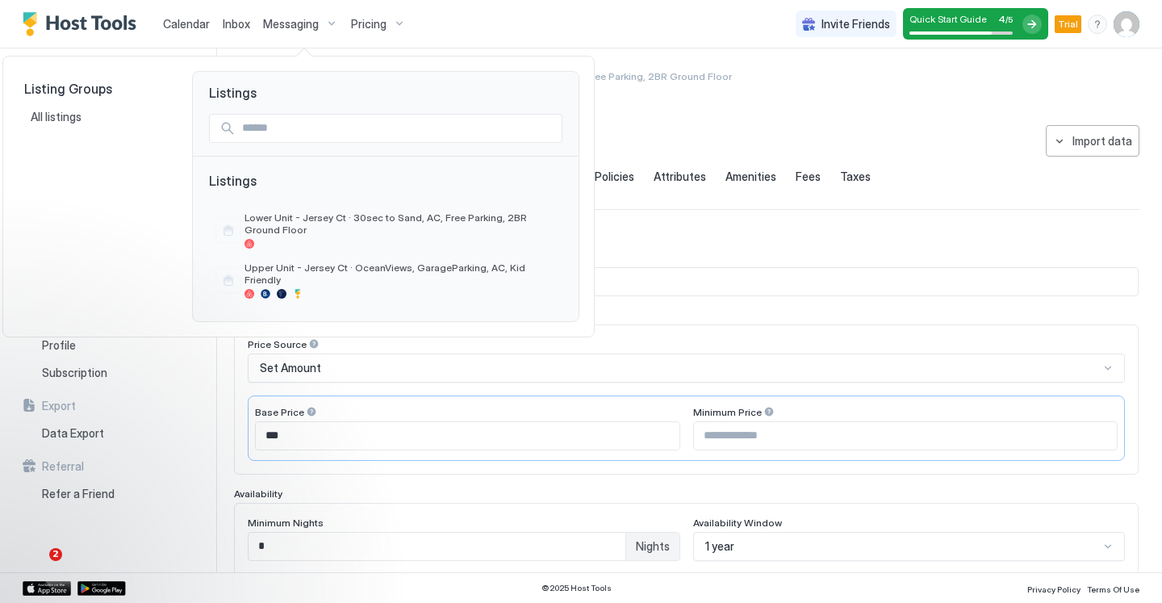
click at [282, 26] on div at bounding box center [581, 301] width 1162 height 603
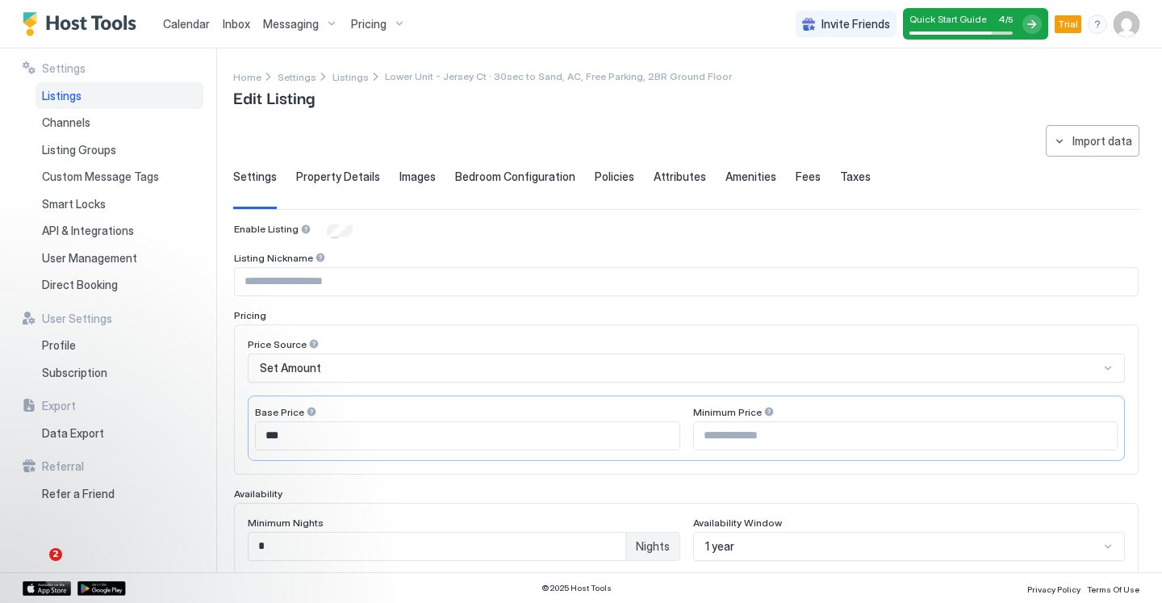
click at [387, 36] on div "Pricing" at bounding box center [379, 23] width 68 height 27
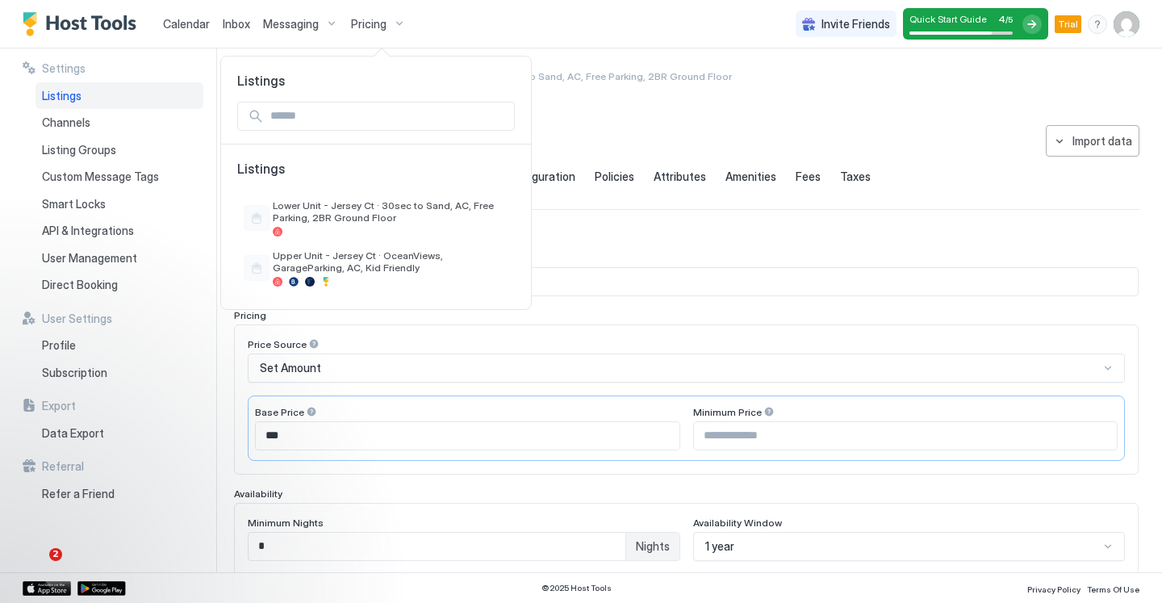
click at [617, 96] on div at bounding box center [581, 301] width 1162 height 603
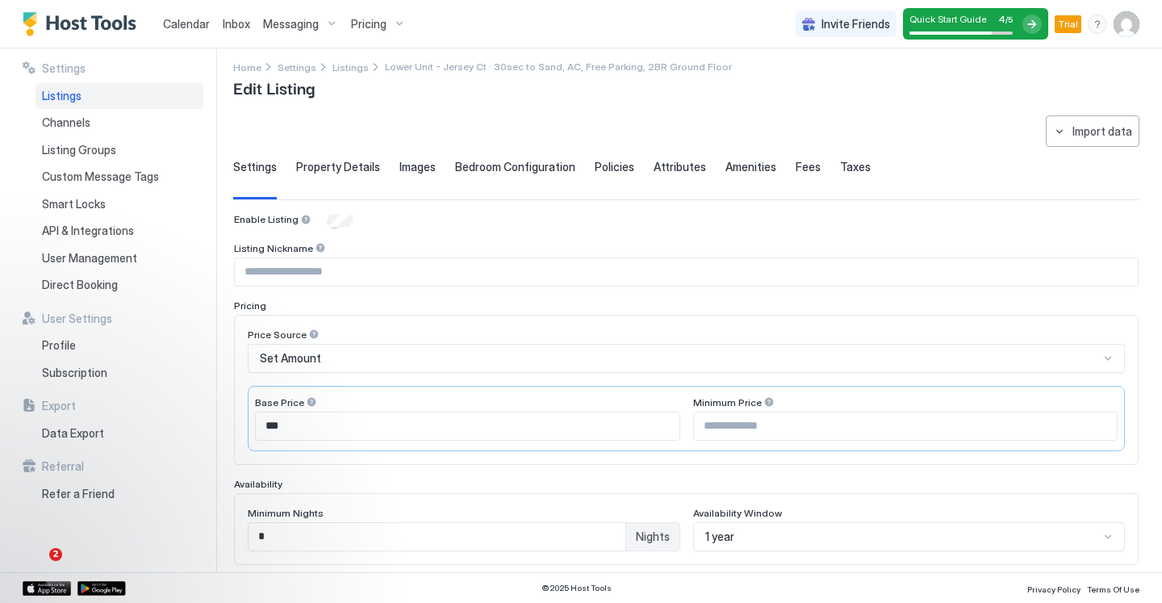
scroll to position [24, 0]
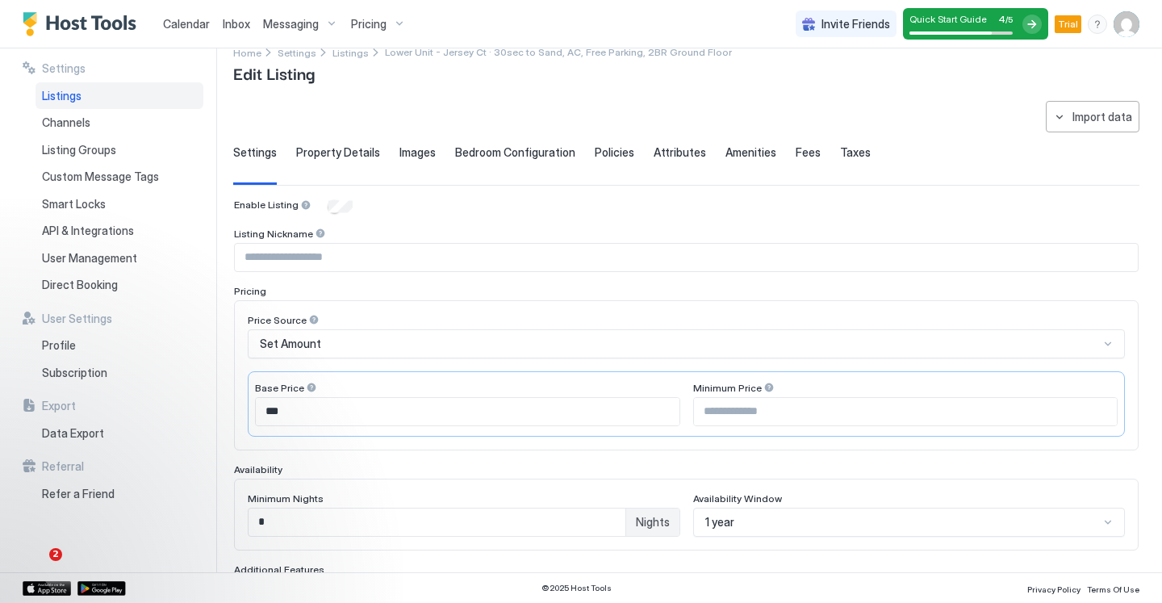
click at [355, 250] on input "Input Field" at bounding box center [686, 257] width 903 height 27
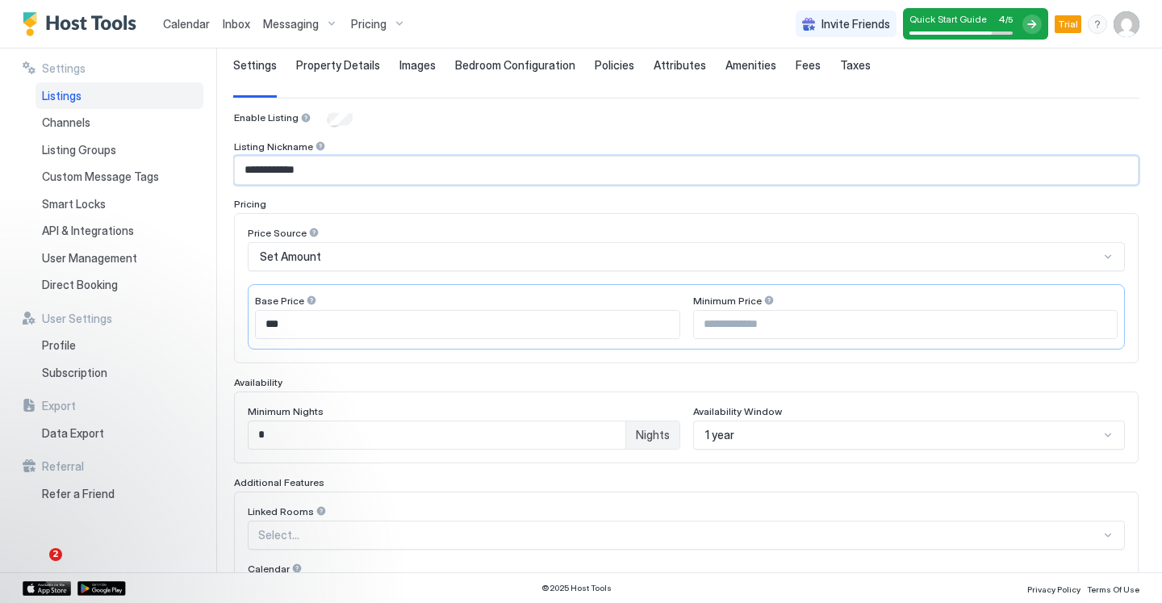
scroll to position [138, 0]
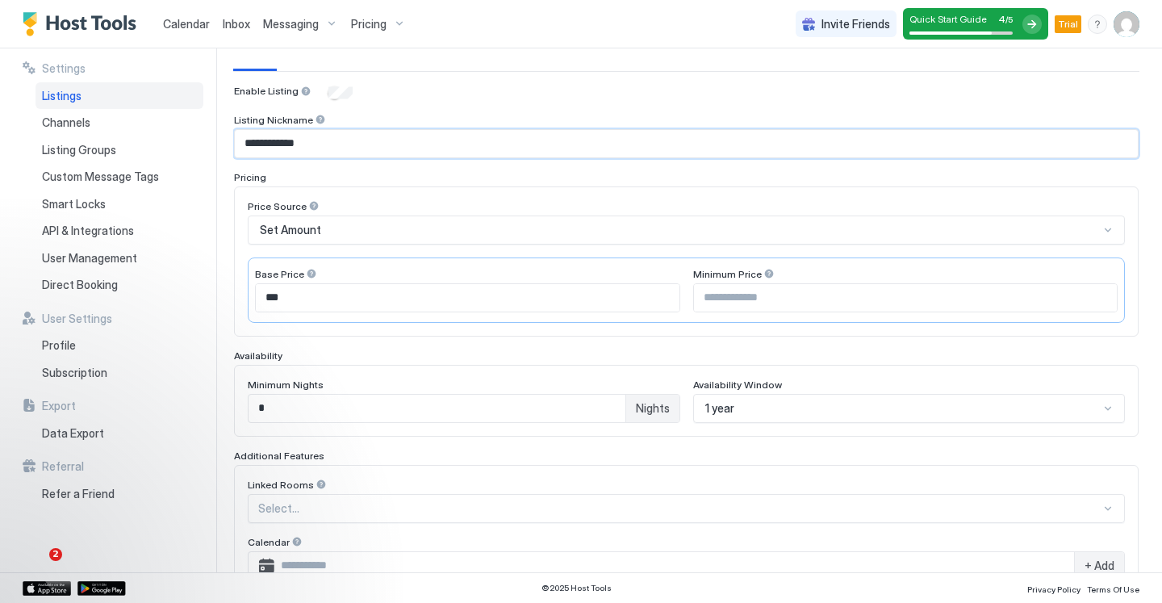
type input "**********"
click at [373, 297] on input "***" at bounding box center [468, 297] width 424 height 27
type input "***"
click at [717, 295] on input "Input Field" at bounding box center [906, 297] width 424 height 27
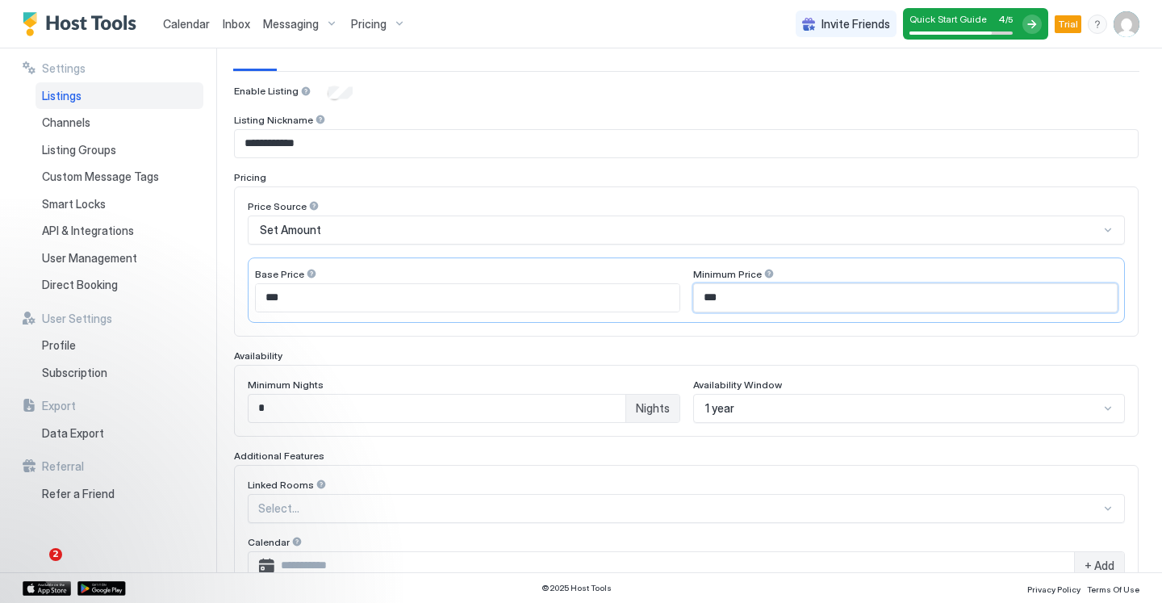
type input "***"
click at [710, 255] on div "Price Source Set Amount Base Price *** Minimum Price ***" at bounding box center [686, 261] width 877 height 123
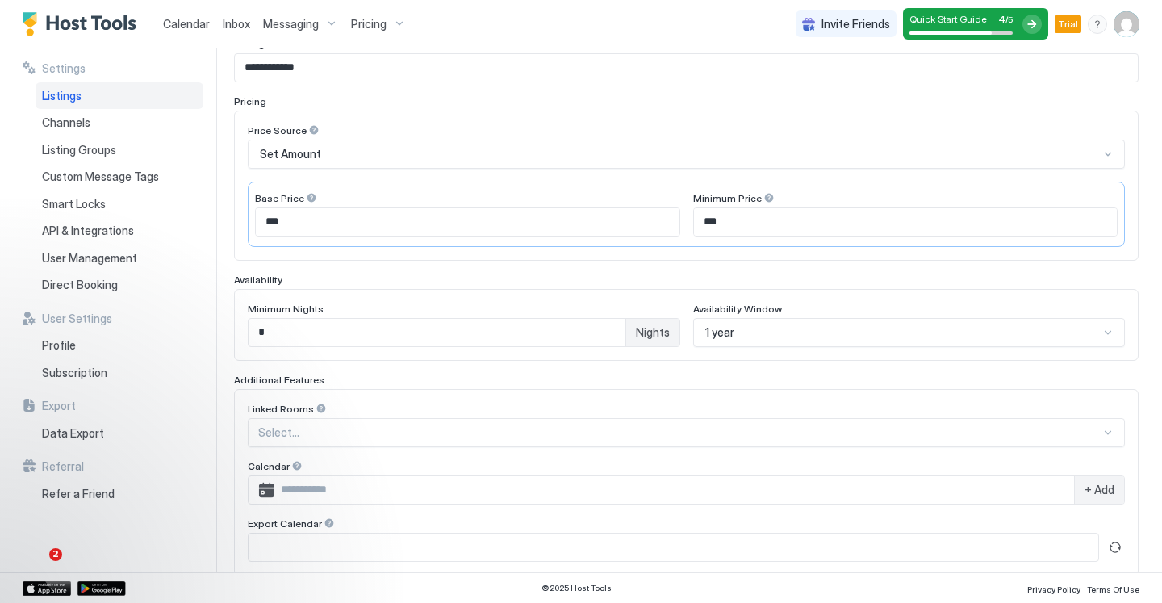
scroll to position [256, 0]
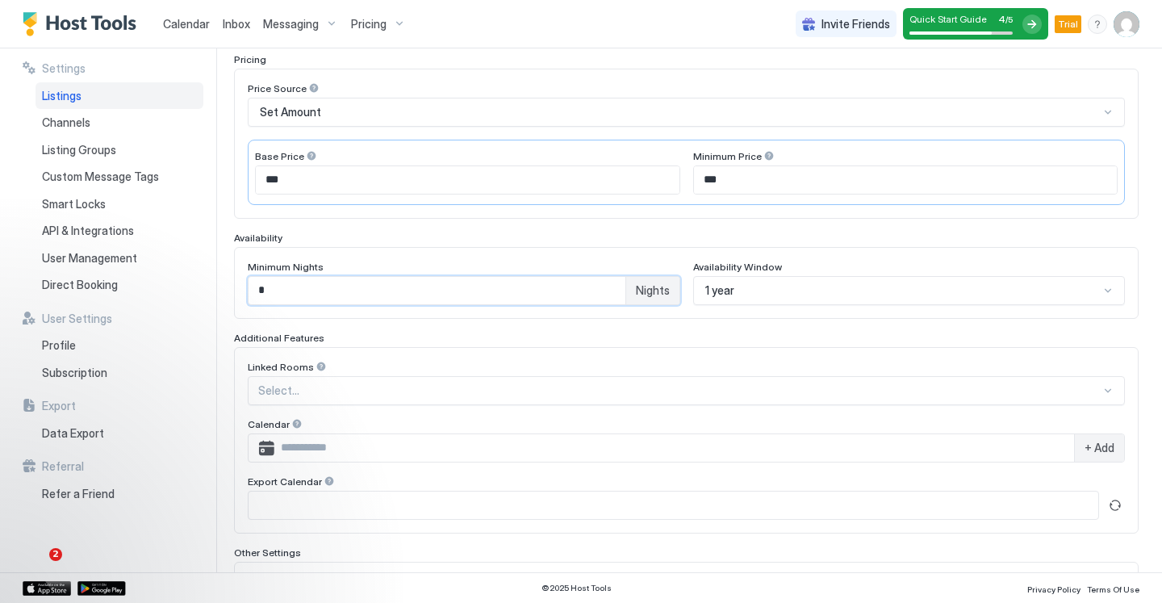
click at [547, 296] on input "*" at bounding box center [437, 290] width 377 height 27
type input "*"
click at [588, 228] on div "**********" at bounding box center [686, 329] width 905 height 725
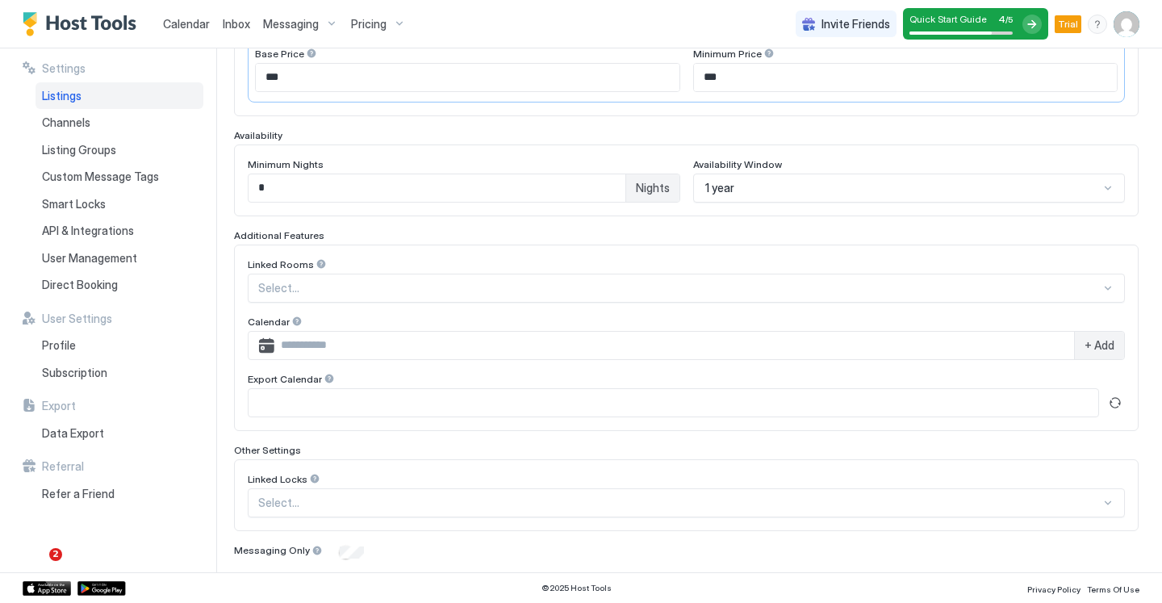
scroll to position [407, 0]
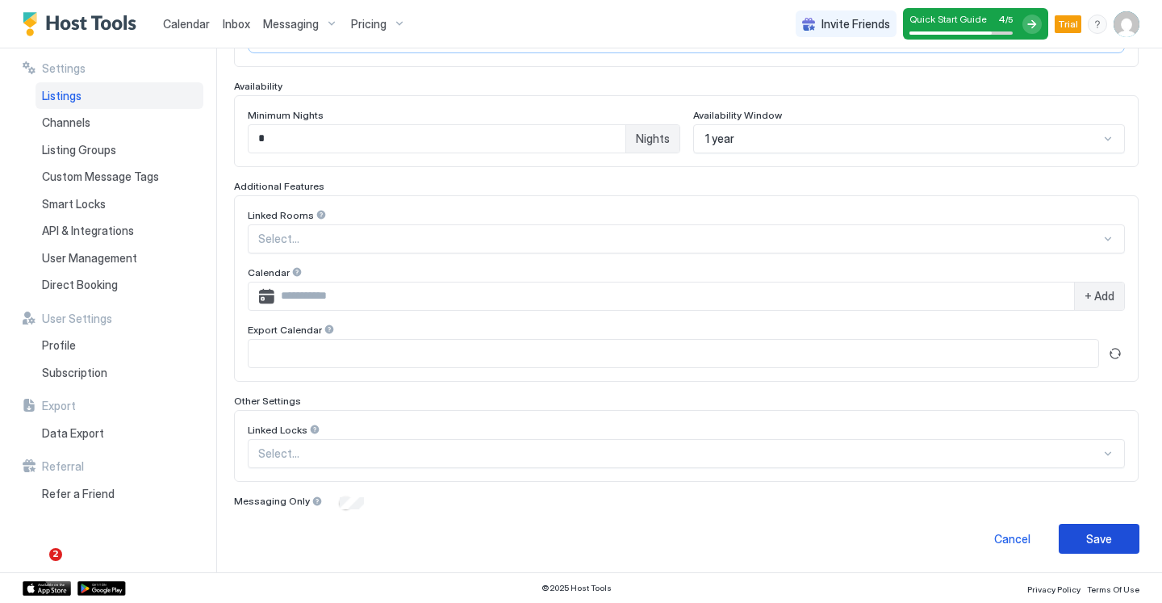
click at [1068, 539] on button "Save" at bounding box center [1099, 539] width 81 height 30
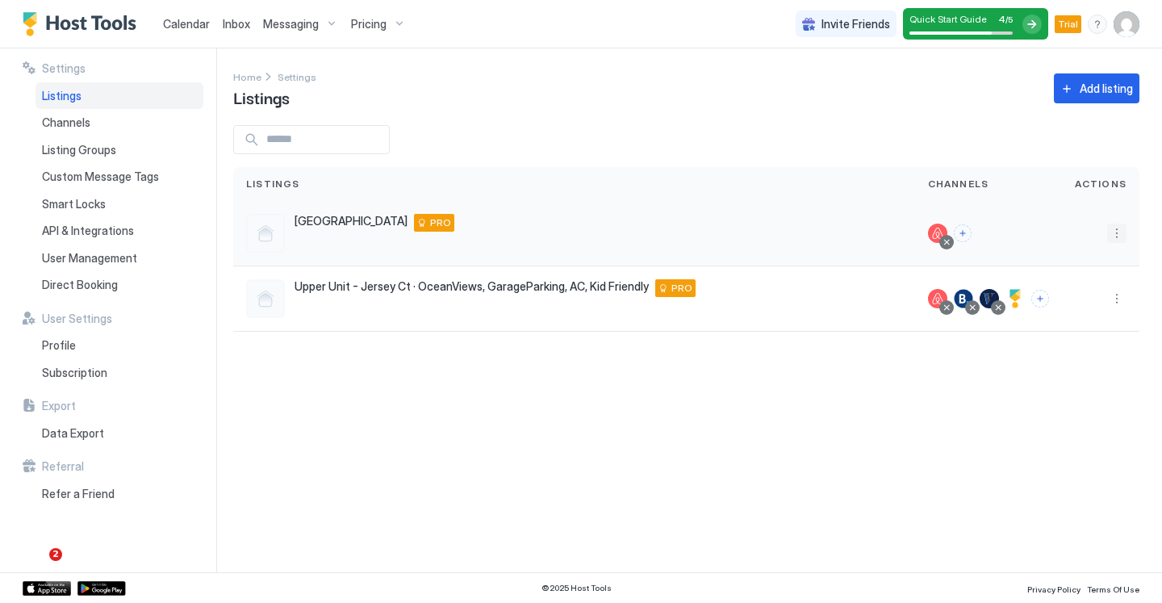
click at [1119, 226] on button "More options" at bounding box center [1116, 233] width 19 height 19
click at [1071, 305] on span "Listing Settings" at bounding box center [1080, 308] width 72 height 12
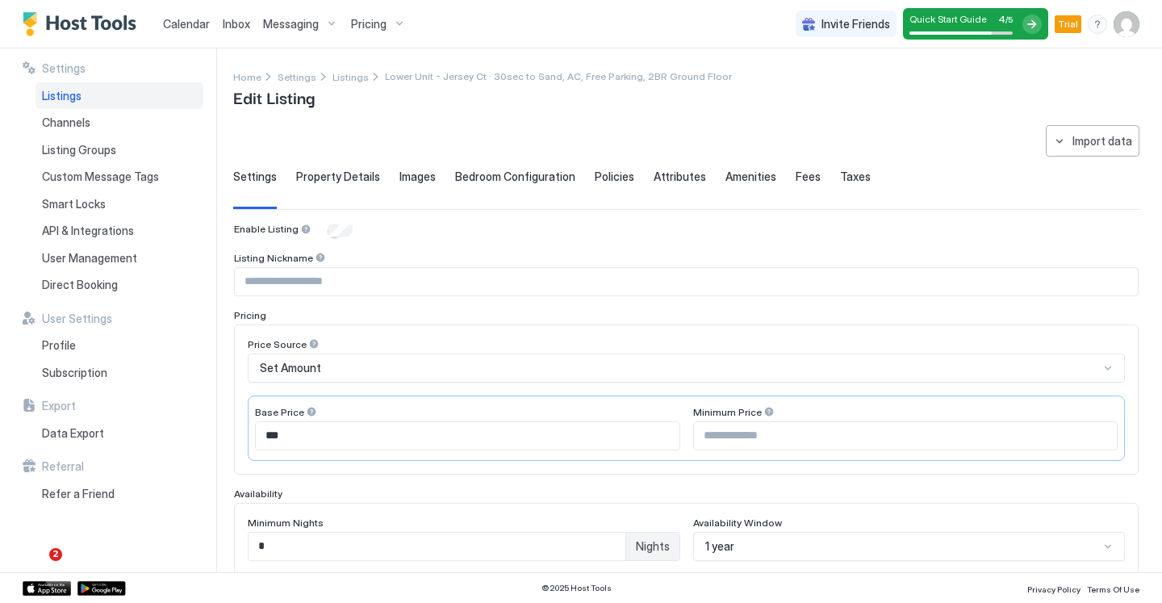
type input "**********"
type input "***"
type input "*"
click at [340, 168] on div "**********" at bounding box center [686, 543] width 906 height 836
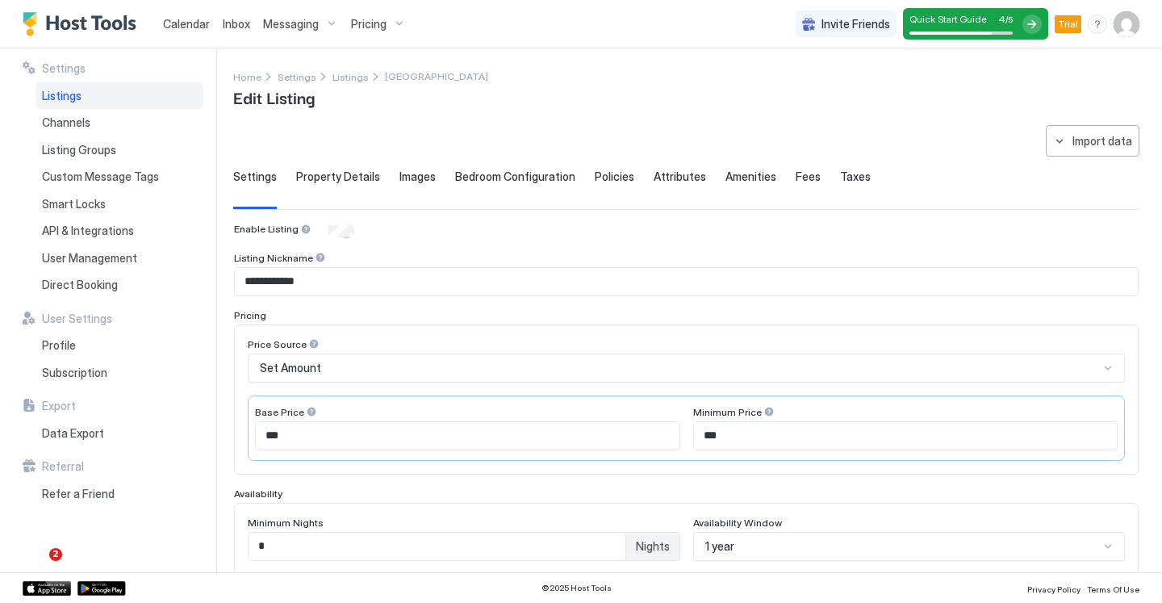
click at [327, 173] on span "Property Details" at bounding box center [338, 176] width 84 height 15
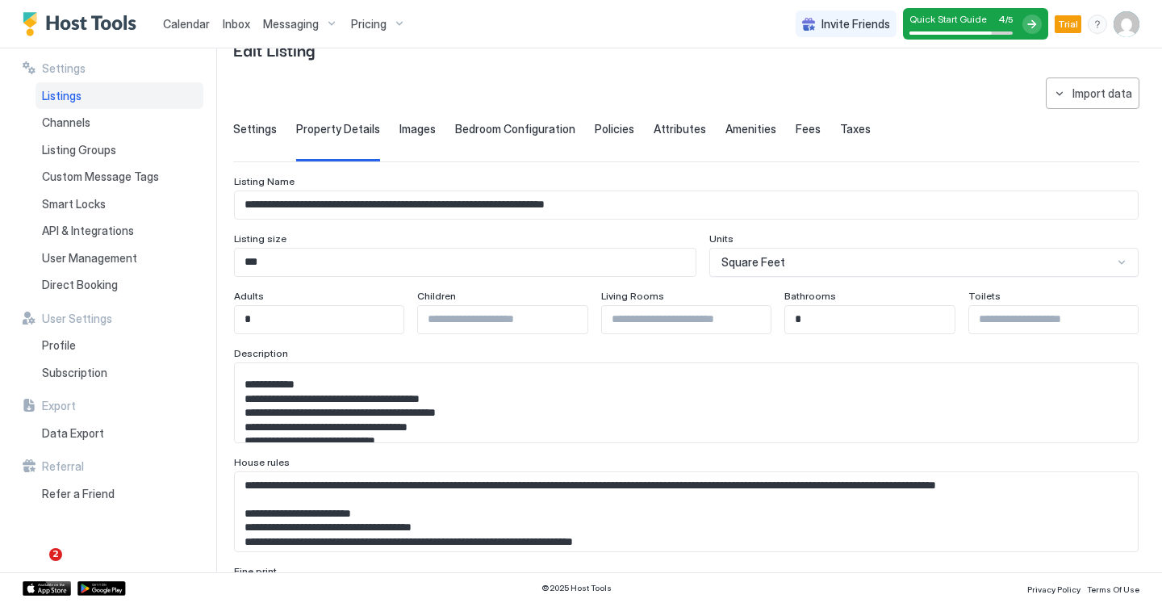
scroll to position [78, 0]
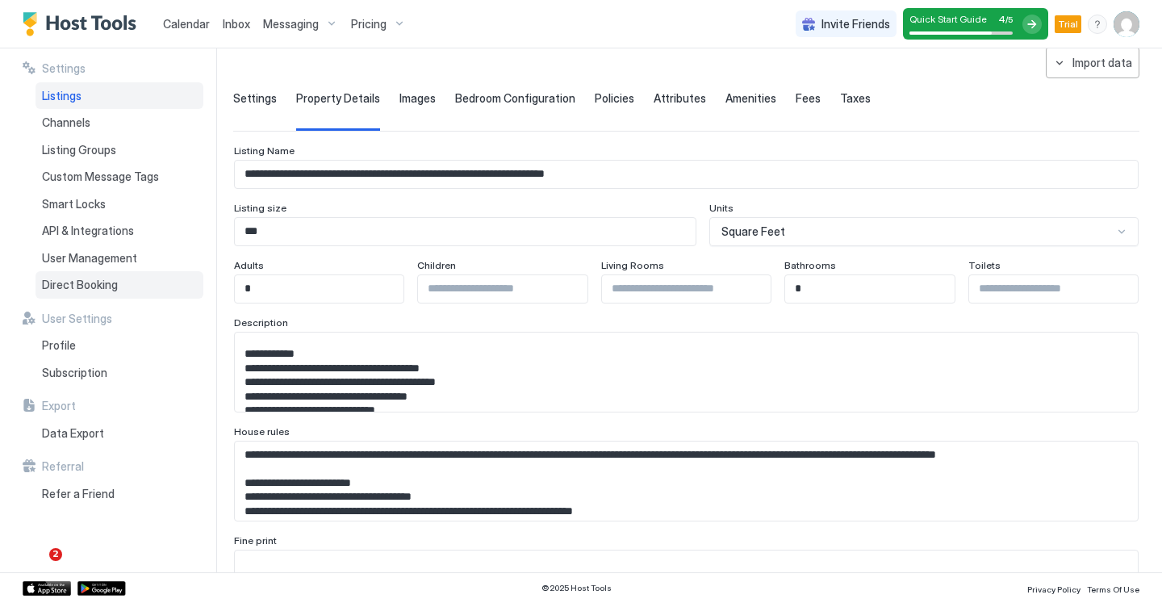
click at [103, 282] on span "Direct Booking" at bounding box center [80, 285] width 76 height 15
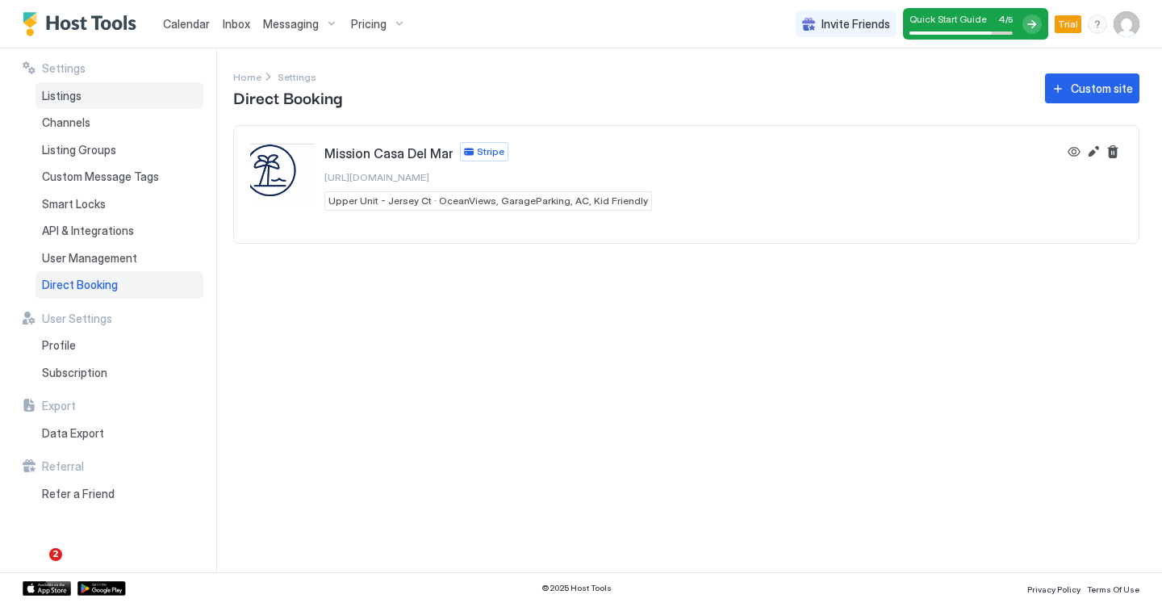
click at [73, 87] on div "Listings" at bounding box center [120, 95] width 168 height 27
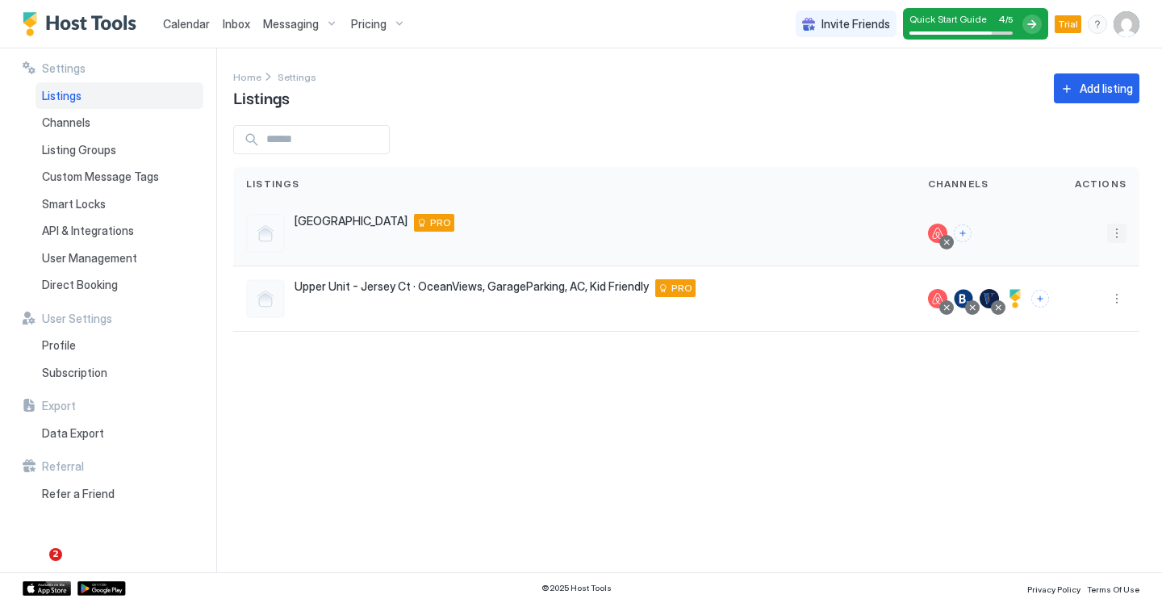
click at [1113, 233] on button "More options" at bounding box center [1116, 233] width 19 height 19
click at [1072, 309] on span "Listing Settings" at bounding box center [1080, 308] width 72 height 12
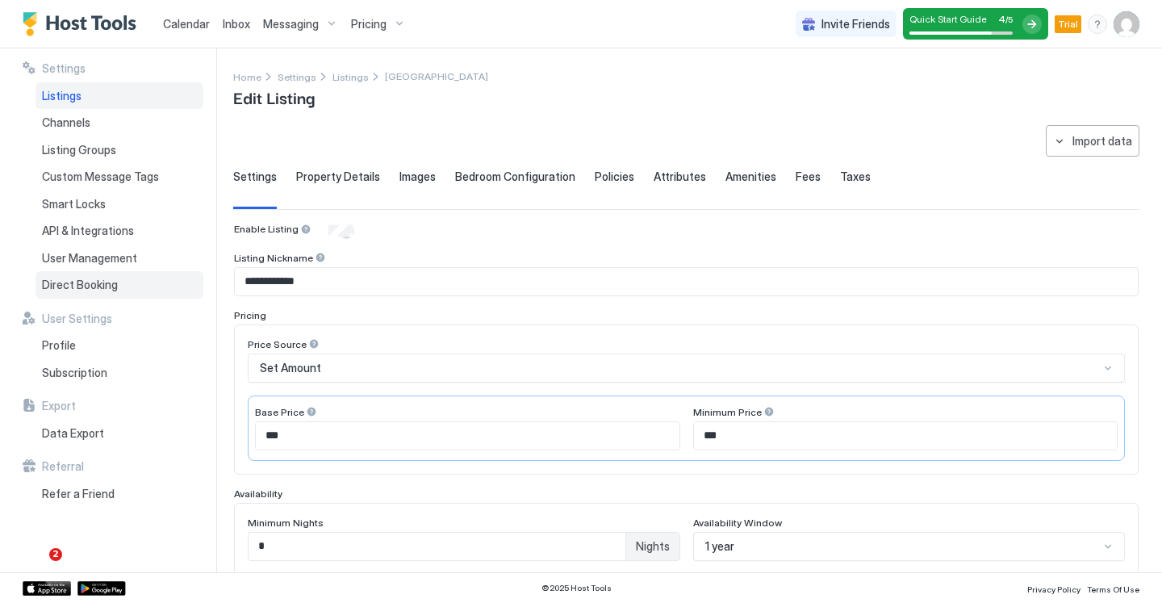
click at [107, 283] on span "Direct Booking" at bounding box center [80, 285] width 76 height 15
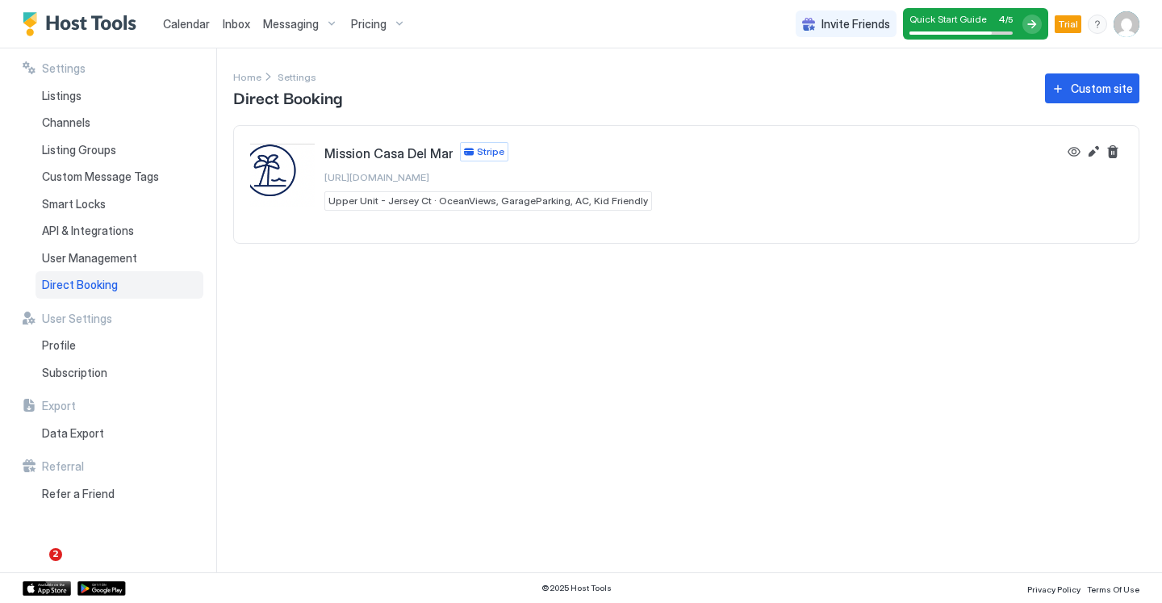
click at [373, 174] on span "https://direct.hosttools.com/missioncasadelmar" at bounding box center [376, 177] width 105 height 12
click at [372, 354] on div "Settings Home Settings Direct Booking Custom site Mission Casa Del Mar Stripe h…" at bounding box center [697, 310] width 929 height 524
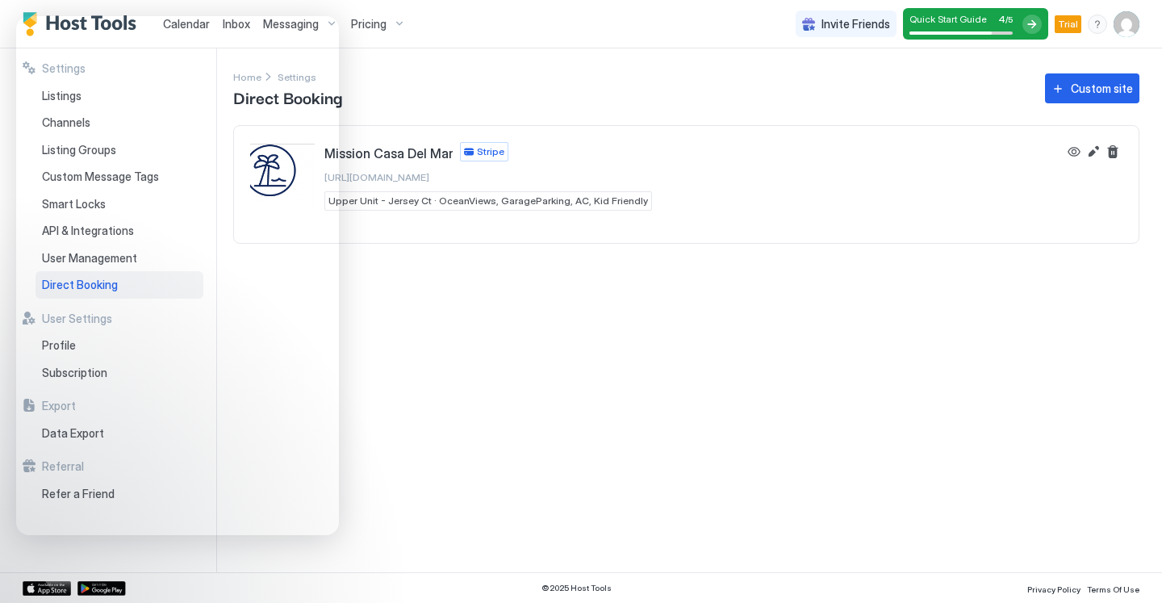
click at [478, 157] on span "Stripe" at bounding box center [490, 151] width 27 height 15
click at [482, 155] on span "Stripe" at bounding box center [490, 151] width 27 height 15
click at [464, 313] on div "Settings Home Settings Direct Booking Custom site Mission Casa Del Mar Stripe h…" at bounding box center [697, 310] width 929 height 524
click at [429, 178] on span "https://direct.hosttools.com/missioncasadelmar" at bounding box center [376, 177] width 105 height 12
click at [568, 327] on div "Settings Home Settings Direct Booking Custom site Mission Casa Del Mar Stripe h…" at bounding box center [697, 310] width 929 height 524
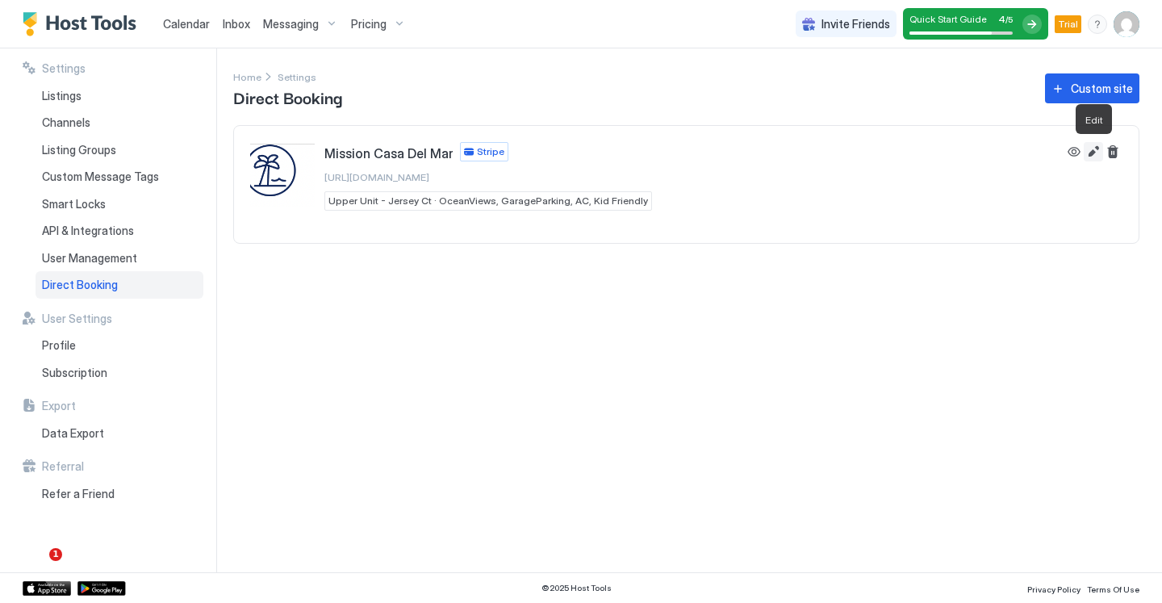
click at [1096, 146] on button "Edit" at bounding box center [1093, 151] width 19 height 19
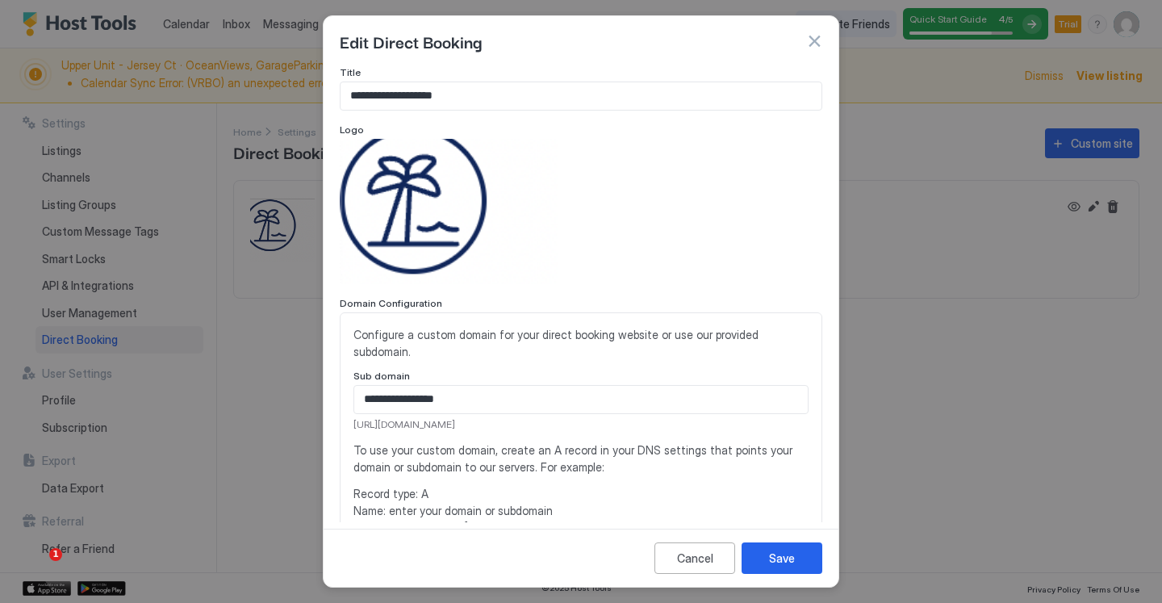
scroll to position [306, 0]
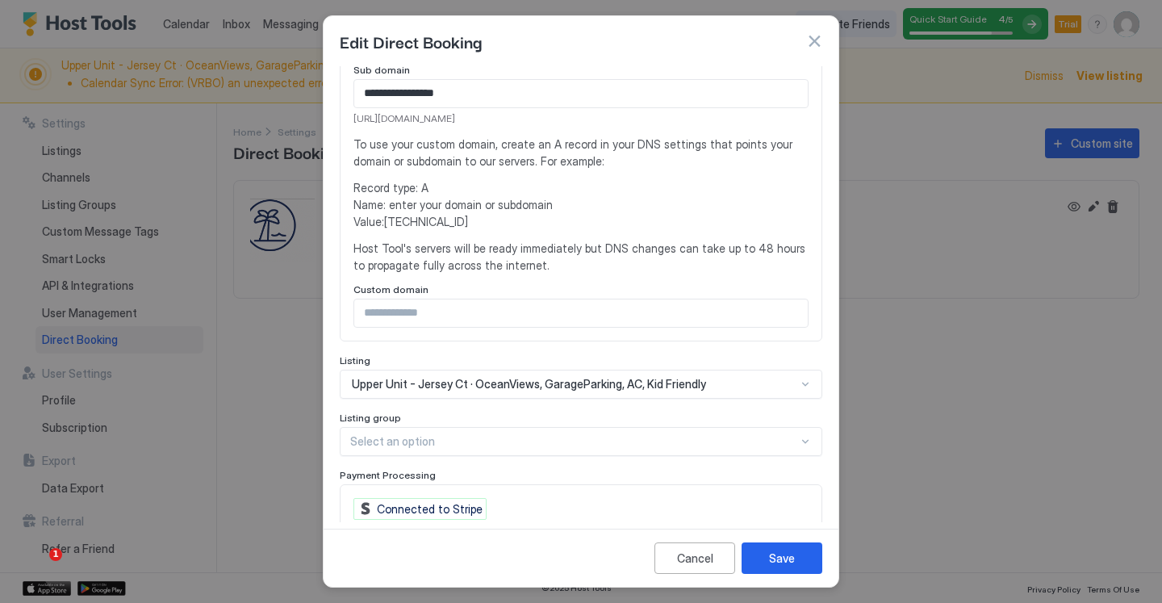
click at [270, 355] on div at bounding box center [581, 301] width 1162 height 603
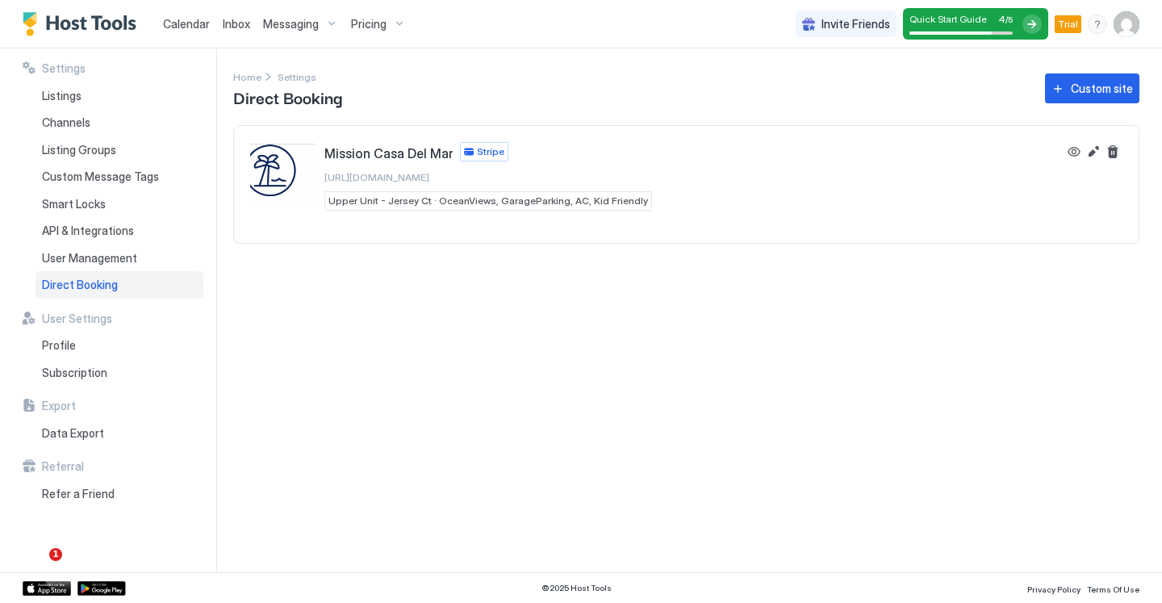
click at [202, 15] on link "Calendar" at bounding box center [186, 23] width 47 height 17
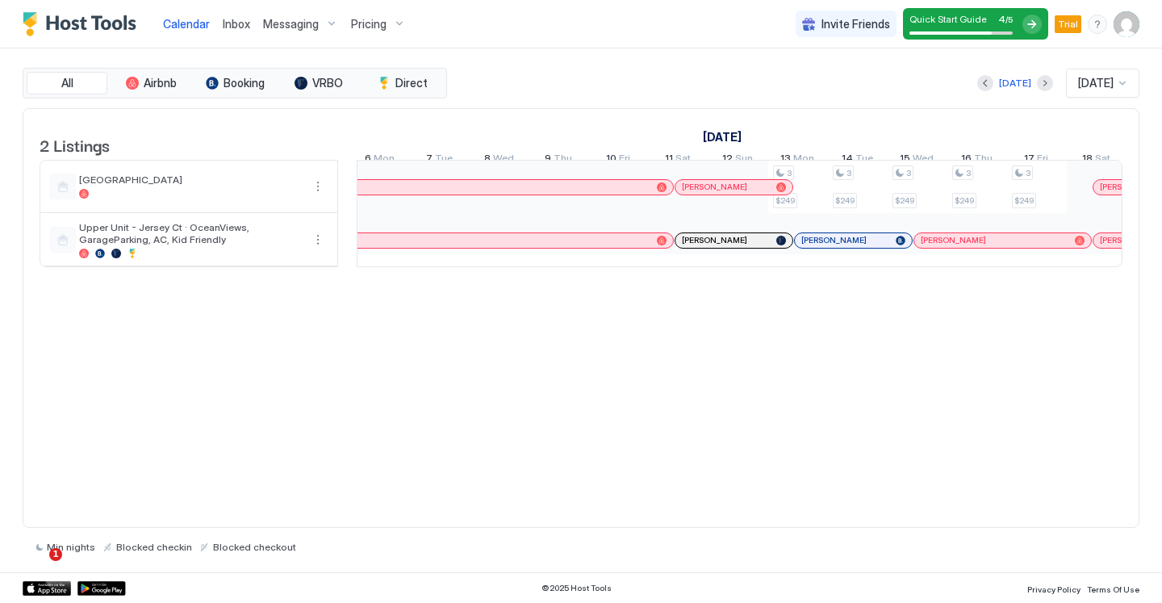
scroll to position [0, 1384]
click at [101, 27] on img "Host Tools Logo" at bounding box center [83, 24] width 121 height 24
click at [94, 24] on img "Host Tools Logo" at bounding box center [83, 24] width 121 height 24
click at [279, 22] on span "Messaging" at bounding box center [291, 24] width 56 height 15
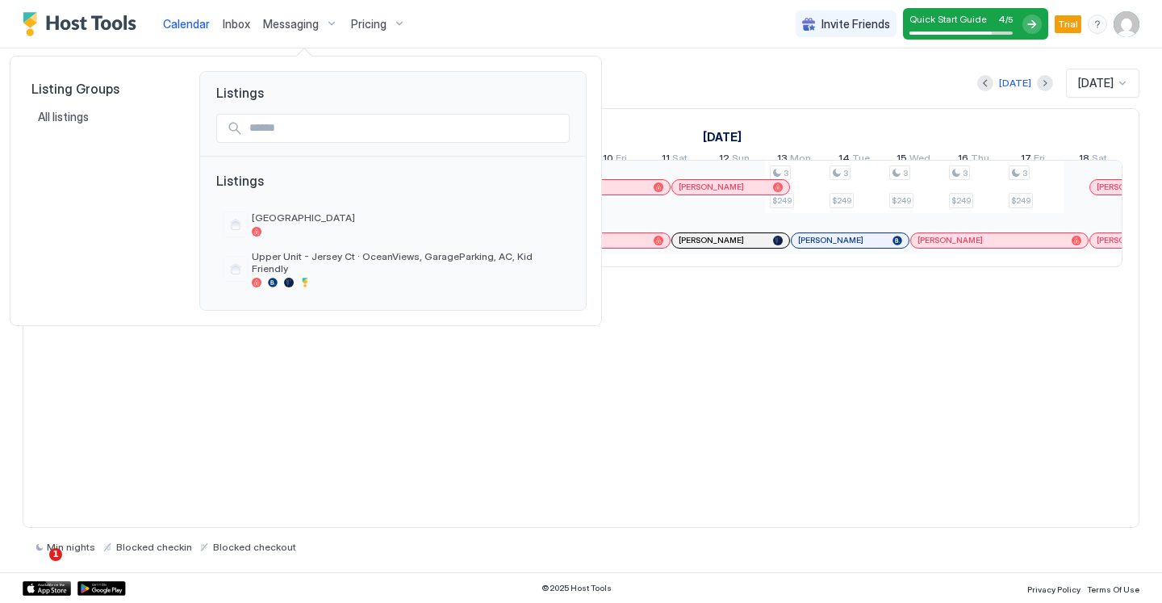
click at [181, 28] on div at bounding box center [581, 301] width 1162 height 603
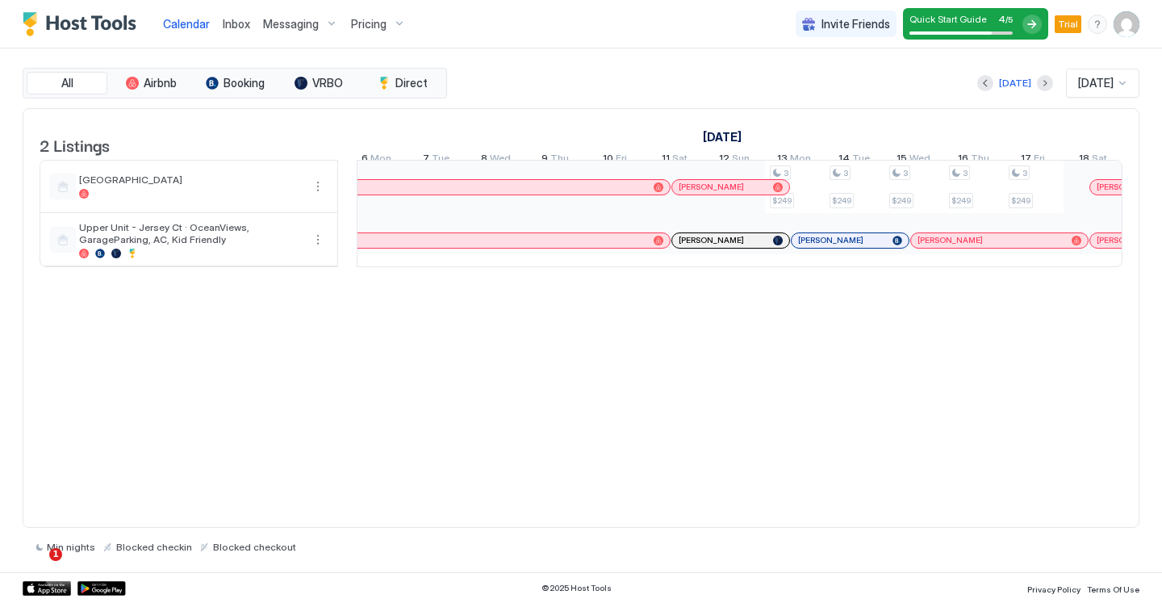
click at [86, 21] on img "Host Tools Logo" at bounding box center [83, 24] width 121 height 24
click at [417, 95] on div "All Airbnb Booking VRBO Direct" at bounding box center [235, 83] width 424 height 31
click at [418, 82] on span "Direct" at bounding box center [411, 83] width 32 height 15
click at [394, 80] on button "Direct" at bounding box center [402, 83] width 81 height 23
click at [69, 77] on span "All" at bounding box center [67, 83] width 12 height 15
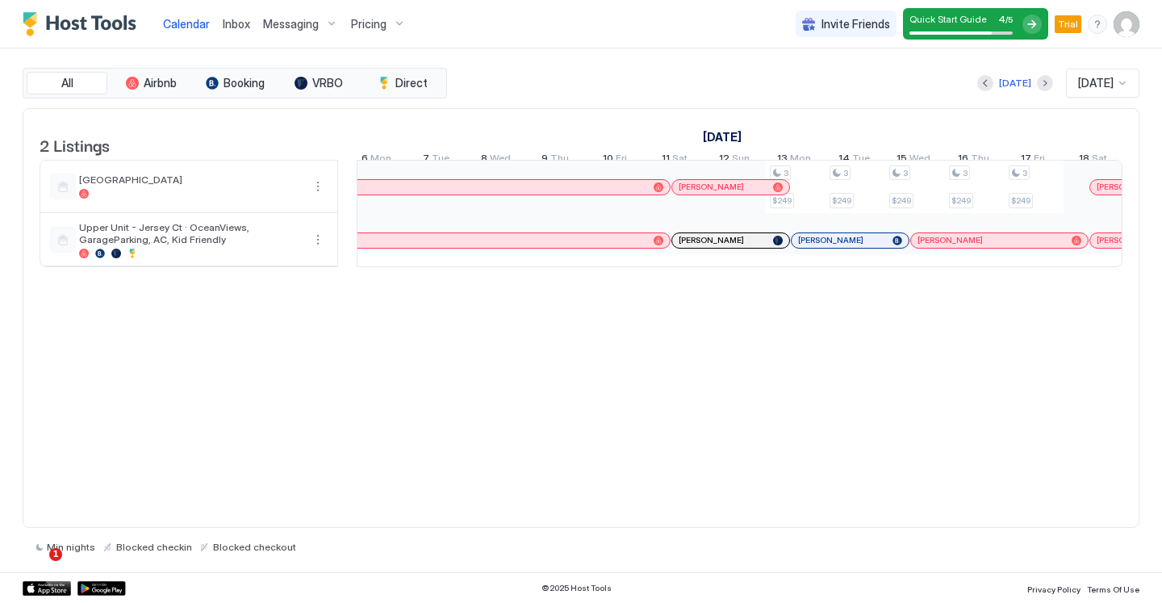
click at [951, 21] on span "Quick Start Guide" at bounding box center [947, 19] width 77 height 12
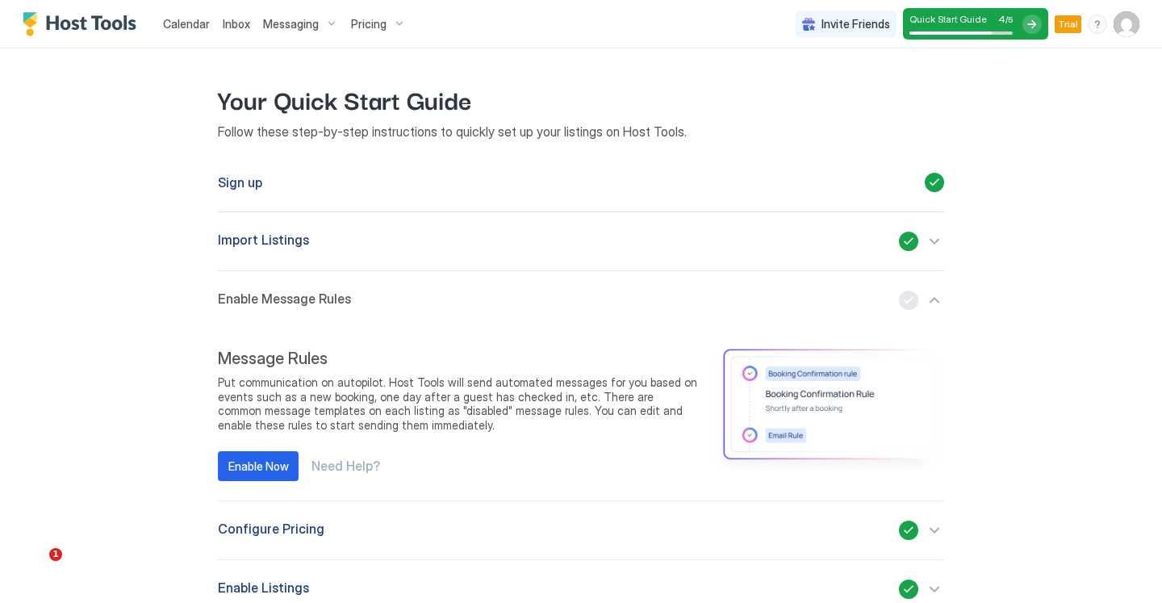
click at [75, 15] on img "Host Tools Logo" at bounding box center [83, 24] width 121 height 24
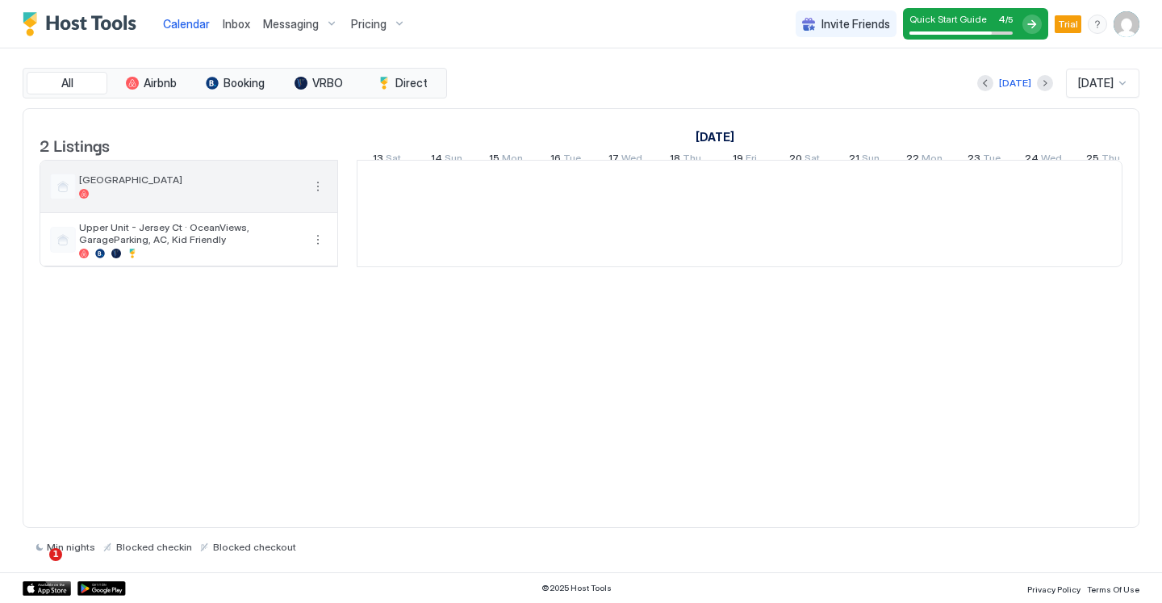
scroll to position [0, 896]
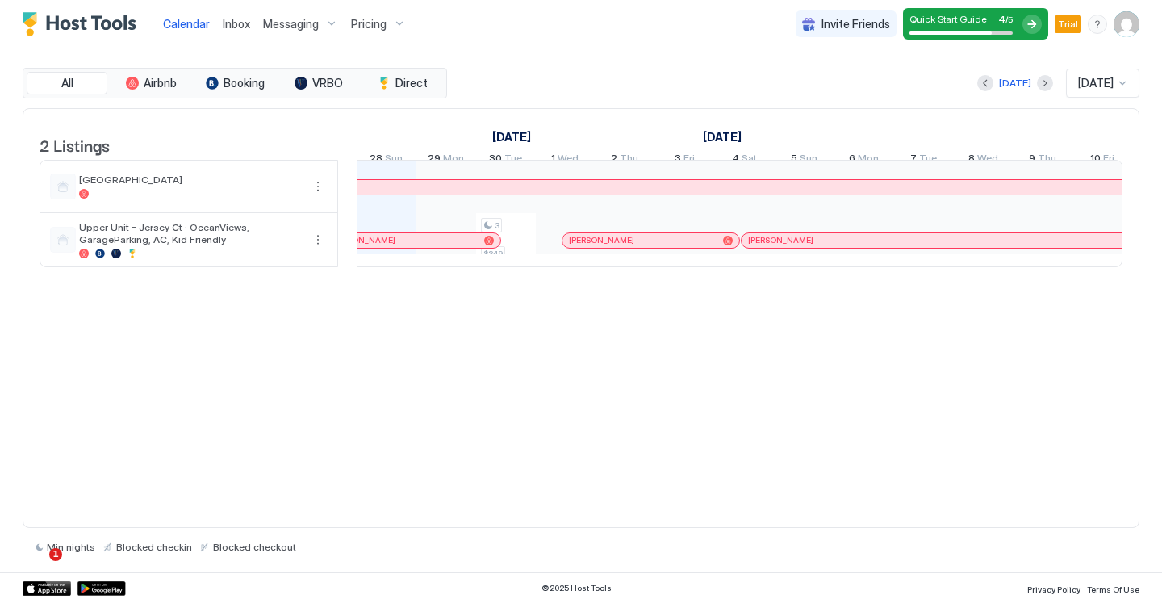
click at [229, 23] on span "Inbox" at bounding box center [236, 24] width 27 height 14
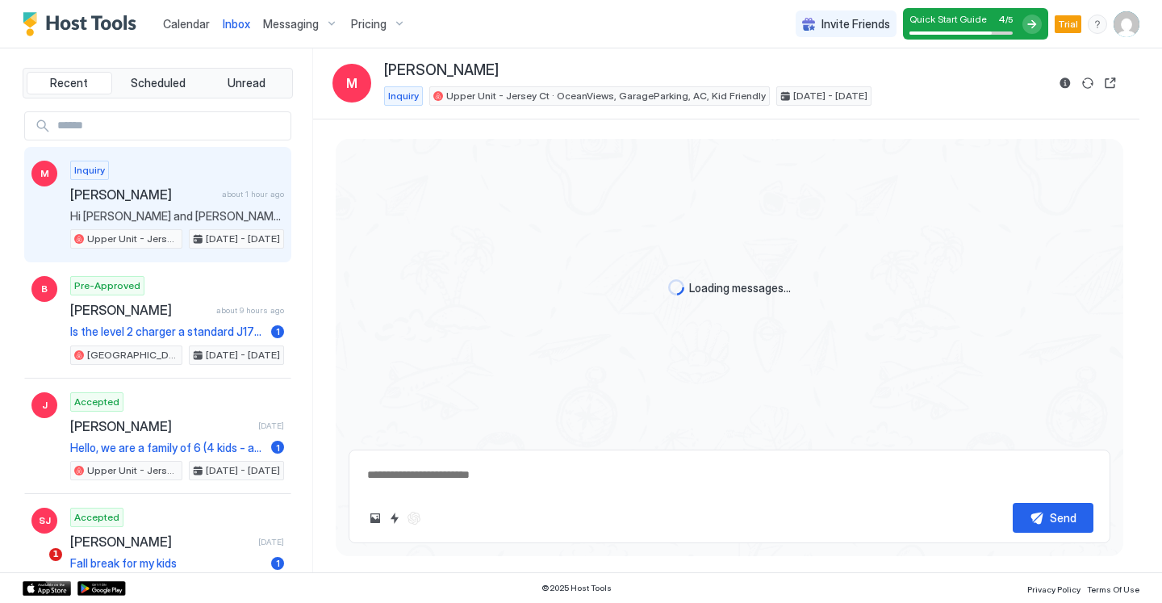
scroll to position [947, 0]
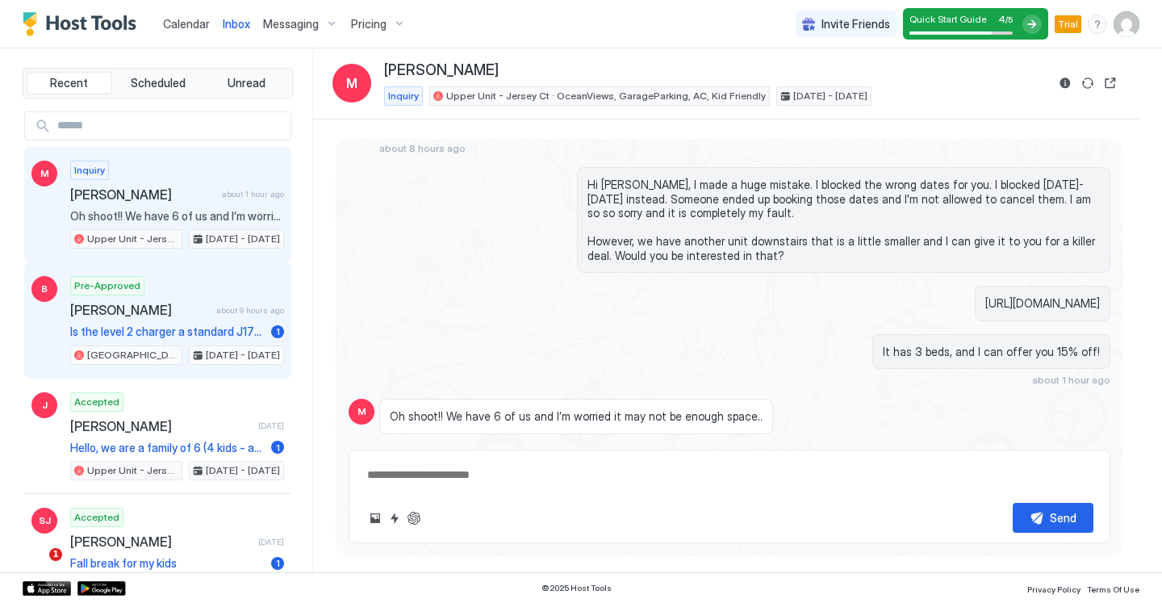
click at [194, 322] on div "Pre-Approved Brent about 9 hours ago Is the level 2 charger a standard J1772 pl…" at bounding box center [177, 320] width 214 height 89
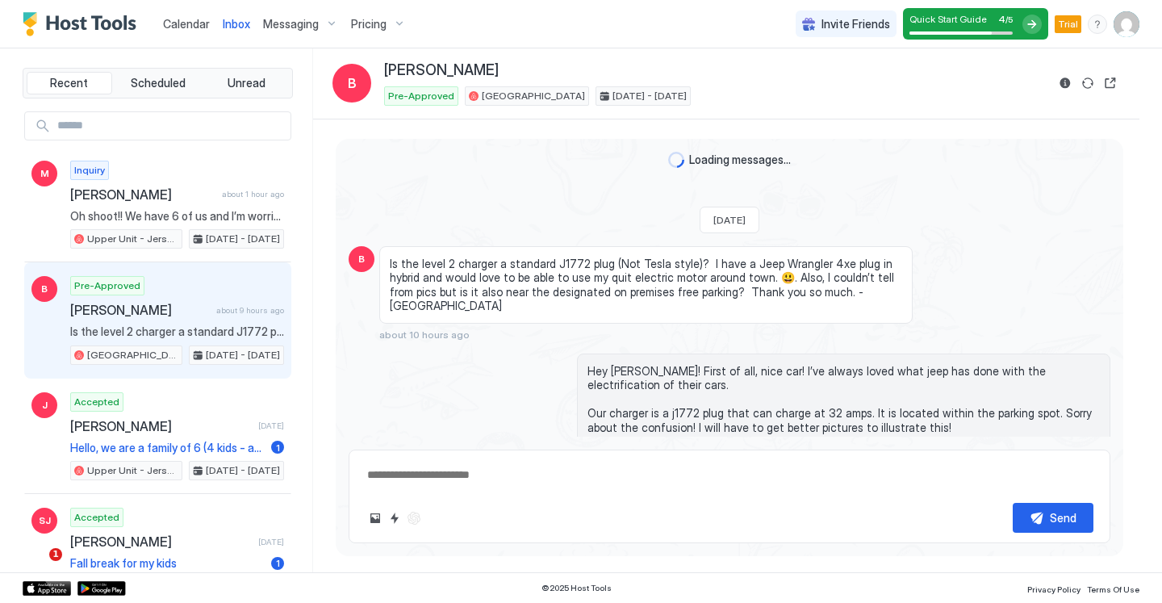
scroll to position [59, 0]
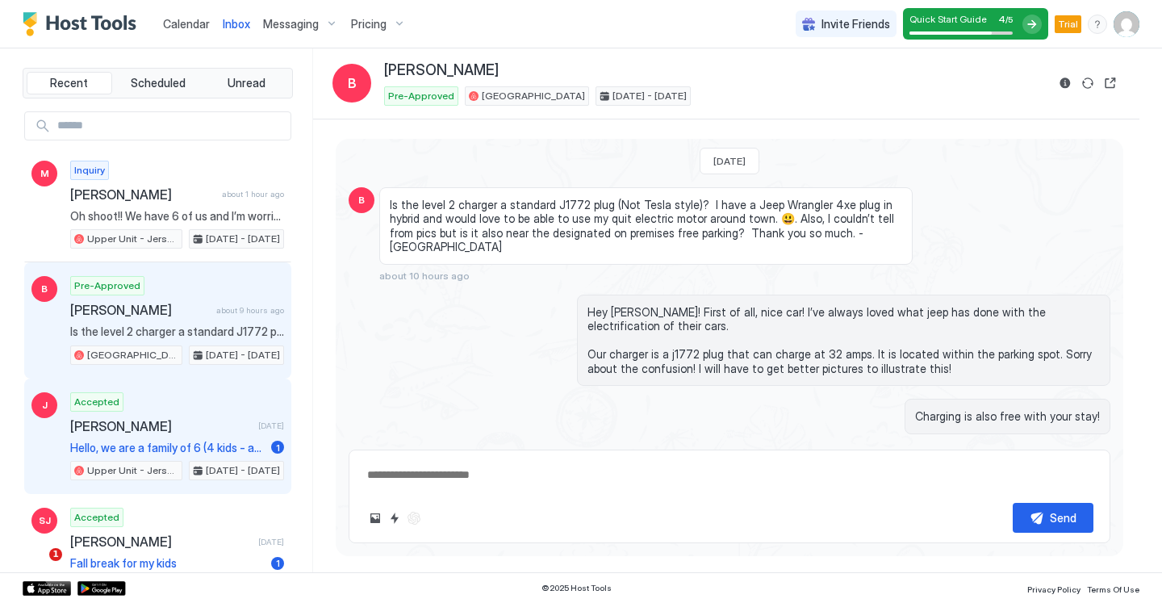
click at [192, 432] on span "[PERSON_NAME]" at bounding box center [161, 426] width 182 height 16
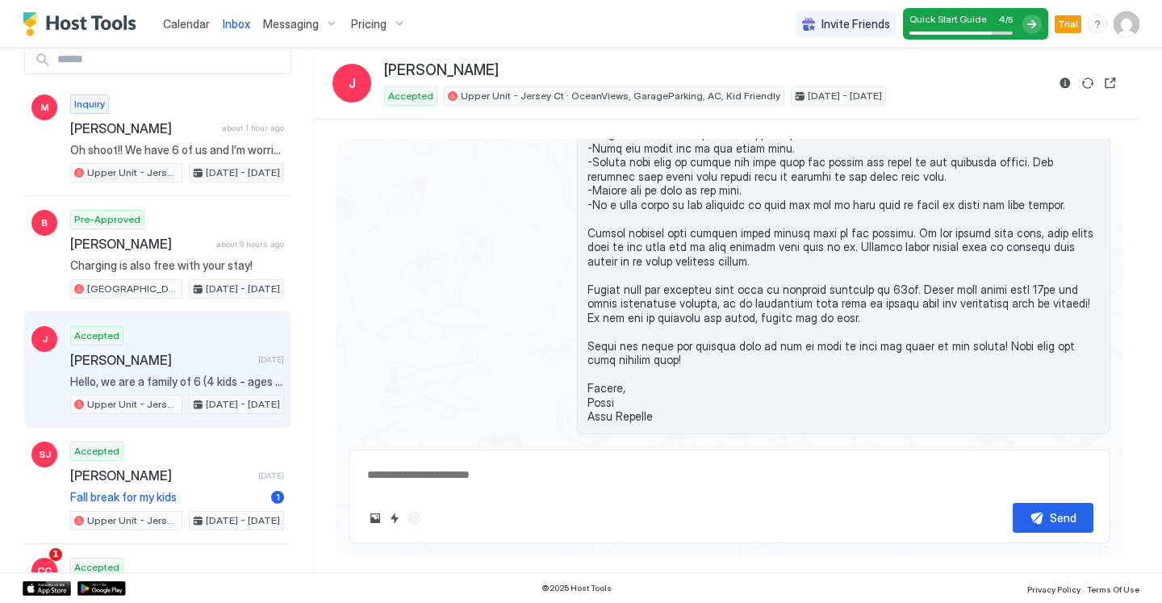
scroll to position [140, 0]
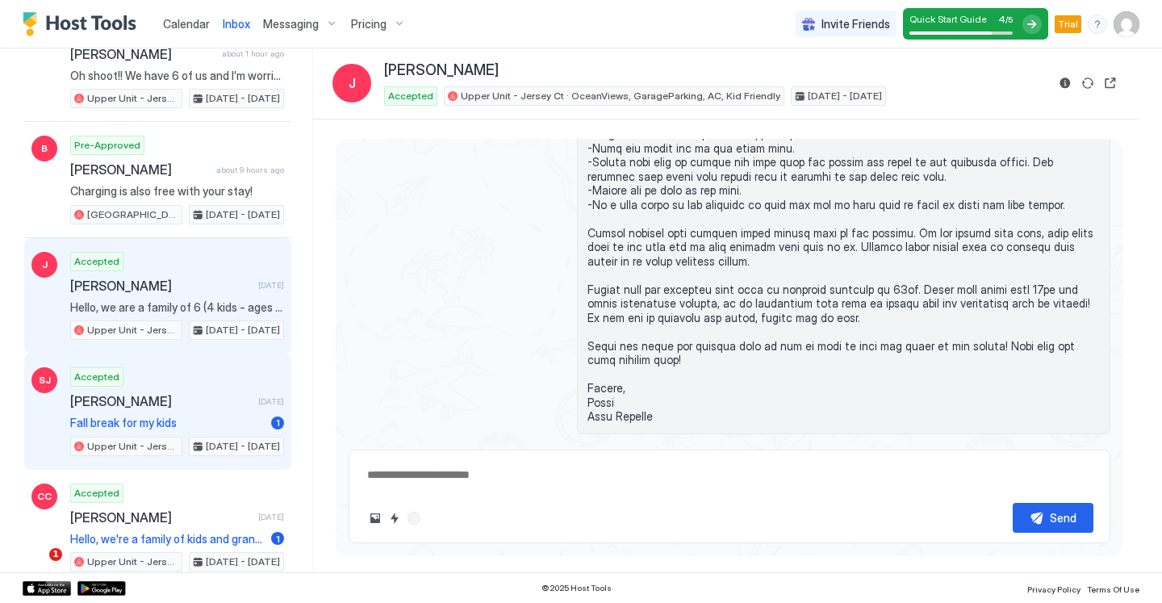
click at [192, 399] on span "Shay Jaeger" at bounding box center [161, 401] width 182 height 16
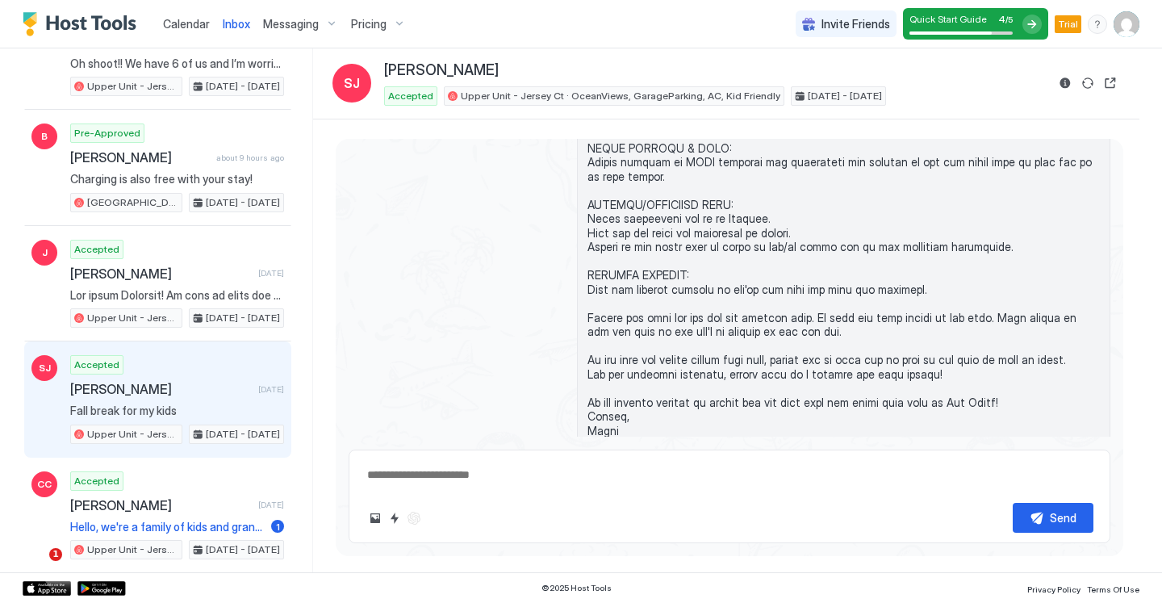
scroll to position [167, 0]
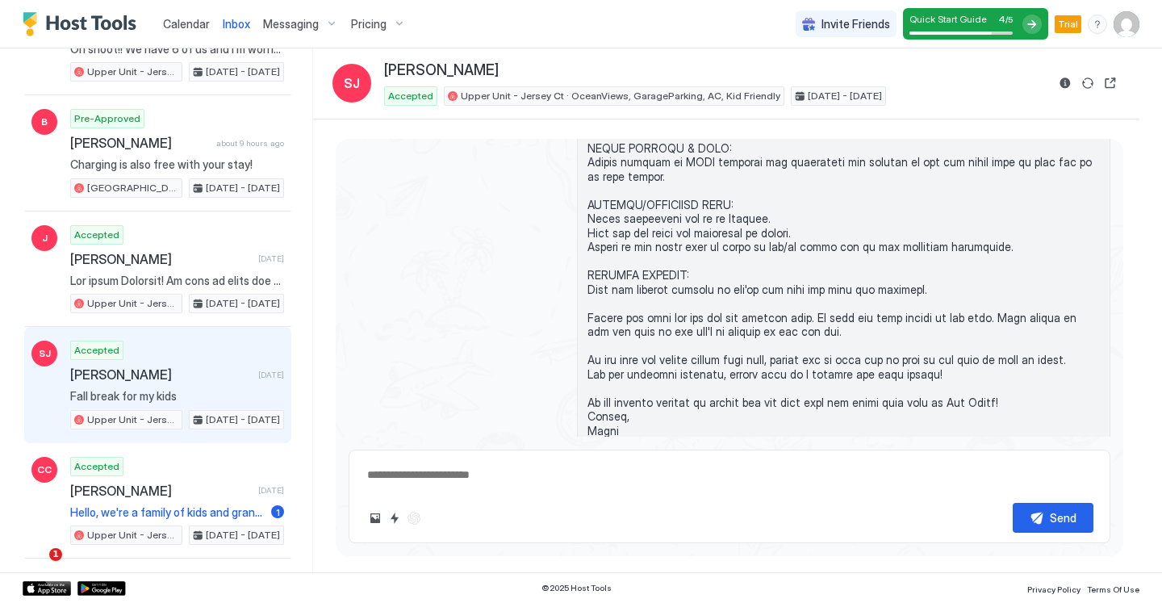
click at [387, 31] on div "Pricing" at bounding box center [379, 23] width 68 height 27
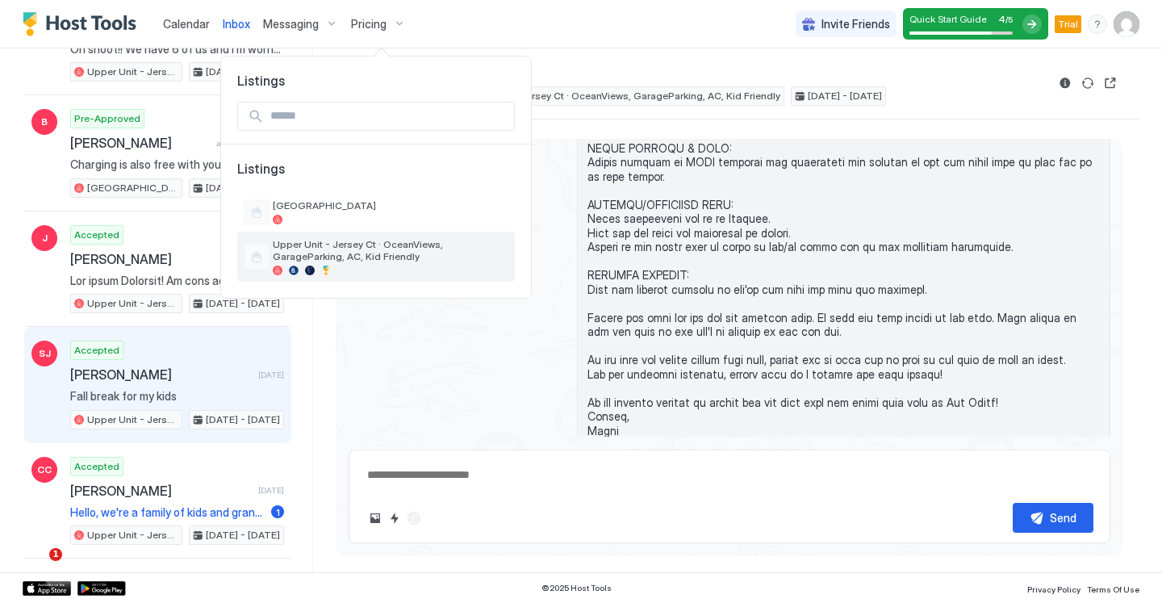
click at [307, 261] on span "Upper Unit - Jersey Ct · OceanViews, GarageParking, AC, Kid Friendly" at bounding box center [391, 250] width 236 height 24
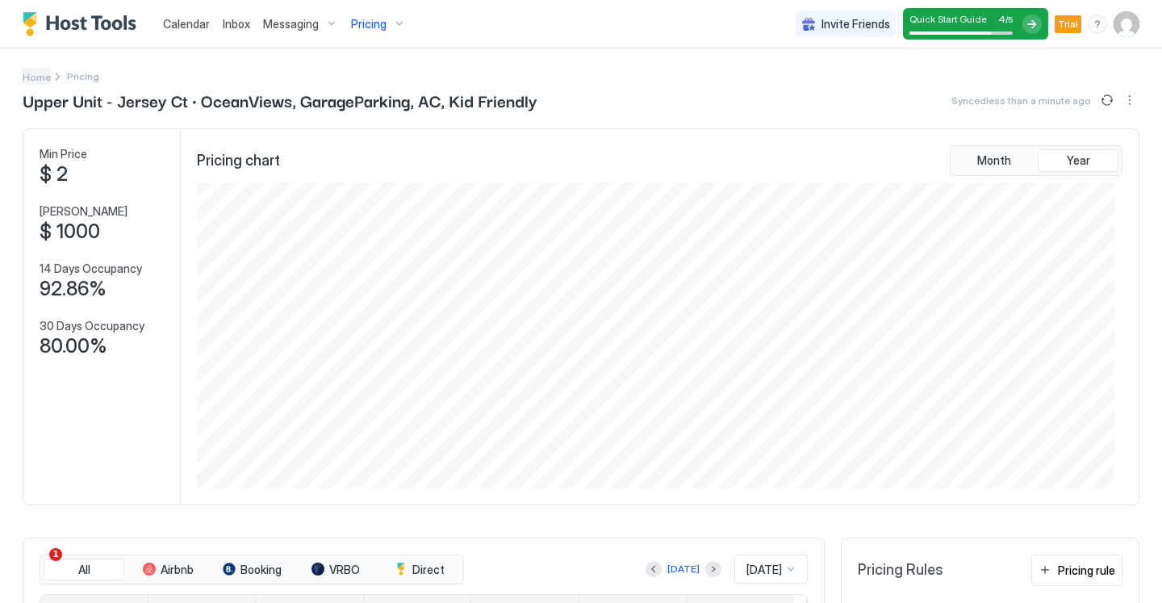
click at [31, 73] on span "Home" at bounding box center [37, 77] width 28 height 12
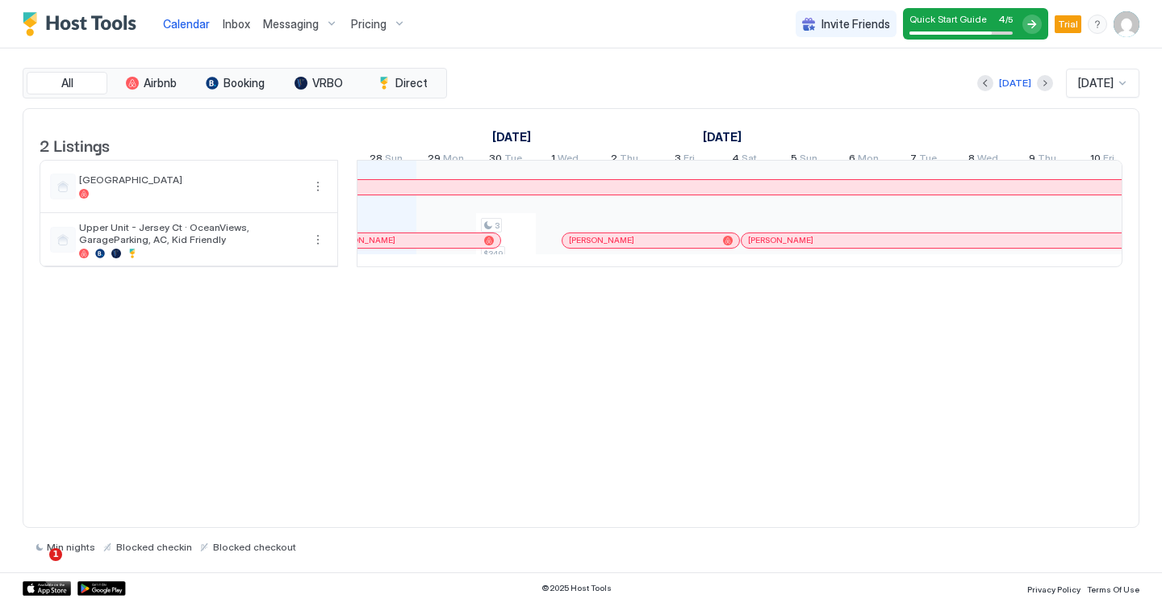
click at [109, 33] on img "Host Tools Logo" at bounding box center [83, 24] width 121 height 24
click at [56, 10] on div "Calendar Inbox Messaging Pricing" at bounding box center [218, 24] width 390 height 48
click at [58, 40] on div "Calendar Inbox Messaging Pricing" at bounding box center [218, 24] width 390 height 48
click at [85, 10] on div "Calendar Inbox Messaging Pricing" at bounding box center [218, 24] width 390 height 48
click at [89, 24] on img "Host Tools Logo" at bounding box center [83, 24] width 121 height 24
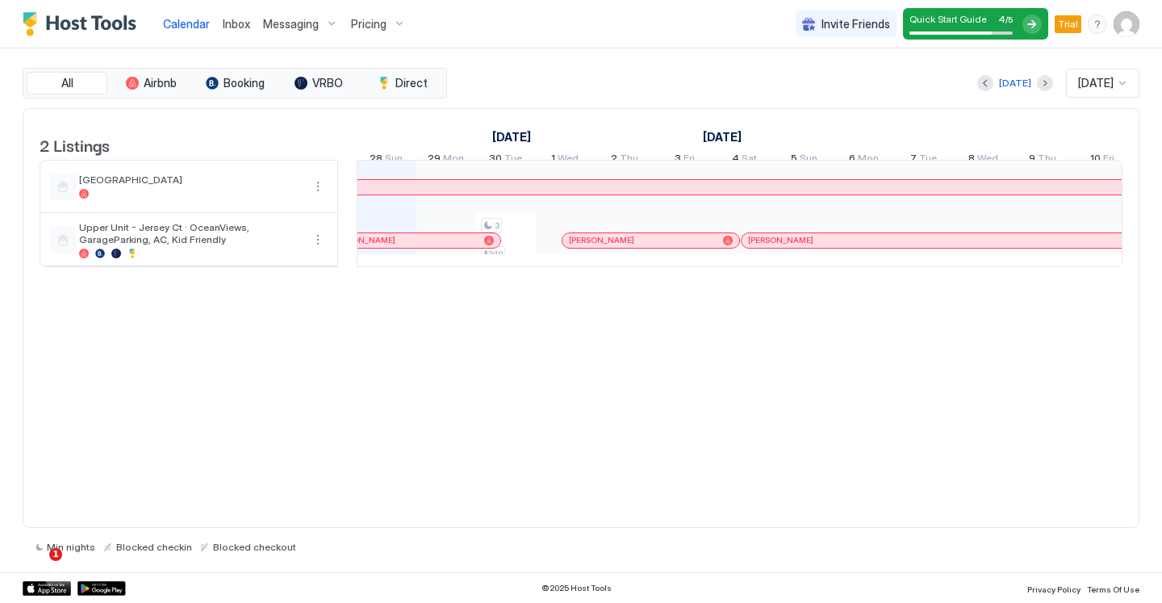
click at [225, 29] on span "Inbox" at bounding box center [236, 24] width 27 height 14
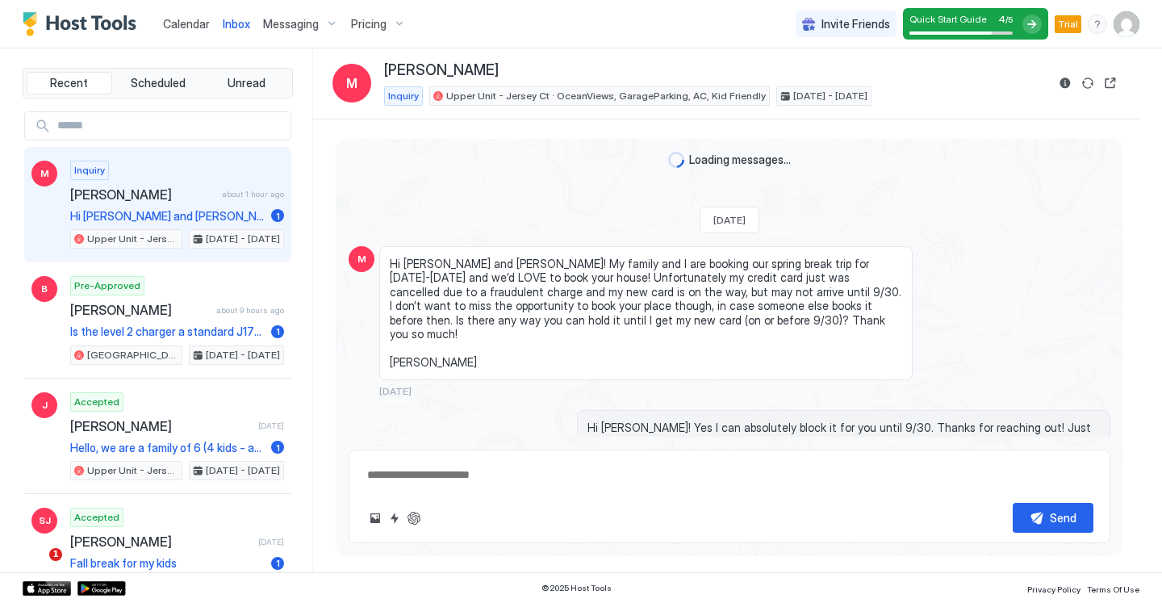
scroll to position [947, 0]
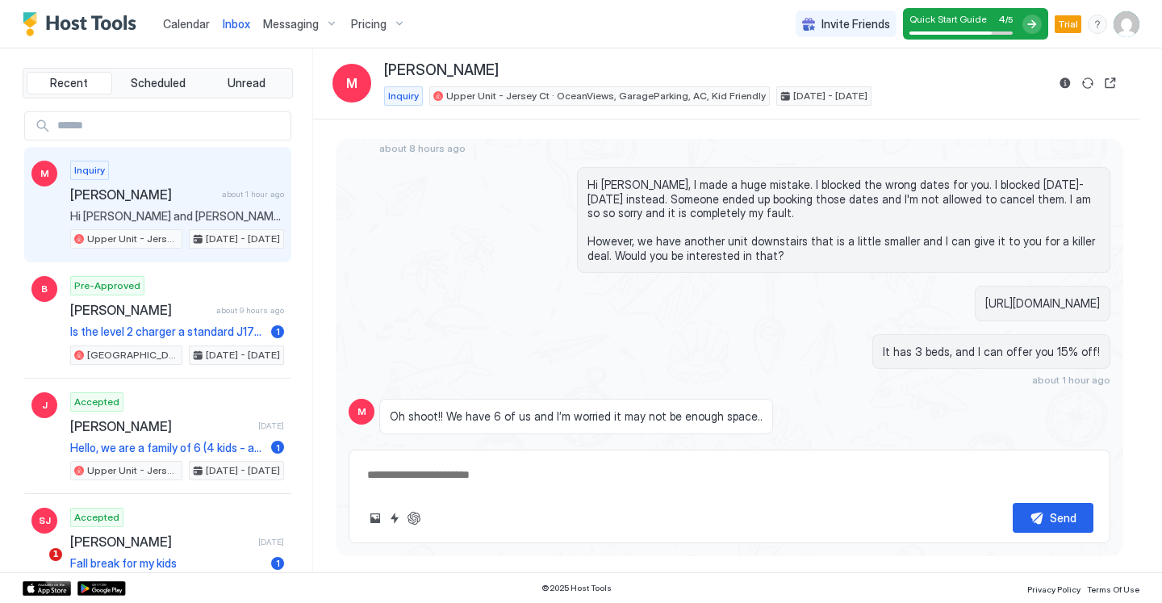
type textarea "*"
click at [202, 20] on span "Calendar" at bounding box center [186, 24] width 47 height 14
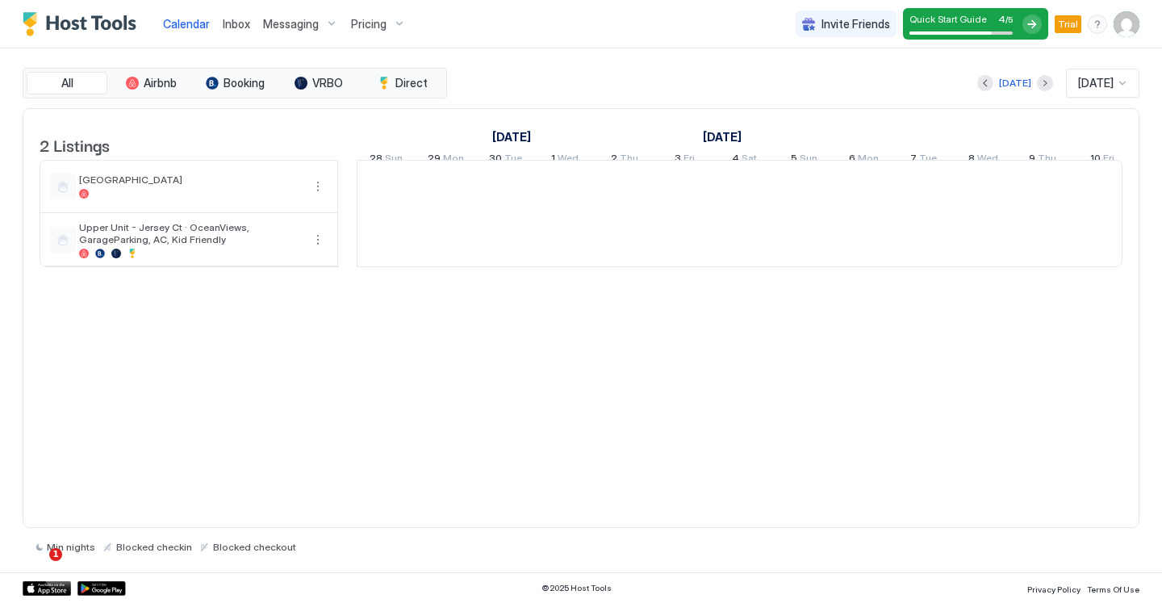
scroll to position [0, 896]
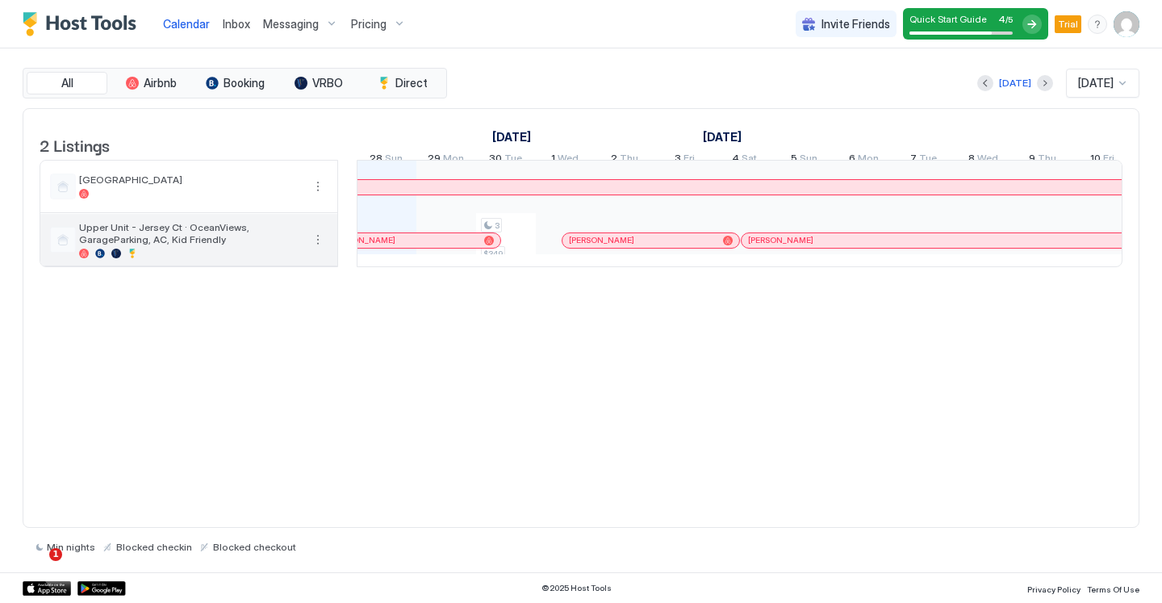
click at [182, 258] on div at bounding box center [190, 254] width 223 height 10
click at [328, 249] on div "Upper Unit - Jersey Ct · OceanViews, GarageParking, AC, Kid Friendly" at bounding box center [188, 240] width 297 height 52
click at [314, 249] on button "More options" at bounding box center [317, 239] width 19 height 19
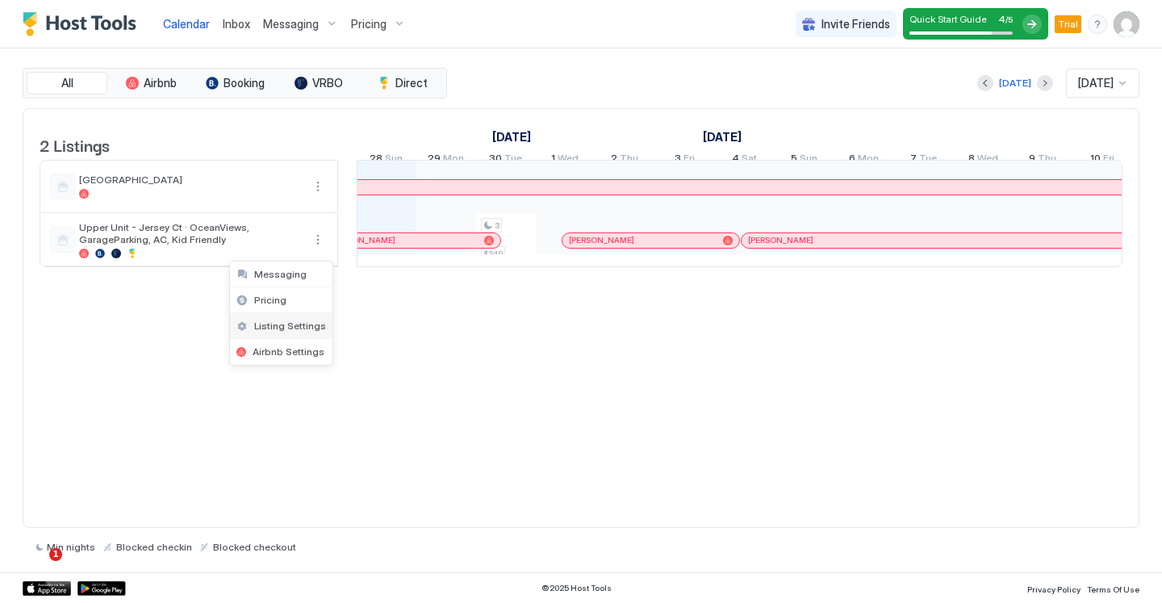
click at [287, 324] on span "Listing Settings" at bounding box center [290, 326] width 72 height 12
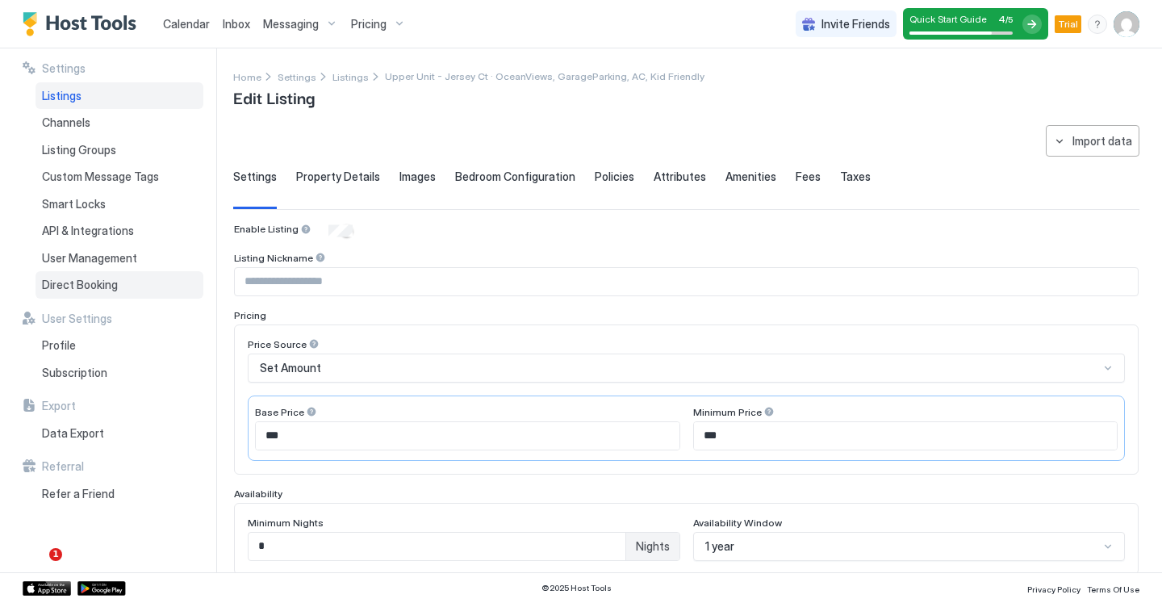
click at [90, 289] on span "Direct Booking" at bounding box center [80, 285] width 76 height 15
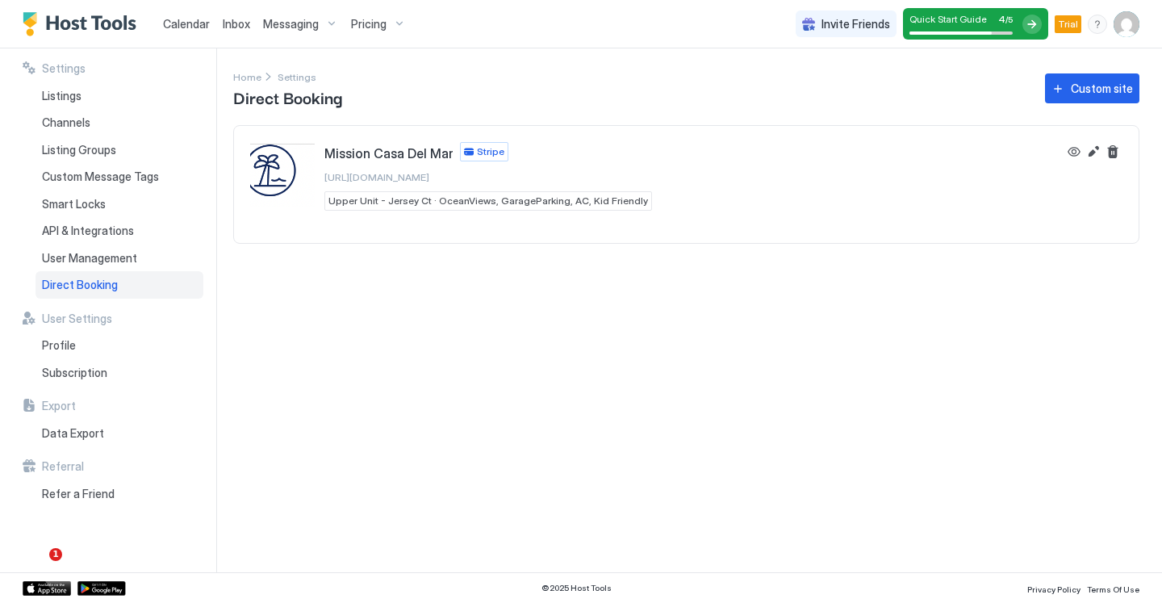
click at [378, 173] on span "https://direct.hosttools.com/missioncasadelmar" at bounding box center [376, 177] width 105 height 12
click at [374, 197] on span "Upper Unit - Jersey Ct · OceanViews, GarageParking, AC, Kid Friendly" at bounding box center [488, 201] width 320 height 15
click at [464, 288] on div "Settings Home Settings Direct Booking Custom site Mission Casa Del Mar Stripe h…" at bounding box center [697, 310] width 929 height 524
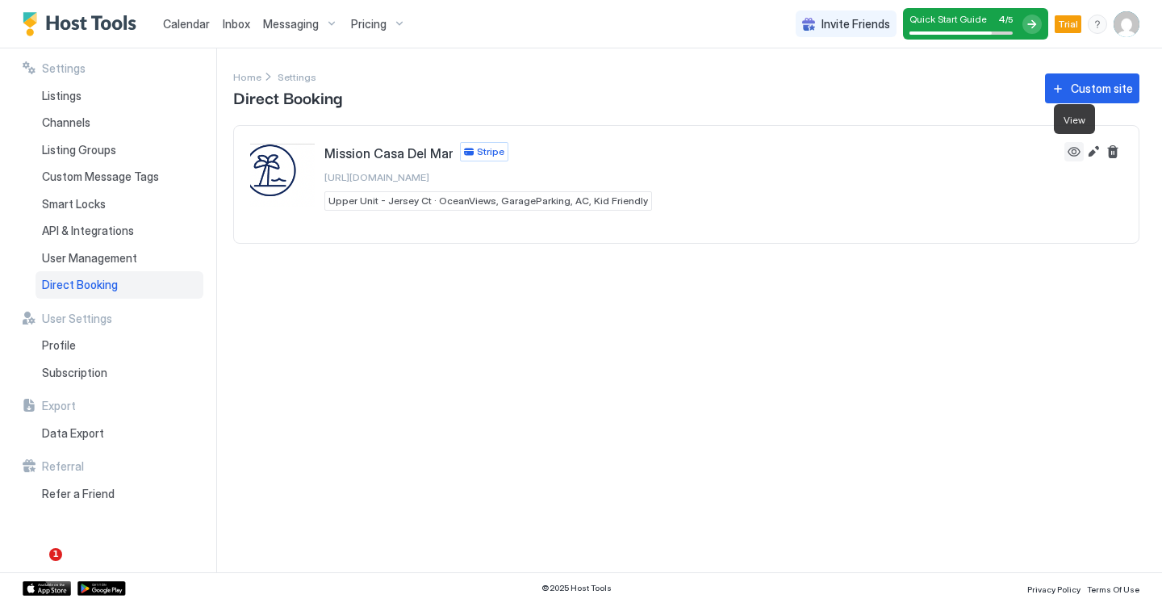
click at [1079, 153] on button "View" at bounding box center [1073, 151] width 19 height 19
click at [1123, 19] on img "User profile" at bounding box center [1127, 24] width 26 height 26
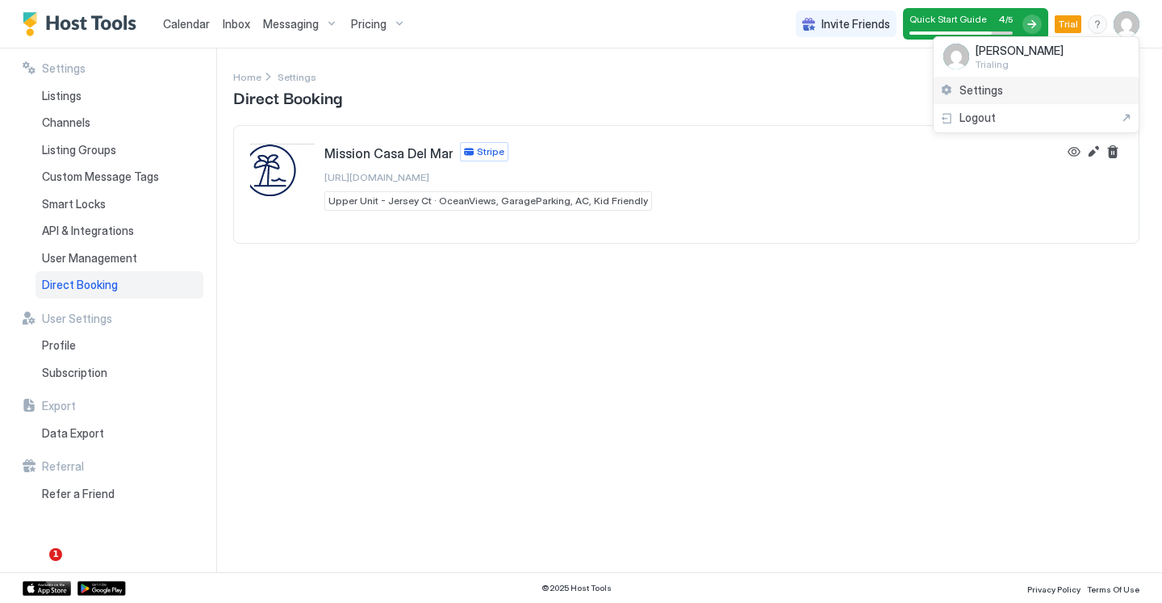
click at [980, 91] on span "Settings" at bounding box center [981, 90] width 44 height 15
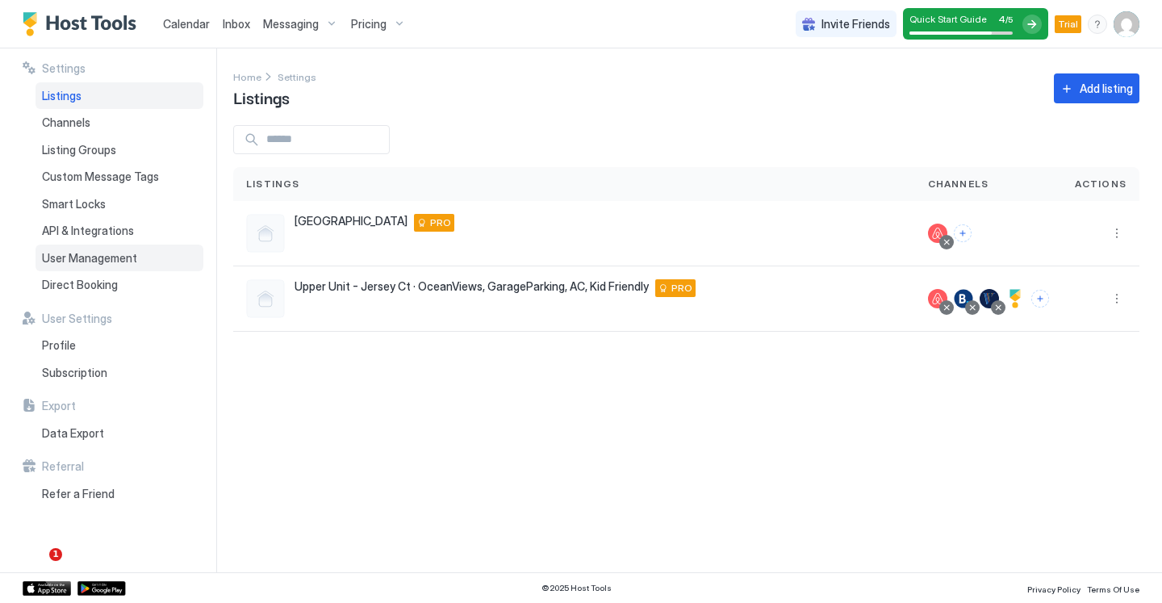
click at [97, 261] on span "User Management" at bounding box center [89, 258] width 95 height 15
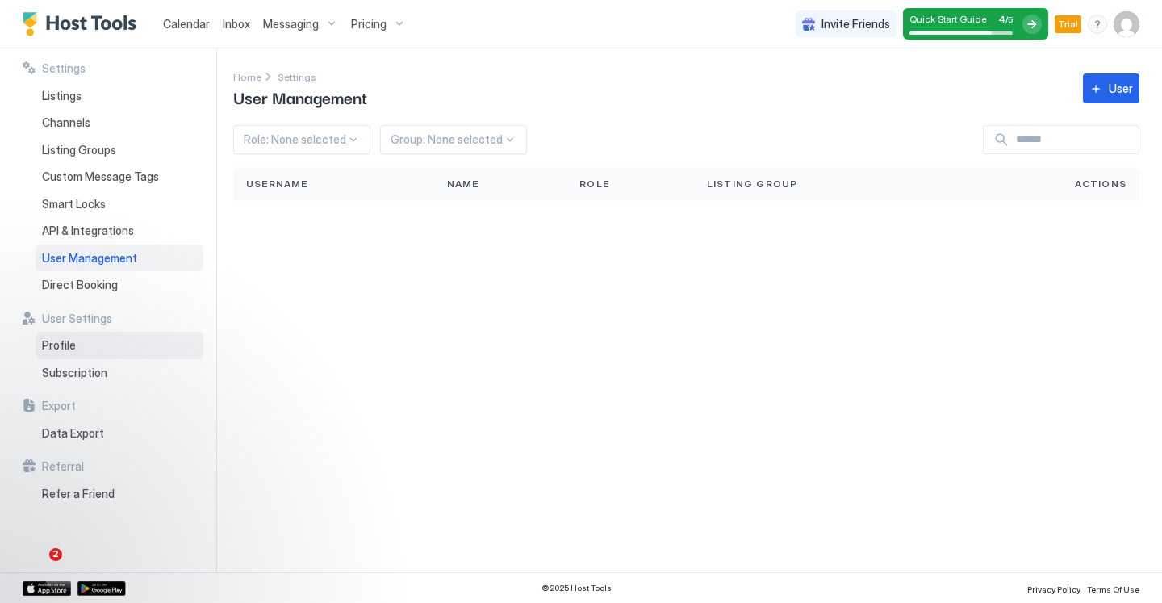
click at [72, 351] on span "Profile" at bounding box center [59, 345] width 34 height 15
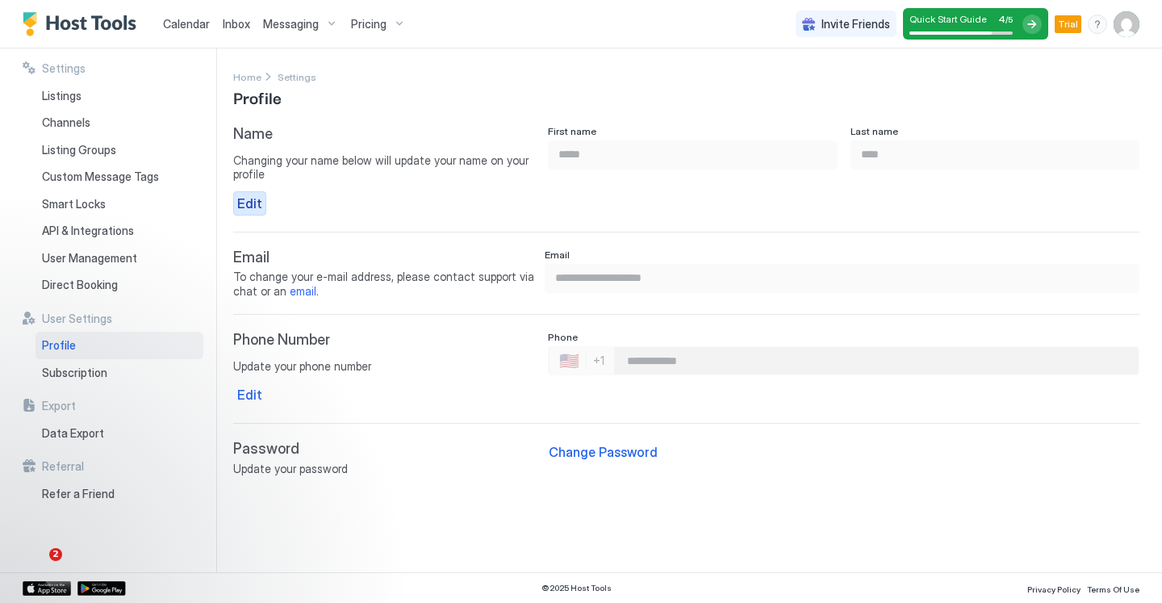
click at [249, 200] on div "Edit" at bounding box center [249, 203] width 25 height 19
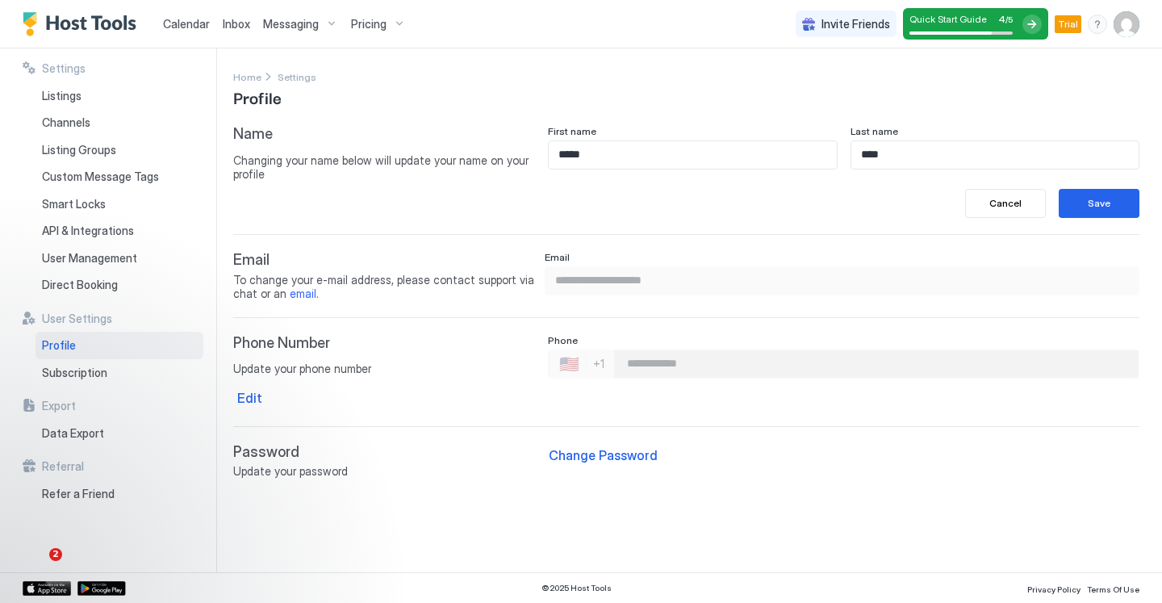
click at [635, 153] on input "*****" at bounding box center [692, 154] width 287 height 27
click at [889, 152] on input "****" at bounding box center [994, 154] width 287 height 27
click at [712, 161] on input "*****" at bounding box center [692, 154] width 287 height 27
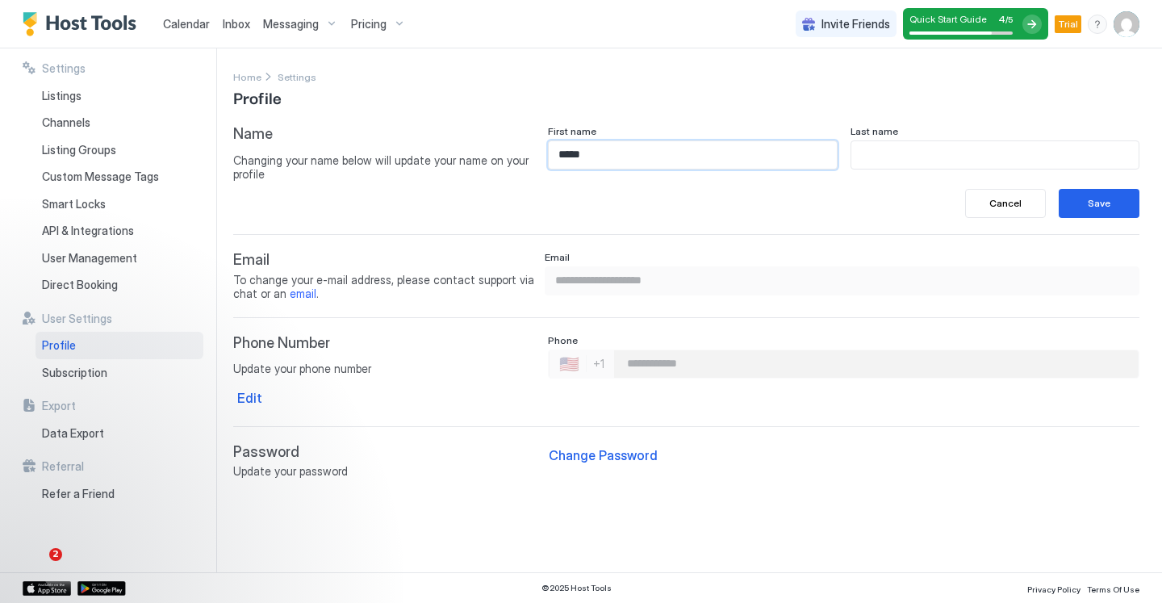
click at [712, 161] on input "*****" at bounding box center [692, 154] width 287 height 27
type input "*********"
type input "*****"
click at [1077, 203] on button "Save" at bounding box center [1099, 203] width 81 height 29
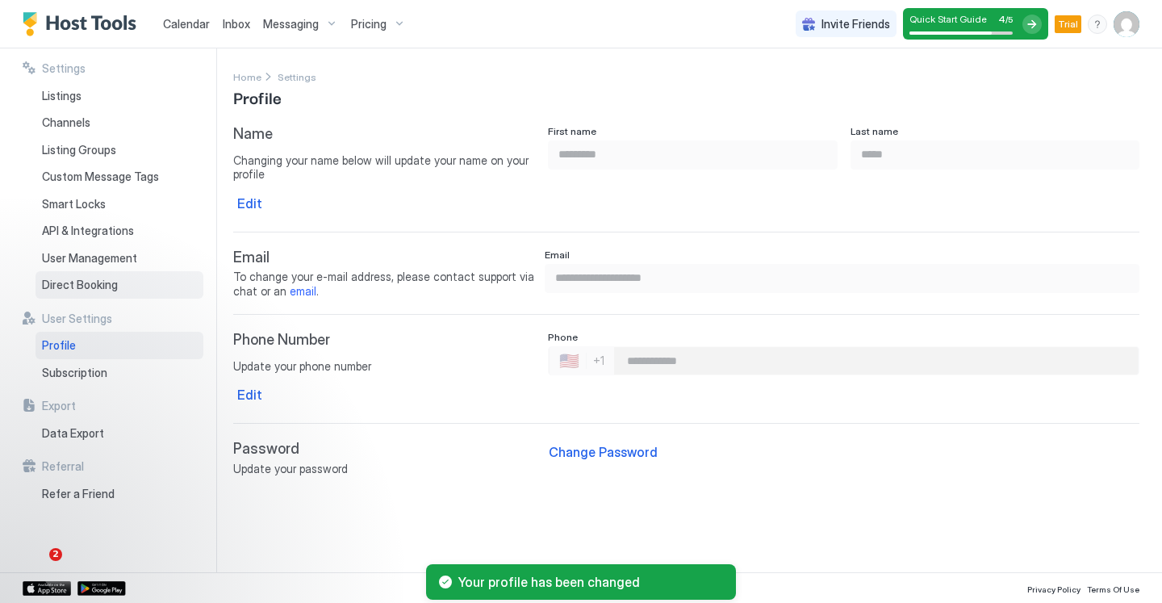
click at [111, 274] on div "Direct Booking" at bounding box center [120, 284] width 168 height 27
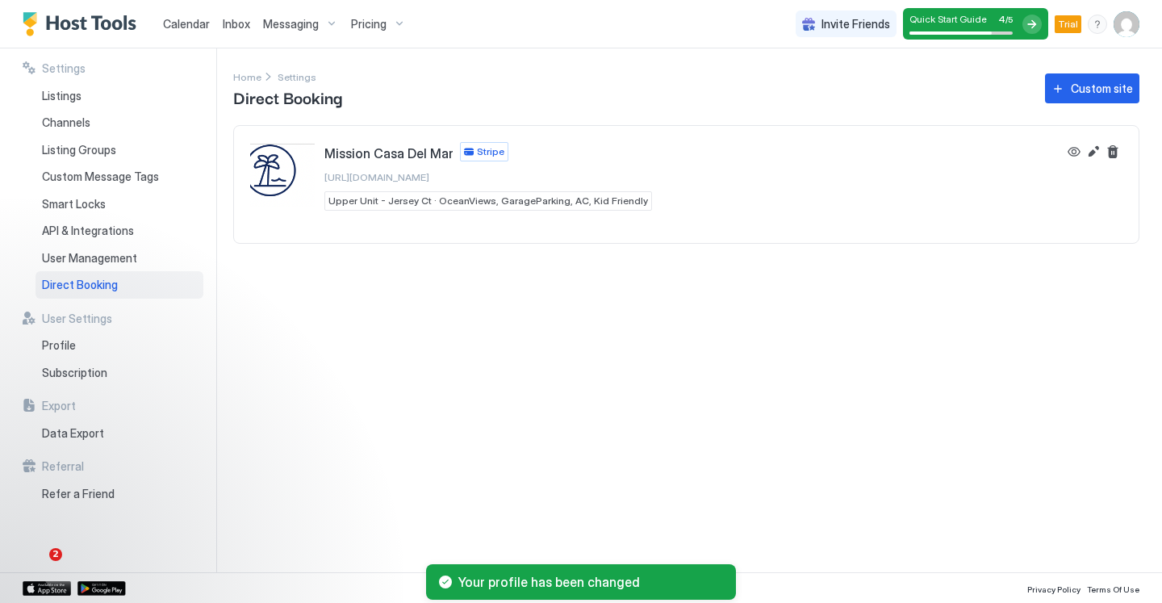
click at [429, 177] on span "https://direct.hosttools.com/missioncasadelmar" at bounding box center [376, 177] width 105 height 12
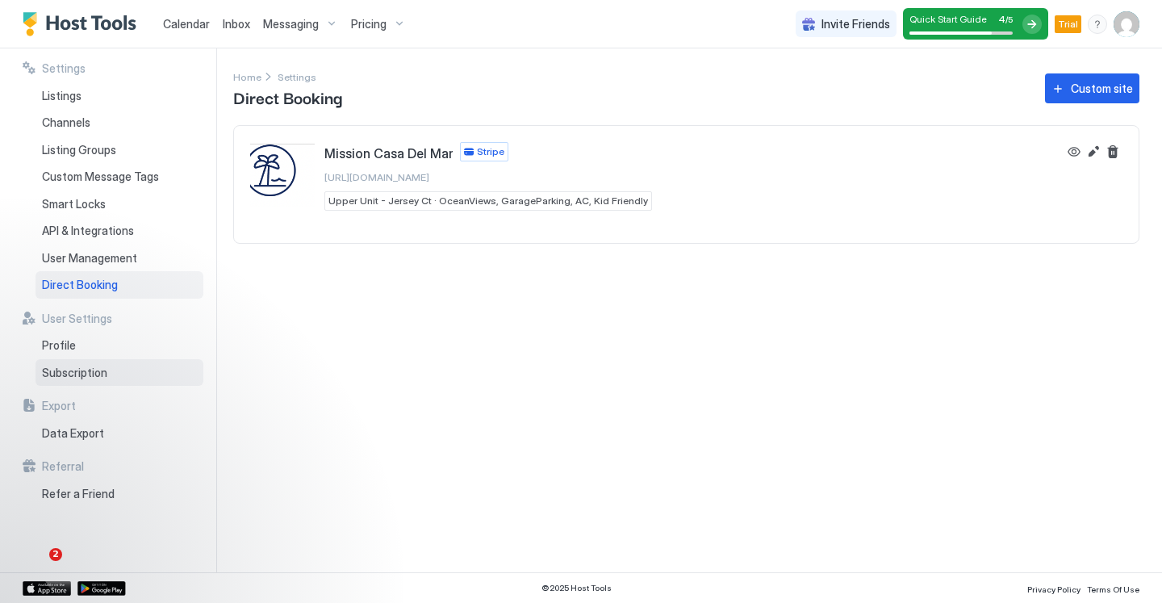
click at [80, 370] on span "Subscription" at bounding box center [74, 373] width 65 height 15
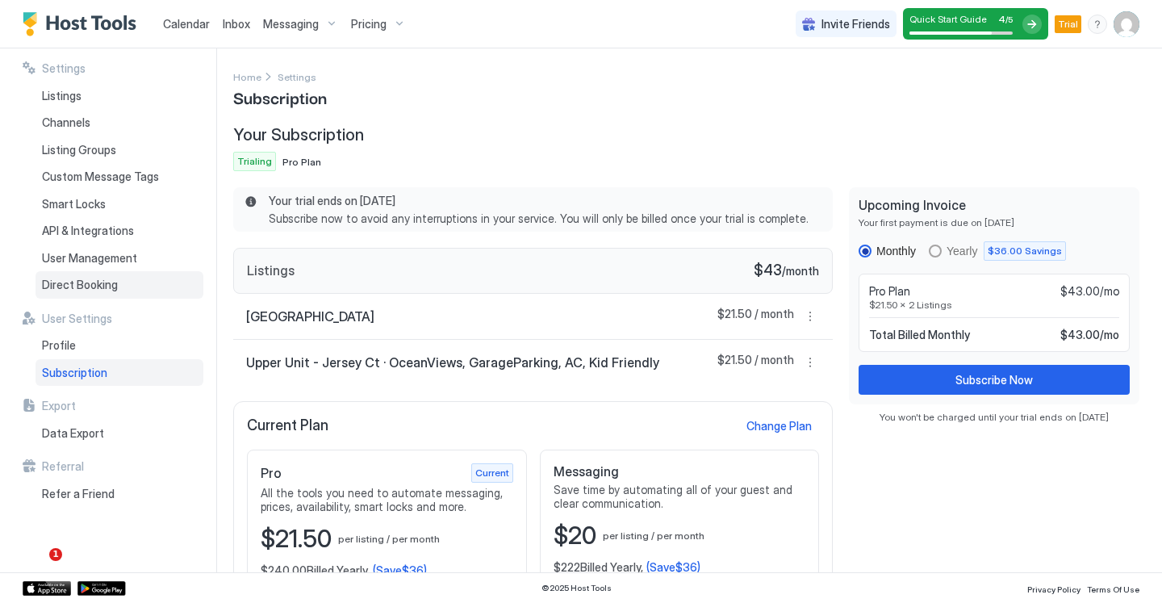
click at [92, 282] on span "Direct Booking" at bounding box center [80, 285] width 76 height 15
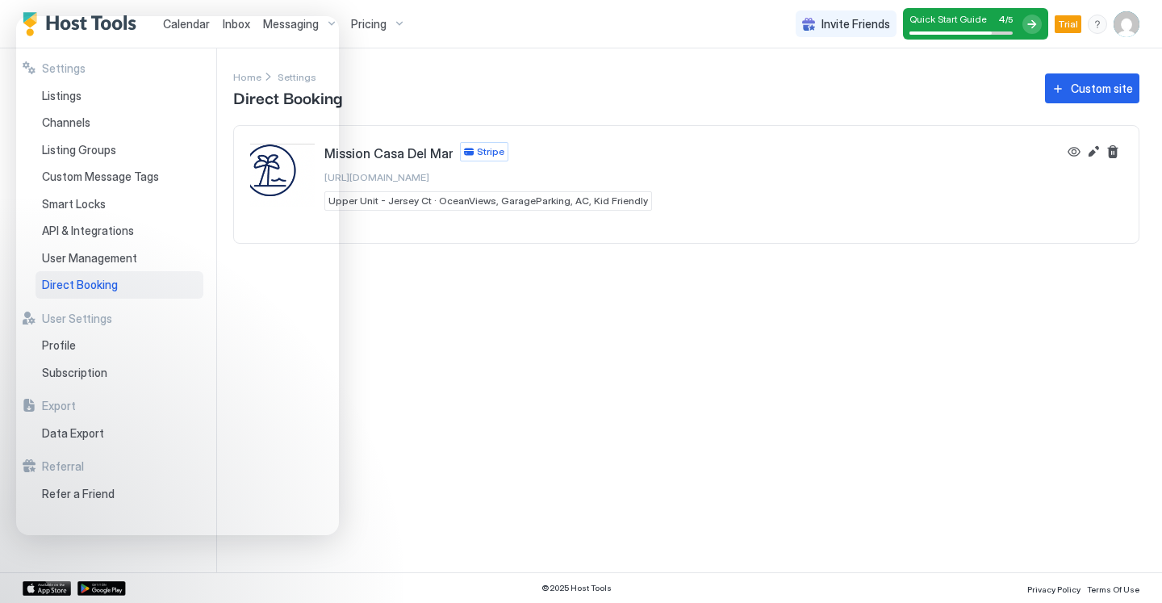
click at [511, 283] on div "Settings Home Settings Direct Booking Custom site Mission Casa Del Mar Stripe h…" at bounding box center [697, 310] width 929 height 524
click at [1092, 153] on button "Edit" at bounding box center [1093, 151] width 19 height 19
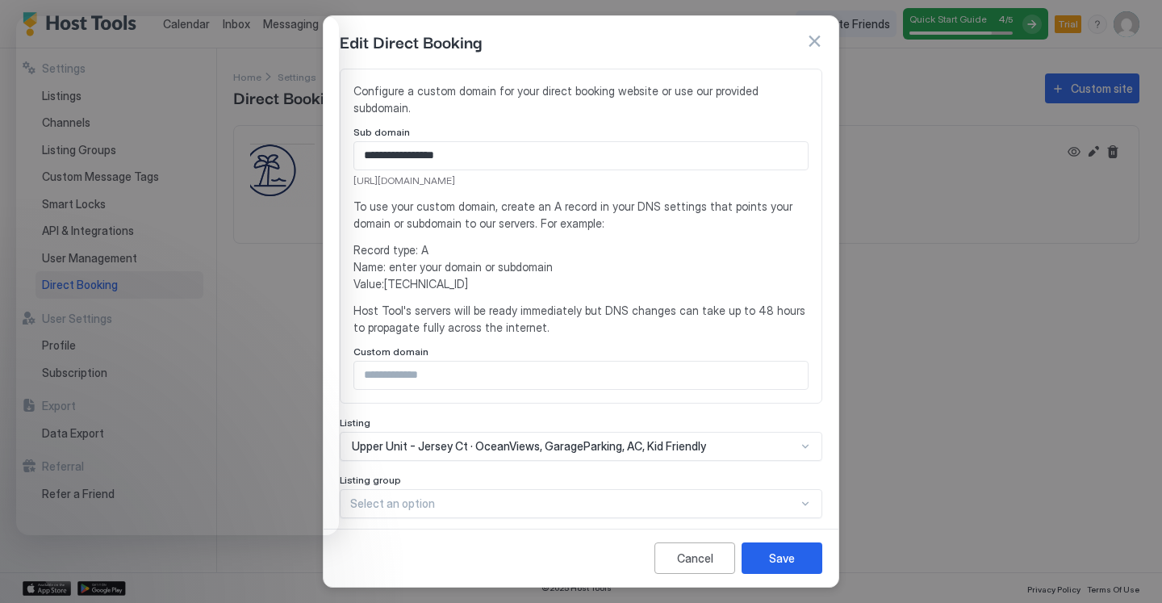
scroll to position [446, 0]
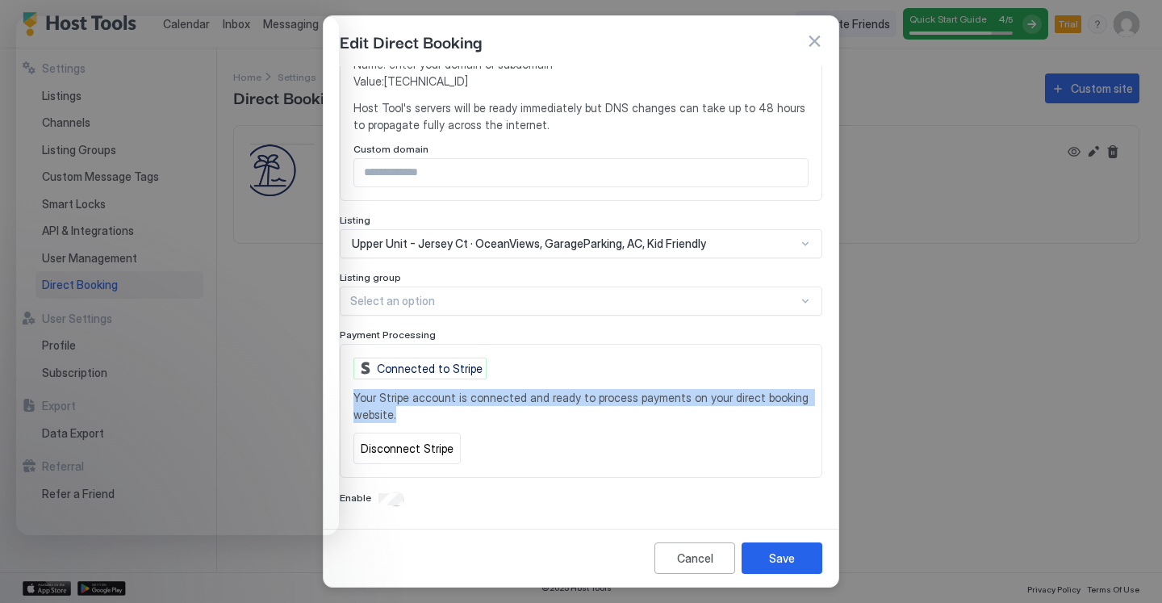
drag, startPoint x: 356, startPoint y: 397, endPoint x: 394, endPoint y: 412, distance: 40.9
click at [394, 412] on span "Your Stripe account is connected and ready to process payments on your direct b…" at bounding box center [580, 406] width 455 height 34
copy span "Your Stripe account is connected and ready to process payments on your direct b…"
click at [755, 546] on button "Save" at bounding box center [782, 557] width 81 height 31
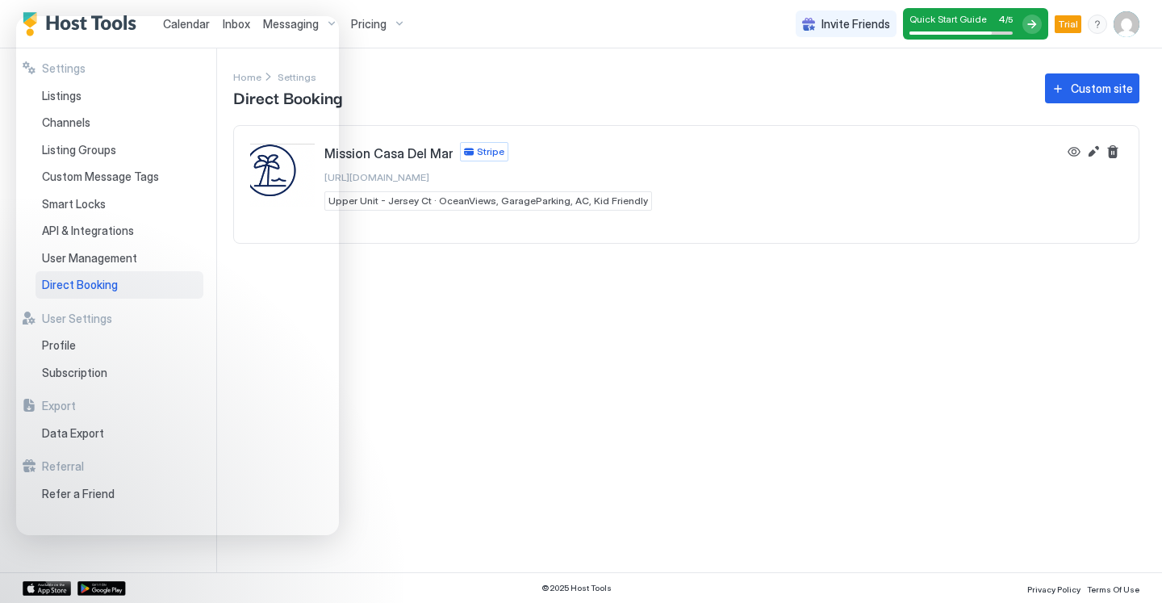
copy span "https://direct.hosttools.com/missioncasadelmar"
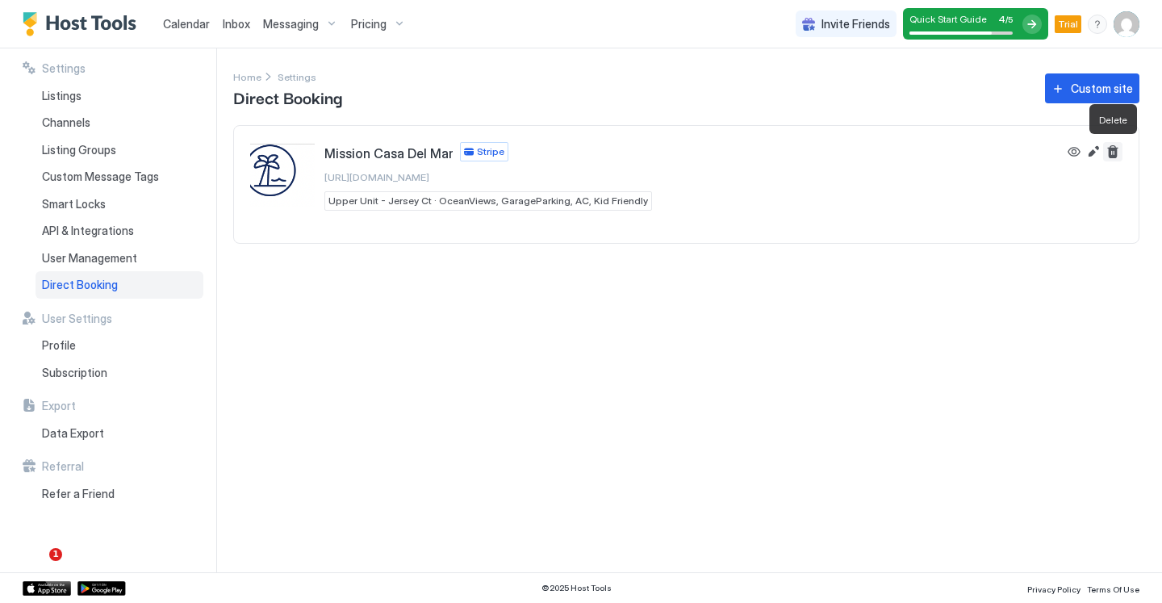
click at [1110, 153] on button "Delete" at bounding box center [1112, 151] width 19 height 19
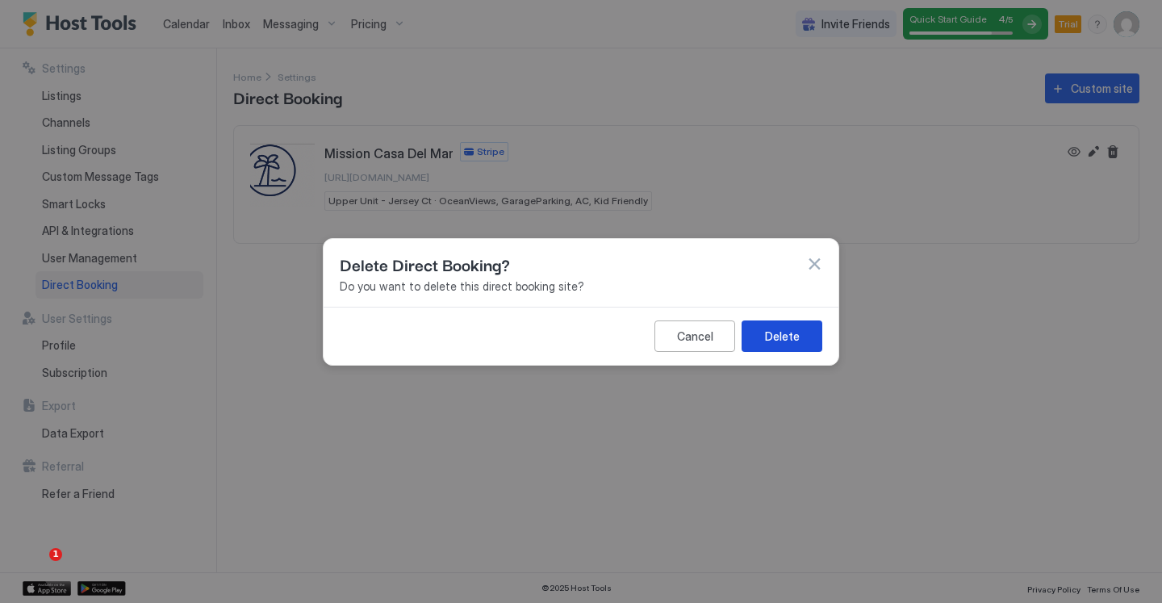
click at [788, 328] on div "Delete" at bounding box center [782, 335] width 35 height 17
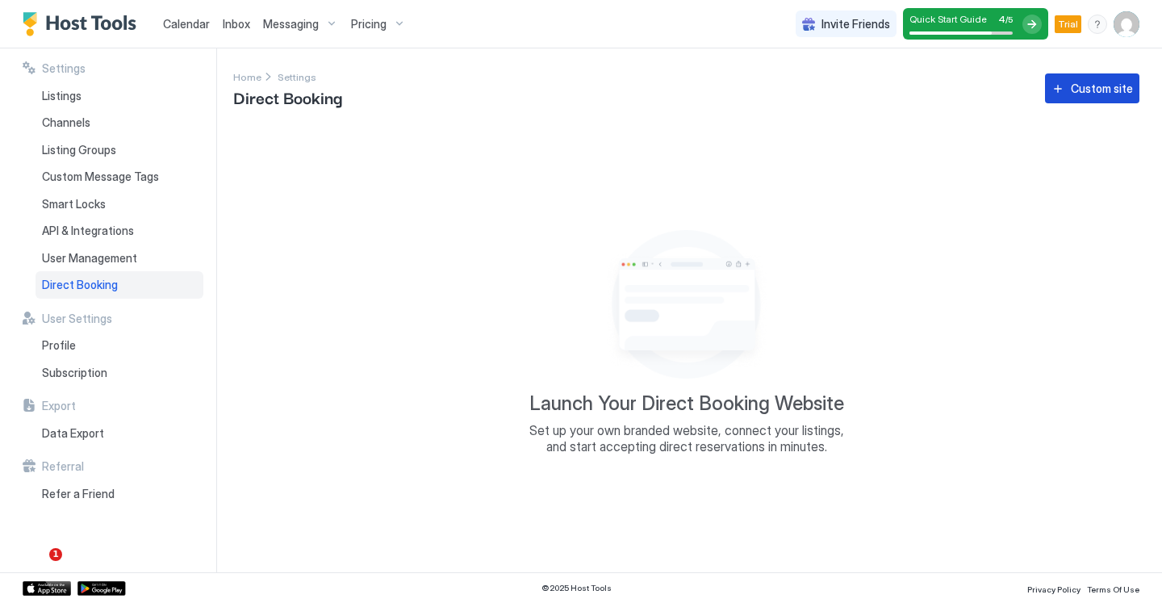
click at [1101, 87] on div "Custom site" at bounding box center [1102, 88] width 62 height 17
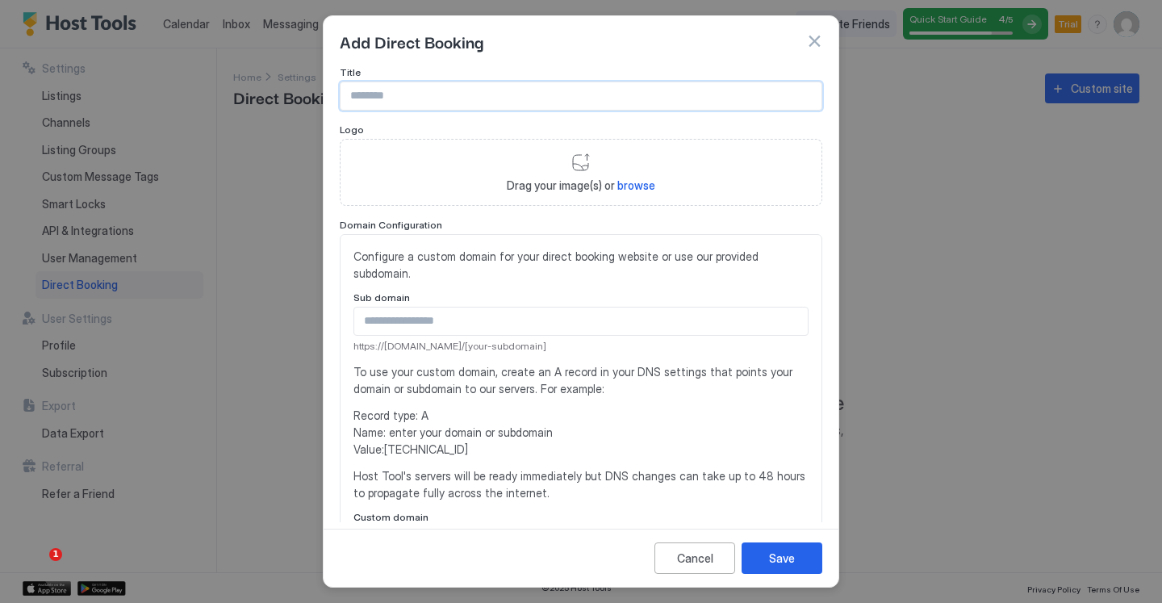
click at [389, 86] on input "Input Field" at bounding box center [581, 95] width 481 height 27
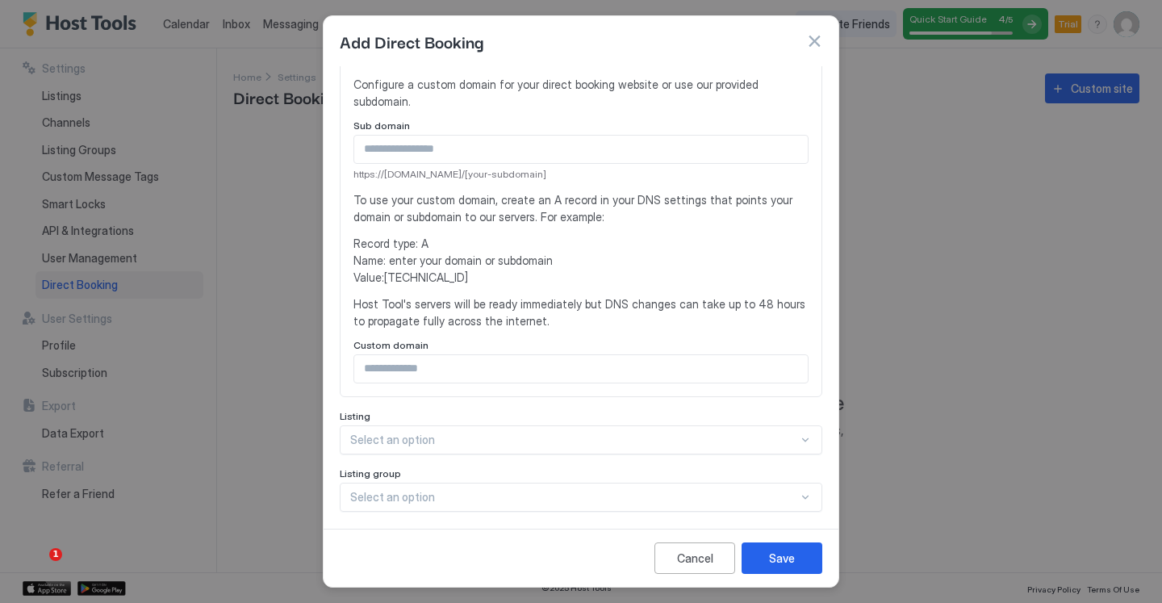
scroll to position [293, 0]
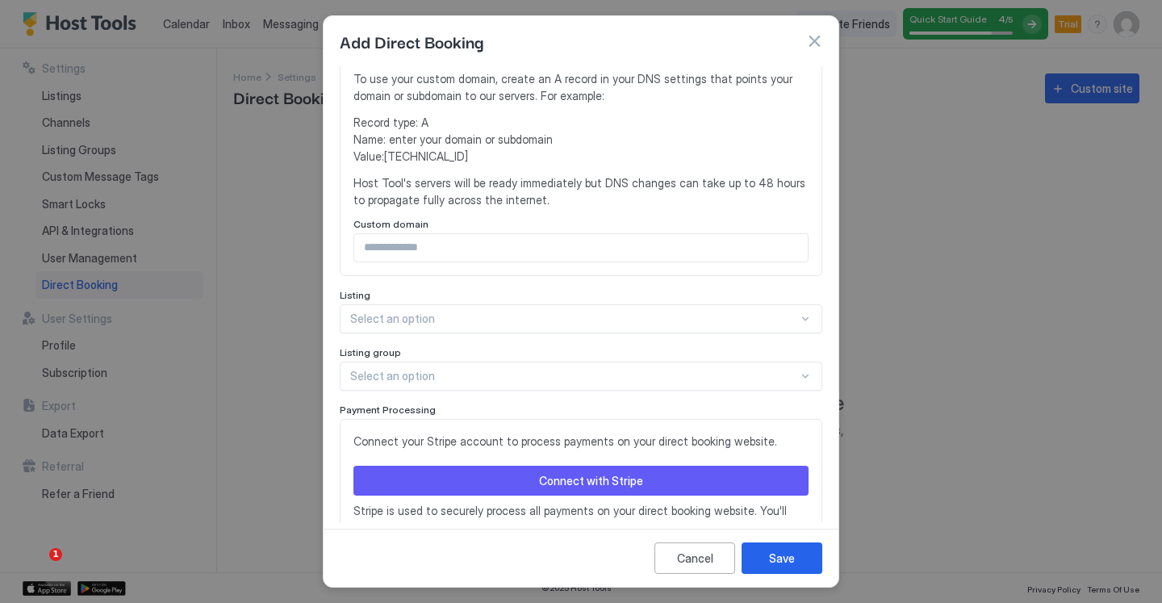
click at [487, 317] on div at bounding box center [574, 318] width 448 height 15
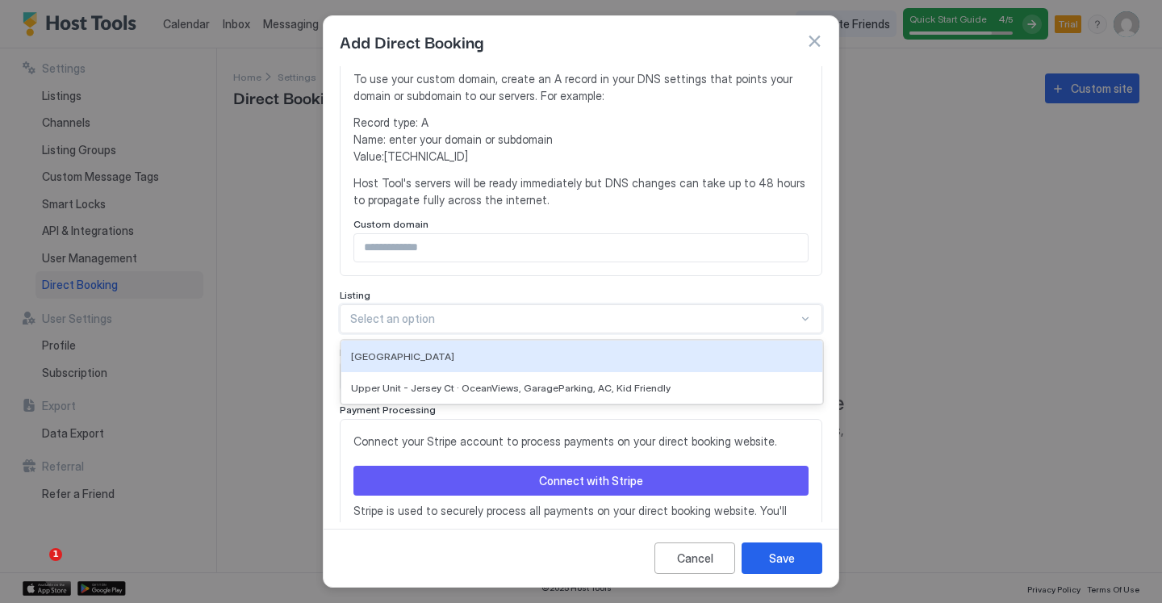
click at [487, 317] on div at bounding box center [574, 318] width 448 height 15
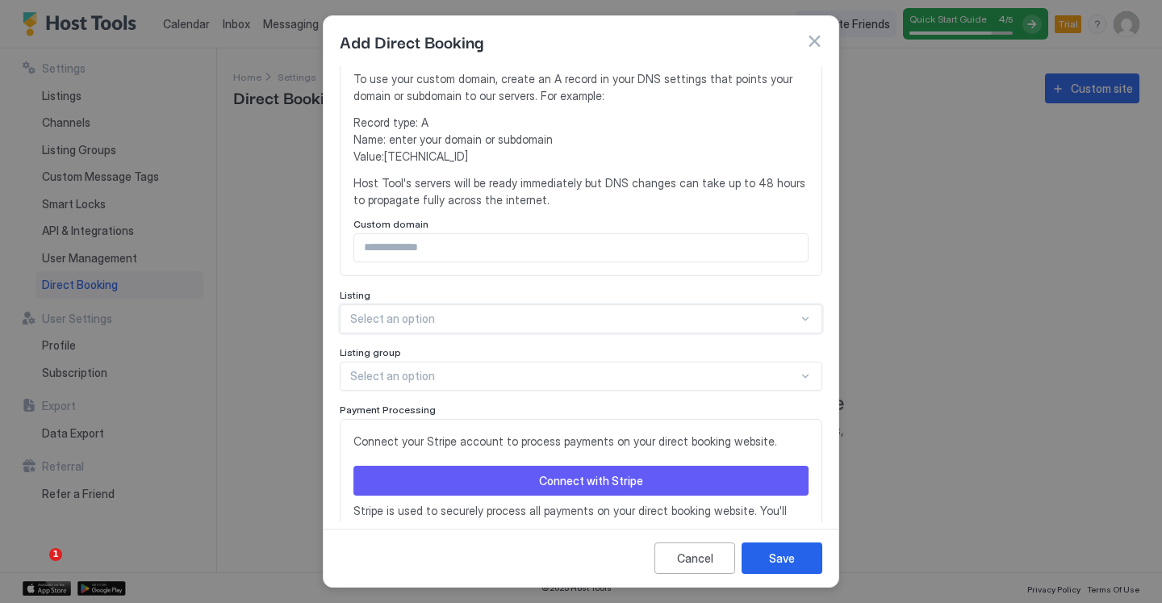
click at [487, 317] on div at bounding box center [574, 318] width 448 height 15
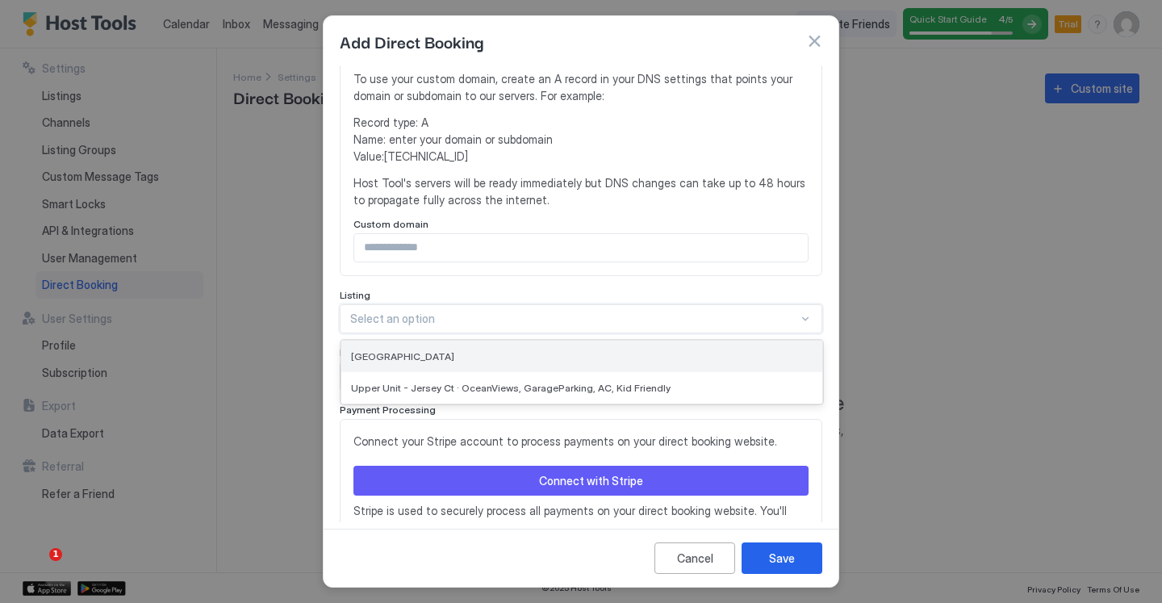
click at [460, 348] on div "[GEOGRAPHIC_DATA]" at bounding box center [581, 356] width 481 height 31
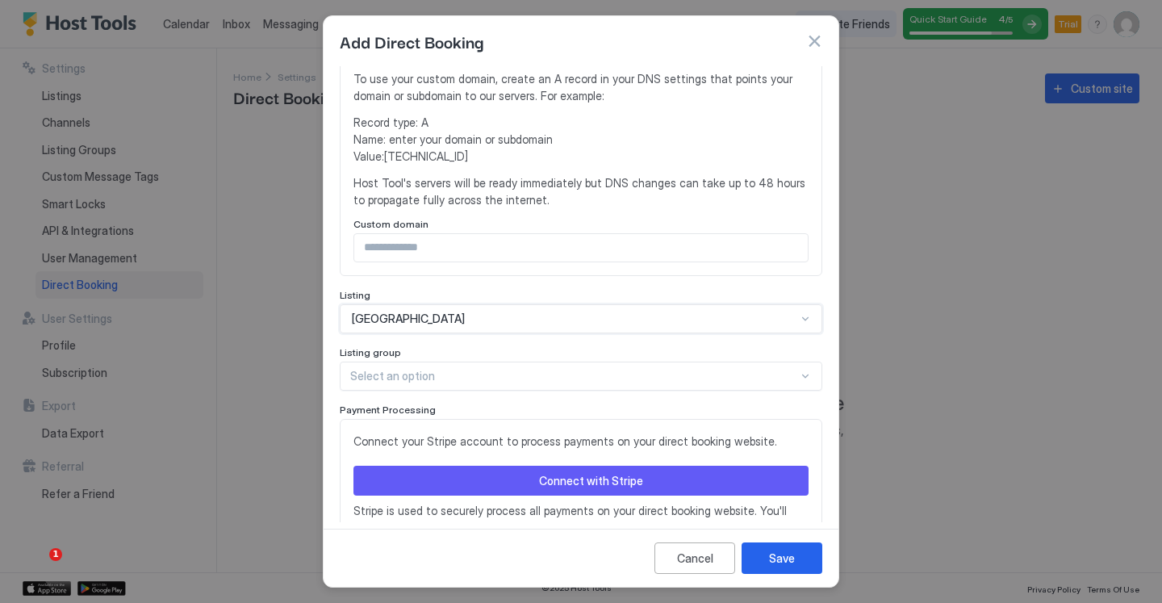
click at [492, 315] on div "[GEOGRAPHIC_DATA]" at bounding box center [574, 318] width 445 height 15
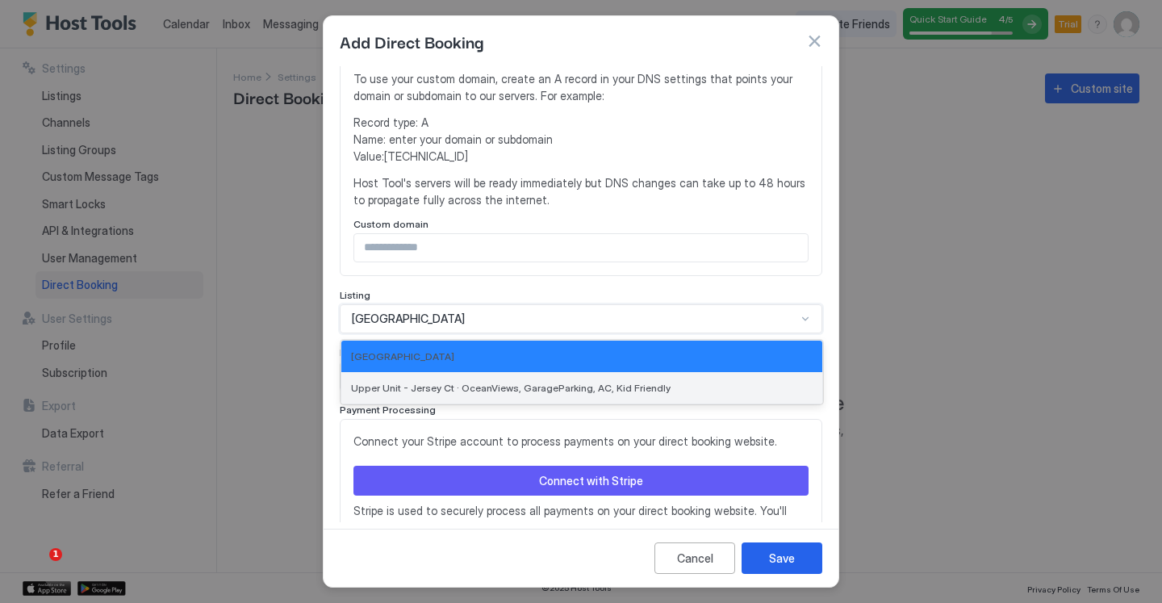
click at [473, 387] on span "Upper Unit - Jersey Ct · OceanViews, GarageParking, AC, Kid Friendly" at bounding box center [511, 388] width 320 height 12
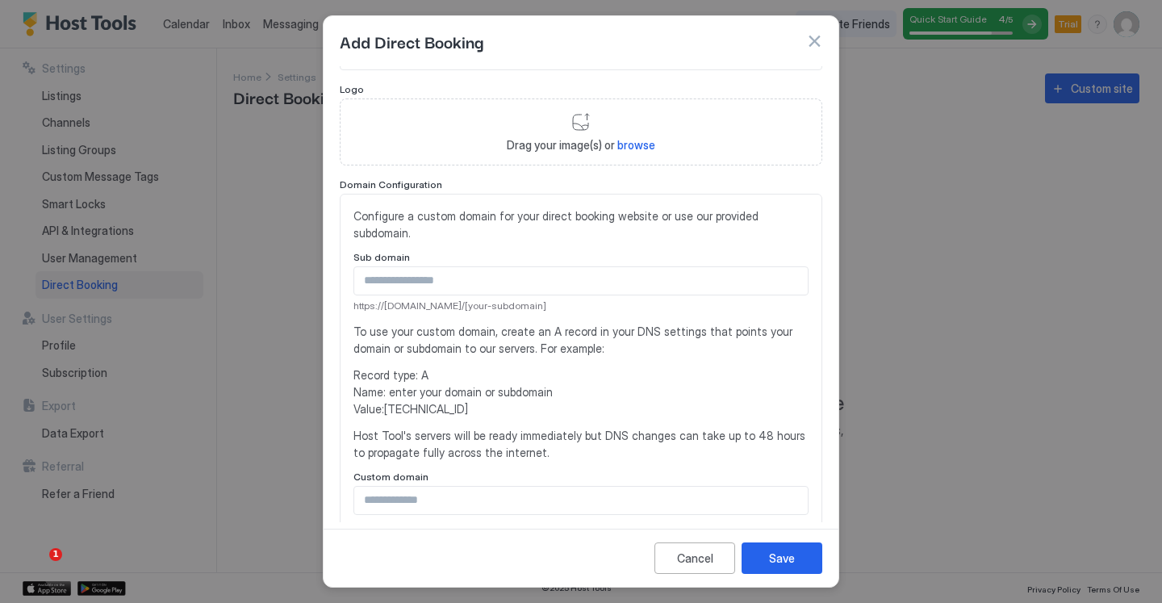
scroll to position [0, 0]
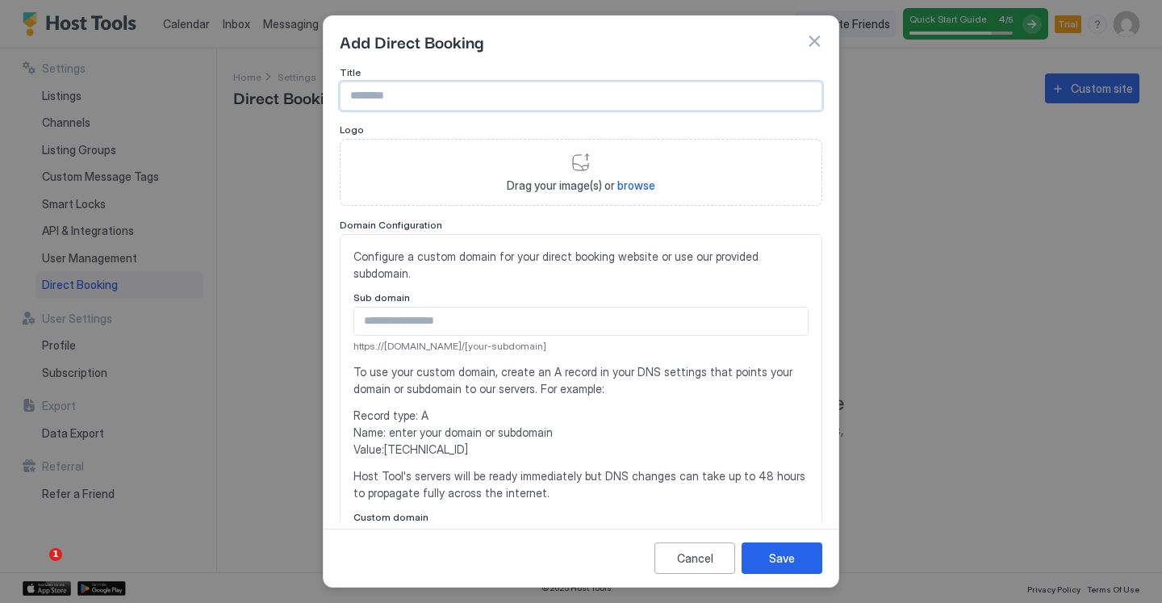
click at [416, 91] on input "Input Field" at bounding box center [581, 95] width 481 height 27
click at [398, 84] on input "Input Field" at bounding box center [581, 95] width 481 height 27
type input "**********"
click at [611, 181] on span "Drag your image(s) or browse" at bounding box center [581, 185] width 148 height 15
click at [641, 185] on span "browse" at bounding box center [636, 185] width 38 height 14
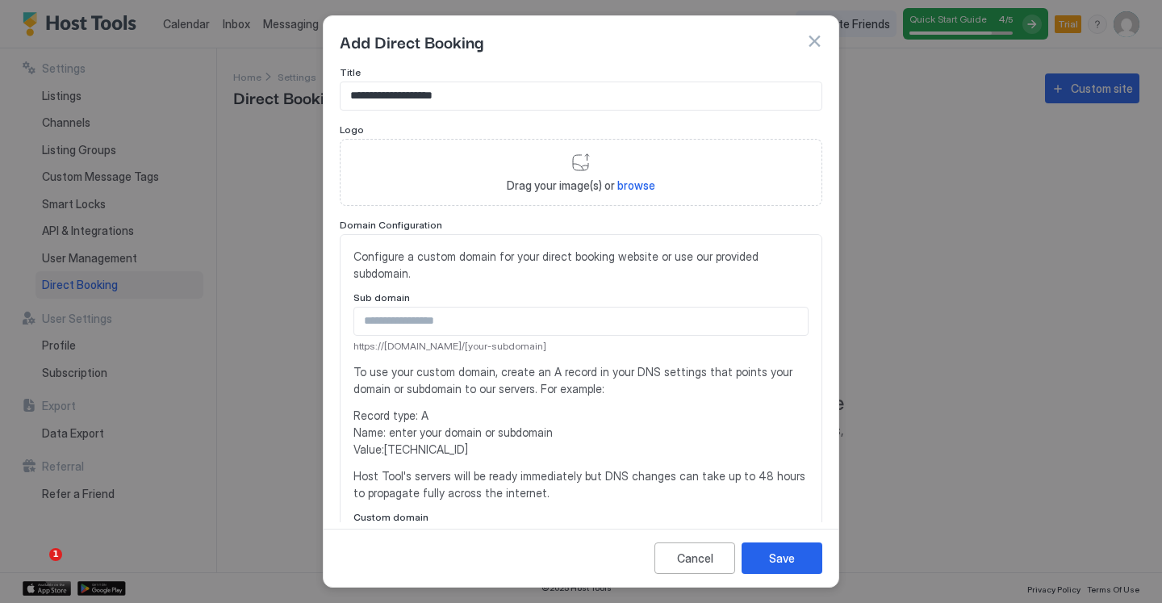
type input "**********"
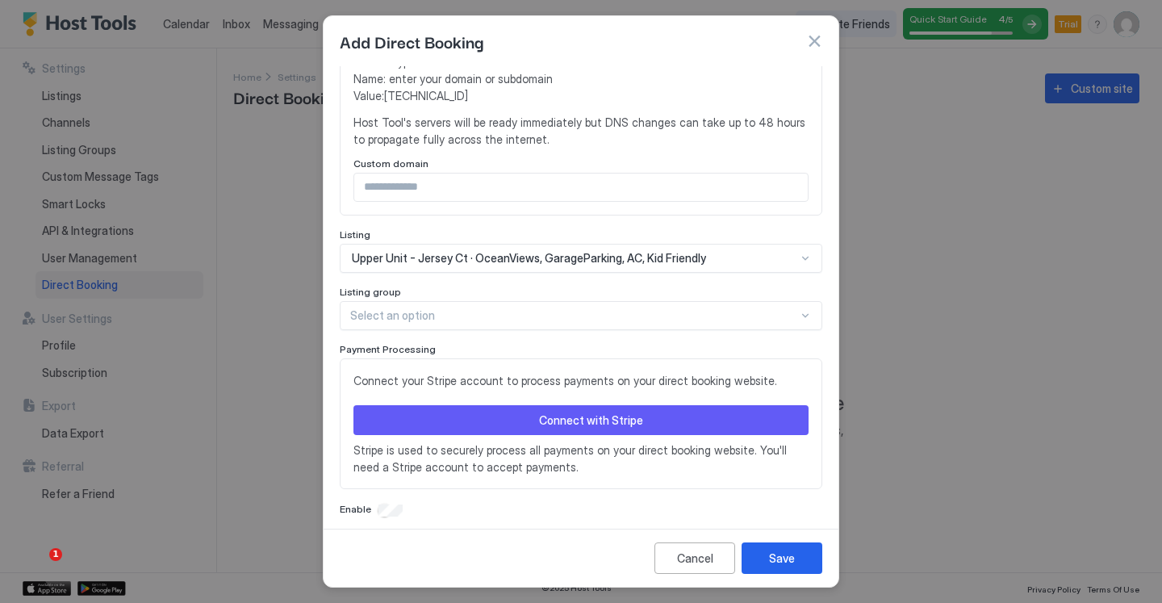
scroll to position [282, 0]
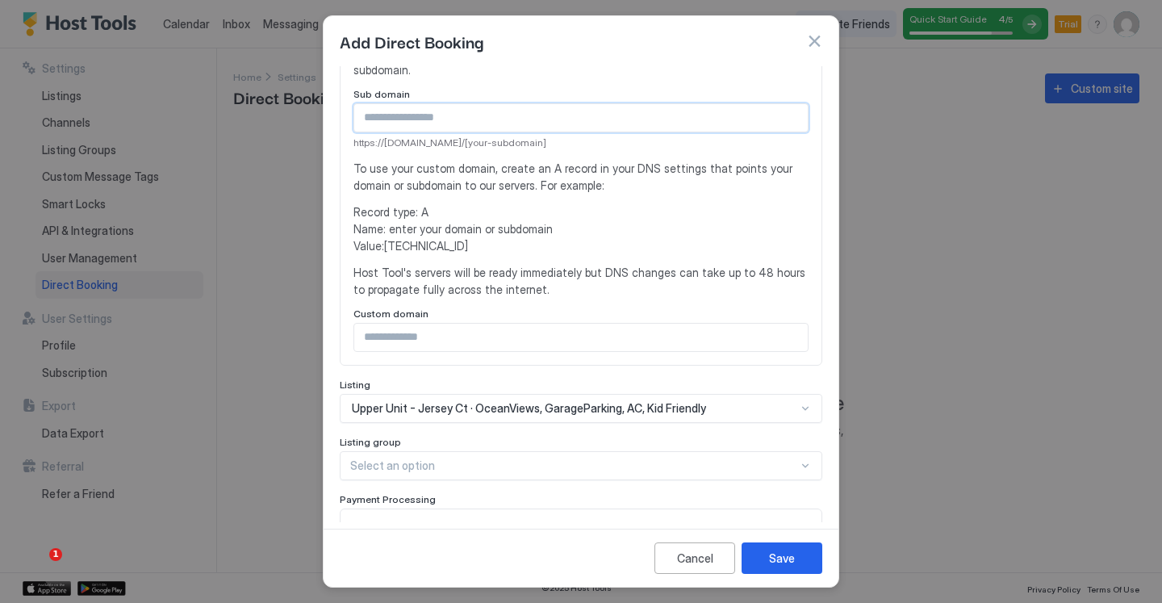
click at [439, 119] on input "Input Field" at bounding box center [580, 117] width 453 height 27
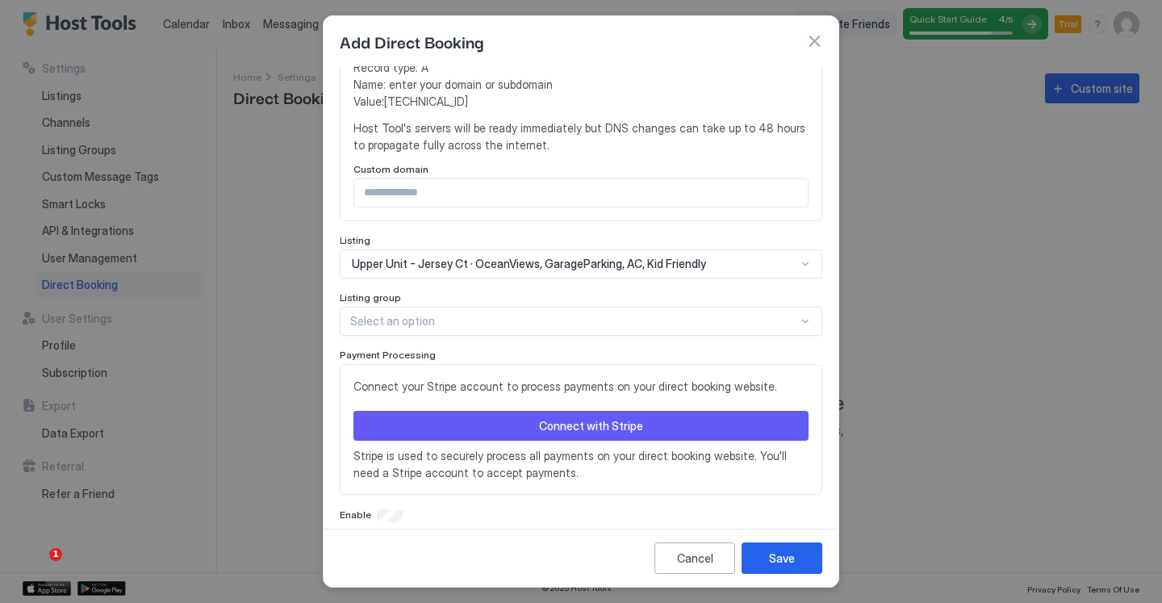
scroll to position [426, 0]
type input "**********"
click at [451, 328] on div "Select an option" at bounding box center [581, 321] width 483 height 29
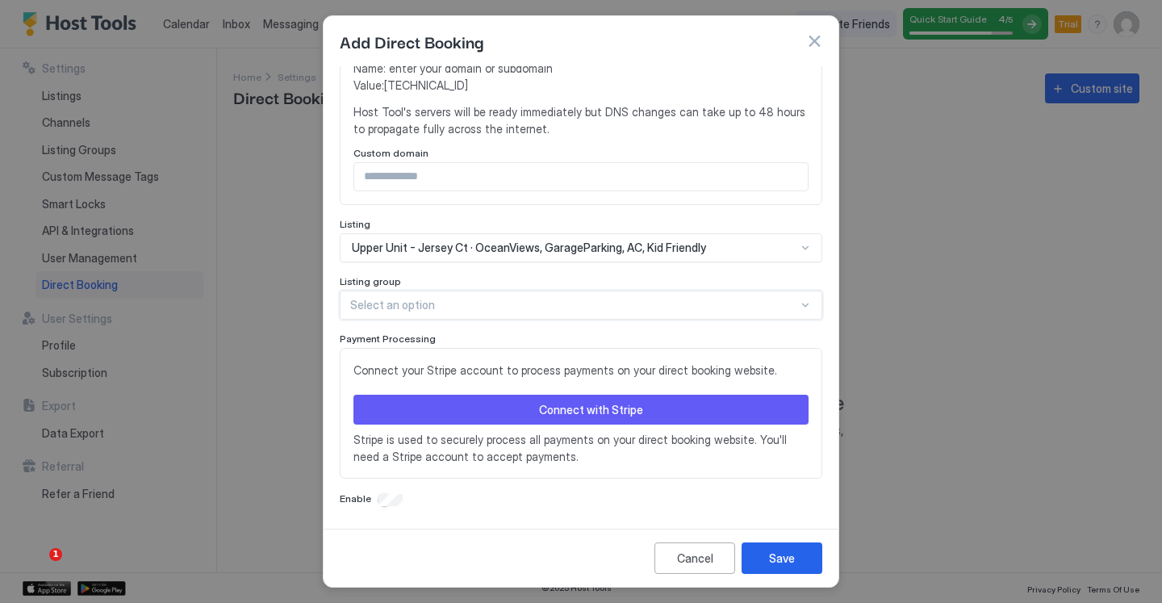
scroll to position [443, 0]
click at [441, 310] on div at bounding box center [574, 304] width 448 height 15
click at [502, 279] on div "Listing group" at bounding box center [581, 281] width 483 height 15
click at [539, 407] on div "Connect with Stripe" at bounding box center [591, 408] width 104 height 17
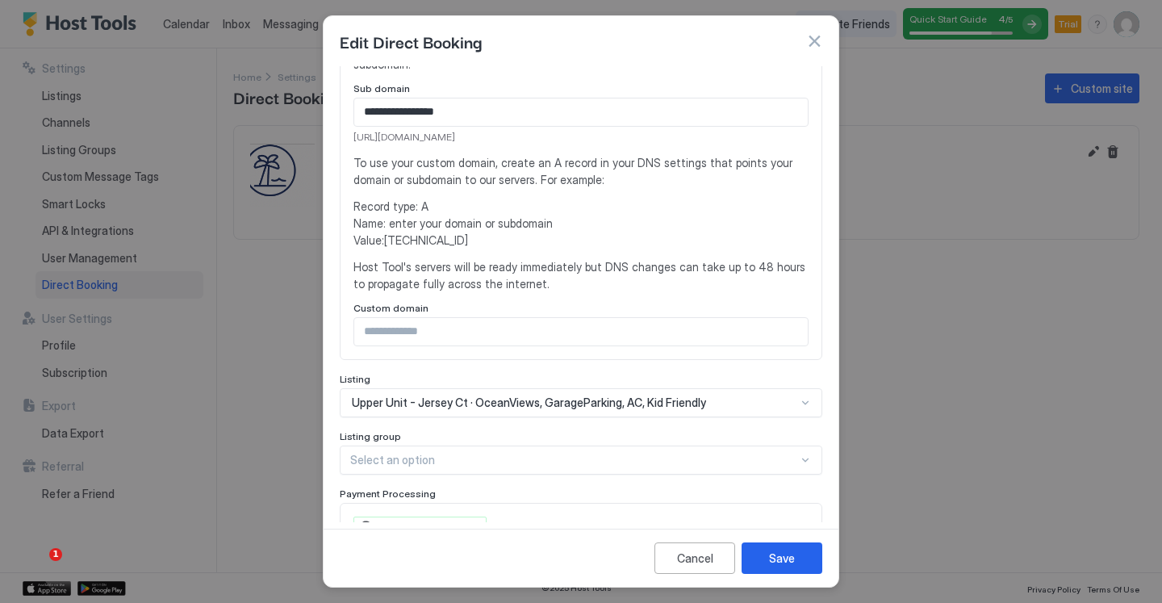
scroll to position [446, 0]
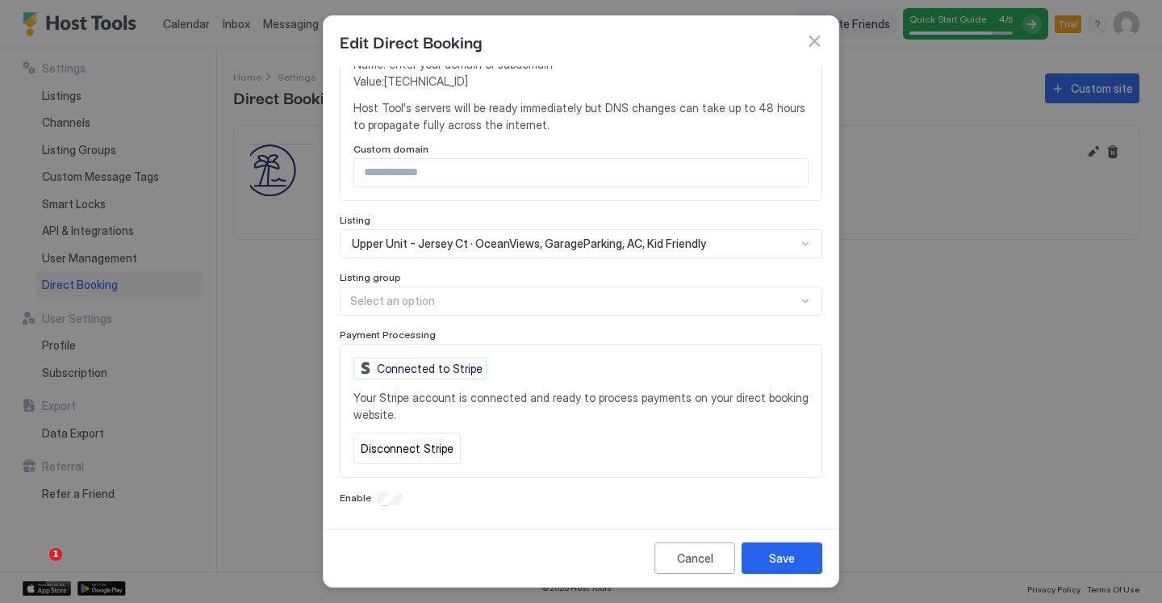
click at [654, 297] on div at bounding box center [574, 301] width 448 height 15
click at [800, 558] on button "Save" at bounding box center [782, 557] width 81 height 31
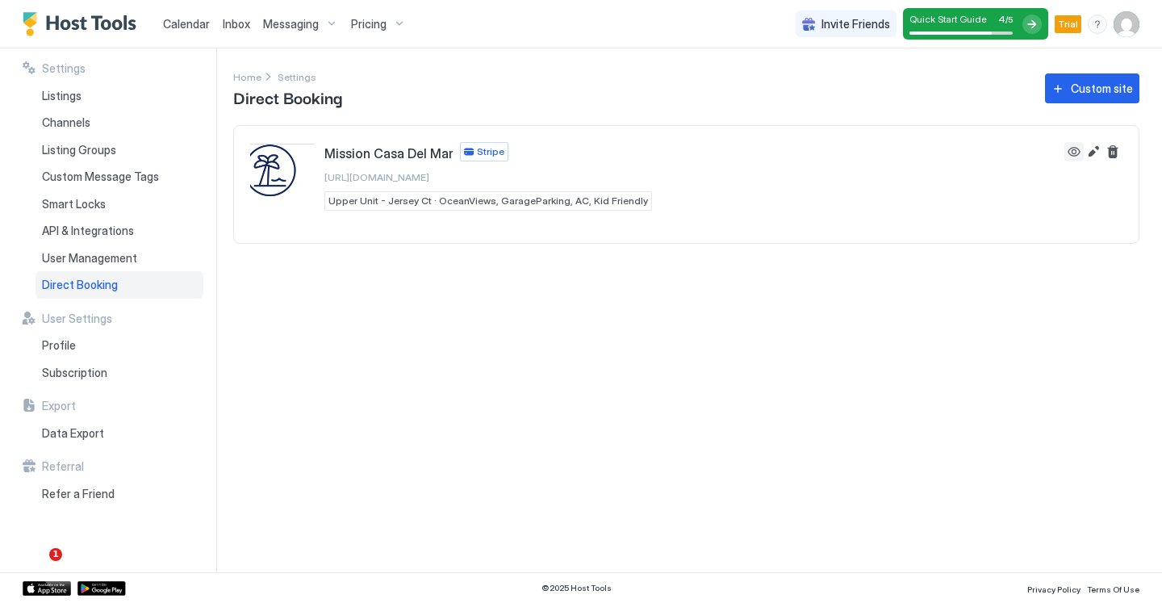
click at [1072, 152] on button "View" at bounding box center [1073, 151] width 19 height 19
click at [94, 100] on div "Listings" at bounding box center [120, 95] width 168 height 27
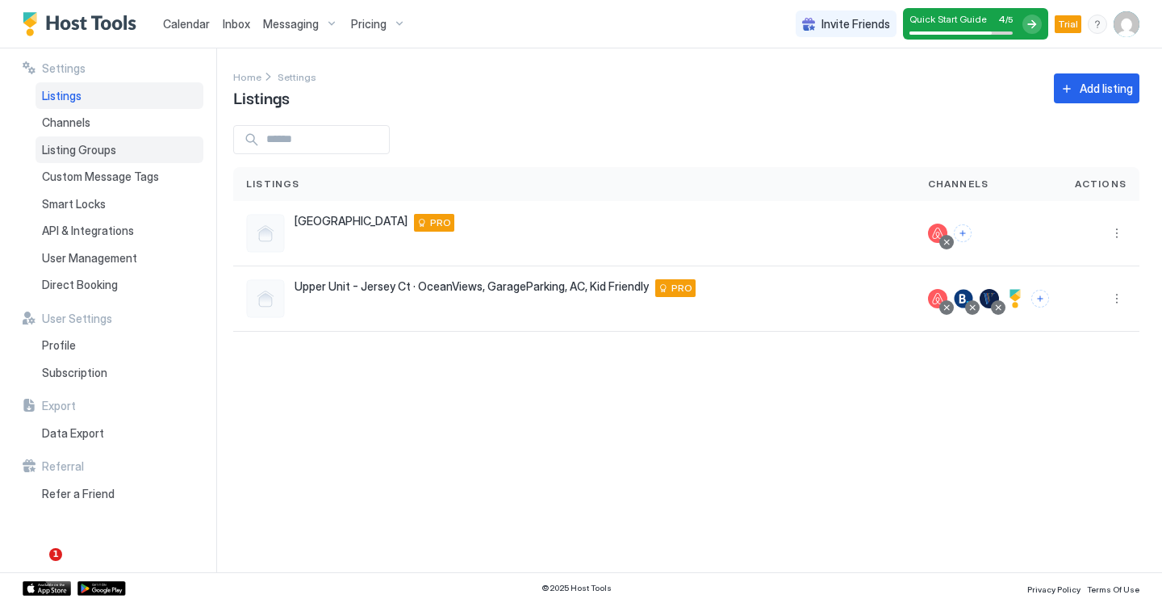
click at [107, 153] on span "Listing Groups" at bounding box center [79, 150] width 74 height 15
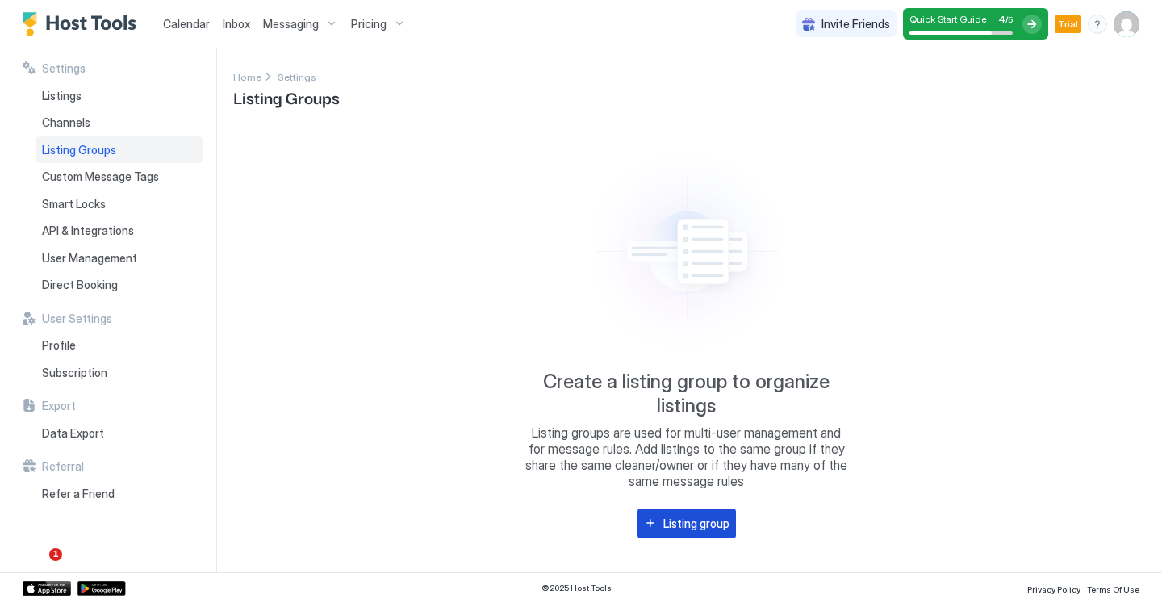
click at [692, 526] on div "Listing group" at bounding box center [696, 523] width 66 height 17
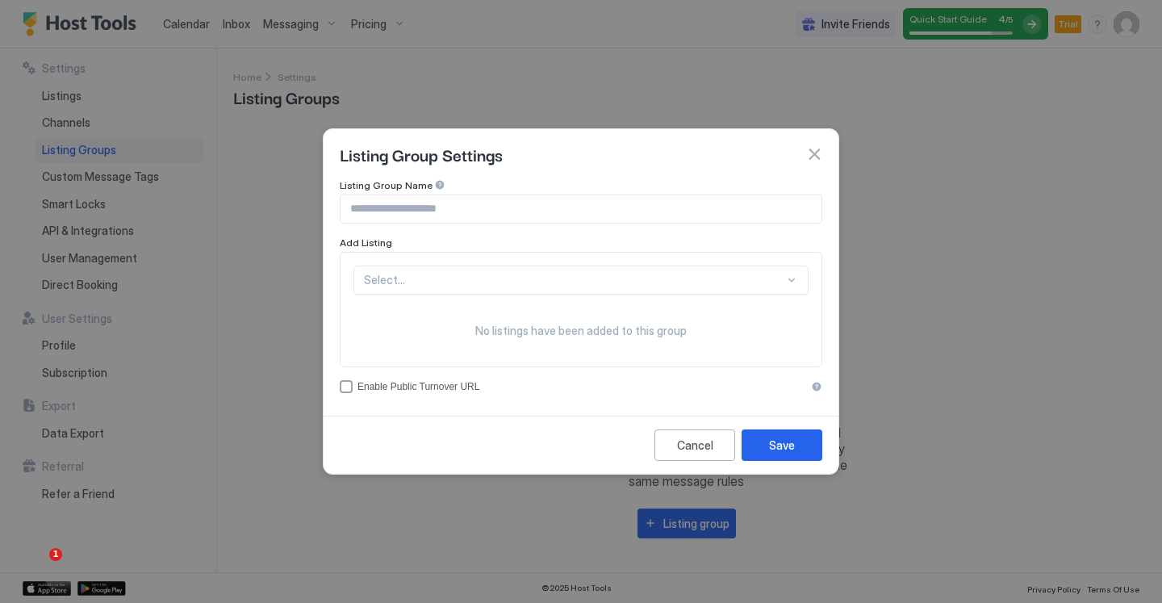
click at [431, 207] on input "Input Field" at bounding box center [581, 208] width 481 height 27
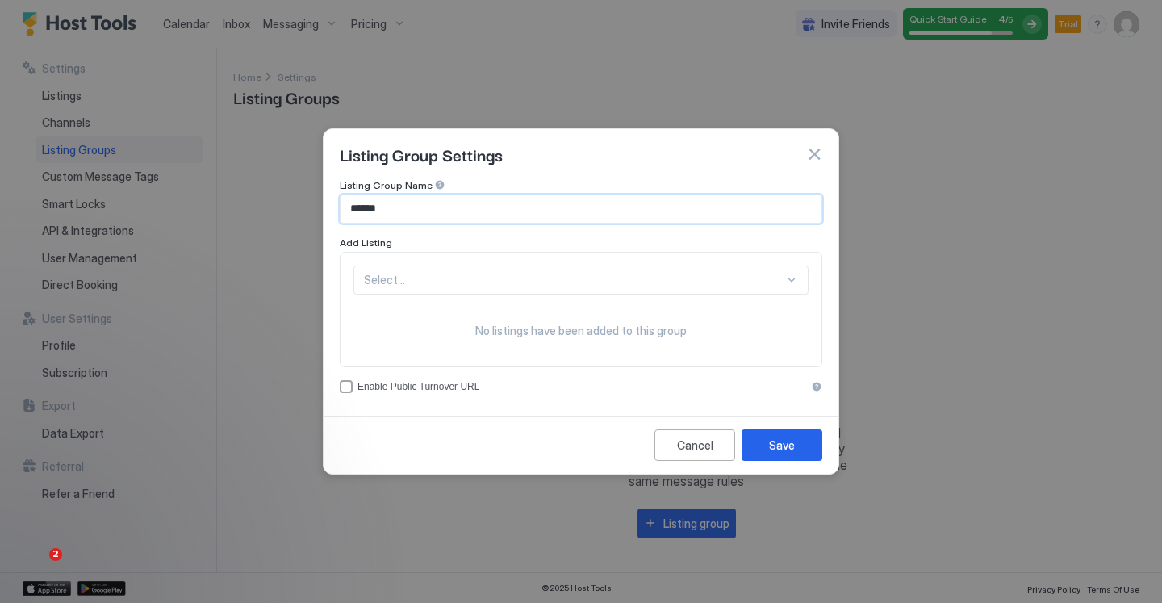
type input "******"
click at [461, 284] on div at bounding box center [574, 280] width 420 height 15
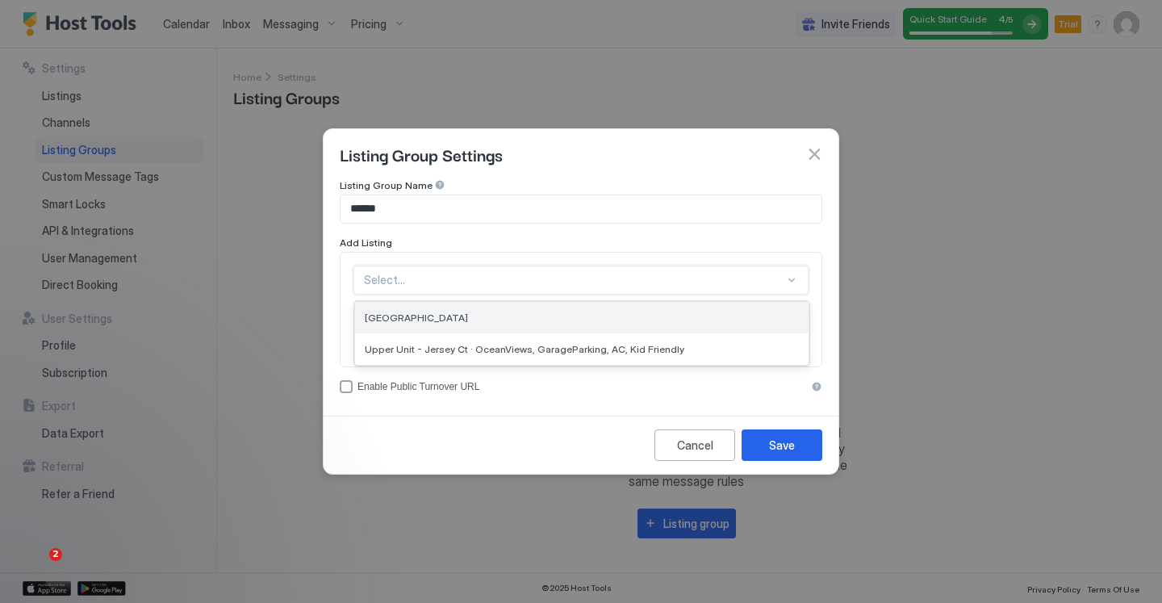
click at [445, 317] on div "[GEOGRAPHIC_DATA]" at bounding box center [582, 317] width 434 height 12
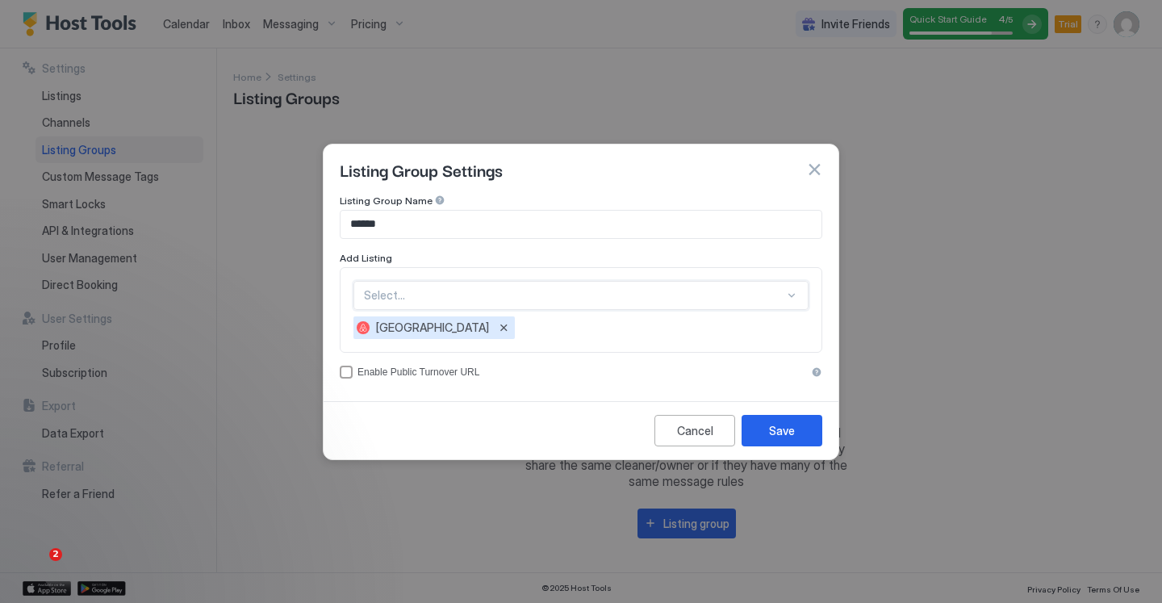
click at [516, 278] on div "option LOWER Jersey, selected. Select... LOWER Jersey" at bounding box center [581, 310] width 483 height 86
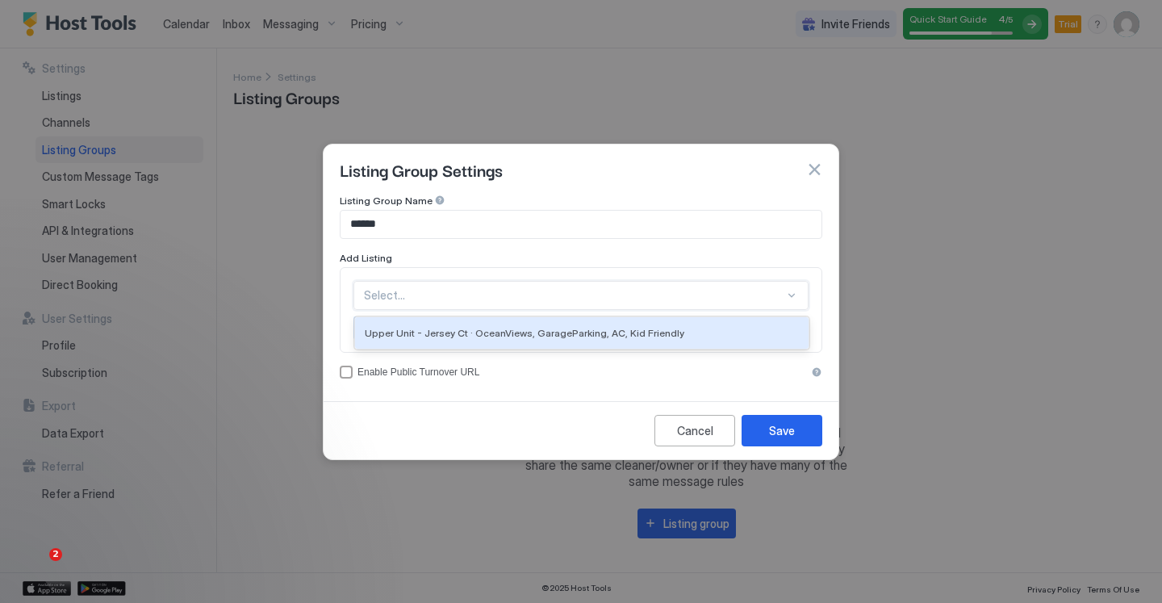
click at [516, 293] on div at bounding box center [574, 295] width 420 height 15
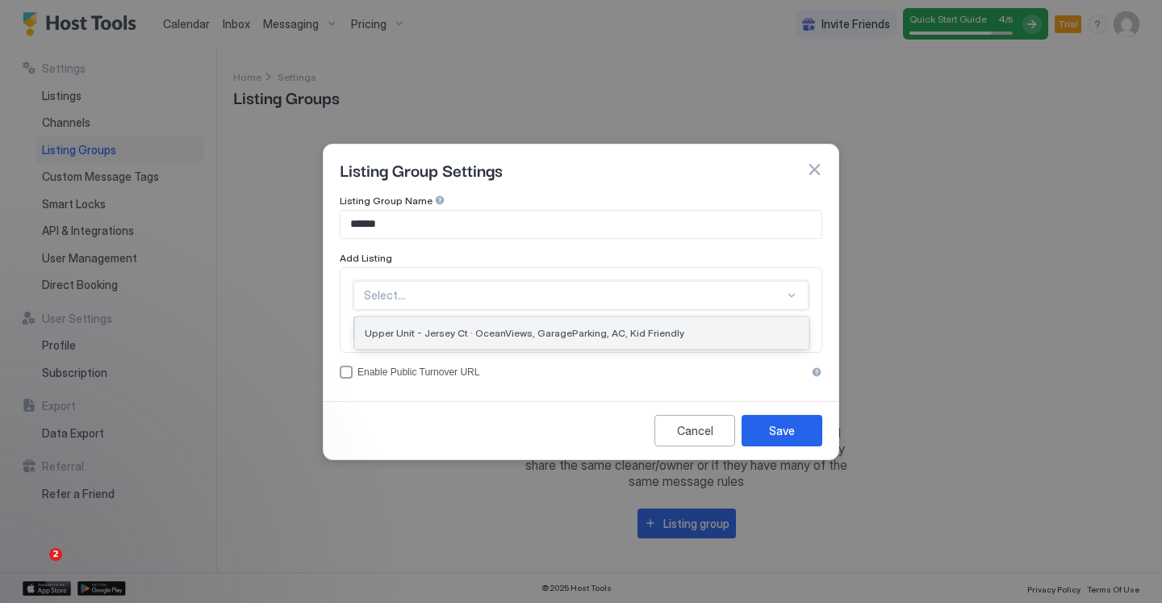
click at [516, 334] on span "Upper Unit - Jersey Ct · OceanViews, GarageParking, AC, Kid Friendly" at bounding box center [525, 333] width 320 height 12
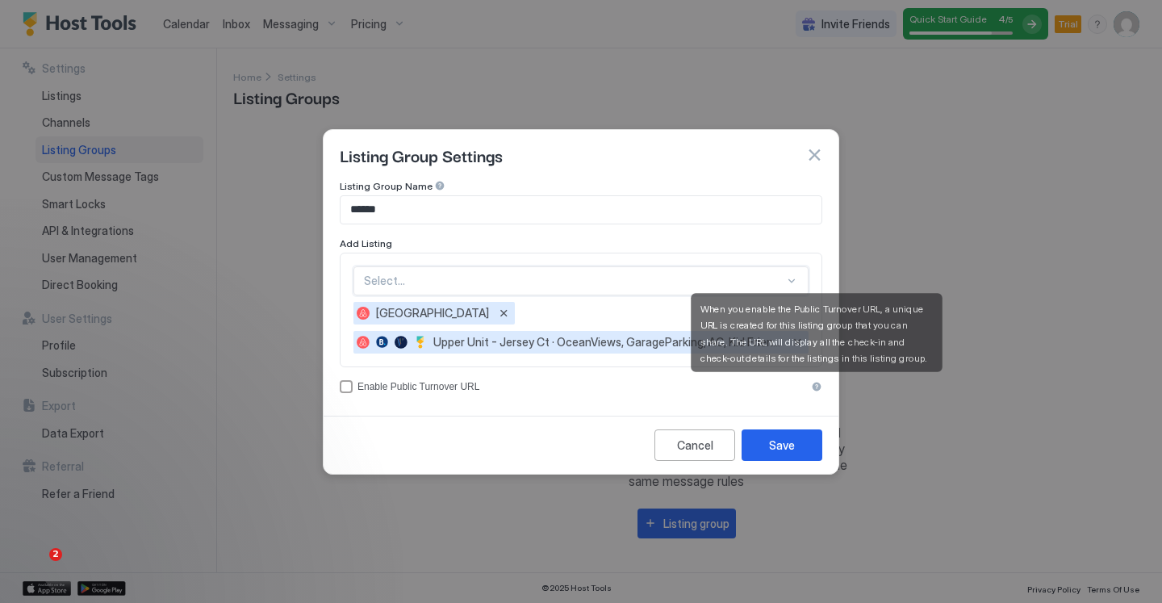
click at [814, 388] on div "accessCode" at bounding box center [816, 386] width 11 height 11
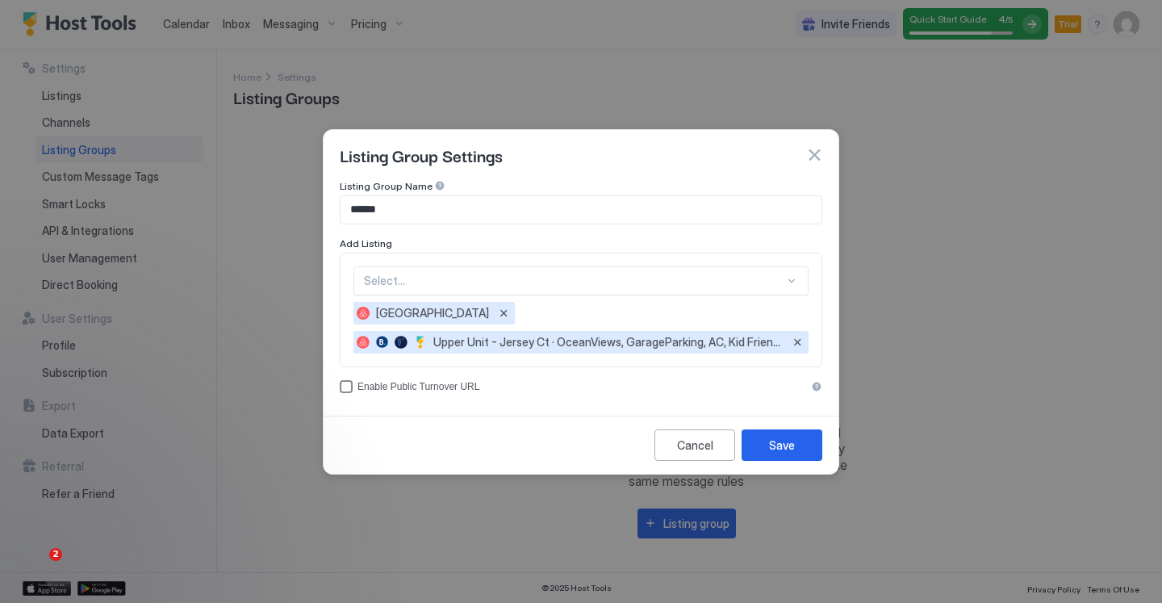
click at [445, 390] on div "Enable Public Turnover URL" at bounding box center [581, 386] width 449 height 11
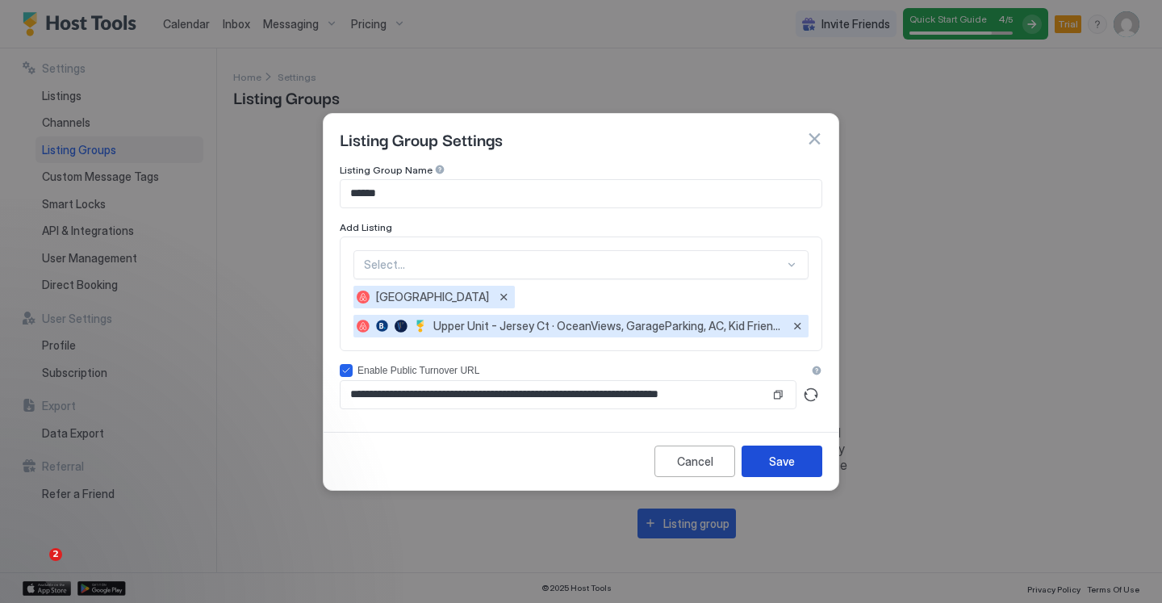
click at [796, 457] on button "Save" at bounding box center [782, 460] width 81 height 31
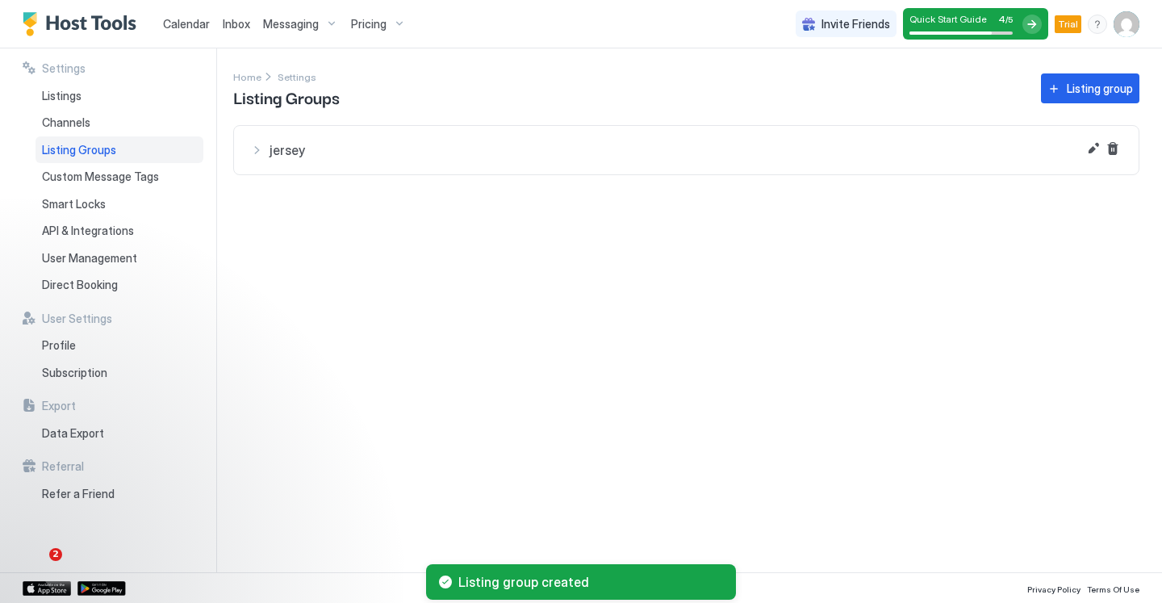
click at [263, 151] on div "jersey" at bounding box center [686, 150] width 872 height 16
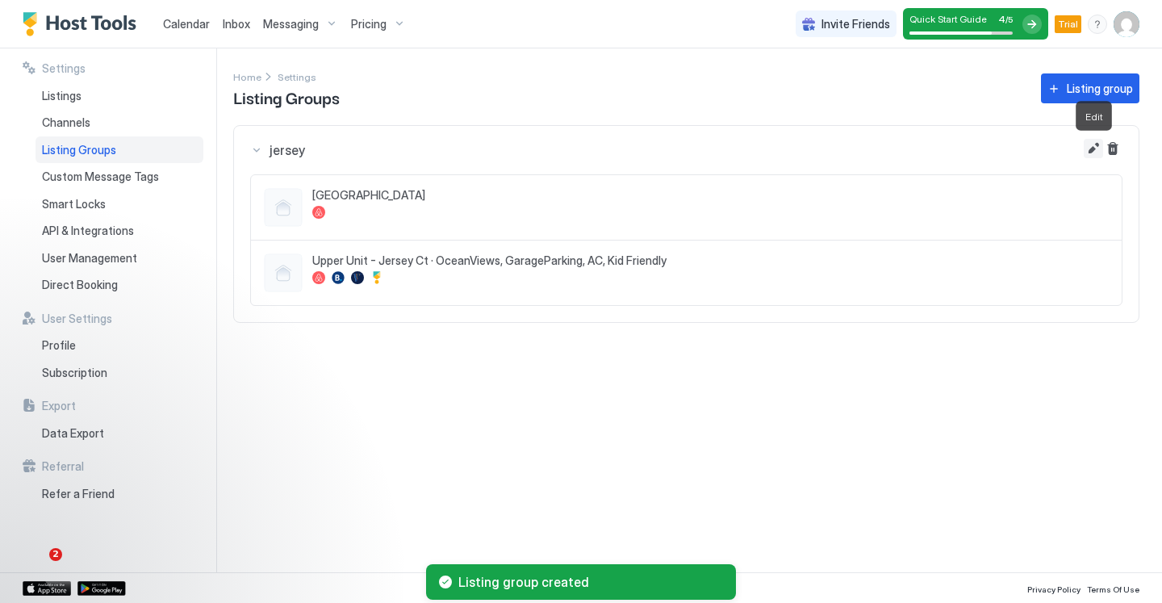
click at [1089, 146] on button "Edit" at bounding box center [1093, 148] width 19 height 19
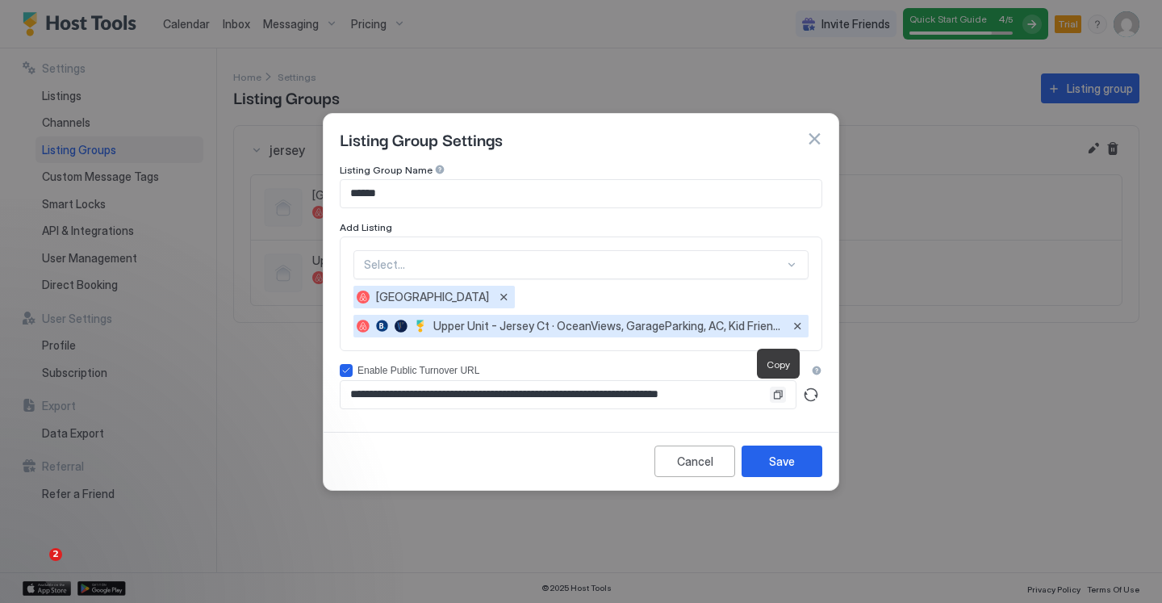
click at [776, 399] on button "Copy" at bounding box center [778, 395] width 16 height 16
click at [700, 458] on div "Cancel" at bounding box center [695, 461] width 36 height 17
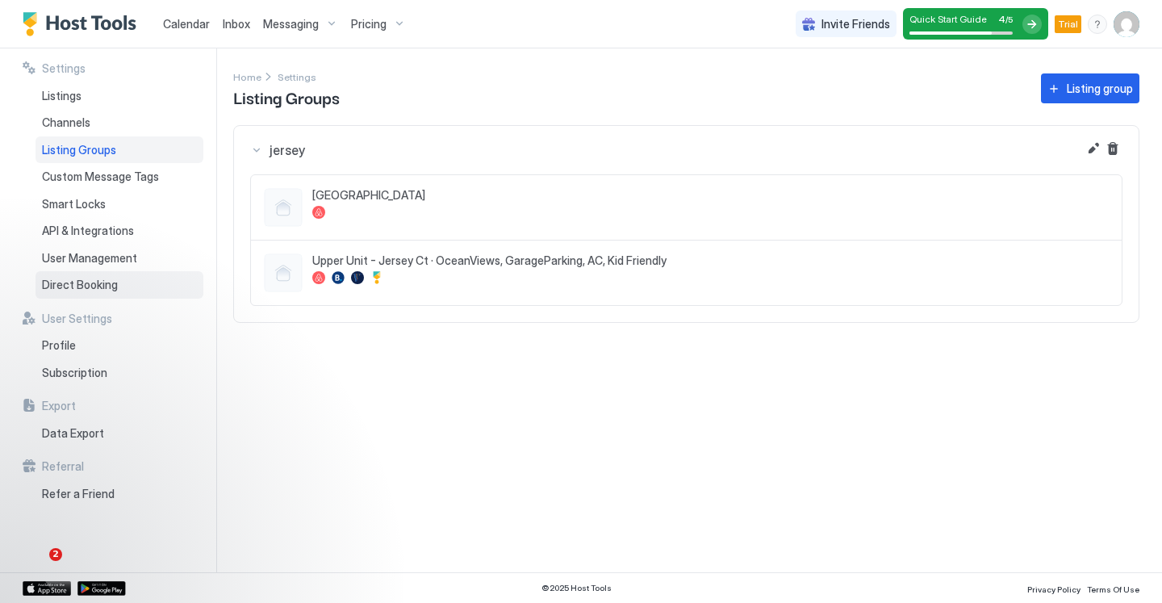
click at [105, 279] on span "Direct Booking" at bounding box center [80, 285] width 76 height 15
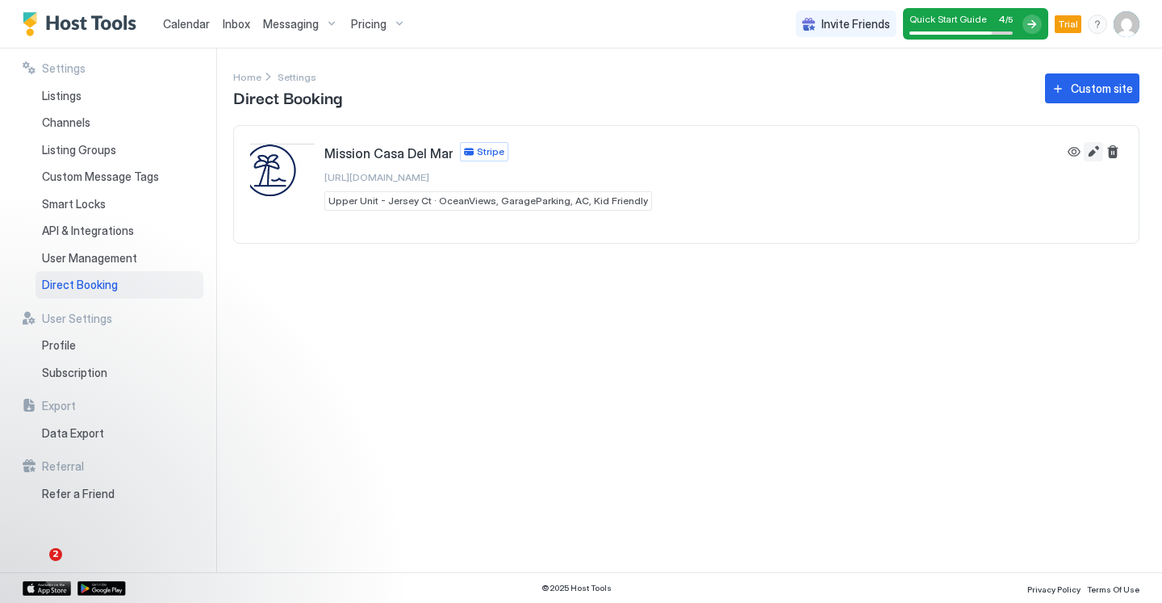
click at [1090, 158] on button "Edit" at bounding box center [1093, 151] width 19 height 19
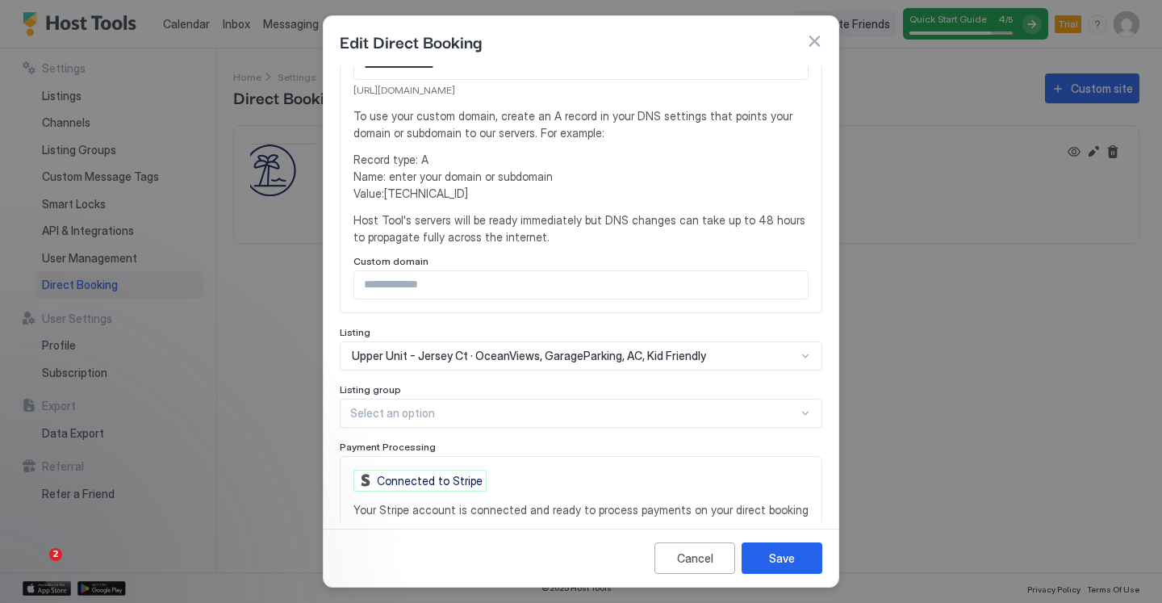
scroll to position [350, 0]
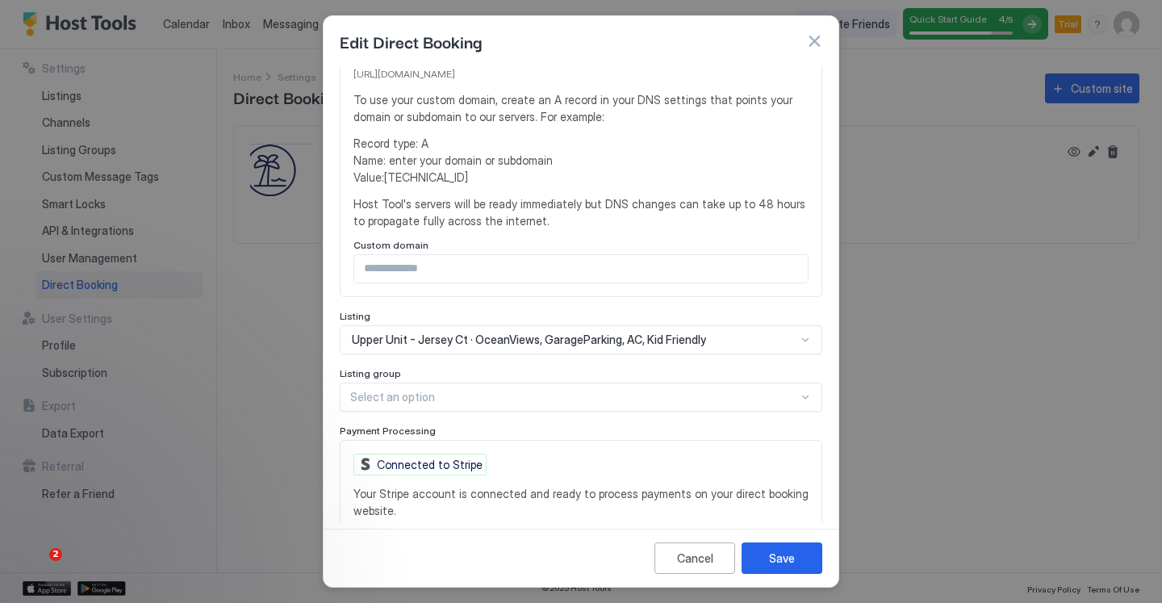
click at [395, 415] on div "**********" at bounding box center [581, 159] width 483 height 887
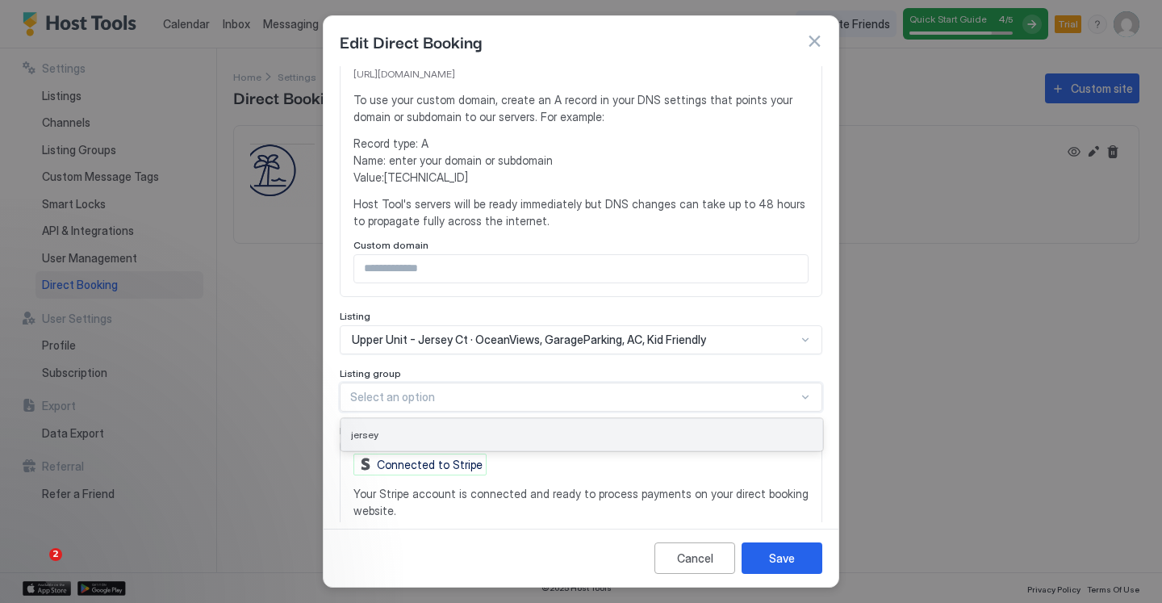
click at [393, 441] on div "jersey" at bounding box center [581, 434] width 481 height 31
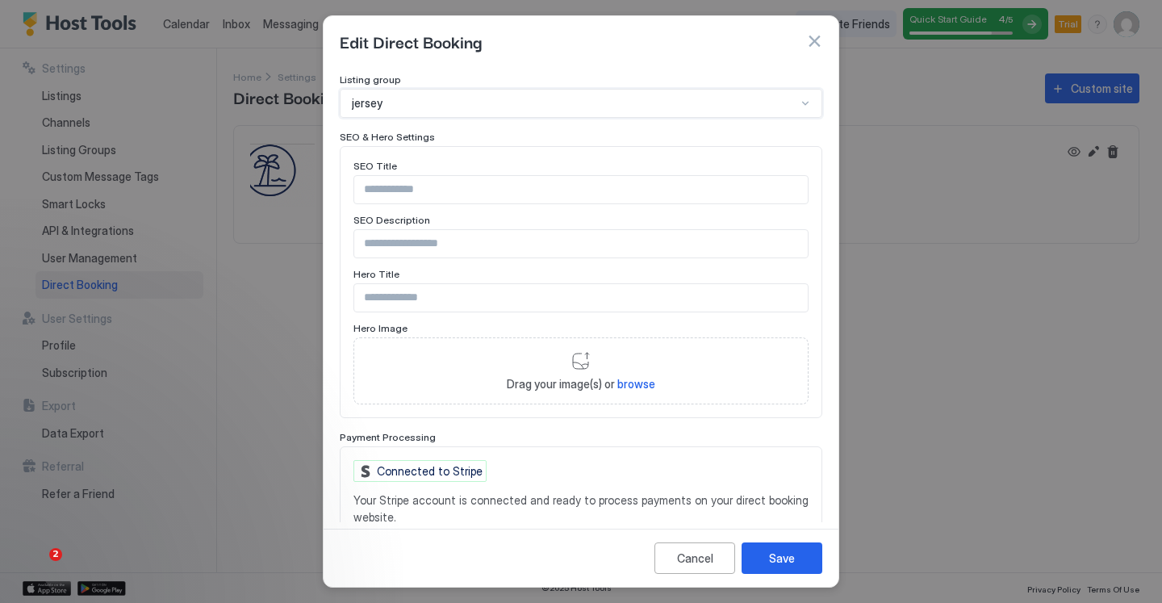
scroll to position [646, 0]
click at [622, 380] on span "browse" at bounding box center [636, 382] width 38 height 14
type input "**********"
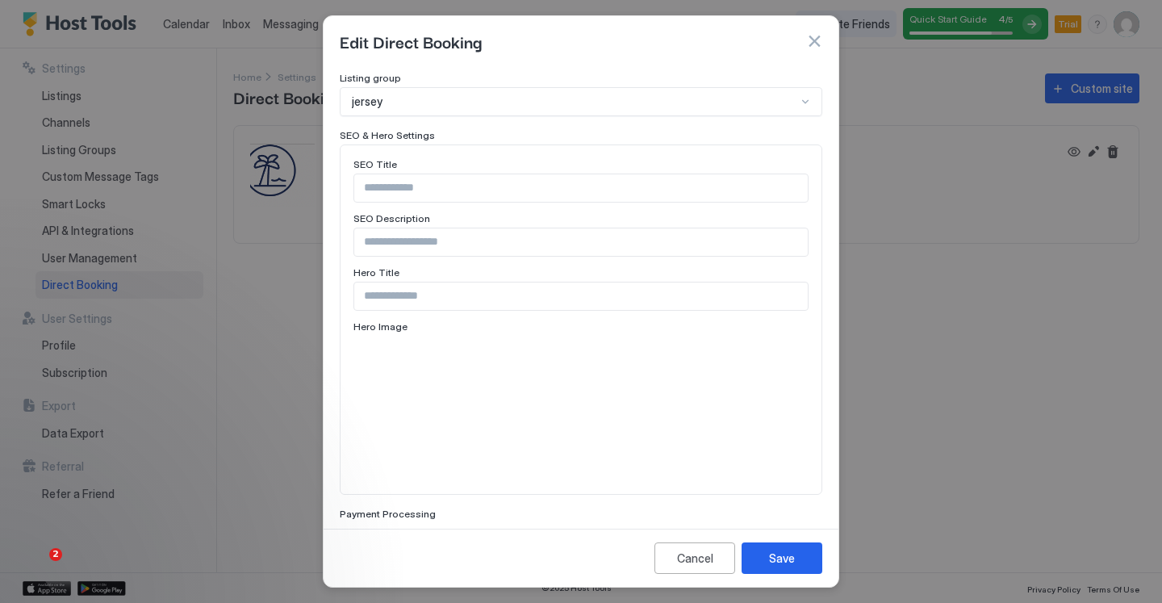
scroll to position [825, 0]
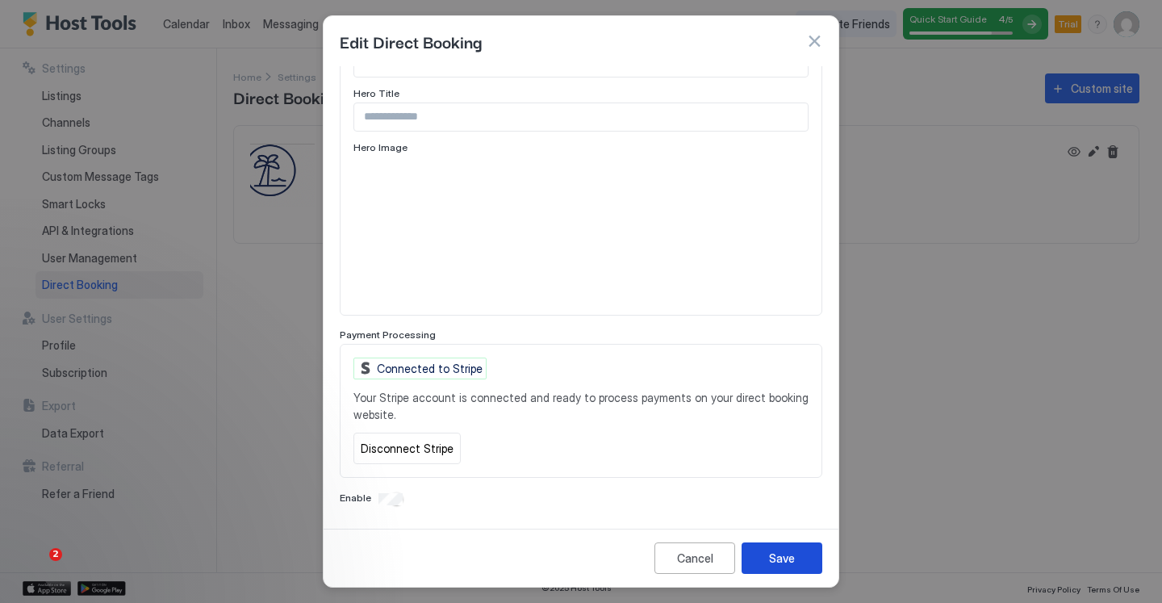
click at [779, 548] on button "Save" at bounding box center [782, 557] width 81 height 31
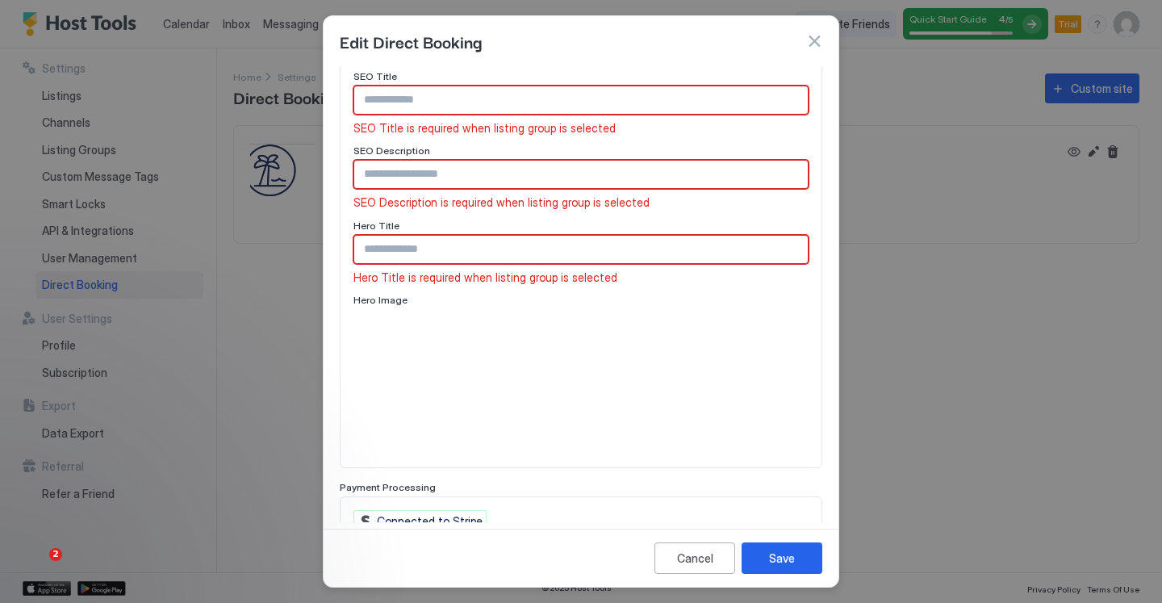
scroll to position [697, 0]
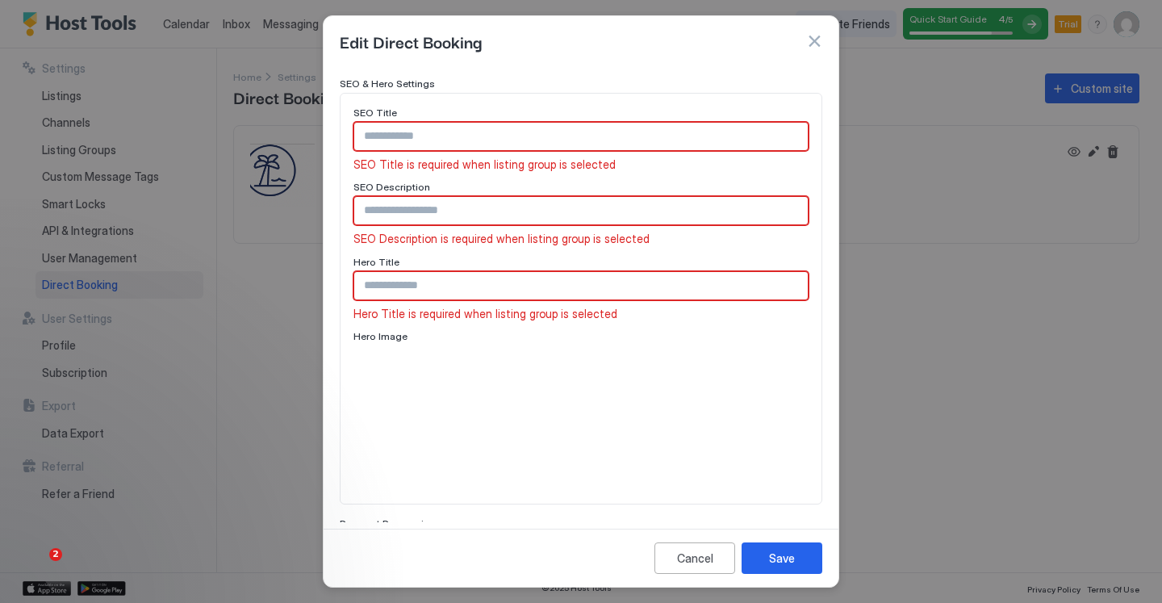
click at [483, 136] on input "Input Field" at bounding box center [580, 136] width 453 height 27
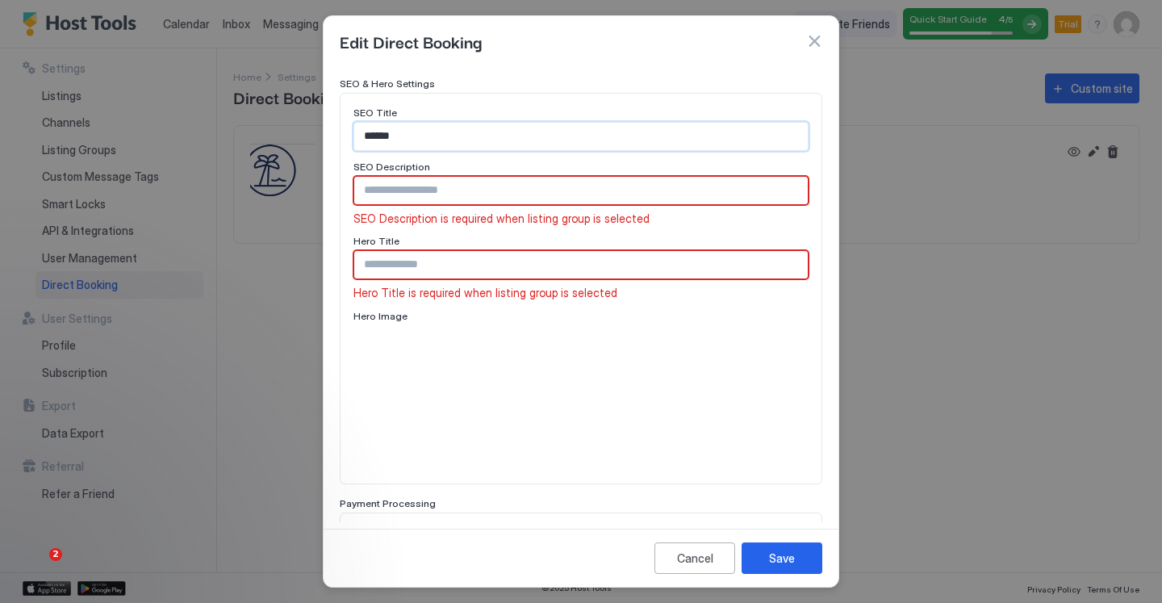
type input "******"
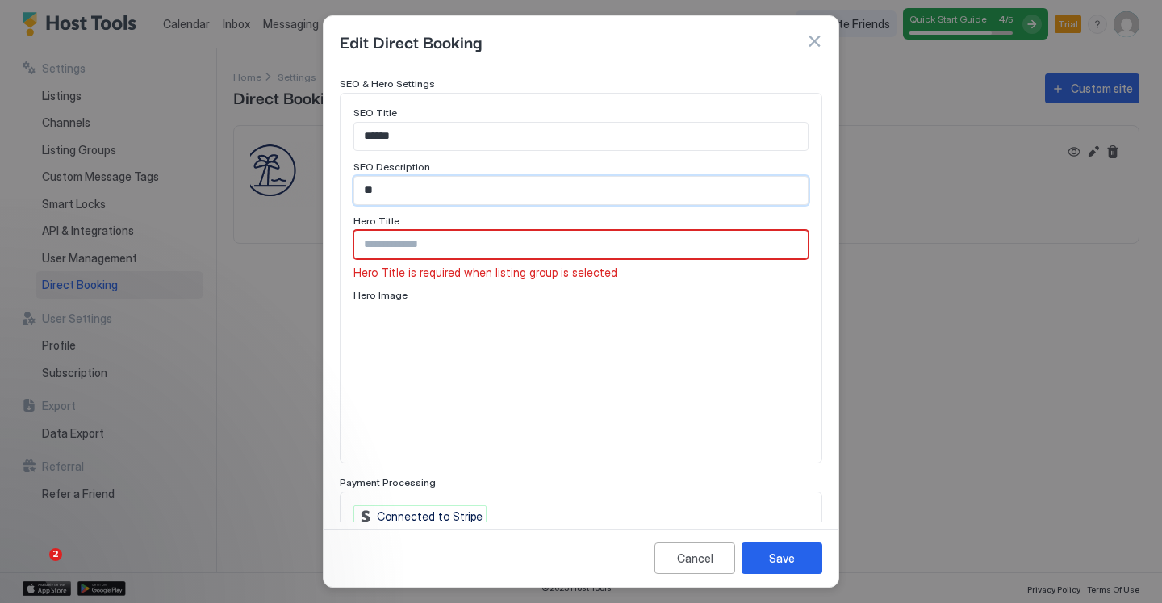
type input "*"
type input "**********"
click at [456, 136] on input "******" at bounding box center [580, 136] width 453 height 27
type input "**********"
click at [488, 248] on input "Input Field" at bounding box center [580, 244] width 453 height 27
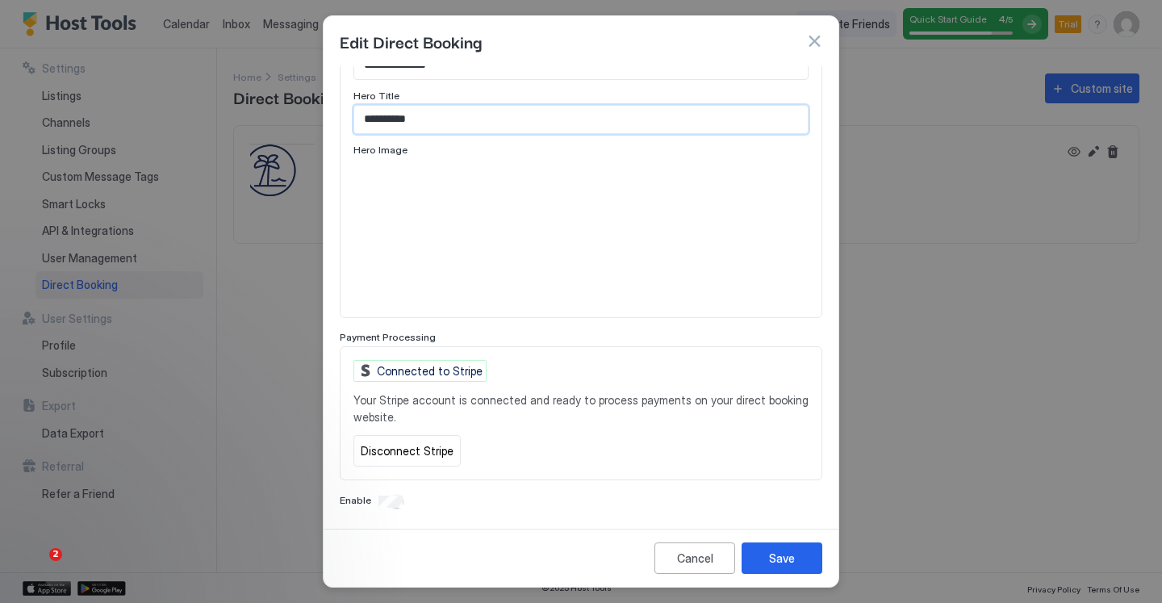
scroll to position [825, 0]
type input "**********"
click at [767, 562] on button "Save" at bounding box center [782, 557] width 81 height 31
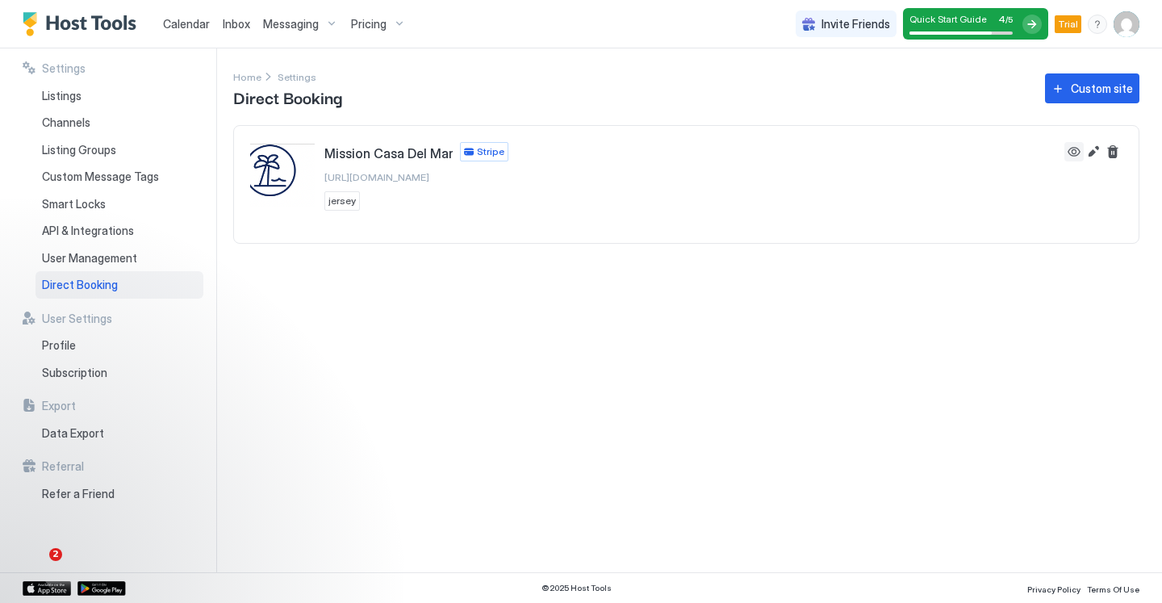
click at [1075, 155] on button "View" at bounding box center [1073, 151] width 19 height 19
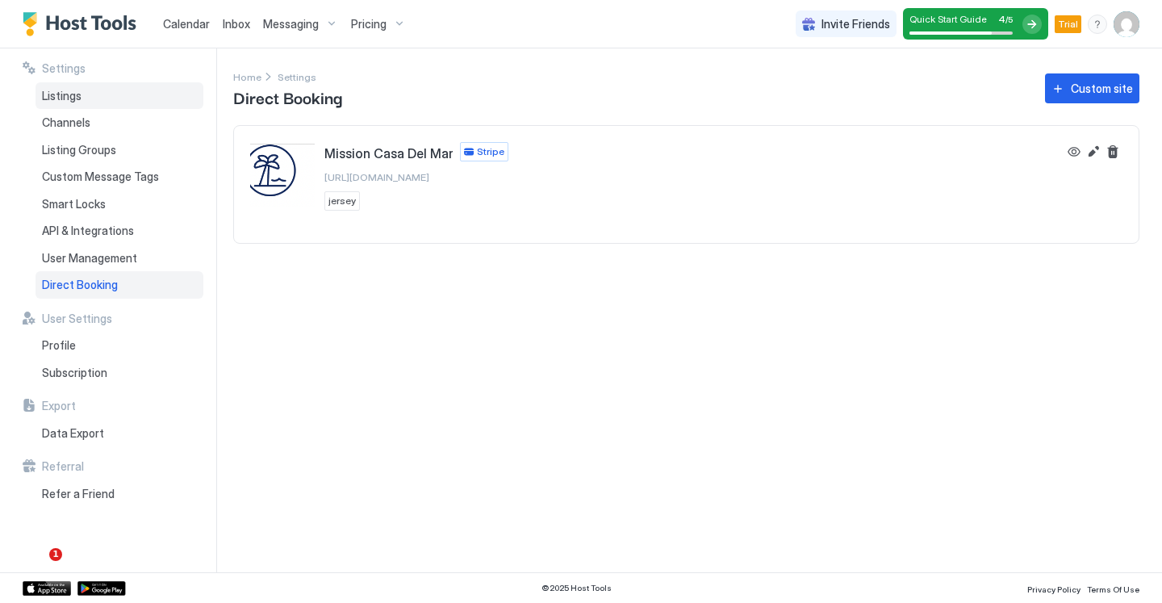
click at [78, 90] on span "Listings" at bounding box center [62, 96] width 40 height 15
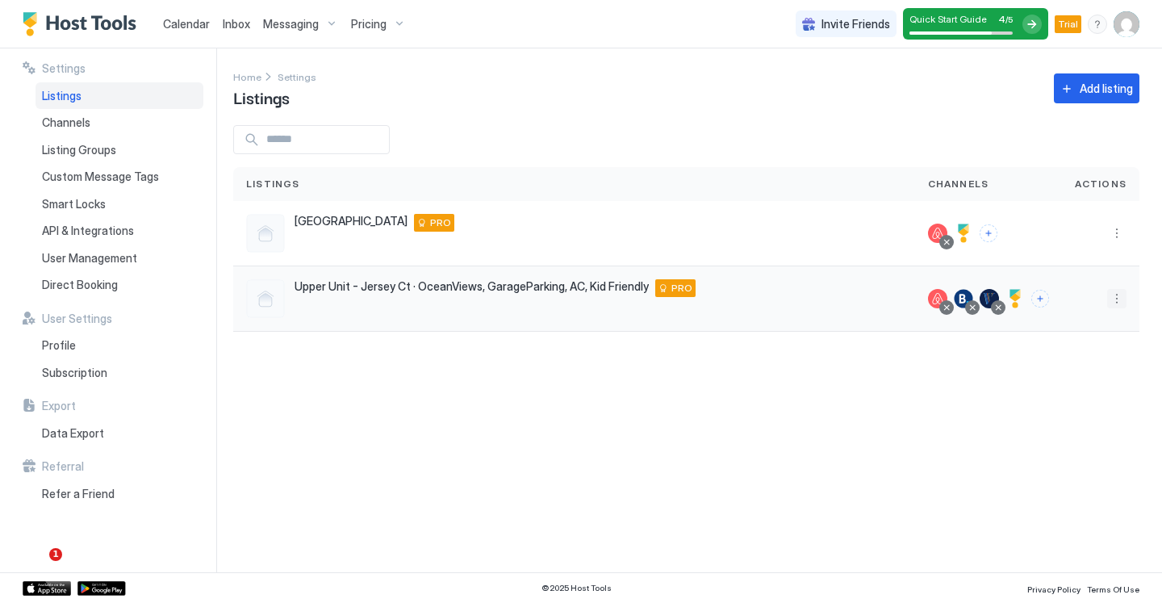
click at [1118, 295] on button "More options" at bounding box center [1116, 298] width 19 height 19
click at [1087, 374] on span "Listing Settings" at bounding box center [1080, 373] width 72 height 12
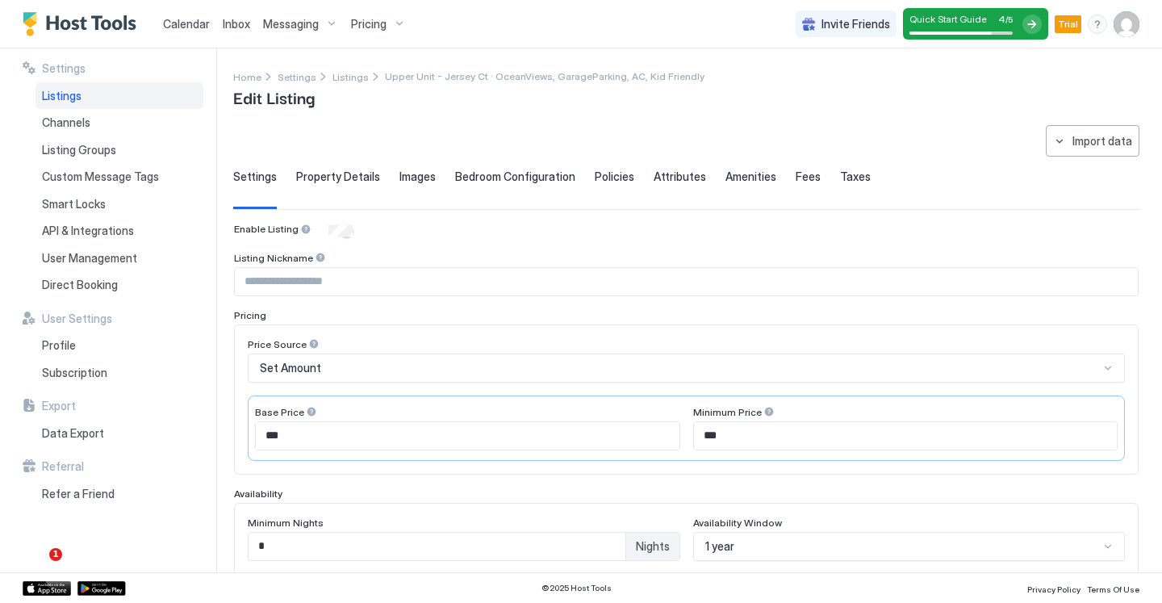
click at [613, 175] on span "Policies" at bounding box center [615, 176] width 40 height 15
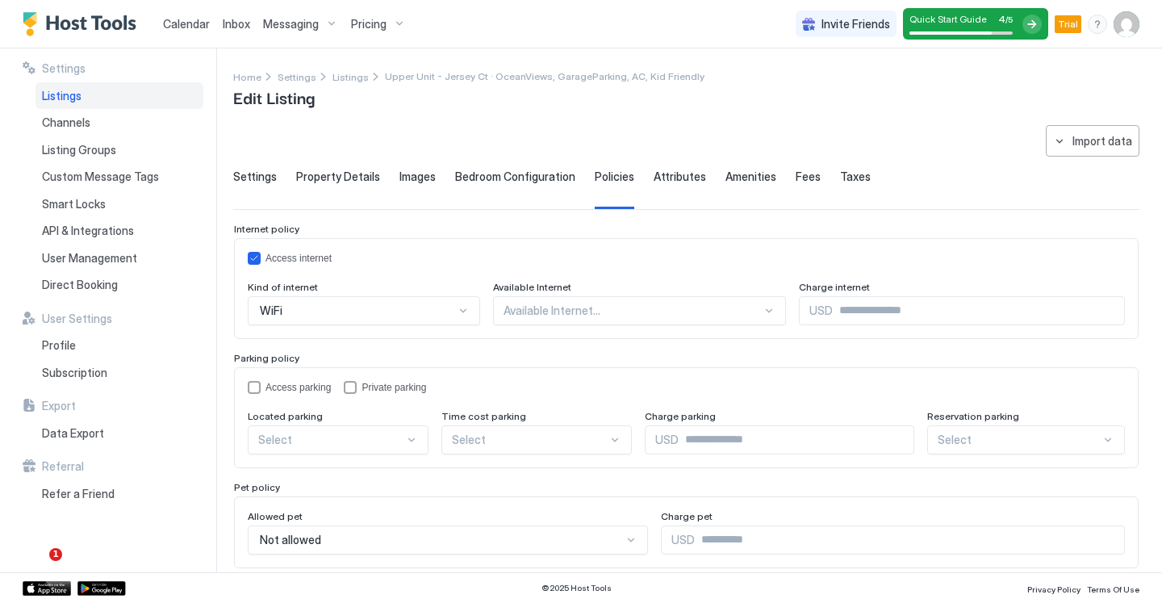
click at [597, 301] on div "Available Internet..." at bounding box center [640, 310] width 294 height 29
click at [256, 171] on span "Settings" at bounding box center [255, 176] width 44 height 15
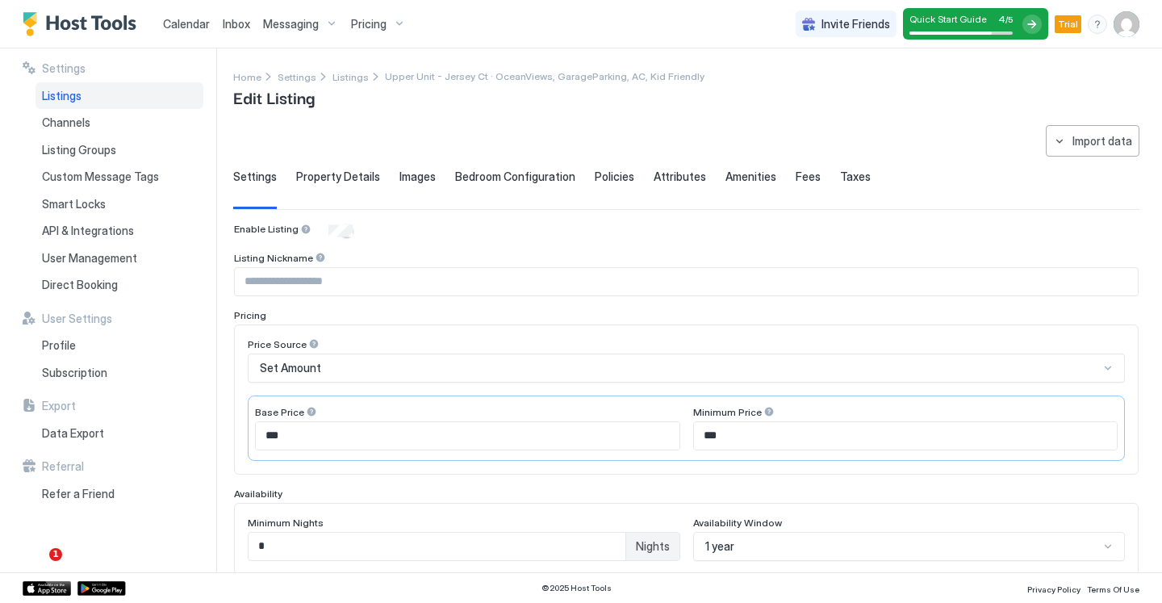
click at [615, 168] on div "**********" at bounding box center [686, 538] width 906 height 826
click at [615, 171] on span "Policies" at bounding box center [615, 176] width 40 height 15
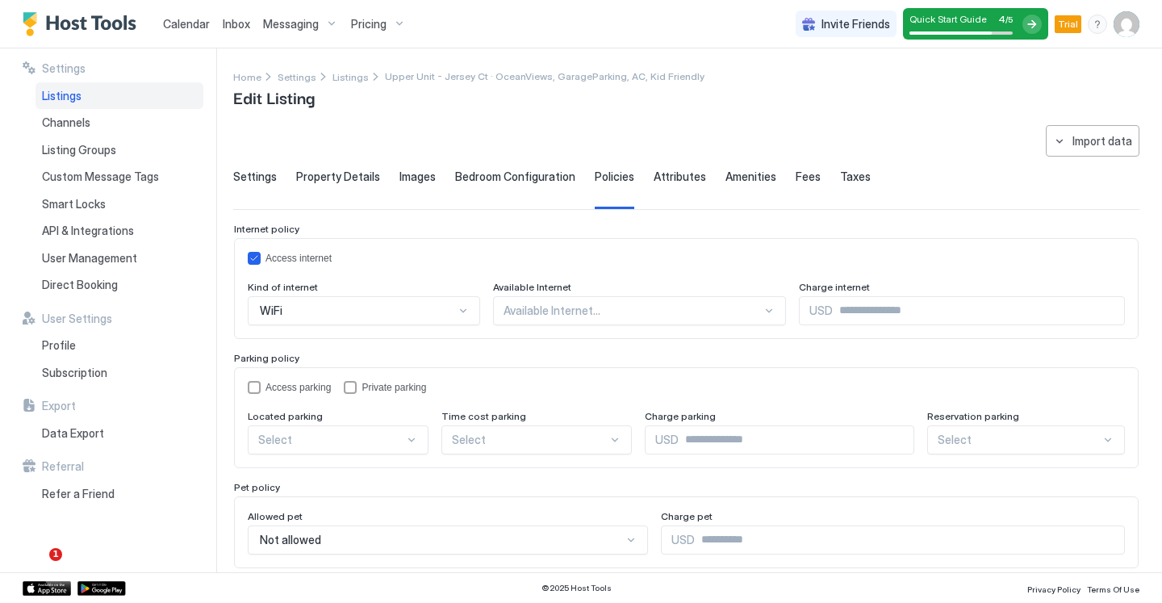
click at [662, 176] on span "Attributes" at bounding box center [680, 176] width 52 height 15
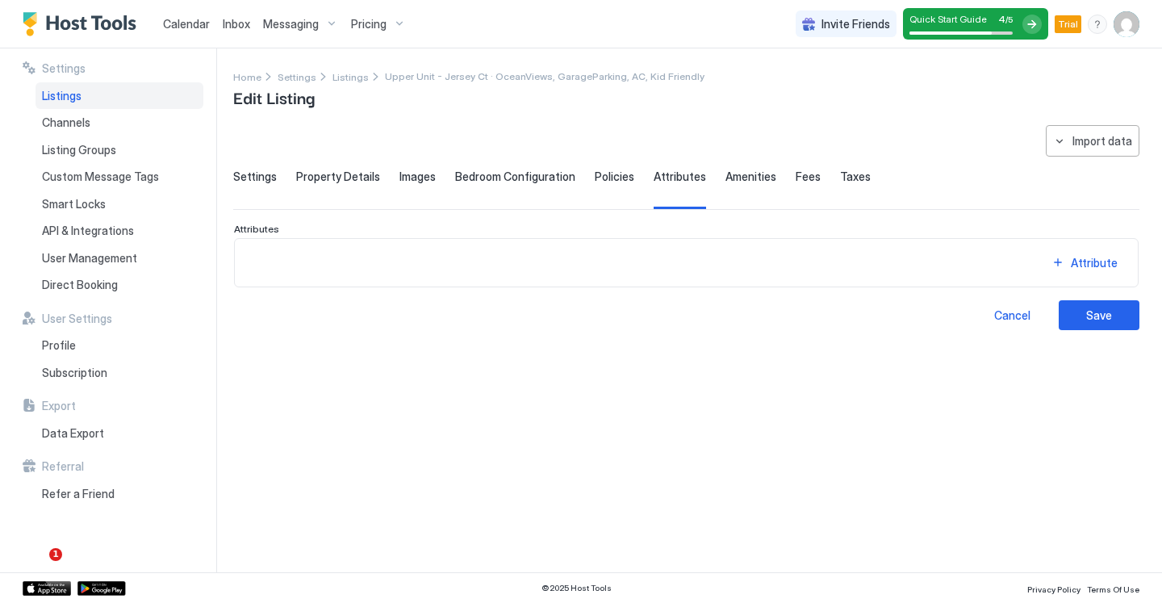
click at [742, 176] on span "Amenities" at bounding box center [750, 176] width 51 height 15
click at [803, 176] on span "Fees" at bounding box center [808, 176] width 25 height 15
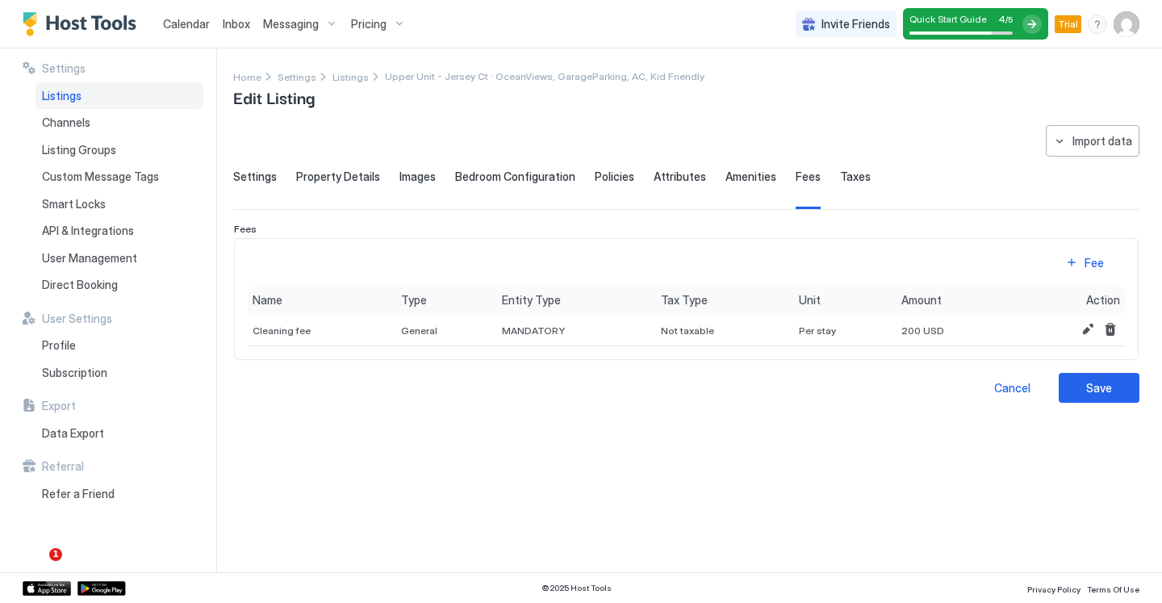
click at [845, 174] on span "Taxes" at bounding box center [855, 176] width 31 height 15
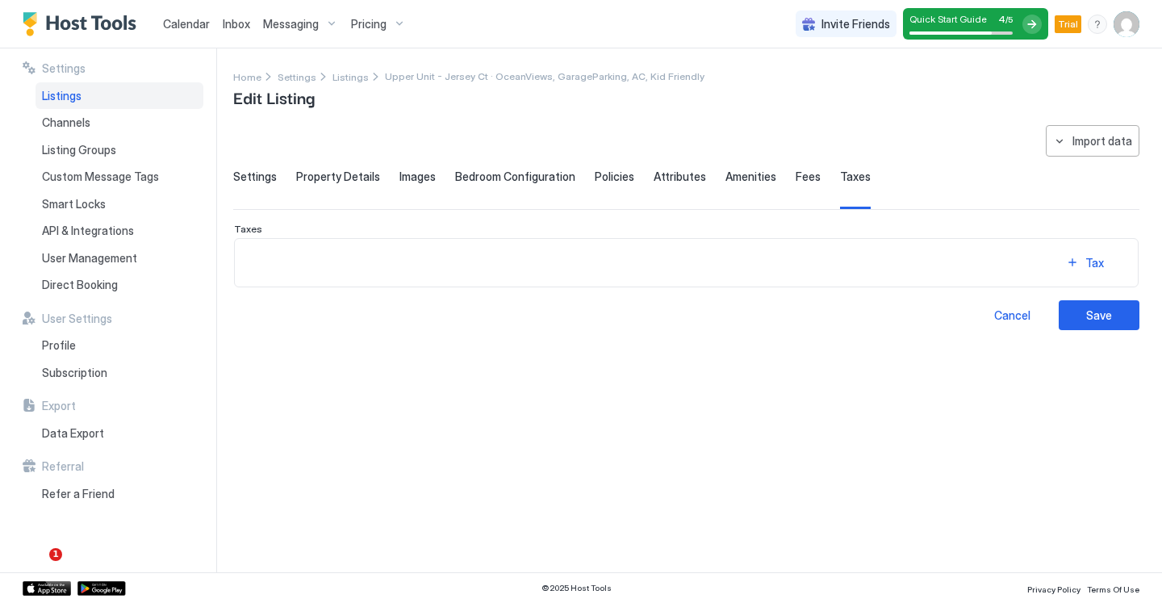
click at [343, 171] on span "Property Details" at bounding box center [338, 176] width 84 height 15
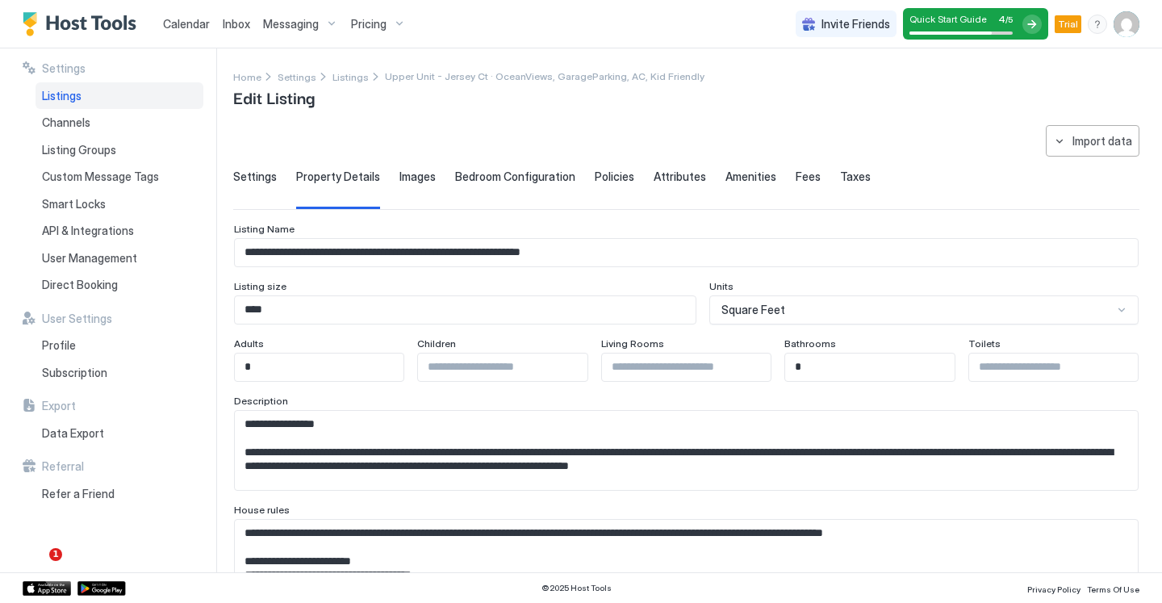
click at [522, 189] on div "Bedroom Configuration" at bounding box center [515, 189] width 120 height 40
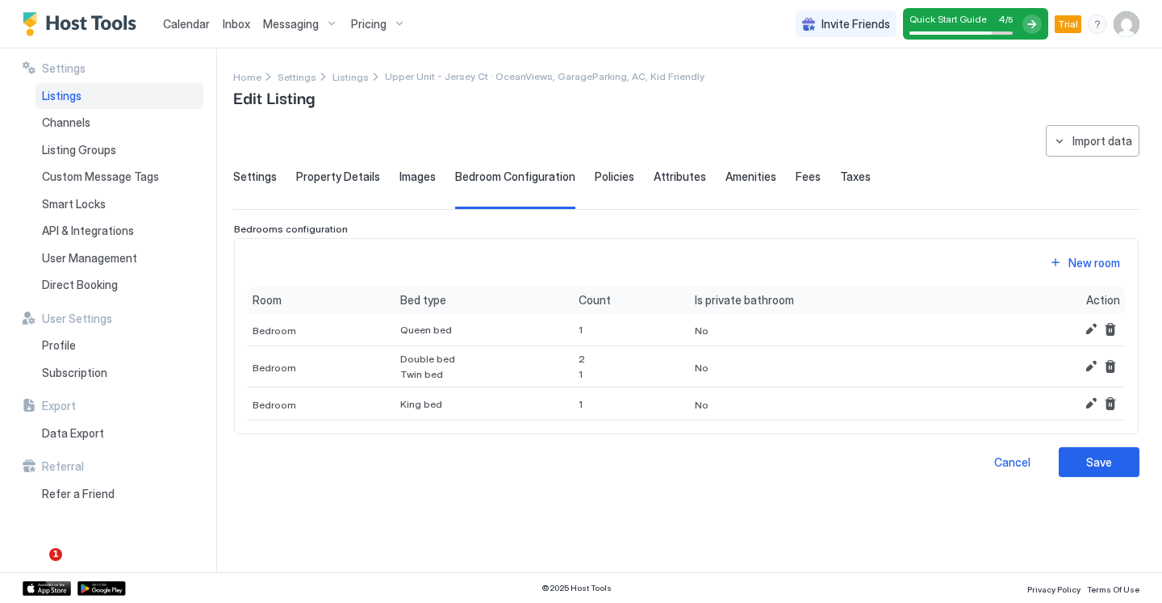
click at [595, 180] on span "Policies" at bounding box center [615, 176] width 40 height 15
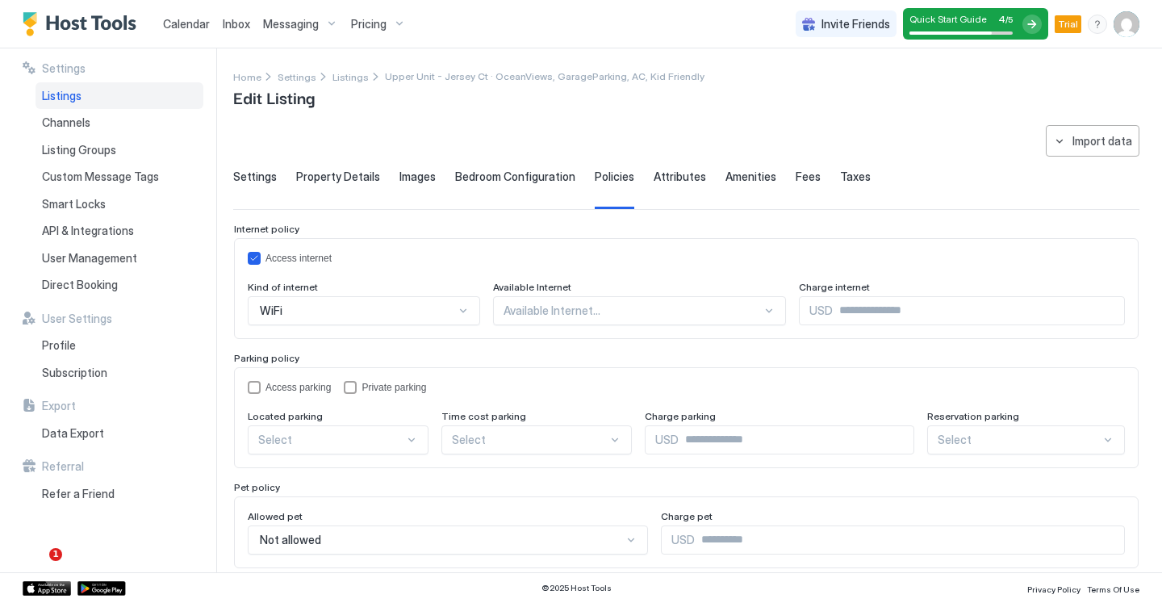
click at [356, 177] on span "Property Details" at bounding box center [338, 176] width 84 height 15
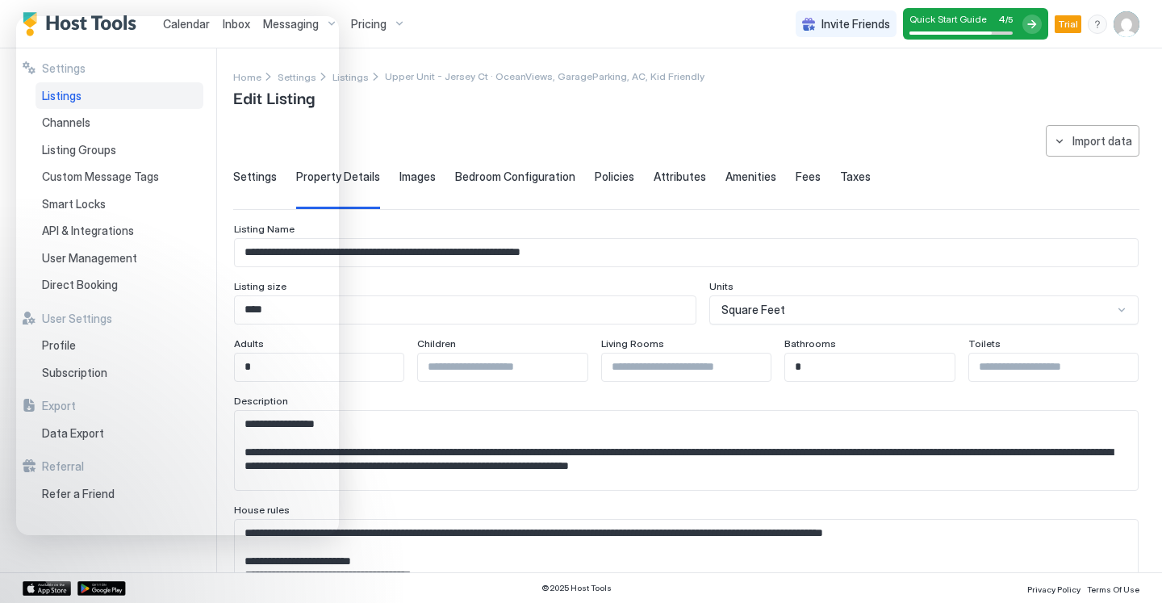
click at [595, 202] on div "Policies" at bounding box center [615, 189] width 40 height 40
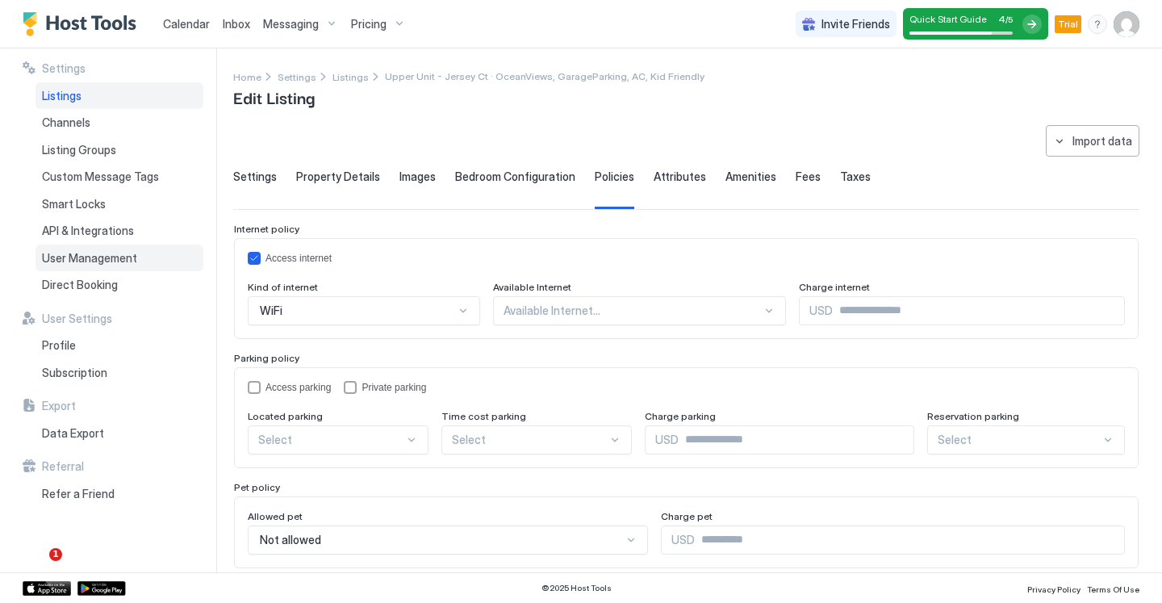
click at [87, 264] on span "User Management" at bounding box center [89, 258] width 95 height 15
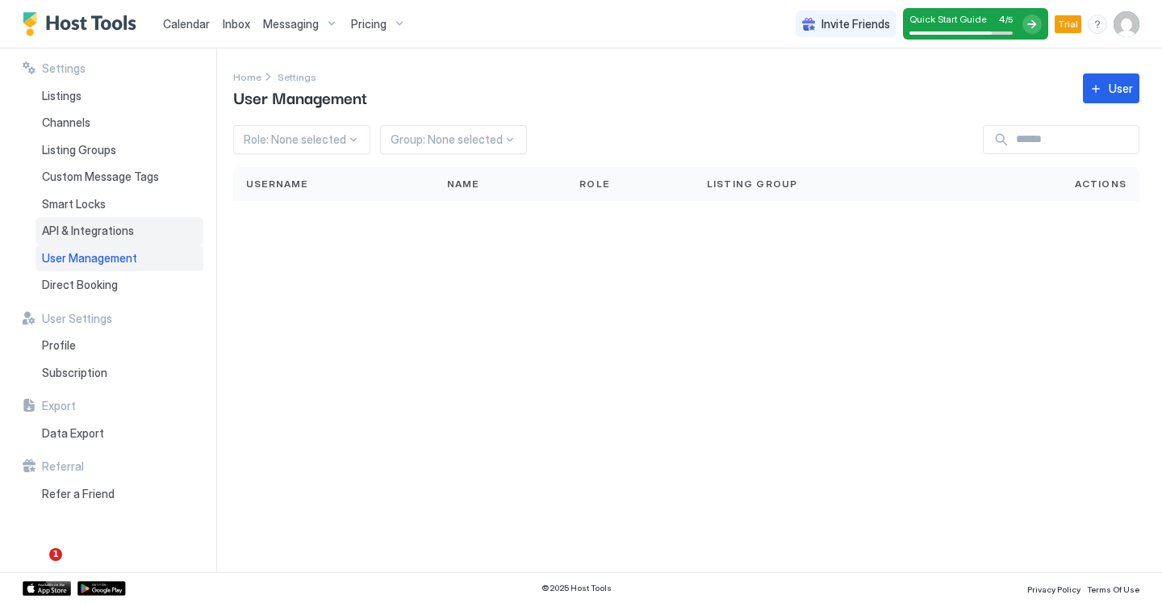
click at [99, 232] on span "API & Integrations" at bounding box center [88, 231] width 92 height 15
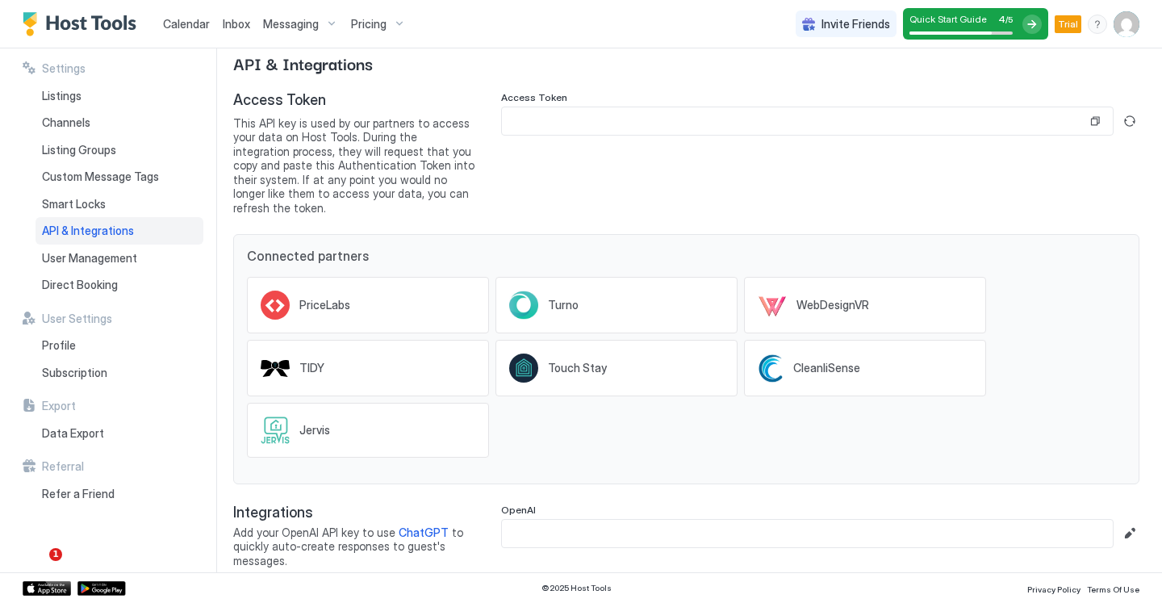
scroll to position [34, 0]
click at [80, 271] on div "Direct Booking" at bounding box center [120, 284] width 168 height 27
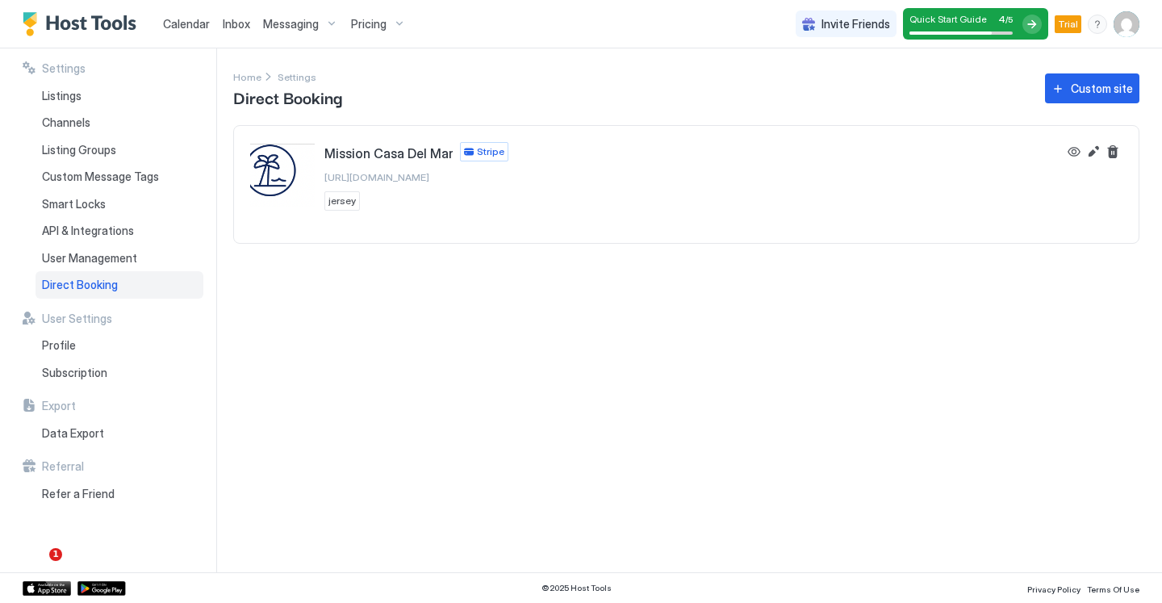
click at [355, 177] on span "https://direct.hosttools.com/missioncasadelmar" at bounding box center [376, 177] width 105 height 12
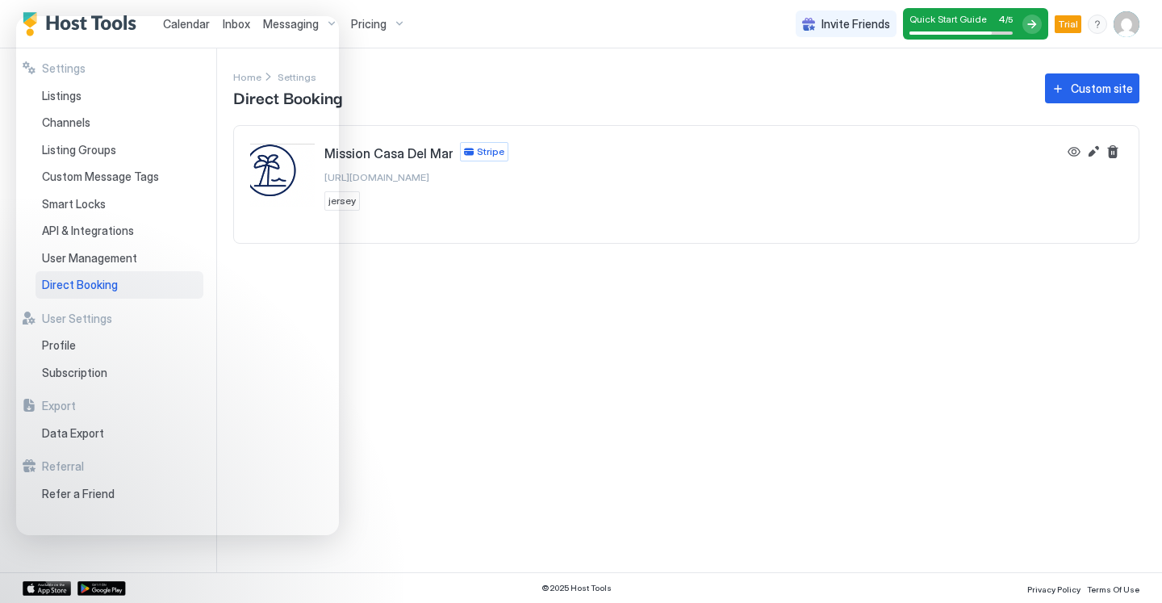
click at [575, 345] on div "Settings Home Settings Direct Booking Custom site Mission Casa Del Mar Stripe h…" at bounding box center [697, 310] width 929 height 524
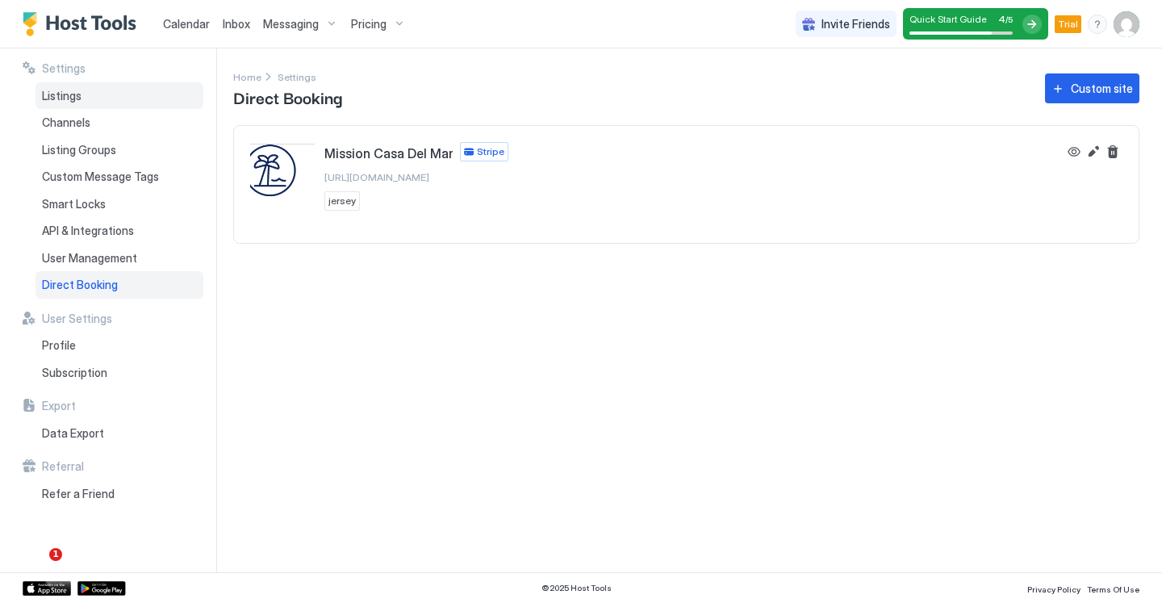
click at [84, 97] on div "Listings" at bounding box center [120, 95] width 168 height 27
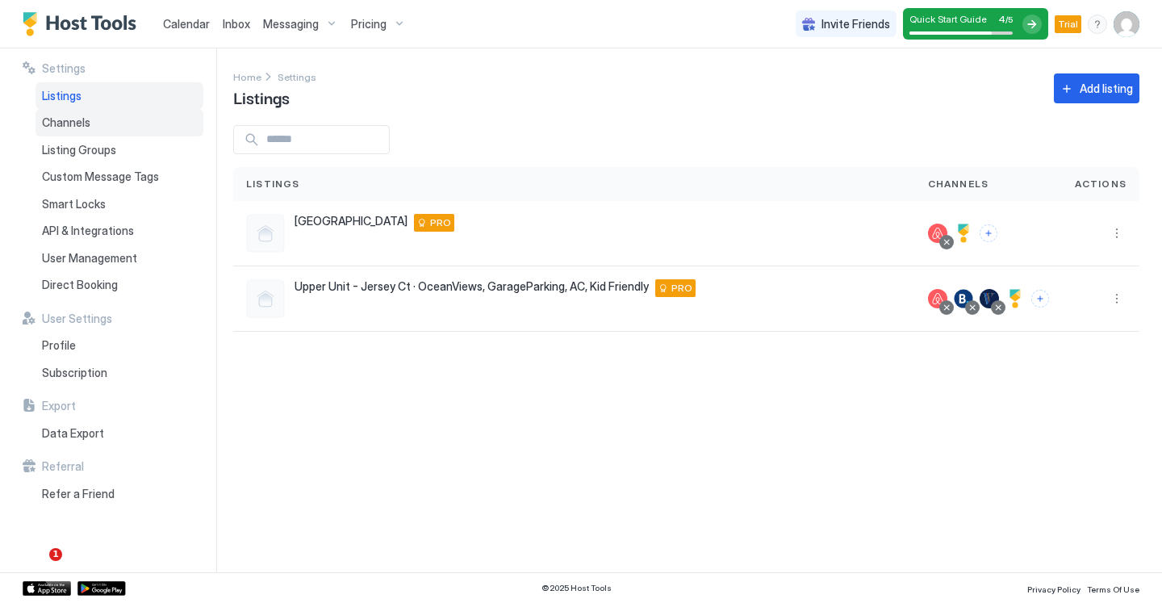
click at [54, 123] on span "Channels" at bounding box center [66, 122] width 48 height 15
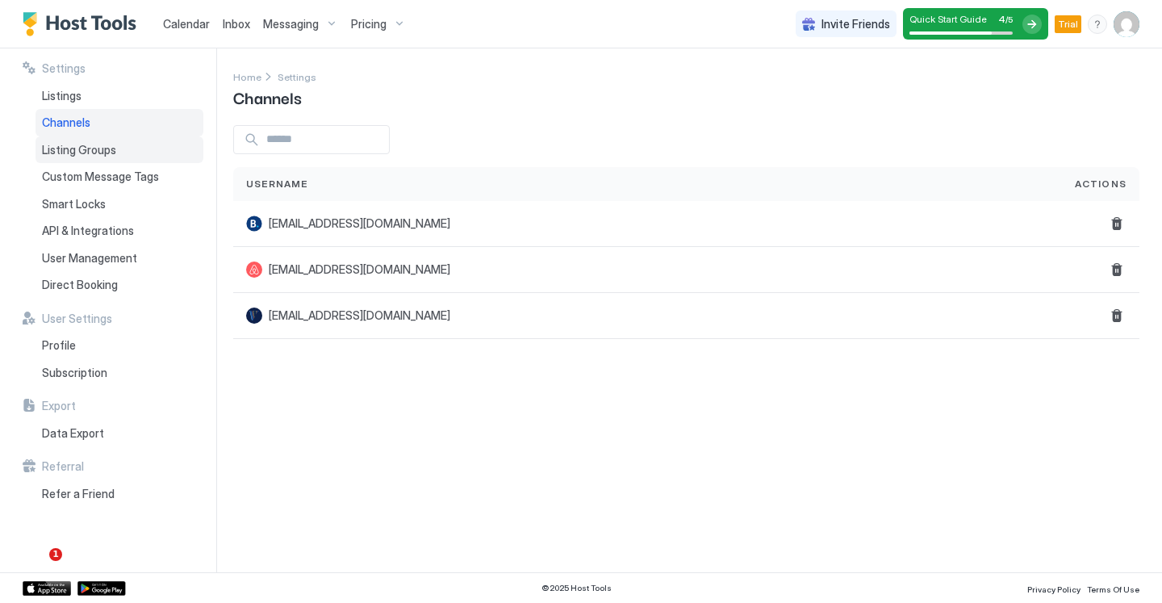
click at [48, 157] on div "Listing Groups" at bounding box center [120, 149] width 168 height 27
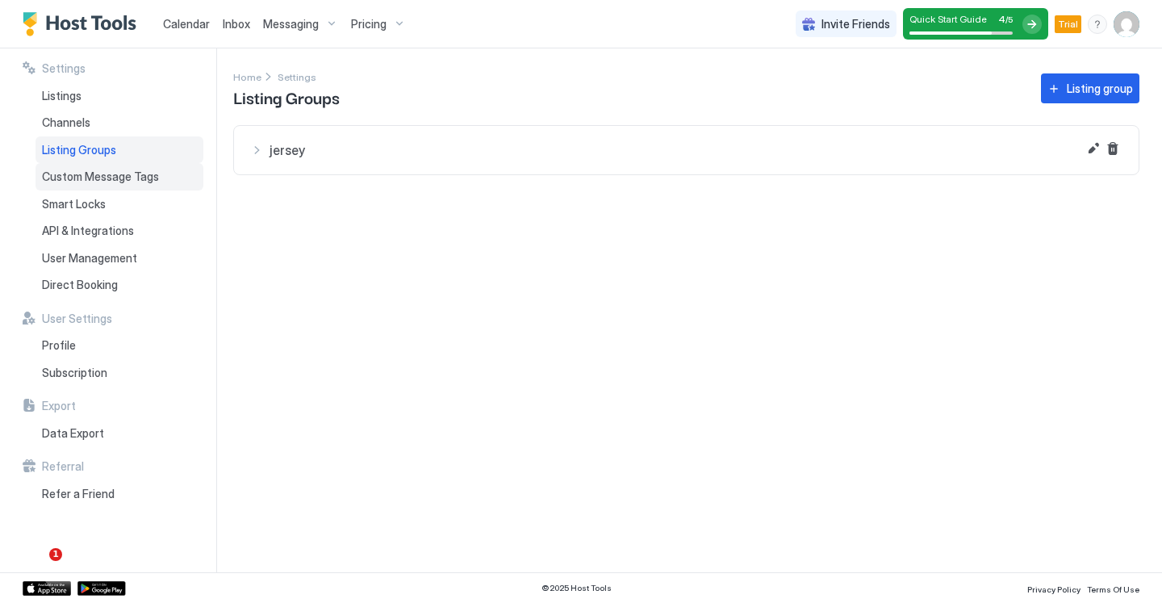
click at [66, 178] on span "Custom Message Tags" at bounding box center [100, 176] width 117 height 15
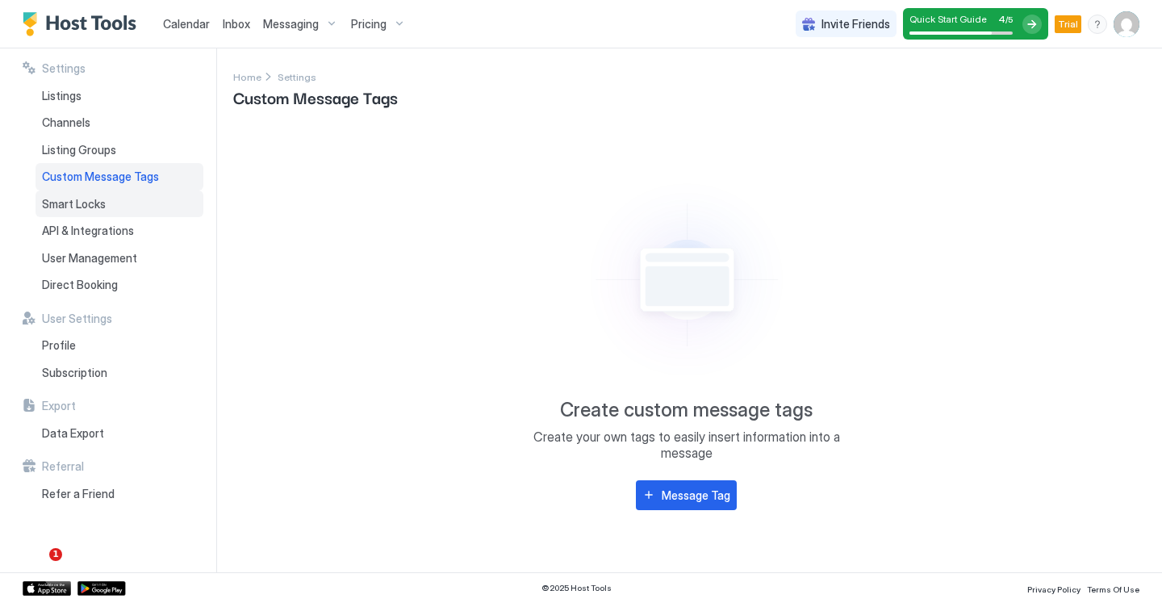
click at [77, 198] on span "Smart Locks" at bounding box center [74, 204] width 64 height 15
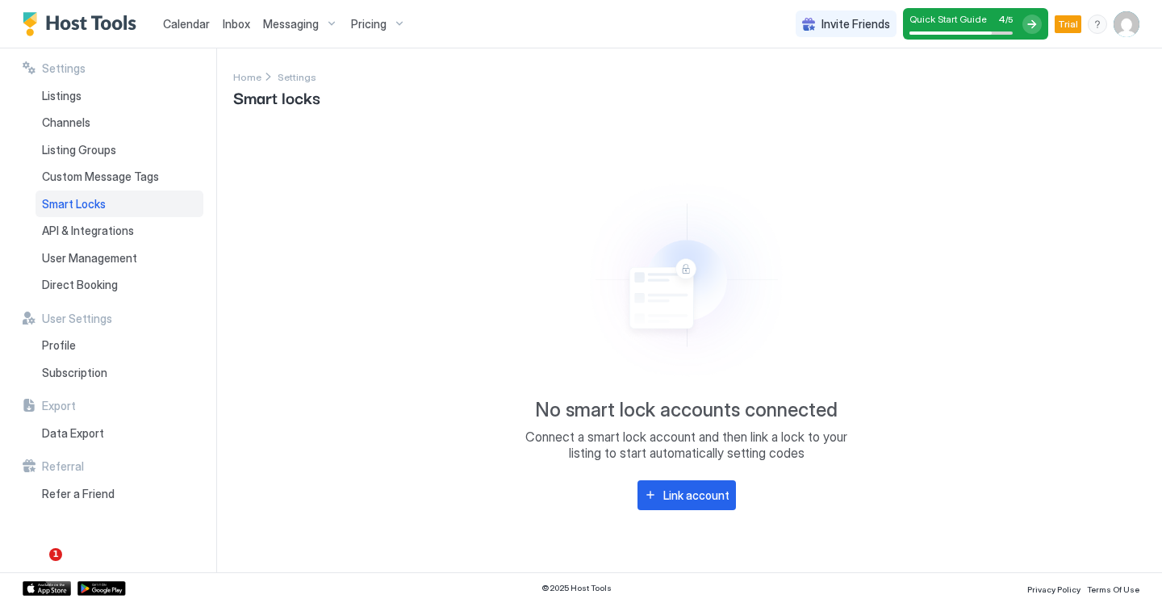
click at [76, 215] on div "Smart Locks" at bounding box center [120, 203] width 168 height 27
click at [78, 228] on span "API & Integrations" at bounding box center [88, 231] width 92 height 15
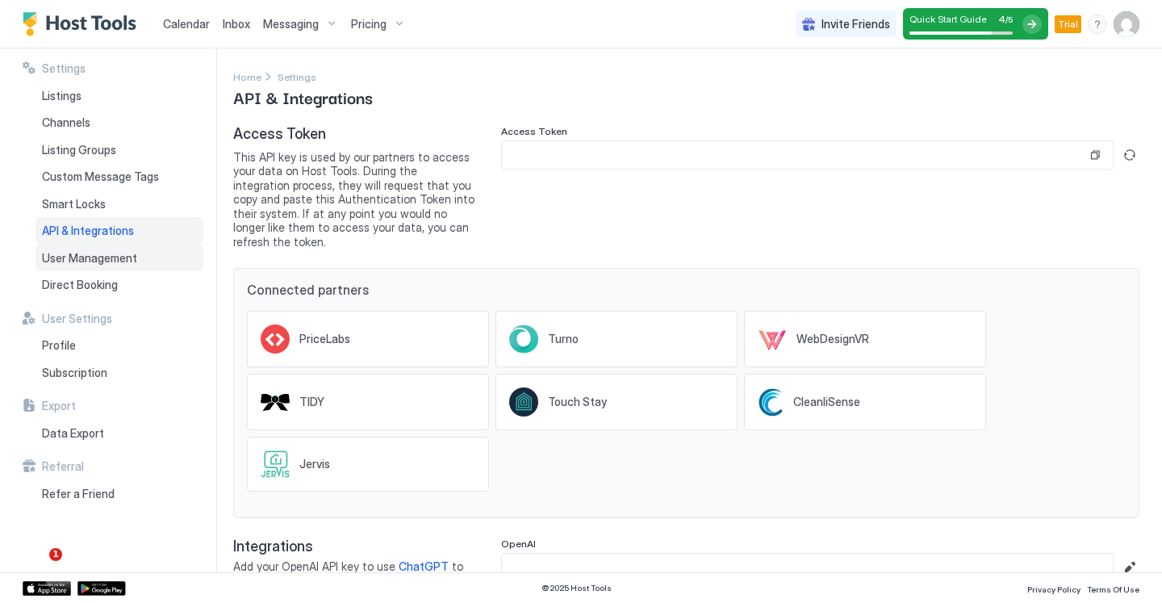
click at [91, 259] on span "User Management" at bounding box center [89, 258] width 95 height 15
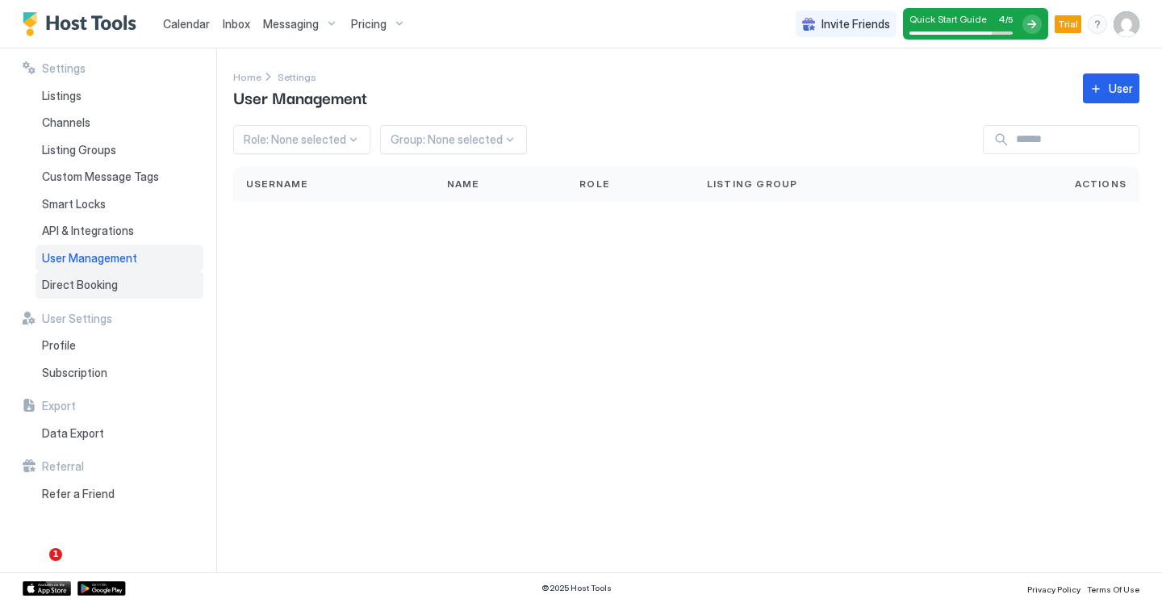
click at [91, 280] on span "Direct Booking" at bounding box center [80, 285] width 76 height 15
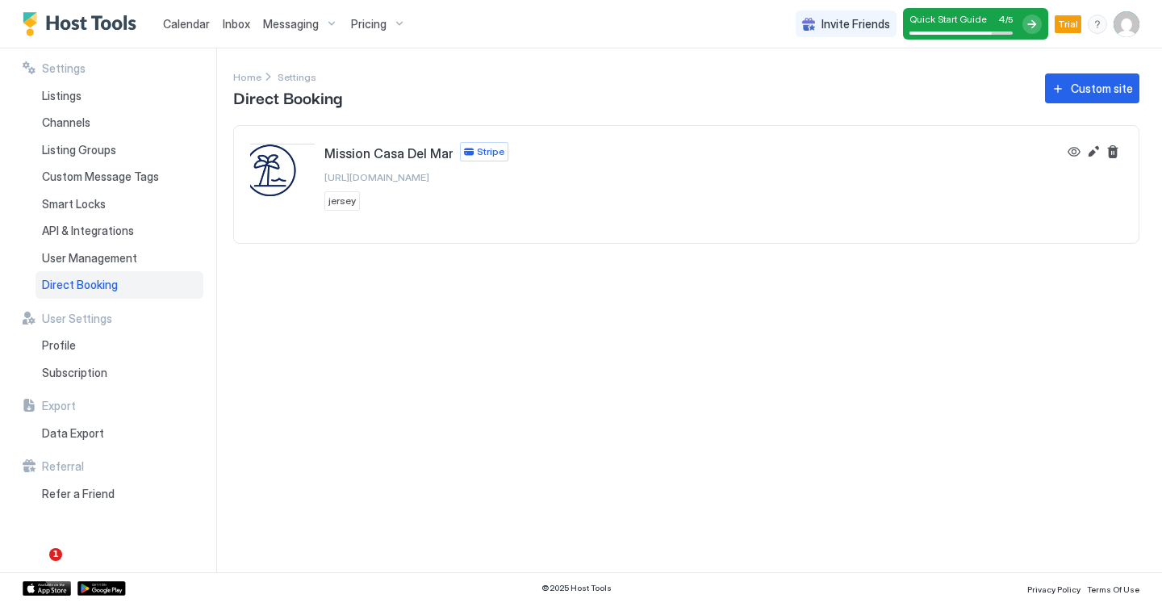
click at [1030, 22] on div at bounding box center [1031, 24] width 19 height 19
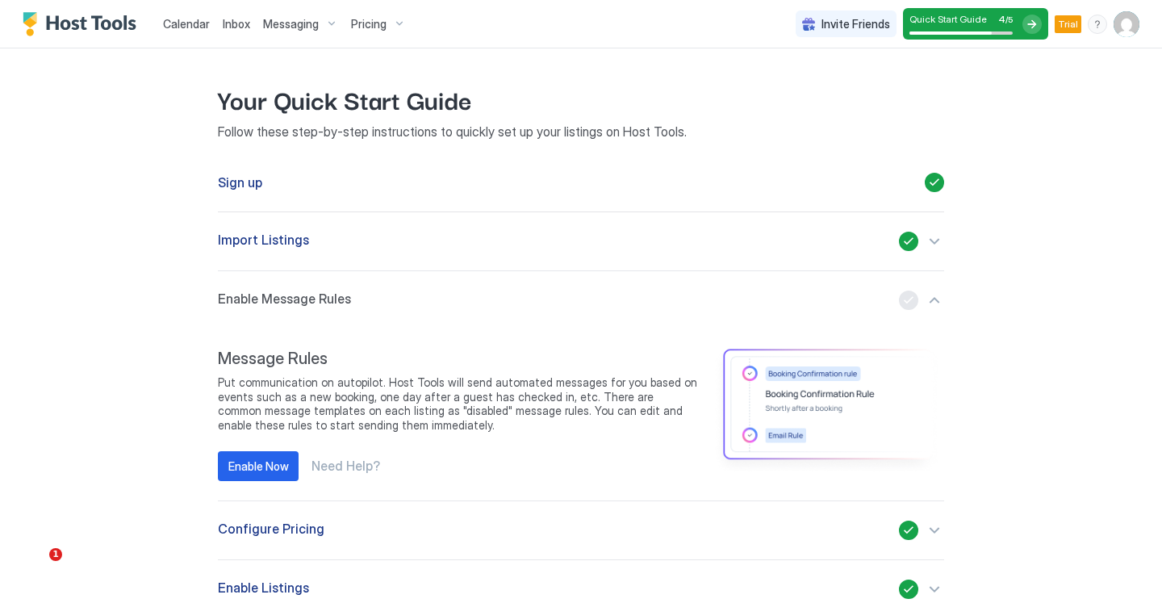
click at [375, 10] on div "Pricing" at bounding box center [379, 23] width 68 height 27
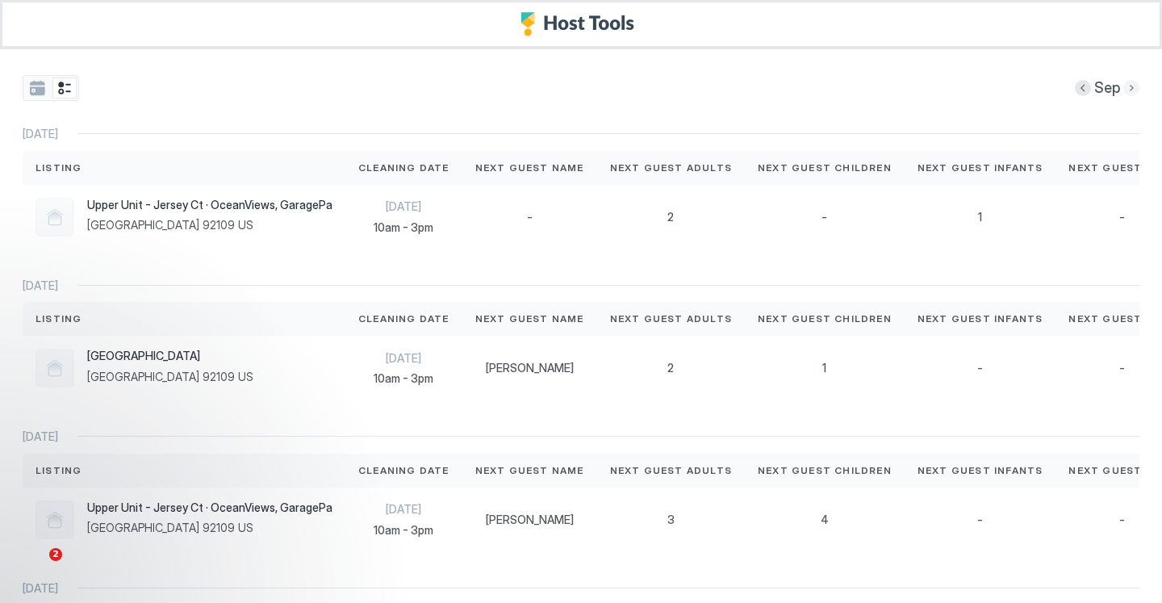
click at [1123, 90] on button "Next month" at bounding box center [1131, 88] width 16 height 16
